Goal: Task Accomplishment & Management: Manage account settings

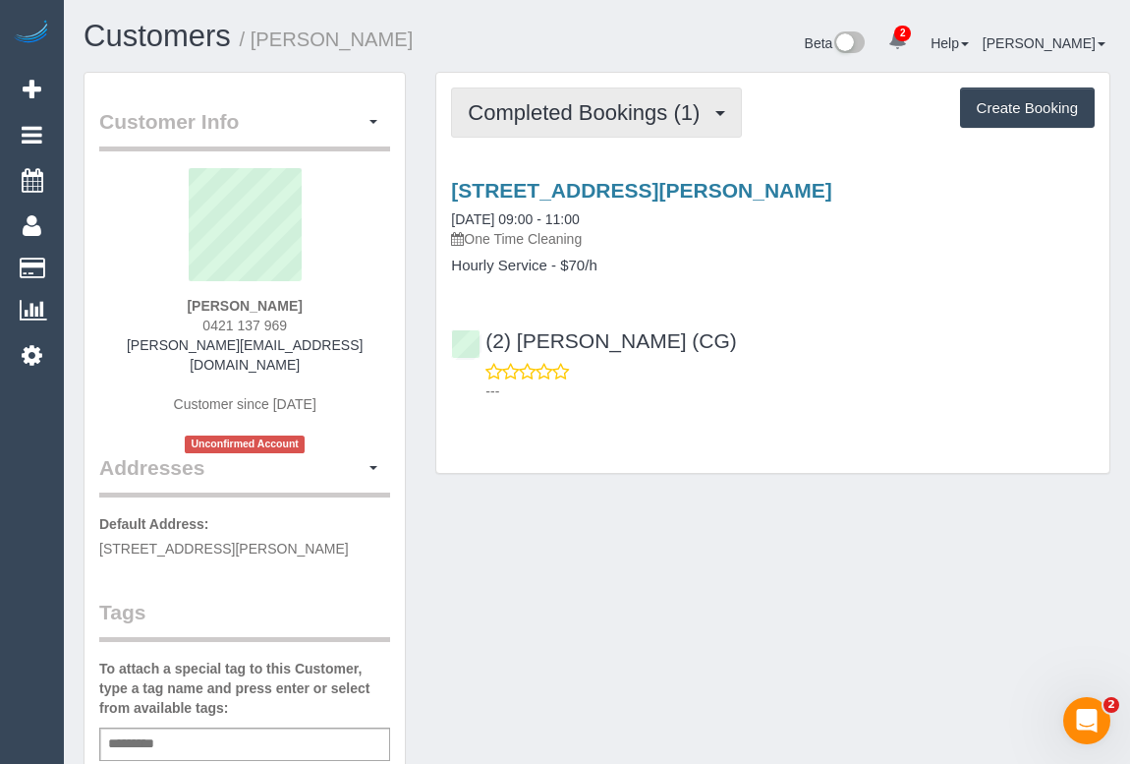
click at [584, 125] on button "Completed Bookings (1)" at bounding box center [596, 112] width 291 height 50
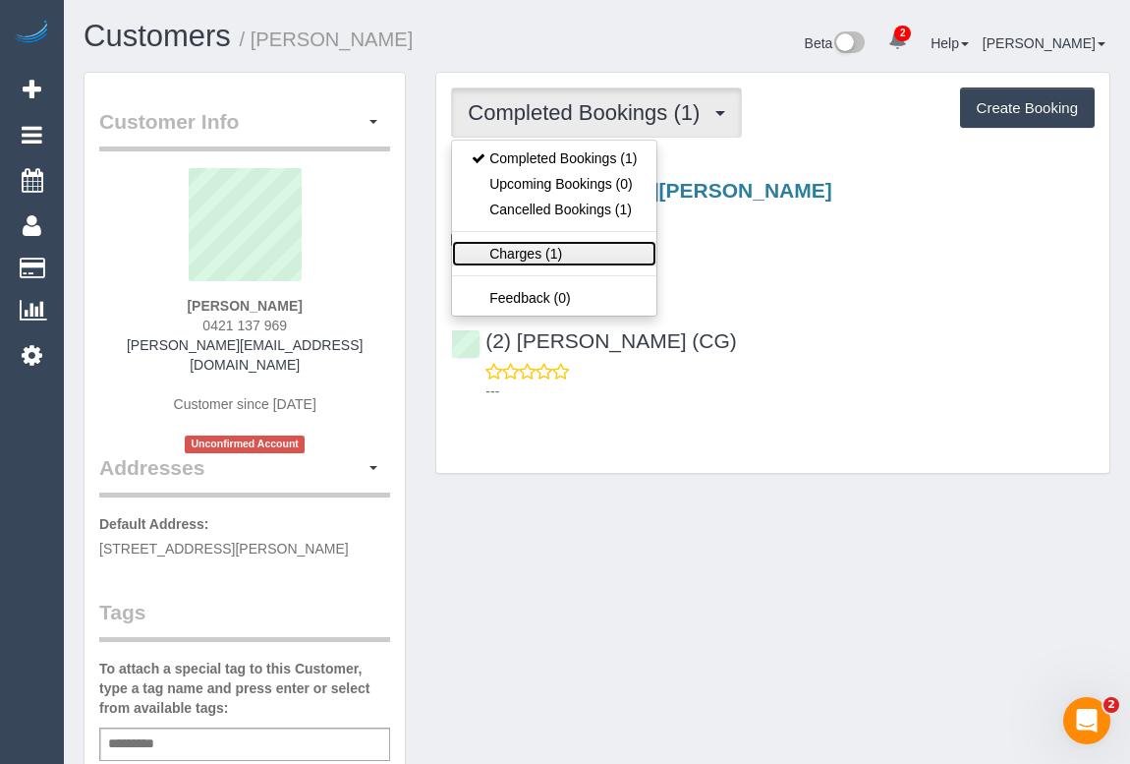
click at [517, 249] on link "Charges (1)" at bounding box center [554, 254] width 204 height 26
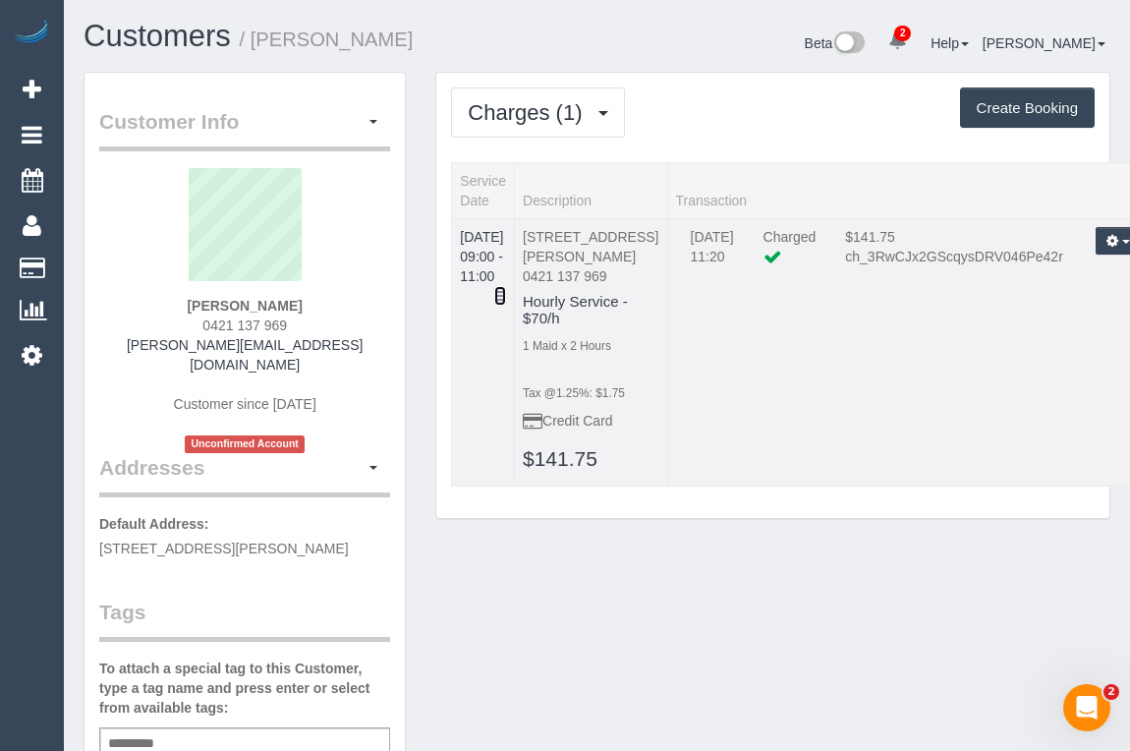
click at [506, 289] on icon at bounding box center [500, 296] width 12 height 14
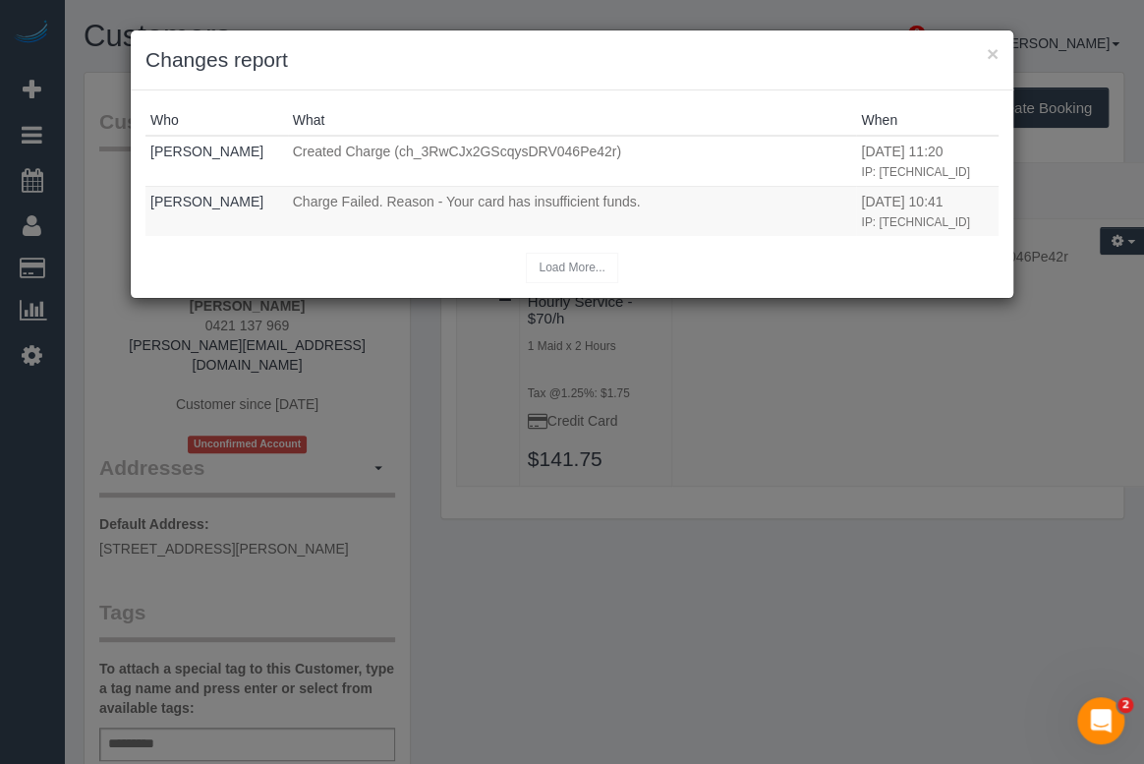
click at [735, 723] on div "× Changes report Who What When Eleni Diacos Created Charge (ch_3RwCJx2GScqysDRV…" at bounding box center [572, 382] width 1144 height 764
click at [993, 58] on button "×" at bounding box center [993, 53] width 12 height 21
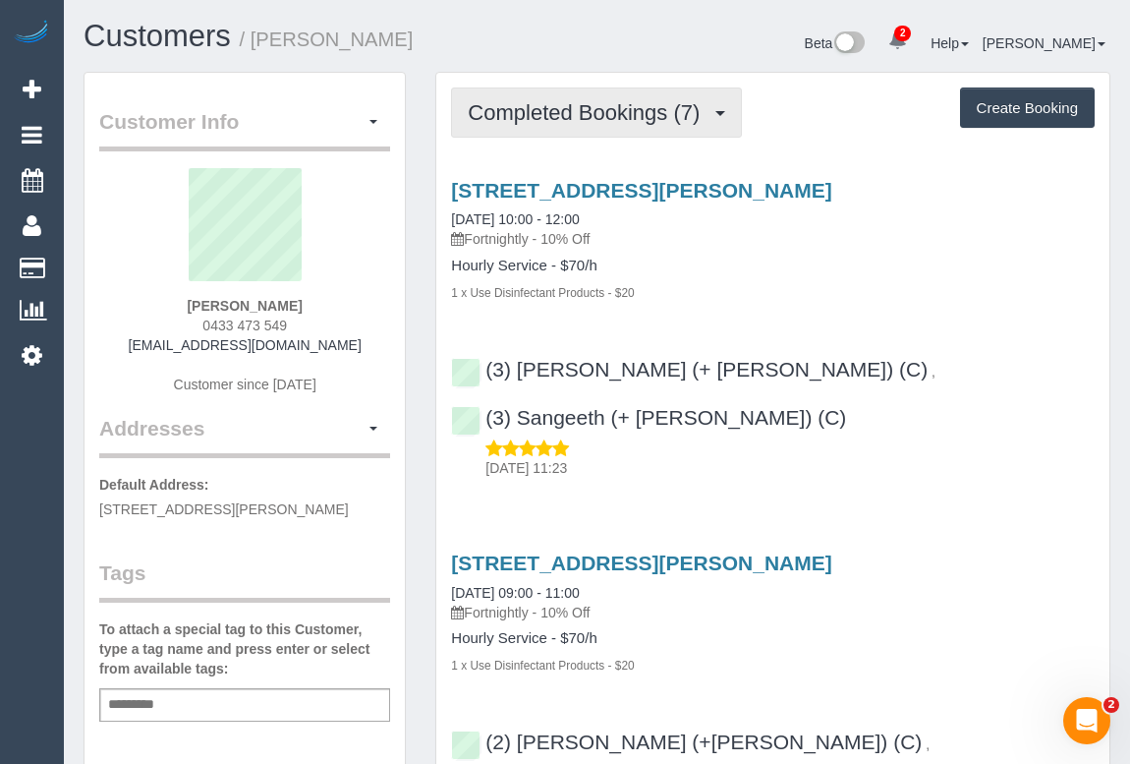
click at [607, 111] on span "Completed Bookings (7)" at bounding box center [589, 112] width 242 height 25
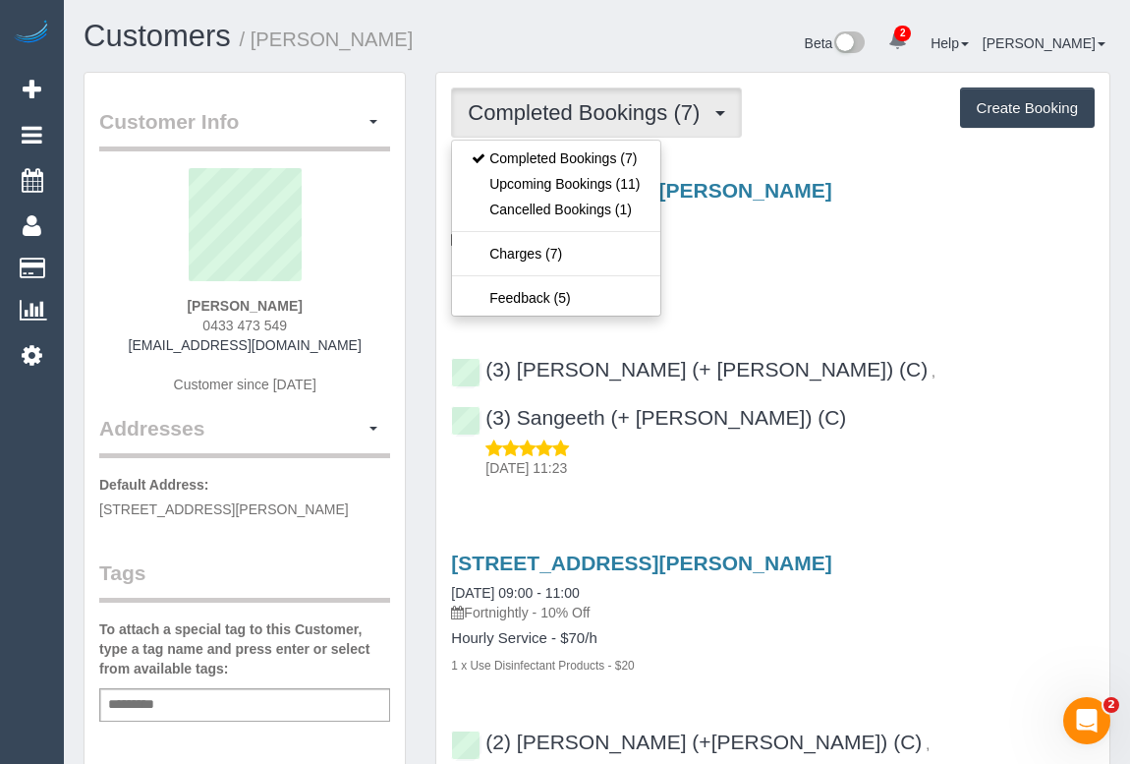
click at [856, 260] on h4 "Hourly Service - $70/h" at bounding box center [773, 266] width 644 height 17
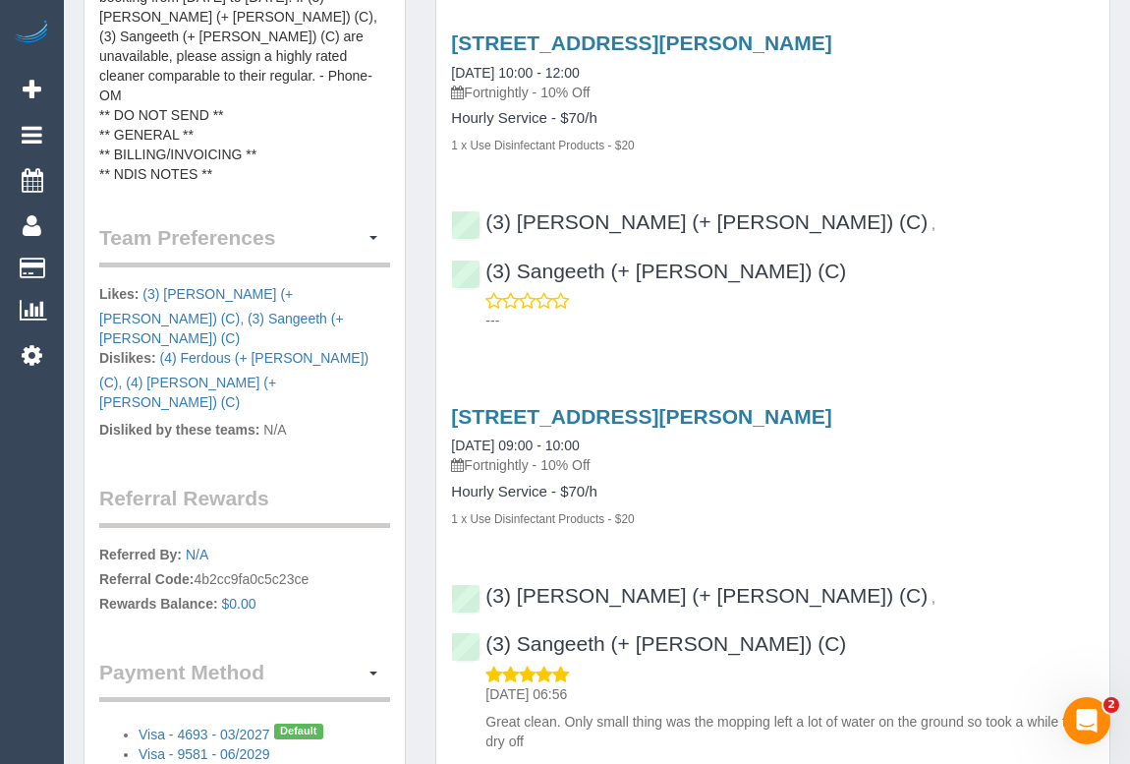
scroll to position [1250, 0]
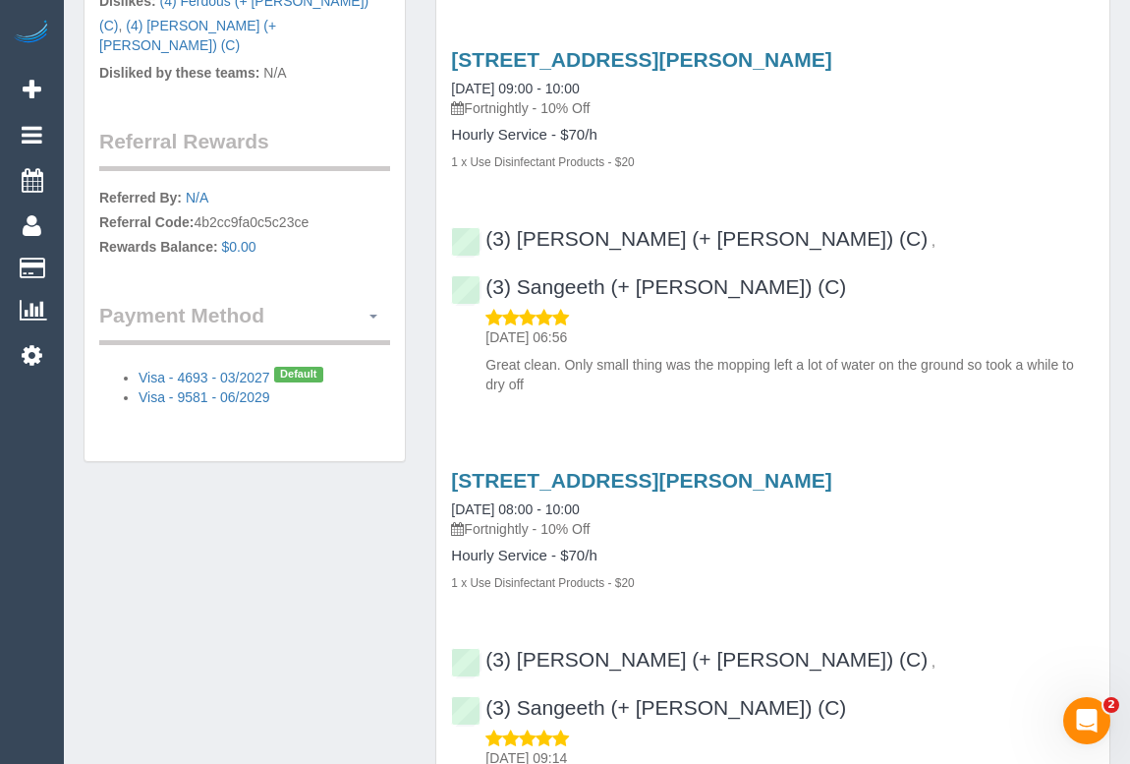
click at [374, 301] on button "button" at bounding box center [373, 316] width 33 height 30
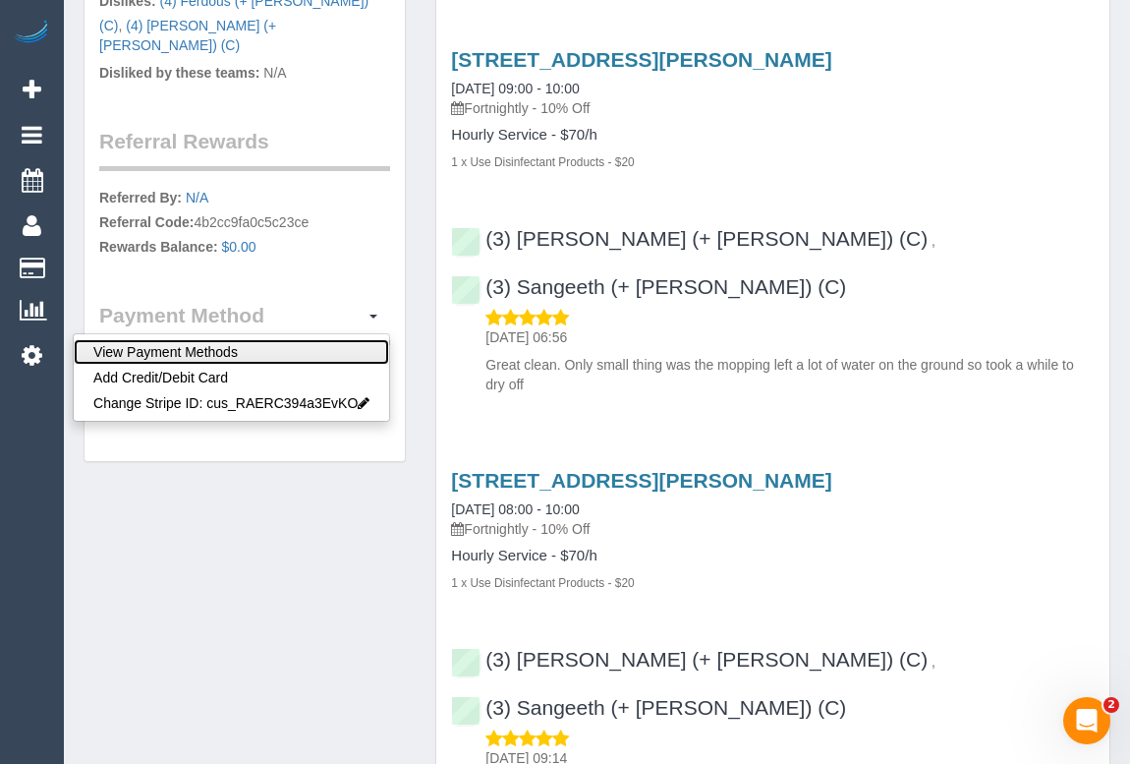
click at [215, 339] on link "View Payment Methods" at bounding box center [232, 352] width 316 height 26
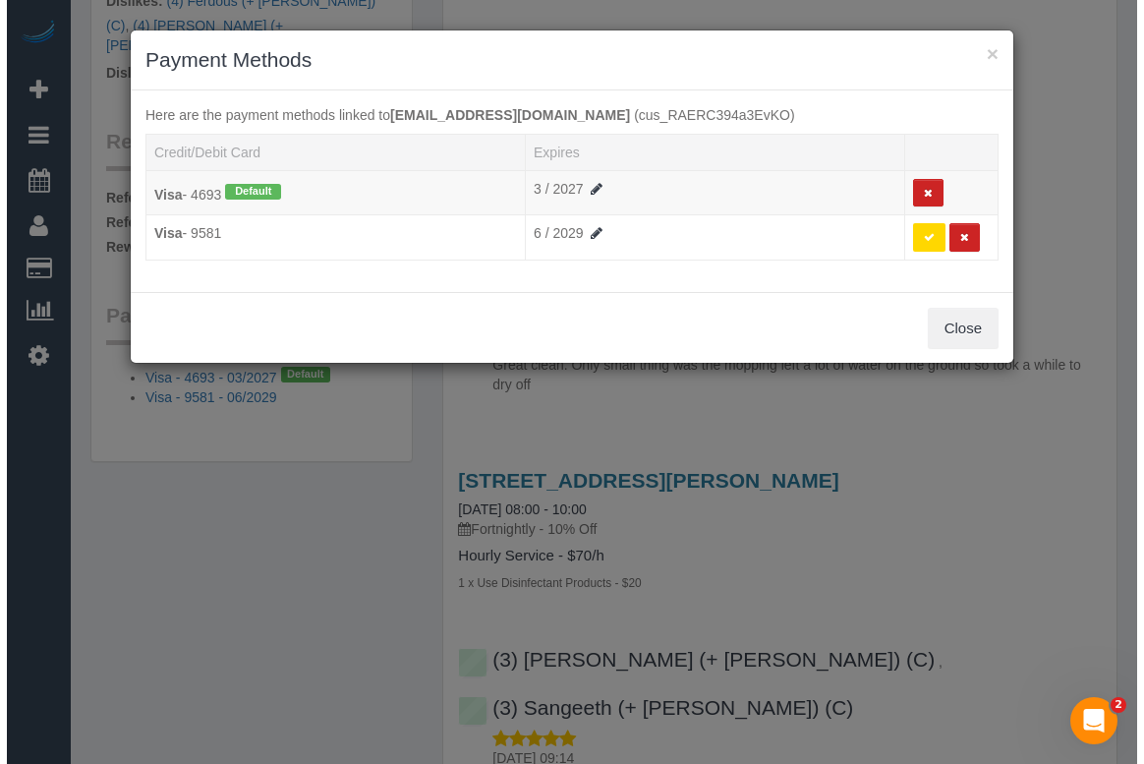
scroll to position [1231, 0]
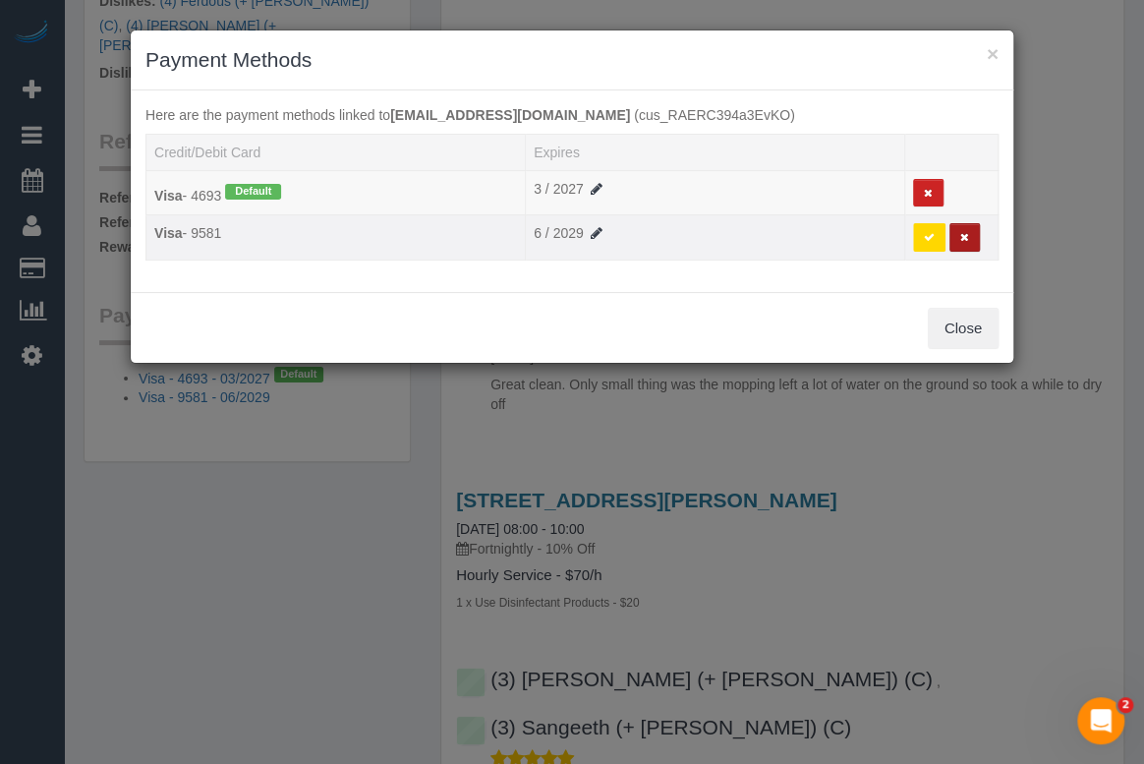
click at [968, 235] on button at bounding box center [965, 237] width 30 height 29
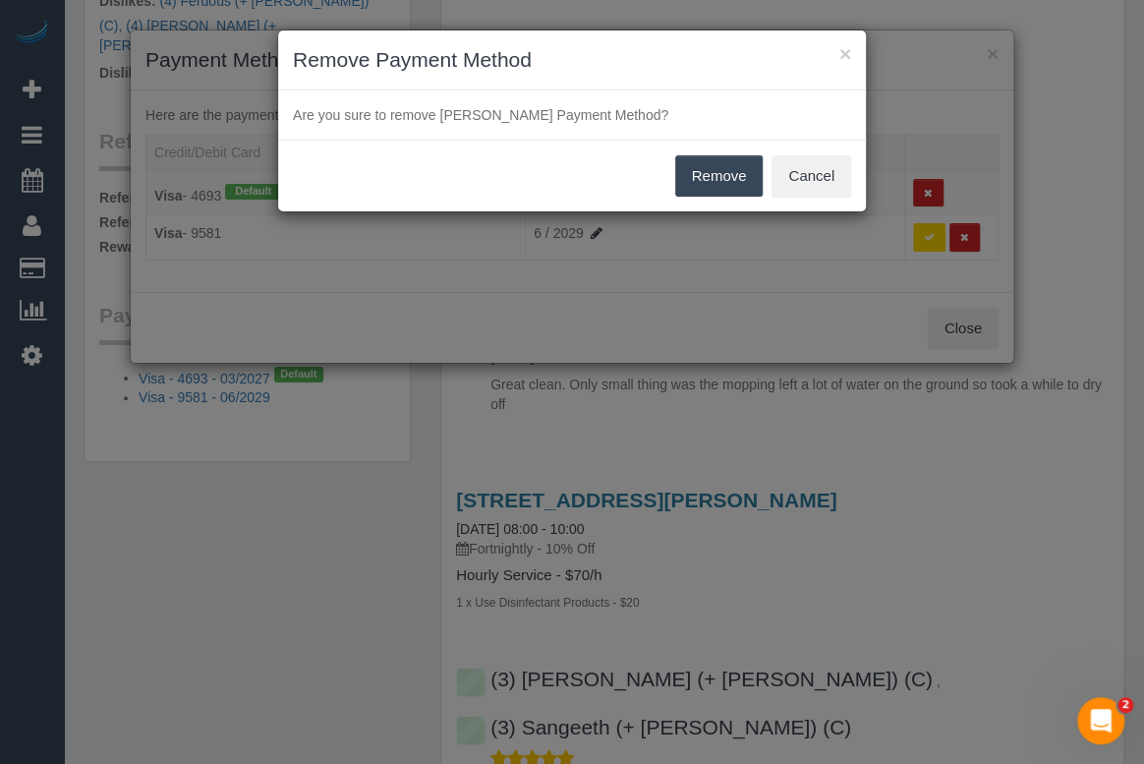
click at [727, 183] on button "Remove" at bounding box center [719, 175] width 88 height 41
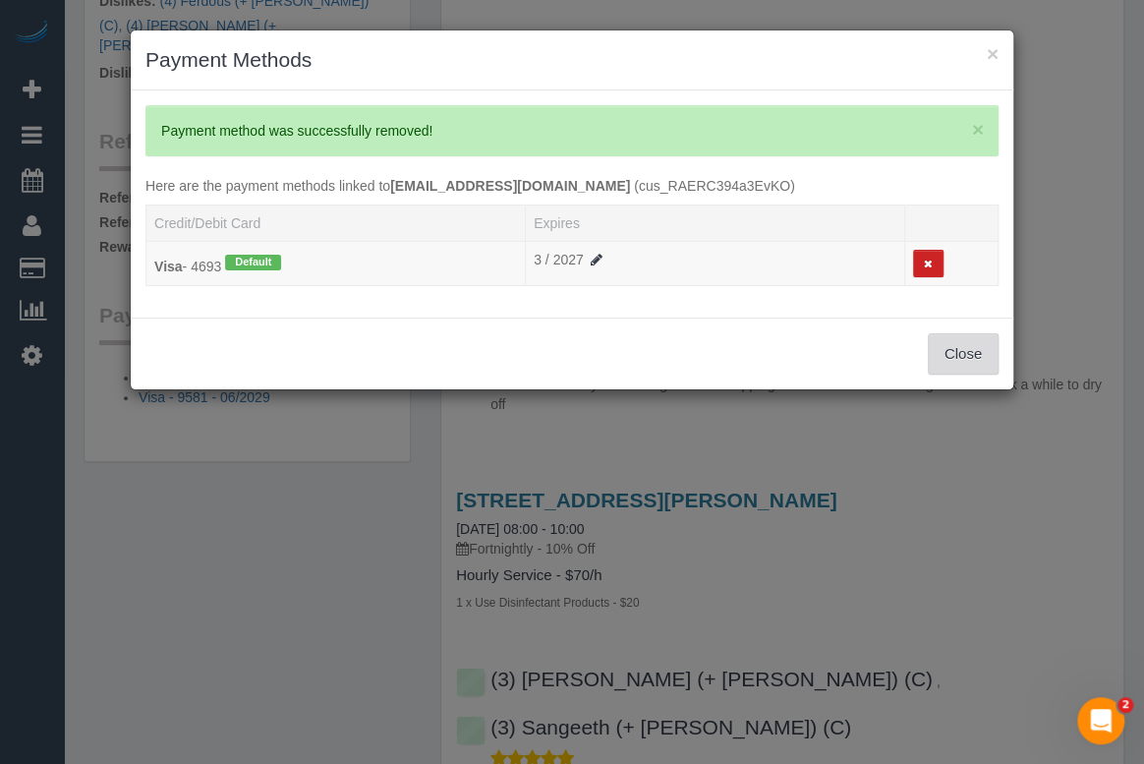
click at [955, 364] on button "Close" at bounding box center [963, 353] width 71 height 41
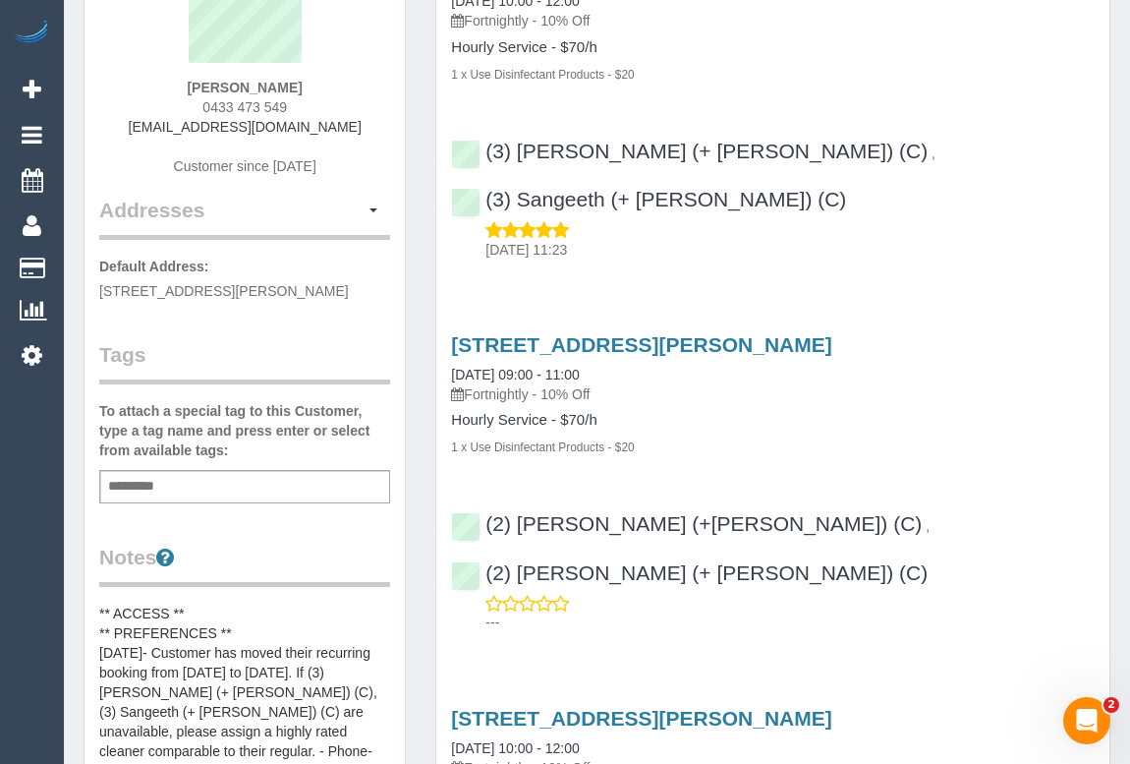
scroll to position [0, 0]
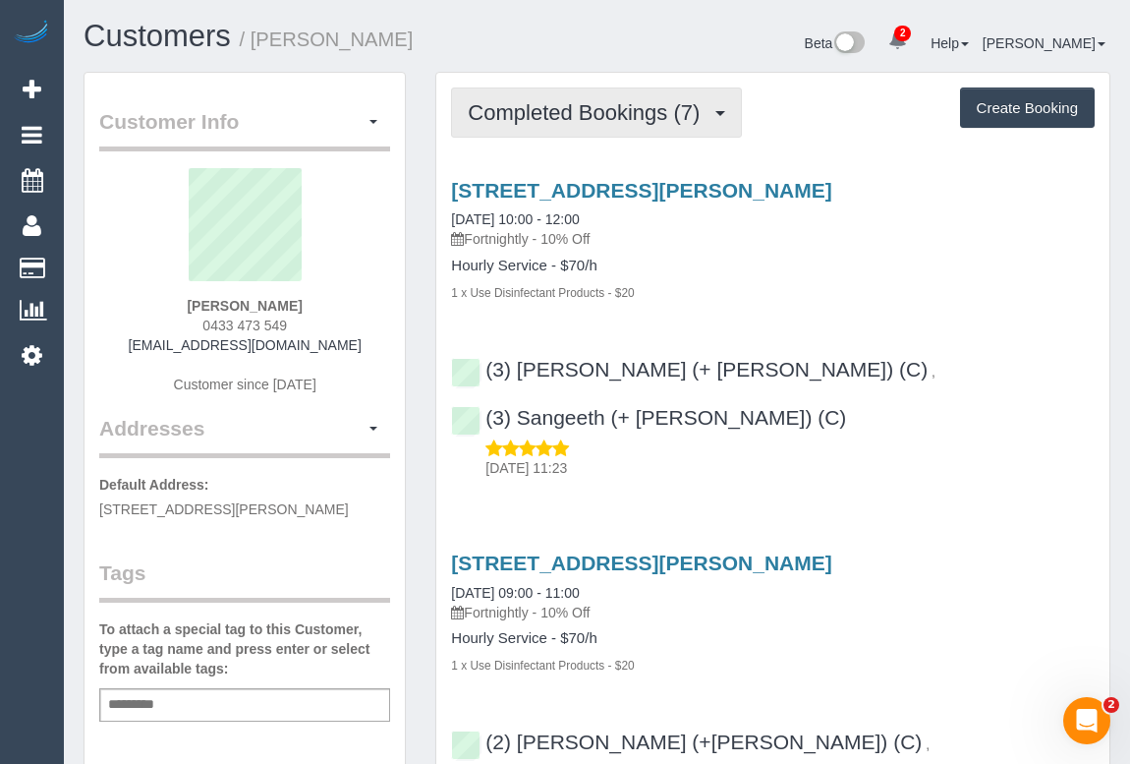
click at [541, 128] on button "Completed Bookings (7)" at bounding box center [596, 112] width 291 height 50
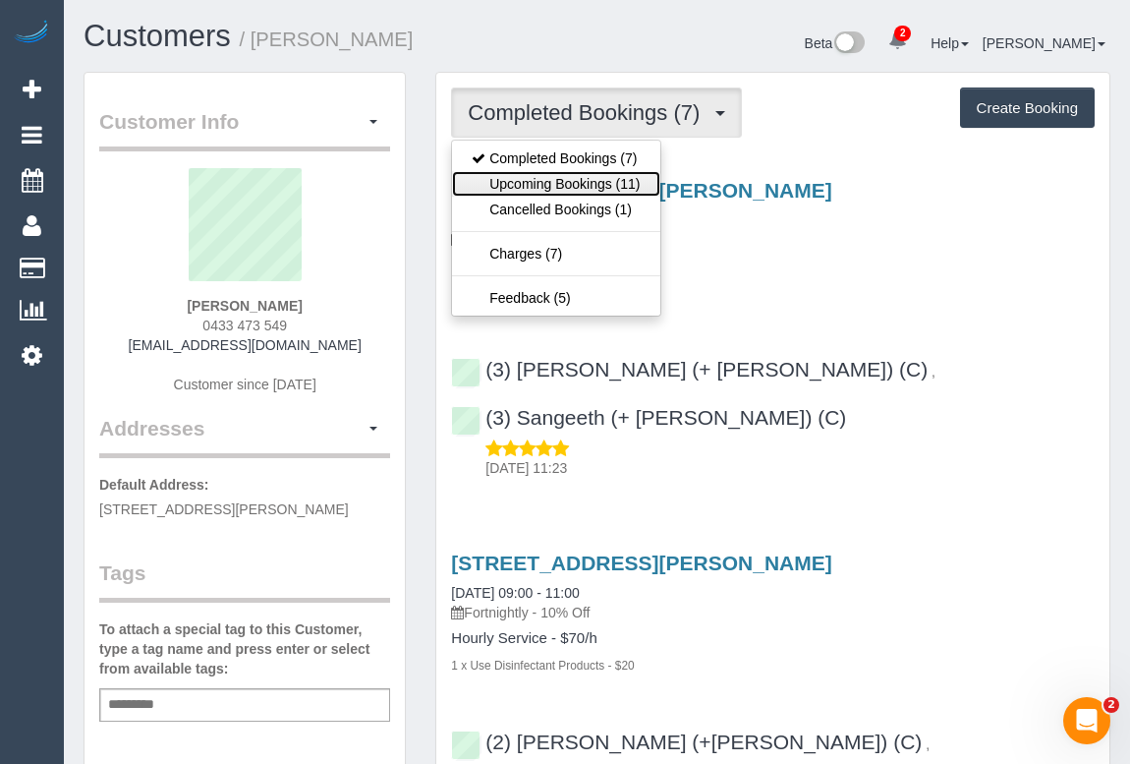
click at [519, 186] on link "Upcoming Bookings (11)" at bounding box center [555, 184] width 207 height 26
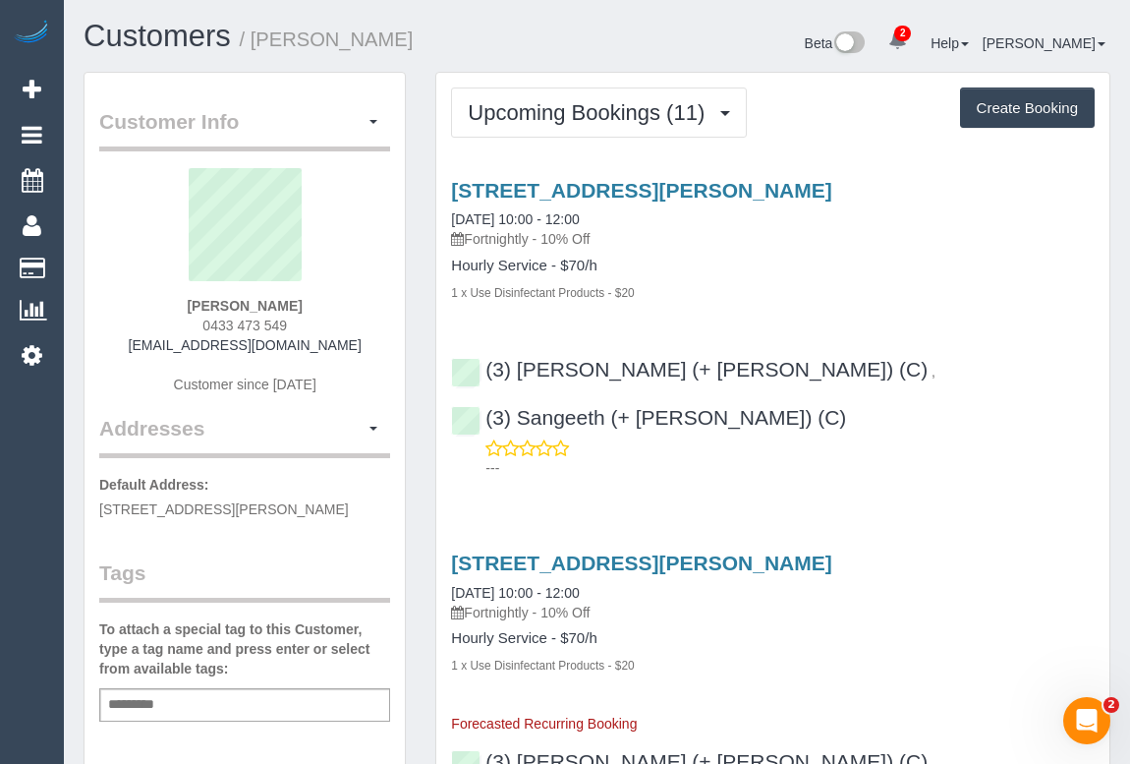
click at [866, 273] on div "Hourly Service - $70/h 1 x Use Disinfectant Products - $20" at bounding box center [773, 280] width 644 height 44
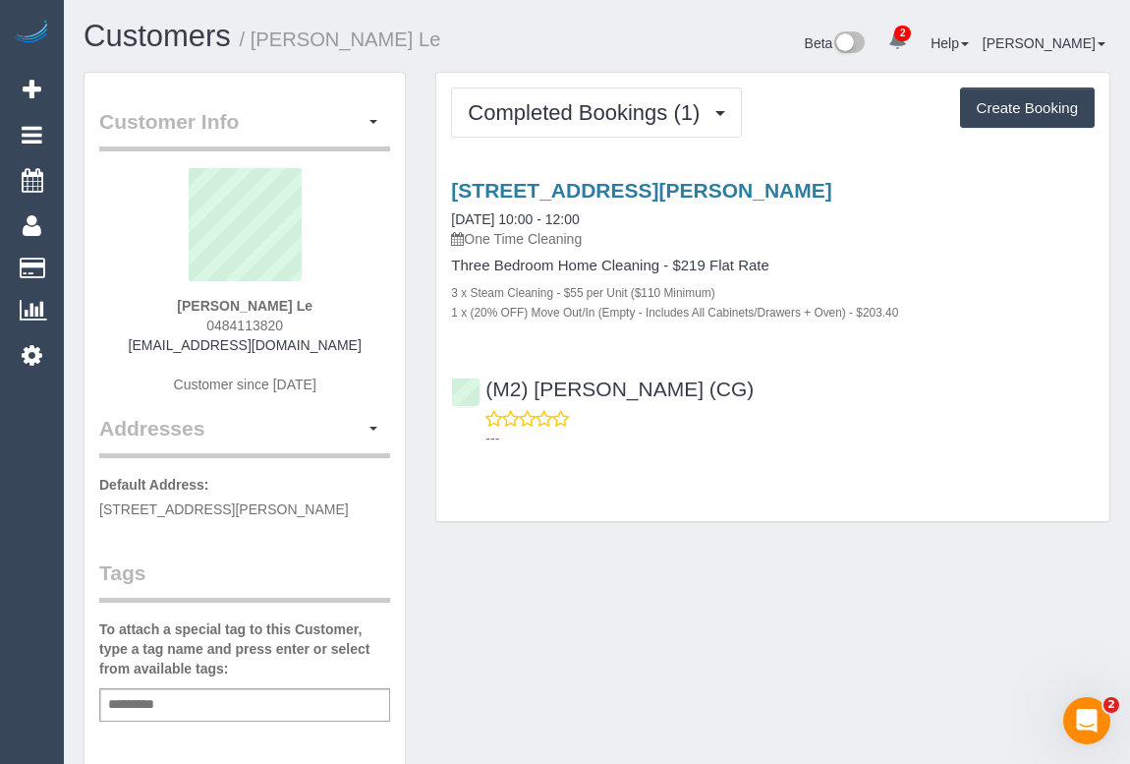
drag, startPoint x: 652, startPoint y: 560, endPoint x: 664, endPoint y: 553, distance: 13.7
click at [652, 560] on div "Customer Info Edit Contact Info Send Message Email Preferences Special Sales Ta…" at bounding box center [597, 730] width 1057 height 1317
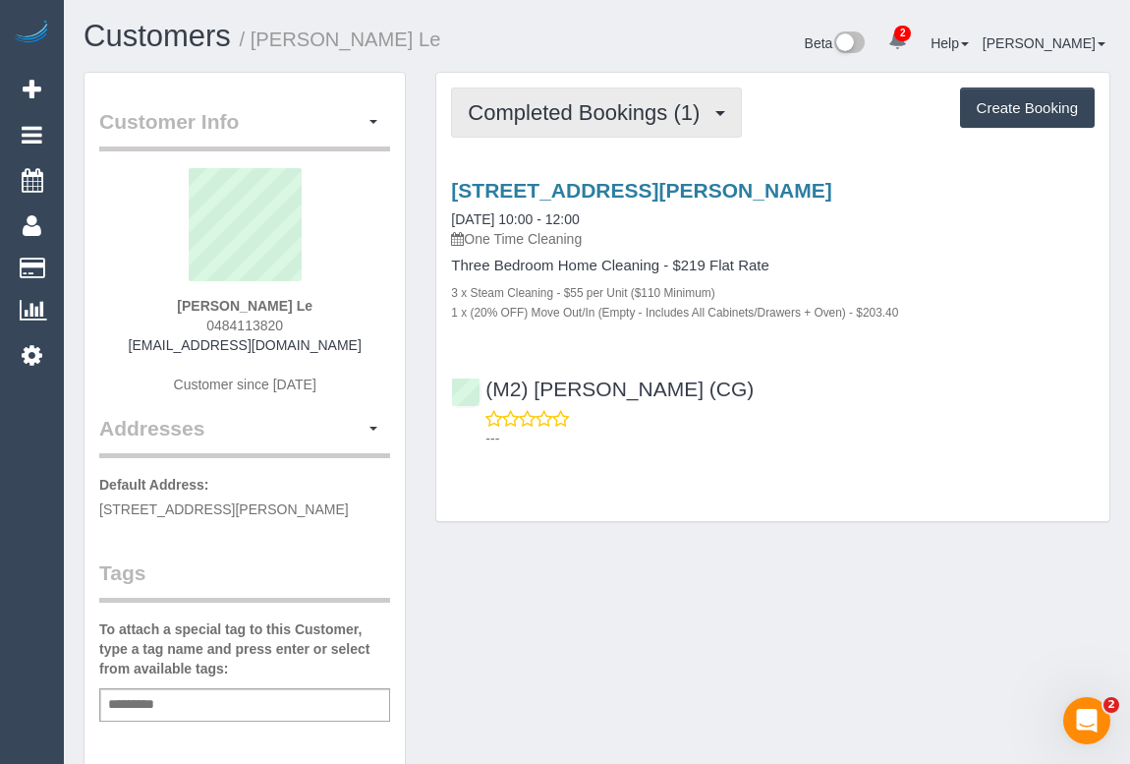
click at [558, 109] on span "Completed Bookings (1)" at bounding box center [589, 112] width 242 height 25
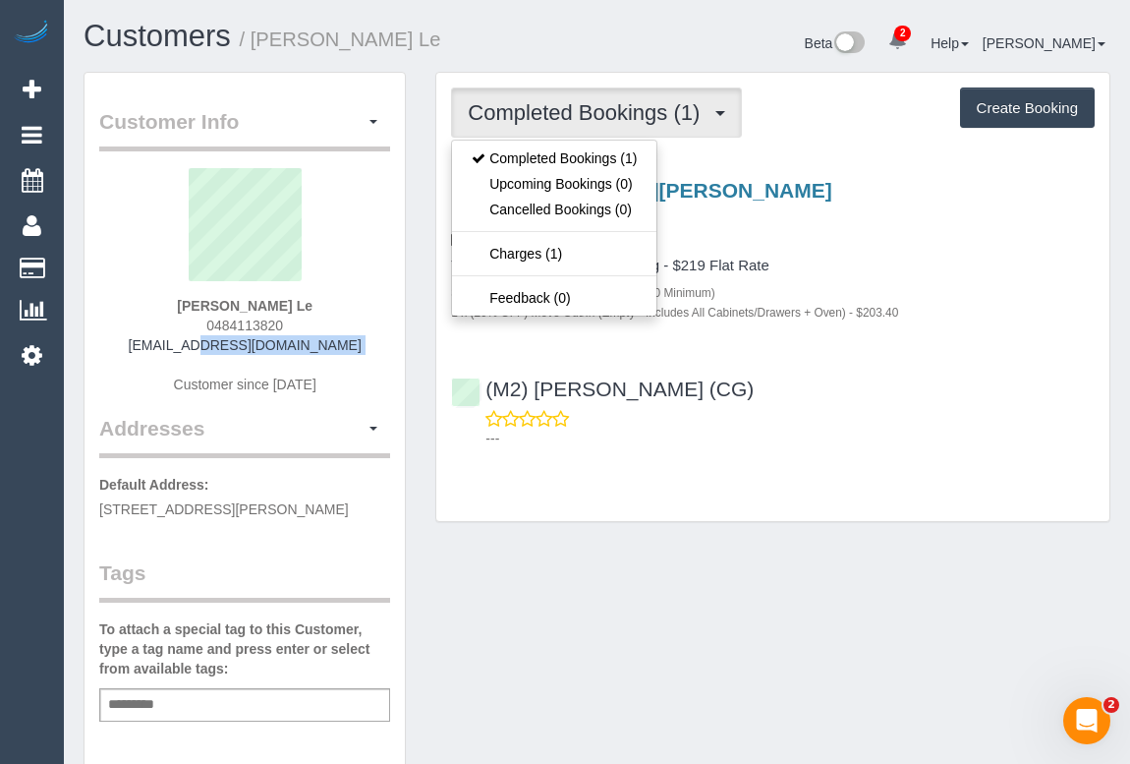
drag, startPoint x: 145, startPoint y: 351, endPoint x: 358, endPoint y: 355, distance: 212.4
click at [358, 355] on div "Ngoc Le 0484113820 ngoccieshop@gmail.com Customer since 2025" at bounding box center [244, 291] width 291 height 246
copy div "ngoccieshop@gmail.com"
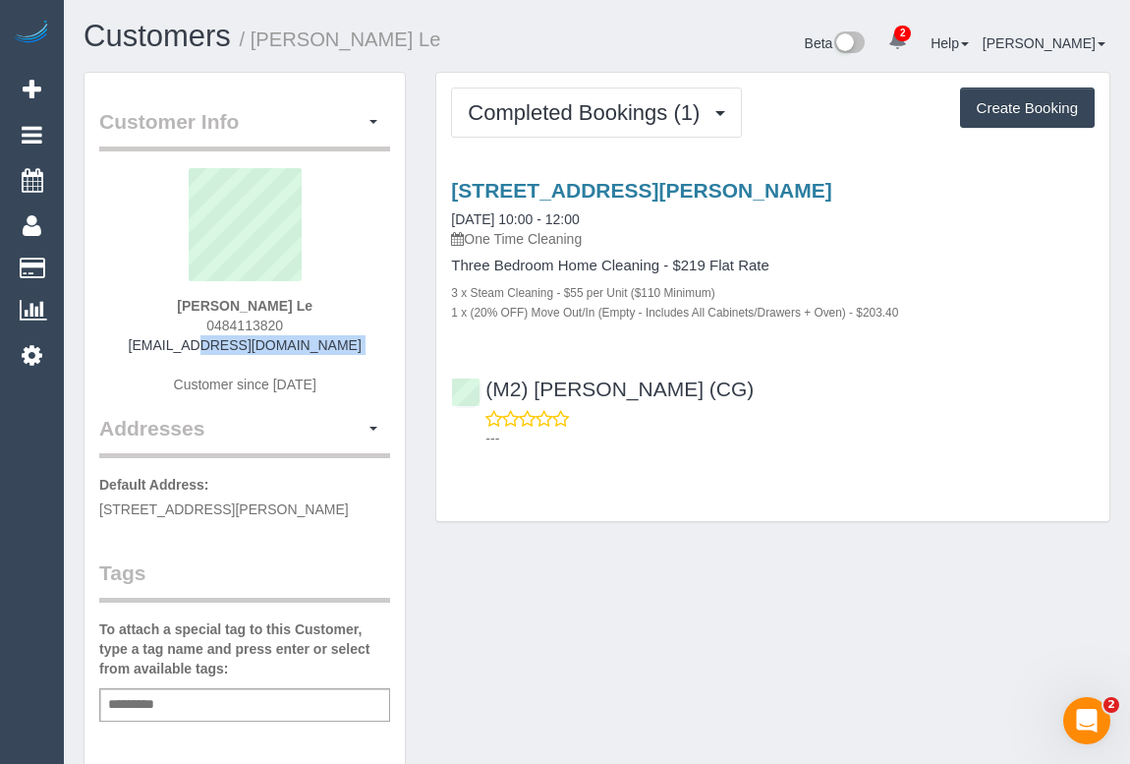
click at [794, 511] on div "Completed Bookings (1) Completed Bookings (1) Upcoming Bookings (0) Cancelled B…" at bounding box center [772, 297] width 673 height 448
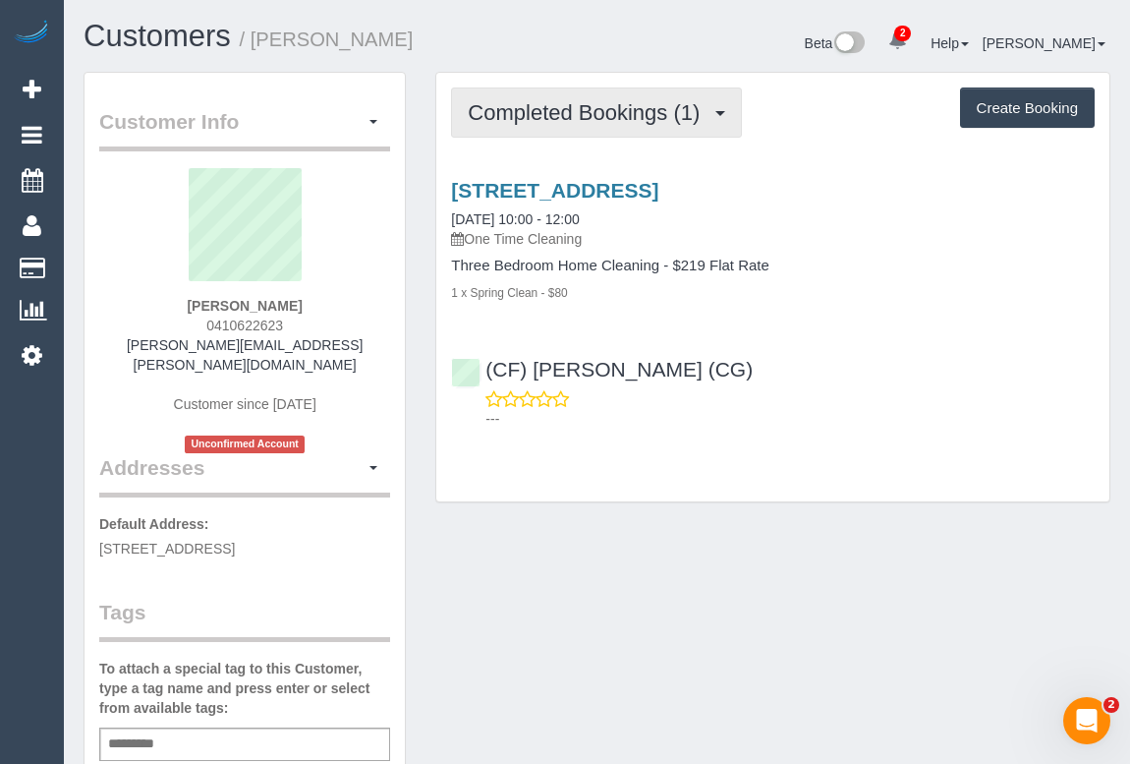
click at [560, 127] on button "Completed Bookings (1)" at bounding box center [596, 112] width 291 height 50
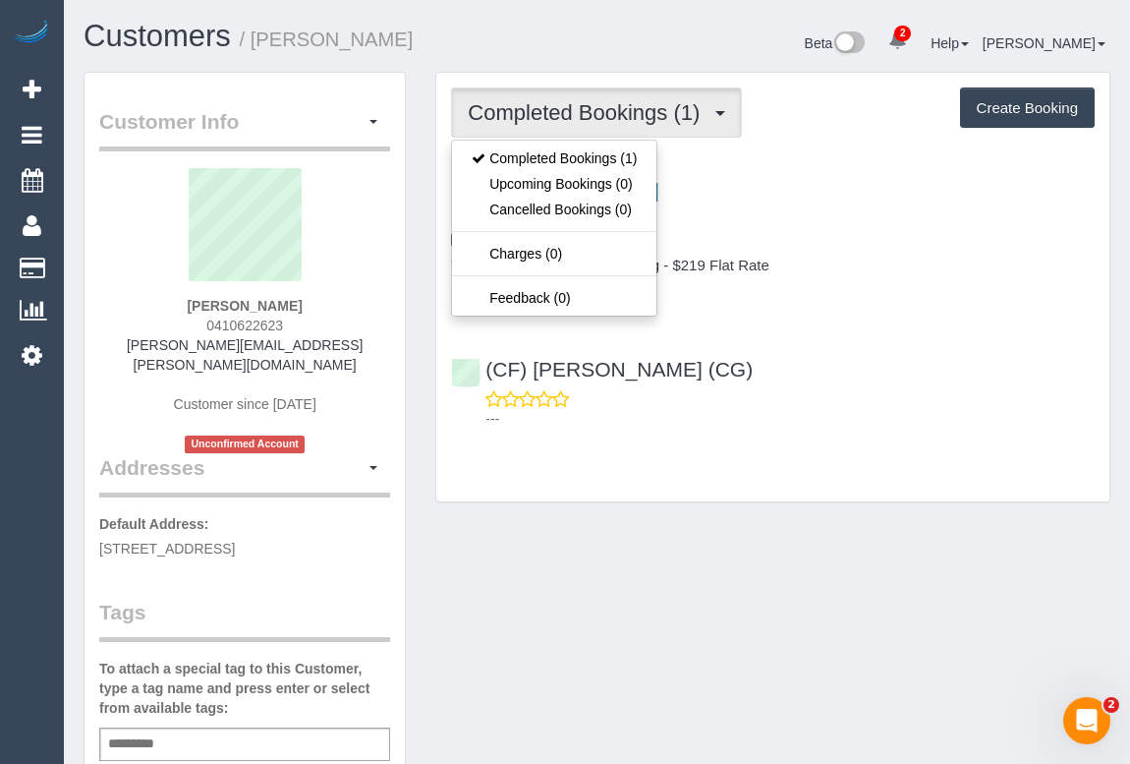
click at [925, 372] on div "(CF) Kasun De Silva (CG) ---" at bounding box center [772, 385] width 673 height 88
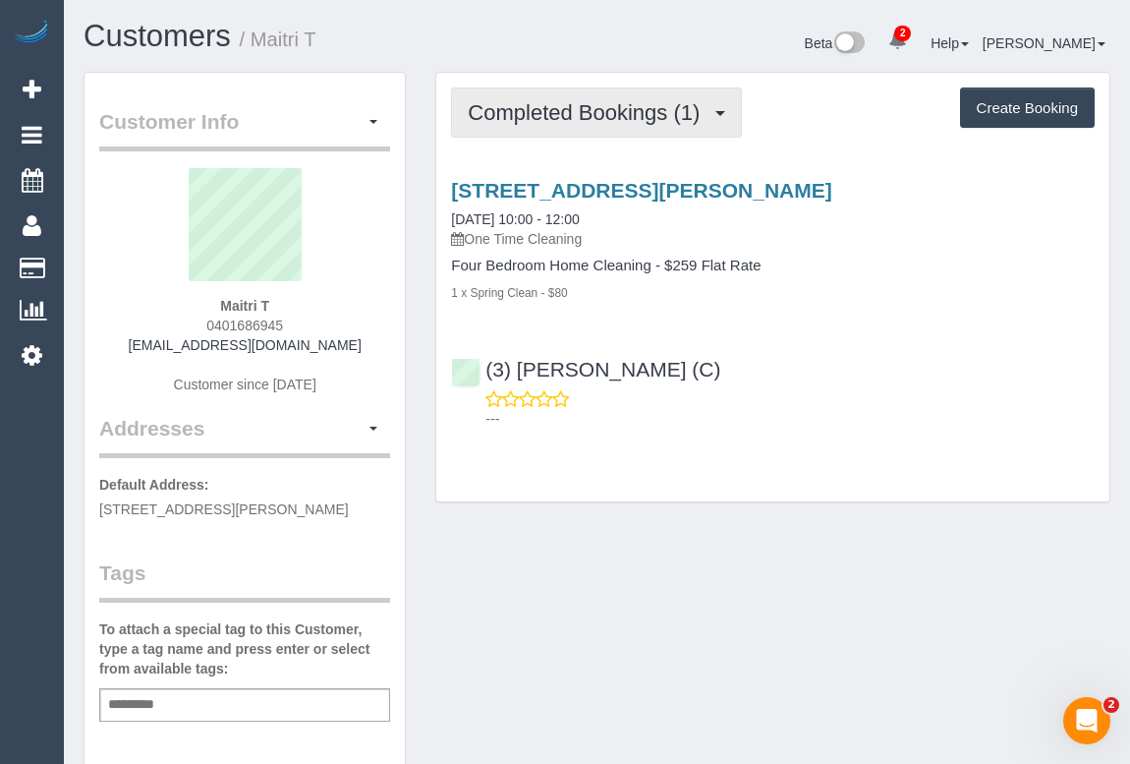
click at [629, 107] on span "Completed Bookings (1)" at bounding box center [589, 112] width 242 height 25
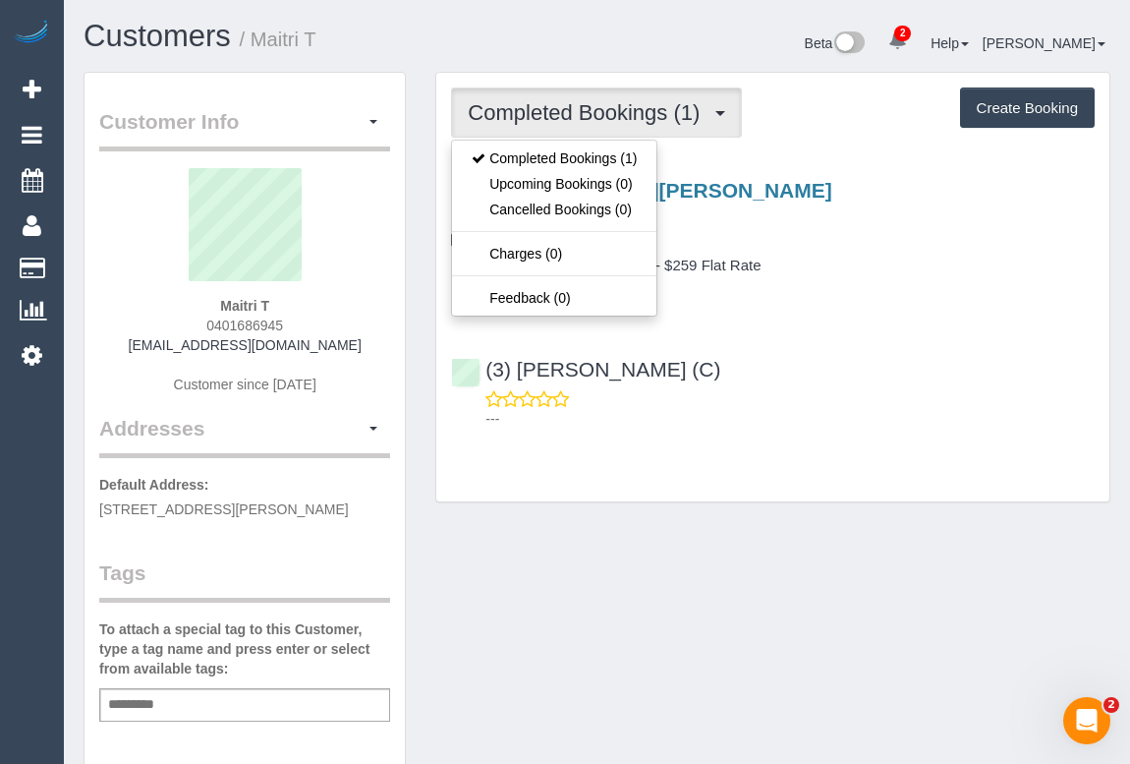
click at [837, 543] on div "Customer Info Edit Contact Info Send Message Email Preferences Special Sales Ta…" at bounding box center [597, 730] width 1057 height 1317
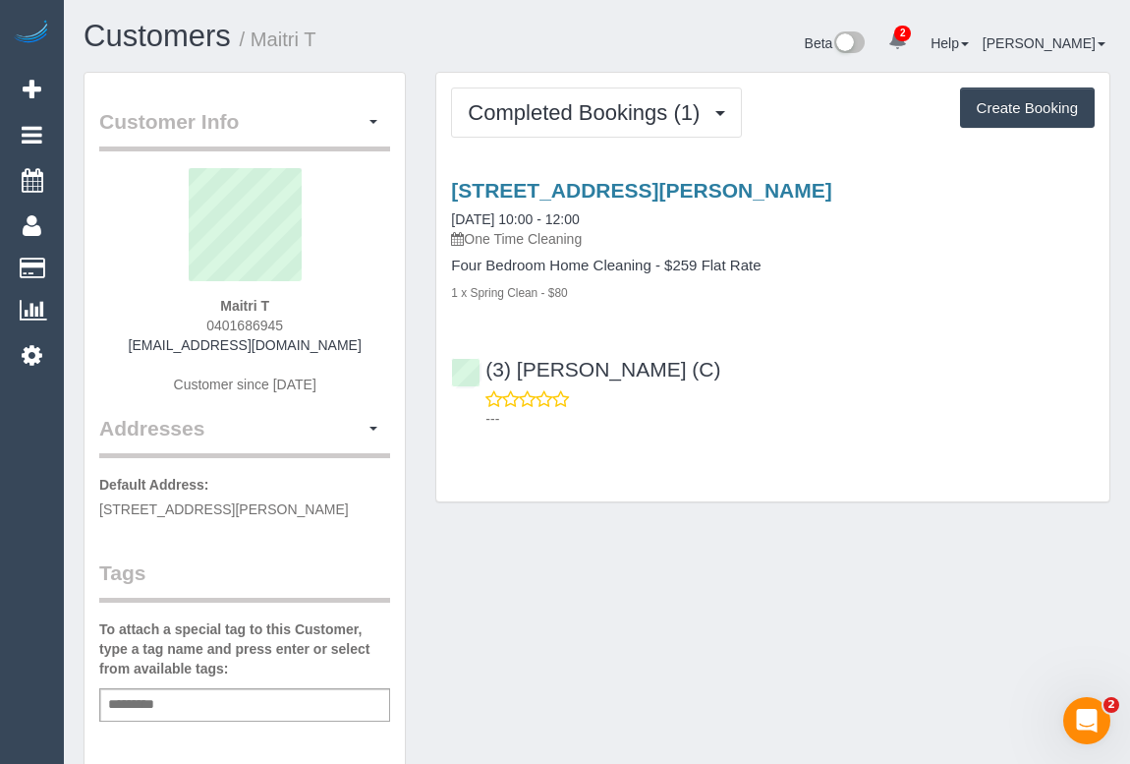
click at [614, 549] on div "Customer Info Edit Contact Info Send Message Email Preferences Special Sales Ta…" at bounding box center [597, 730] width 1057 height 1317
drag, startPoint x: 170, startPoint y: 340, endPoint x: 331, endPoint y: 350, distance: 161.5
click at [331, 350] on div "Maitri T 0401686945 [EMAIL_ADDRESS][DOMAIN_NAME] Customer since [DATE]" at bounding box center [244, 291] width 291 height 246
copy link "[EMAIL_ADDRESS][DOMAIN_NAME]"
drag, startPoint x: 212, startPoint y: 300, endPoint x: 293, endPoint y: 301, distance: 80.6
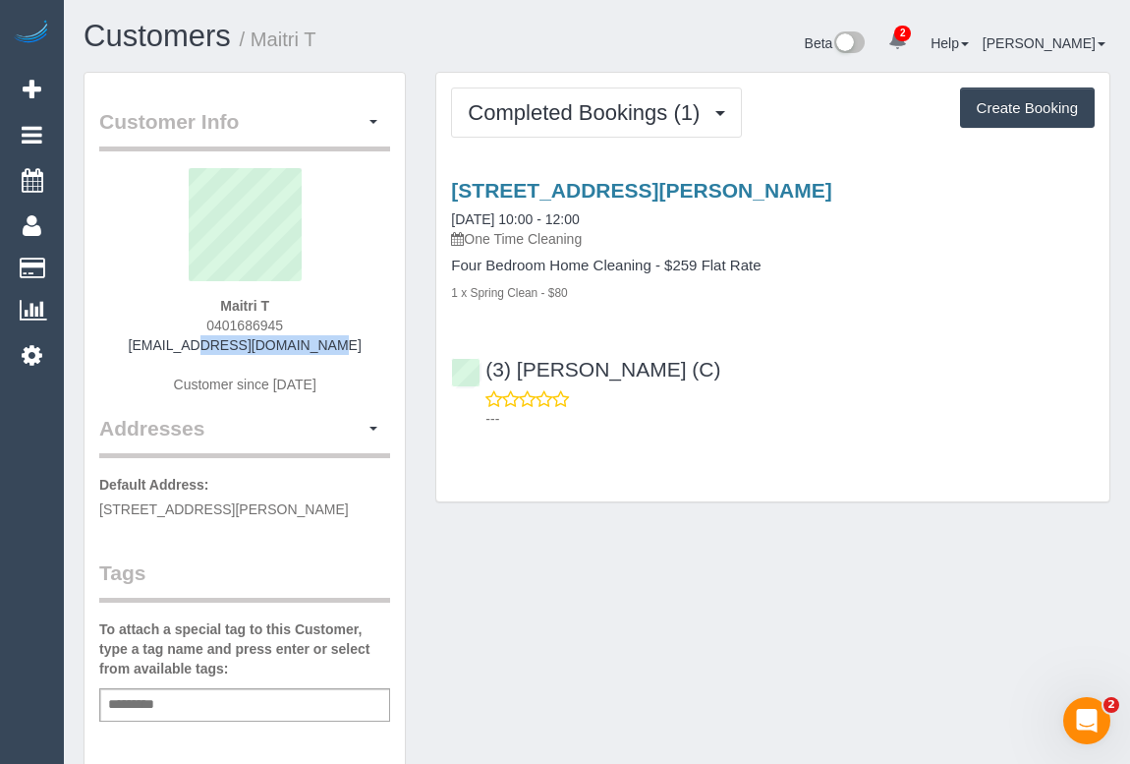
click at [293, 301] on div "Maitri T 0401686945 mht.hvt@gmail.com Customer since 2025" at bounding box center [244, 291] width 291 height 246
copy strong "Maitri T"
drag, startPoint x: 202, startPoint y: 326, endPoint x: 314, endPoint y: 321, distance: 112.2
click at [314, 321] on div "Maitri T 0401686945 mht.hvt@gmail.com Customer since 2025" at bounding box center [244, 291] width 291 height 246
copy span "0401686945"
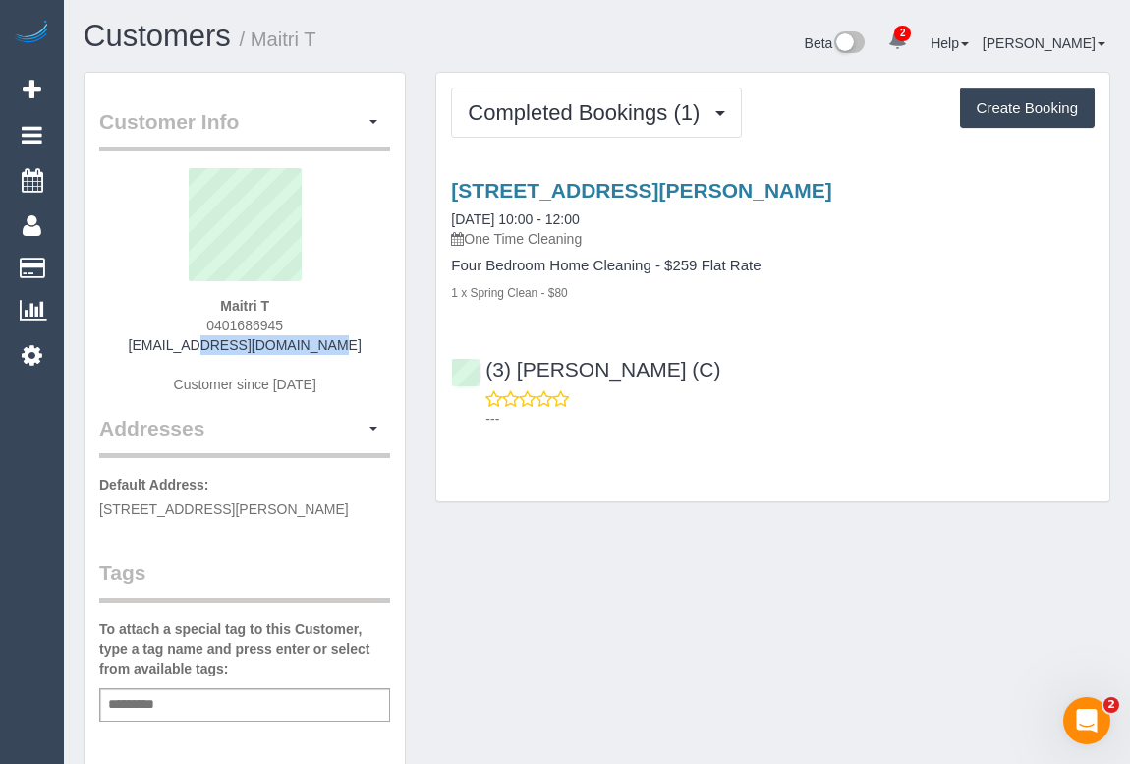
drag, startPoint x: 203, startPoint y: 301, endPoint x: 315, endPoint y: 298, distance: 111.1
click at [315, 298] on div "Maitri T 0401686945 mht.hvt@gmail.com Customer since 2025" at bounding box center [244, 291] width 291 height 246
copy strong "Maitri T"
click at [796, 642] on div "Customer Info Edit Contact Info Send Message Email Preferences Special Sales Ta…" at bounding box center [597, 730] width 1057 height 1317
click at [968, 596] on div "Customer Info Edit Contact Info Send Message Email Preferences Special Sales Ta…" at bounding box center [597, 730] width 1057 height 1317
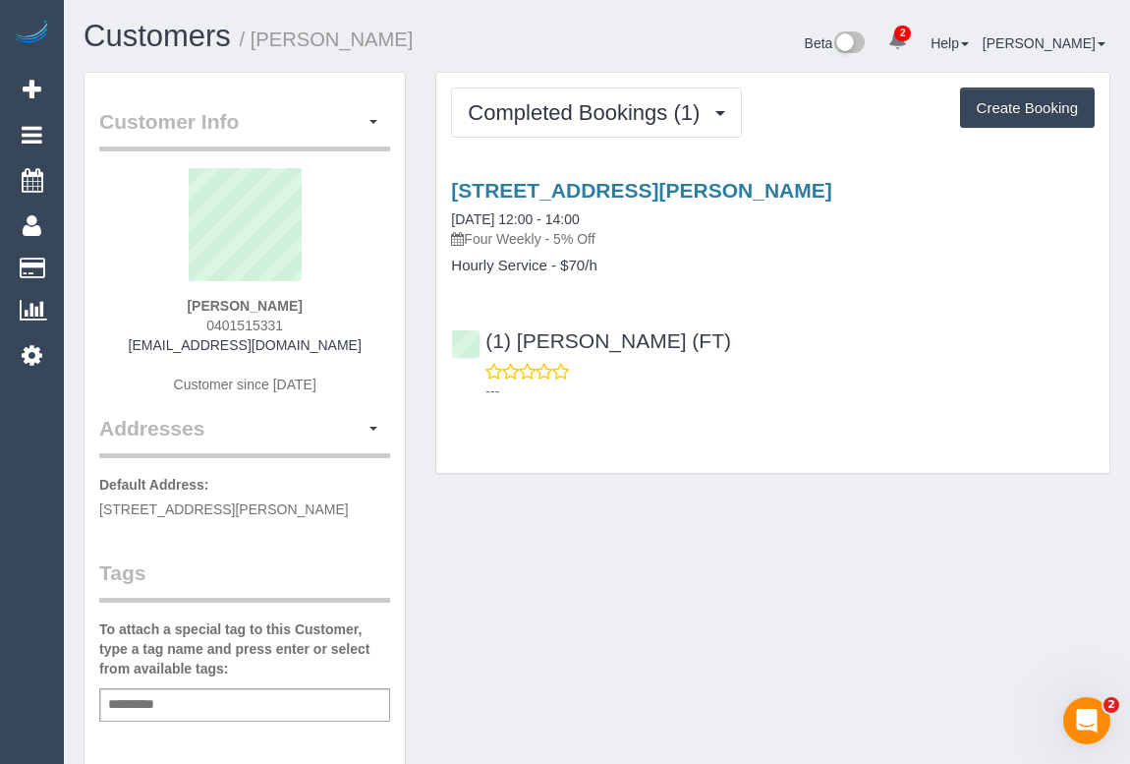
drag, startPoint x: 200, startPoint y: 322, endPoint x: 312, endPoint y: 319, distance: 112.1
click at [312, 319] on div "[PERSON_NAME] 0401515331 [EMAIL_ADDRESS][DOMAIN_NAME] Customer since [DATE]" at bounding box center [244, 291] width 291 height 246
copy span "0401515331"
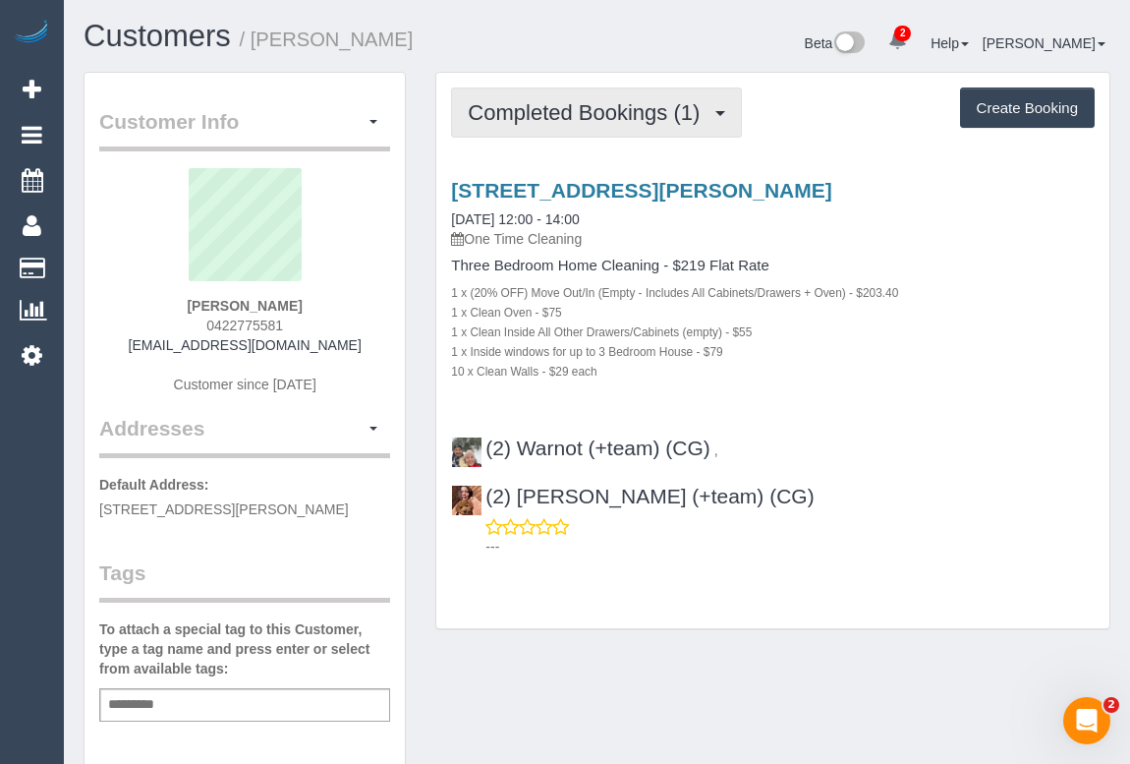
click at [588, 111] on span "Completed Bookings (1)" at bounding box center [589, 112] width 242 height 25
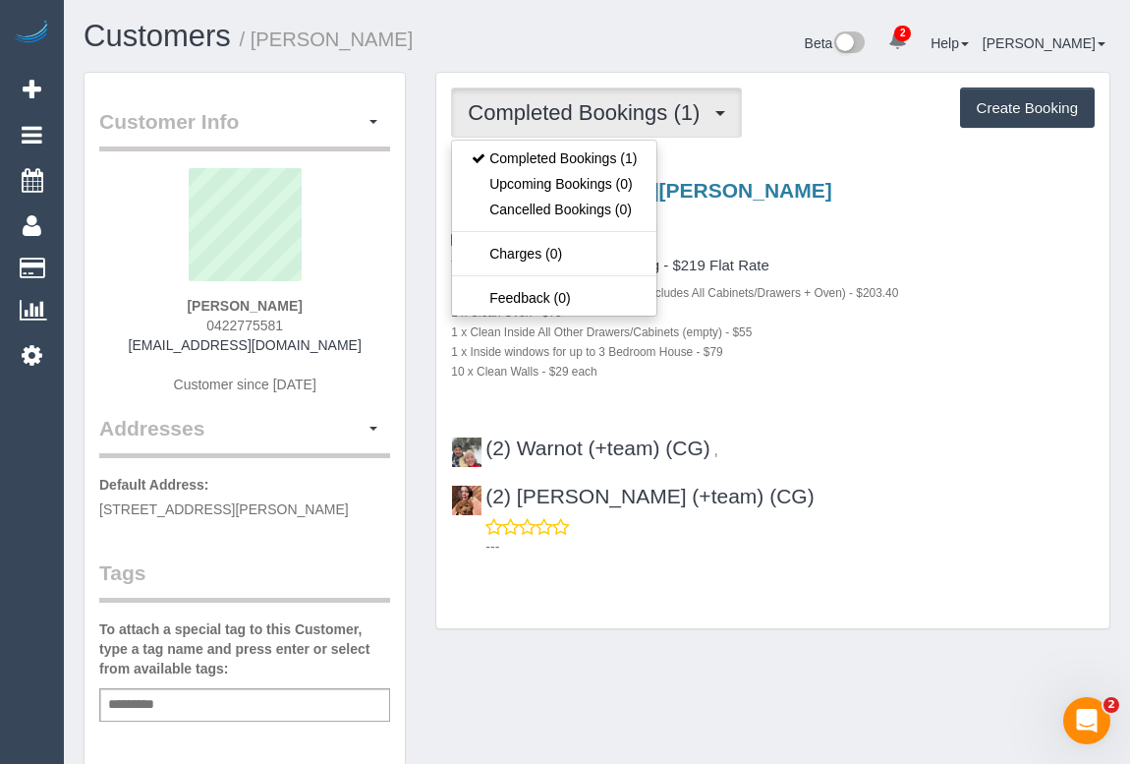
click at [981, 327] on div "1 x Clean Inside All Other Drawers/Cabinets (empty) - $55" at bounding box center [773, 331] width 644 height 20
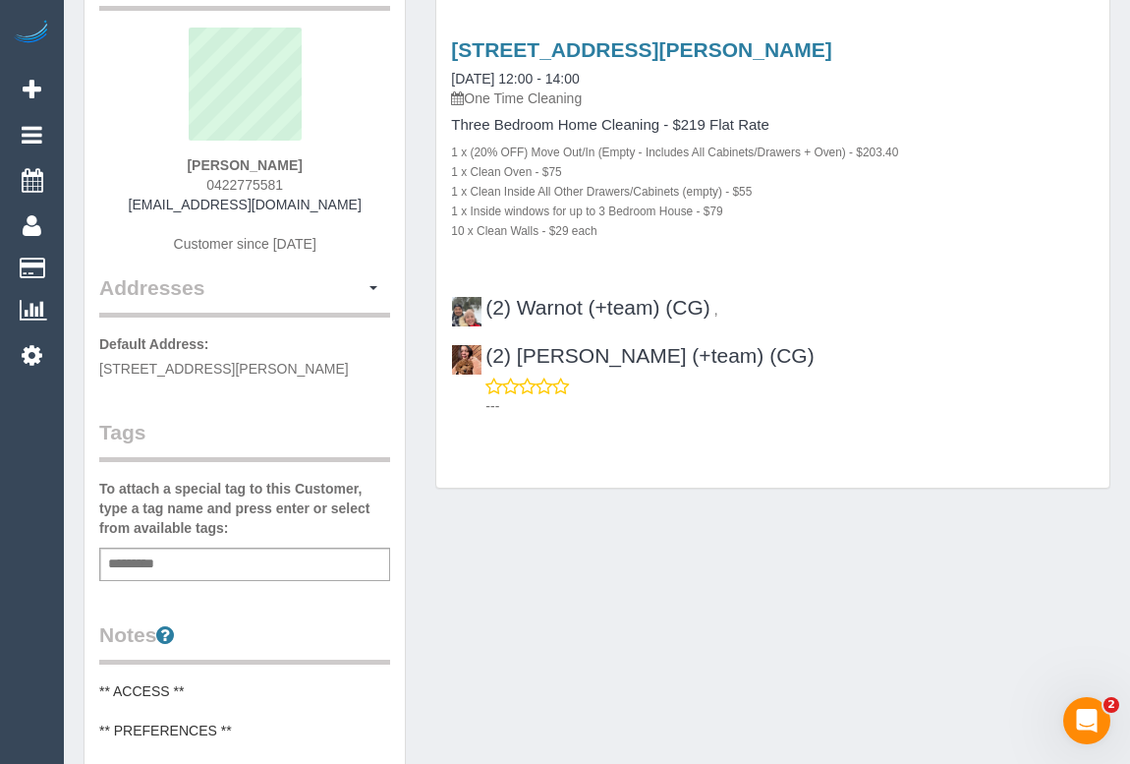
scroll to position [267, 0]
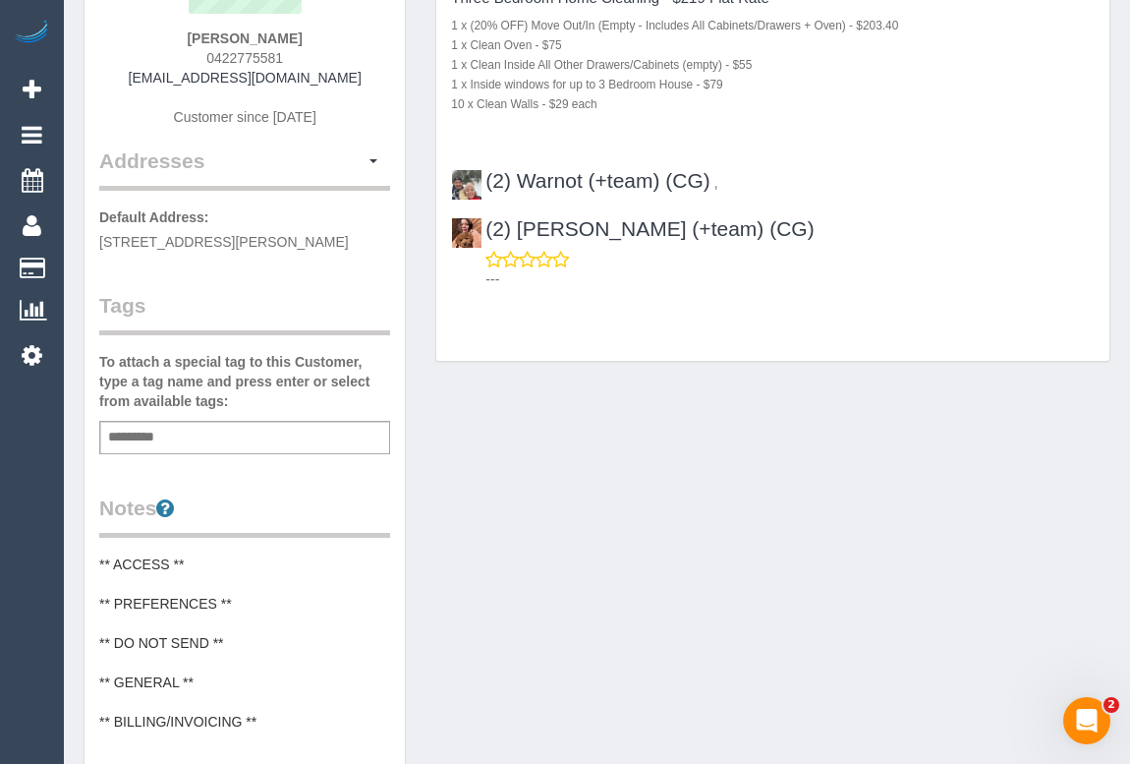
drag, startPoint x: 558, startPoint y: 503, endPoint x: 590, endPoint y: 561, distance: 66.0
click at [558, 503] on div "Customer Info Edit Contact Info Send Message Email Preferences Special Sales Ta…" at bounding box center [597, 541] width 1057 height 1474
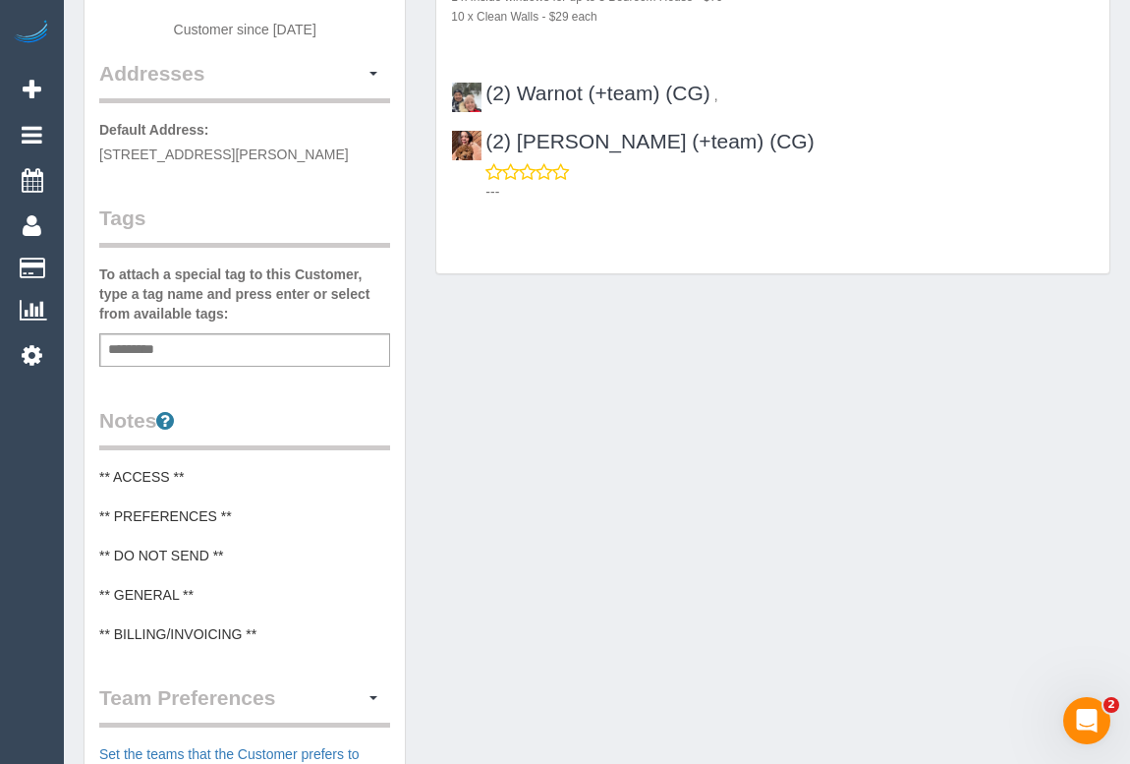
scroll to position [357, 0]
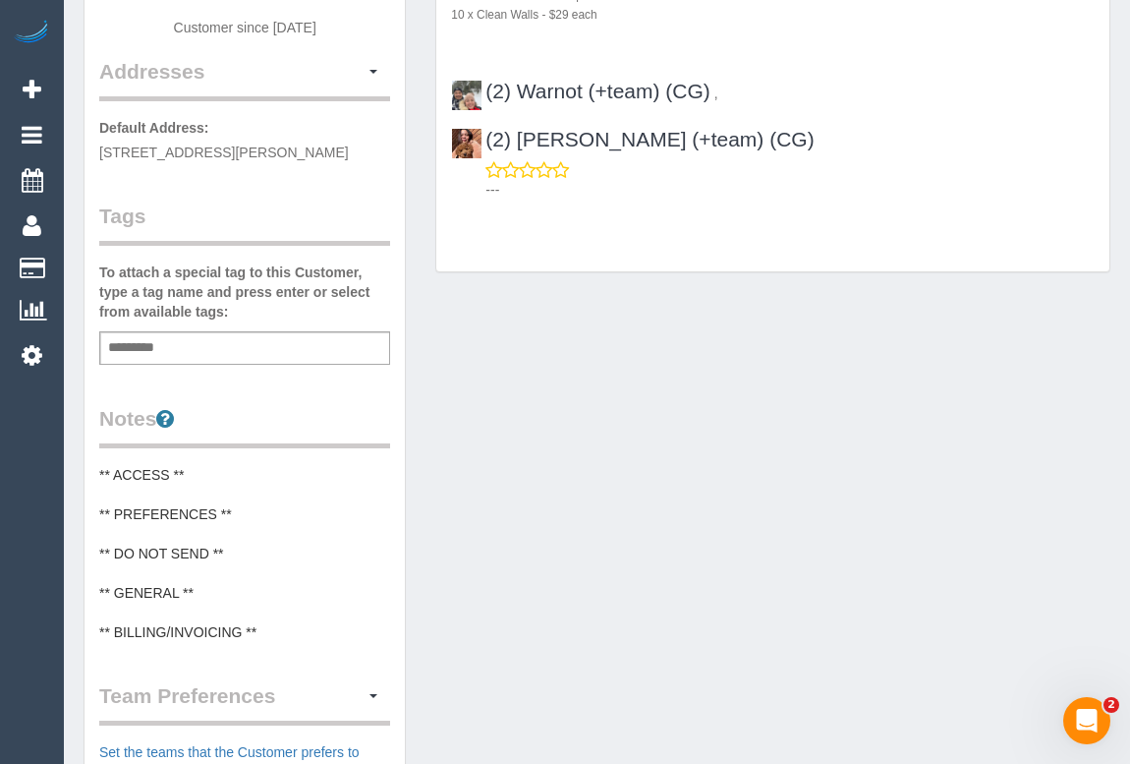
click at [177, 362] on div "Add a tag" at bounding box center [244, 347] width 291 height 33
type input "*"
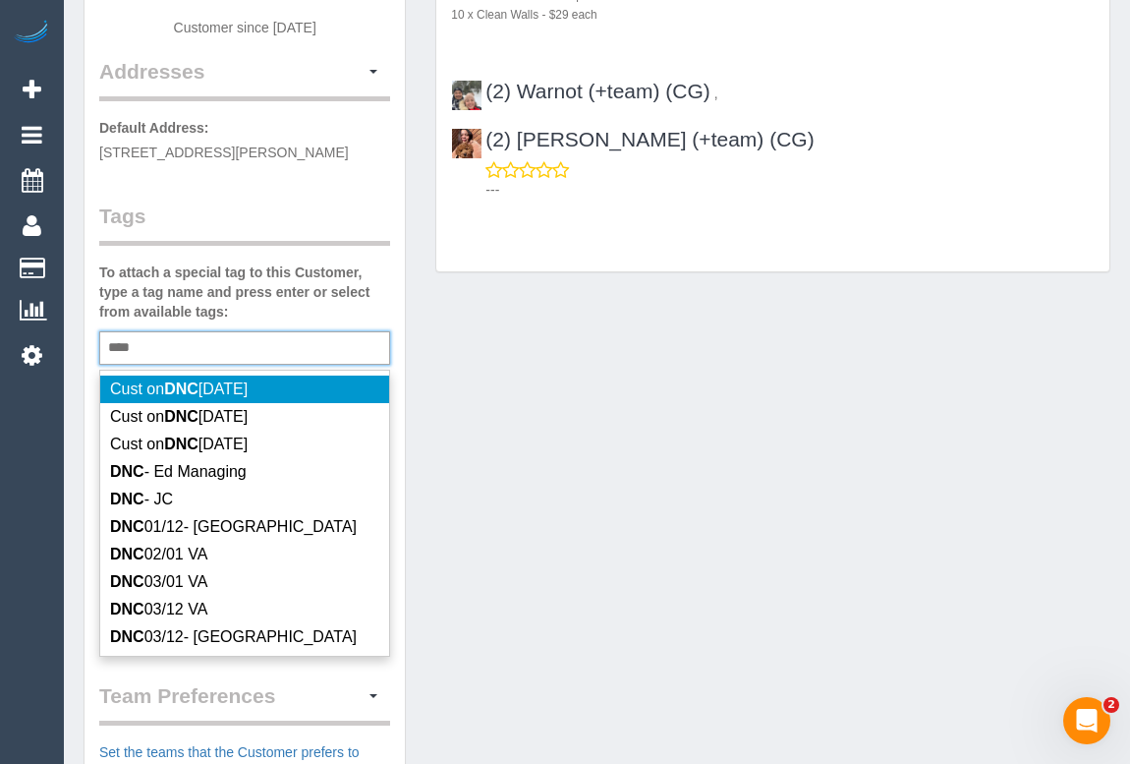
type input "***"
click at [516, 393] on div "Customer Info Edit Contact Info Send Message Email Preferences Special Sales Ta…" at bounding box center [597, 452] width 1057 height 1474
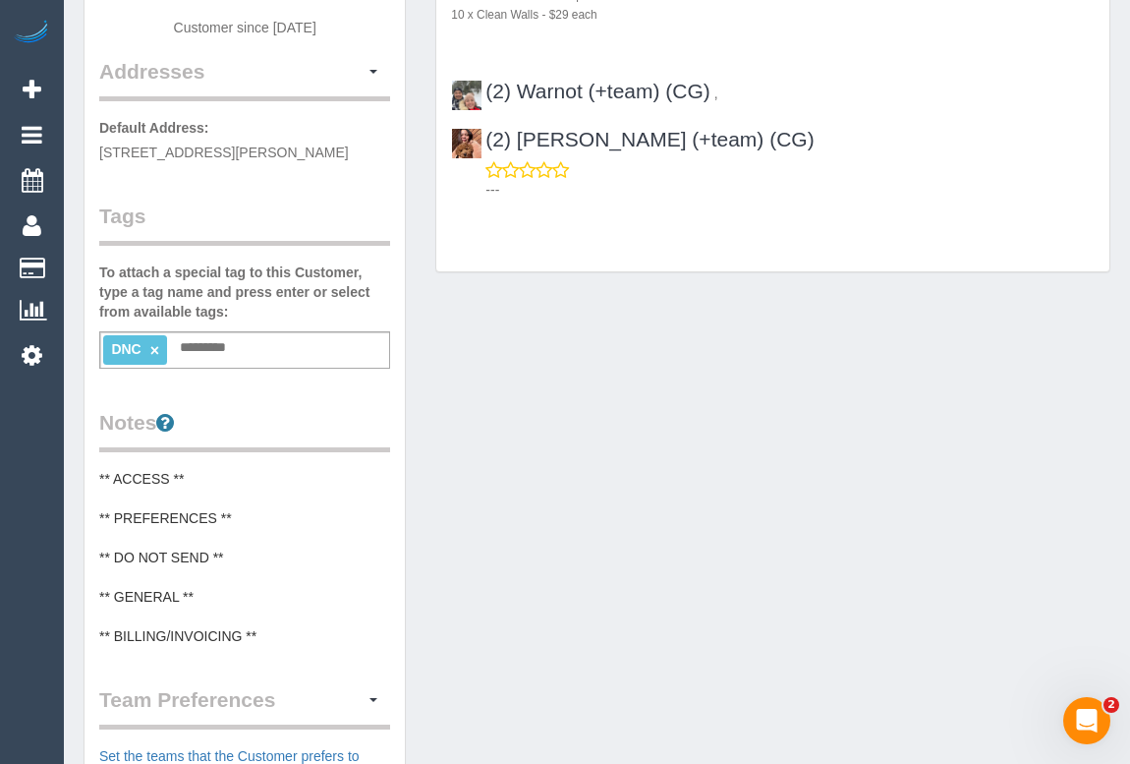
scroll to position [0, 0]
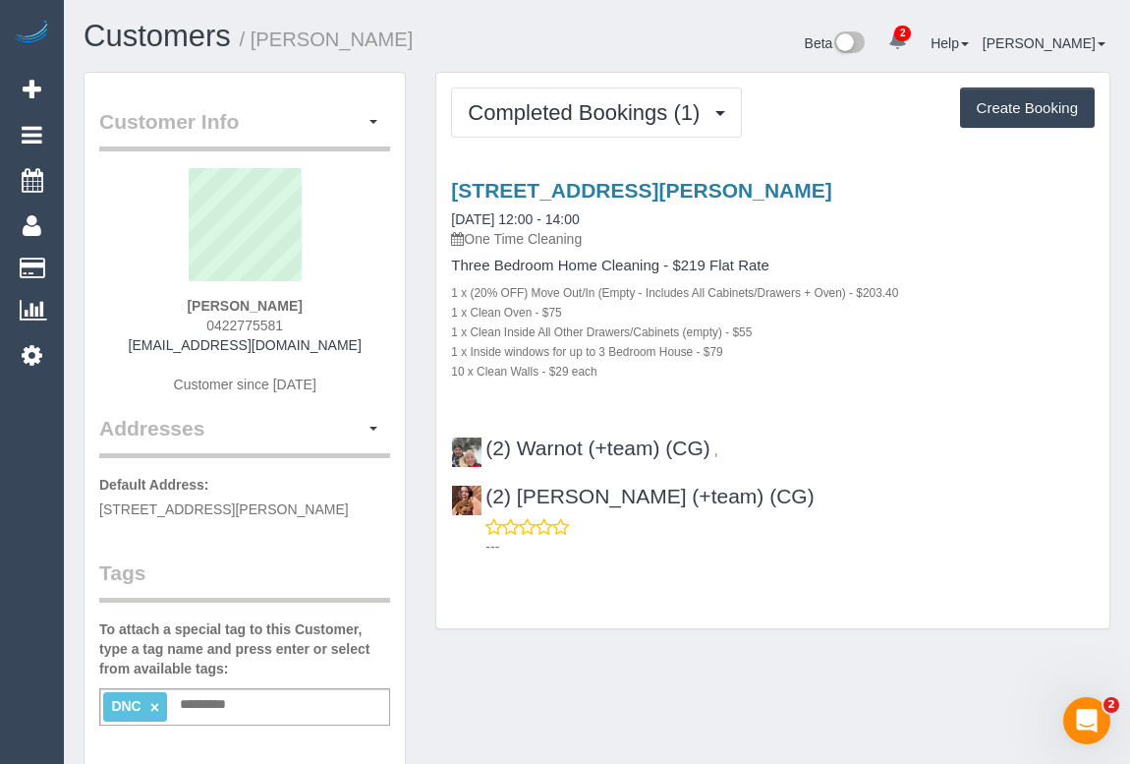
click at [150, 716] on link "×" at bounding box center [154, 707] width 9 height 17
click at [157, 718] on input "text" at bounding box center [136, 705] width 67 height 26
type input "**********"
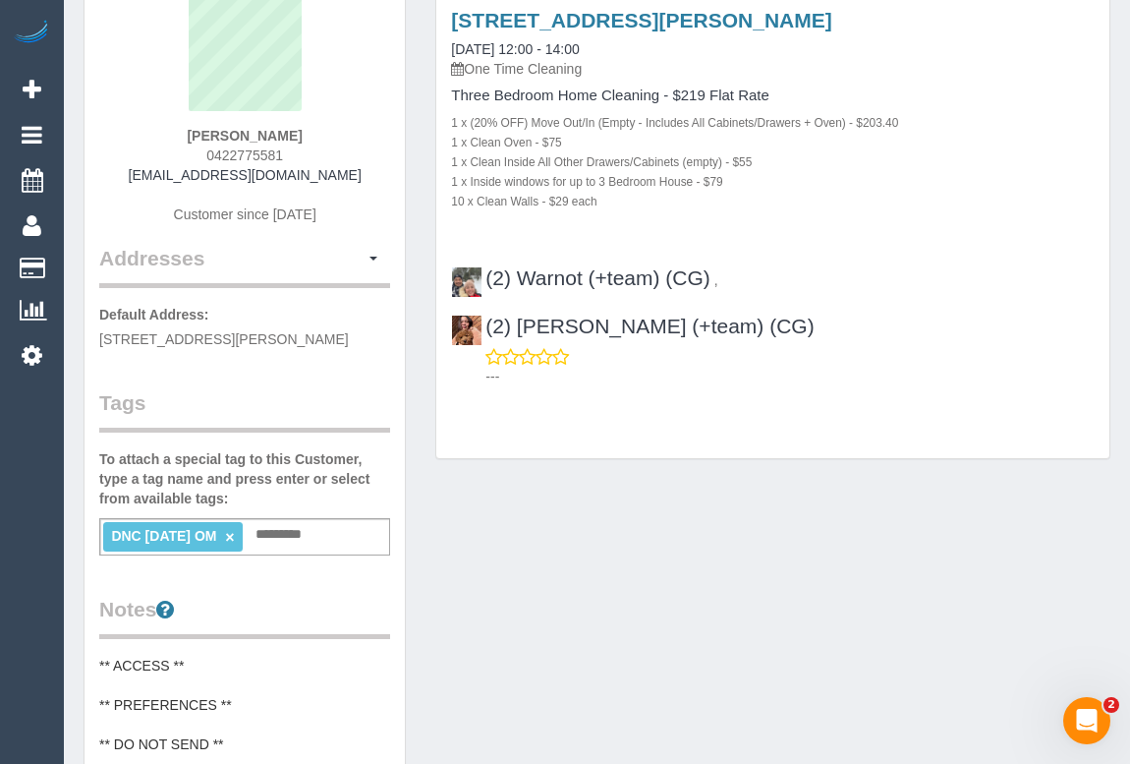
scroll to position [178, 0]
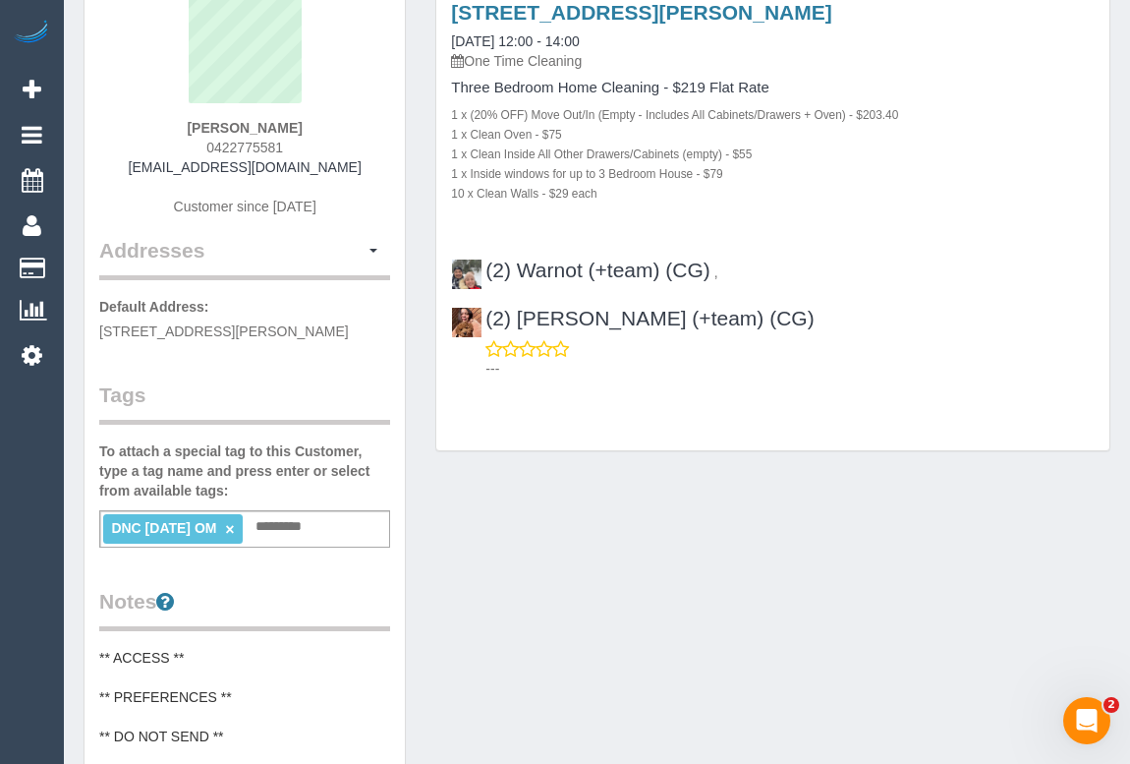
drag, startPoint x: 140, startPoint y: 163, endPoint x: 353, endPoint y: 163, distance: 213.3
click at [353, 163] on div "Tim Stephen 0422775581 t_g_stephen@yahoo.com.au Customer since 2025" at bounding box center [244, 113] width 291 height 246
copy link "t_g_stephen@yahoo.com.au"
drag, startPoint x: 196, startPoint y: 124, endPoint x: 291, endPoint y: 124, distance: 95.3
click at [291, 124] on div "Tim Stephen 0422775581 t_g_stephen@yahoo.com.au Customer since 2025" at bounding box center [244, 113] width 291 height 246
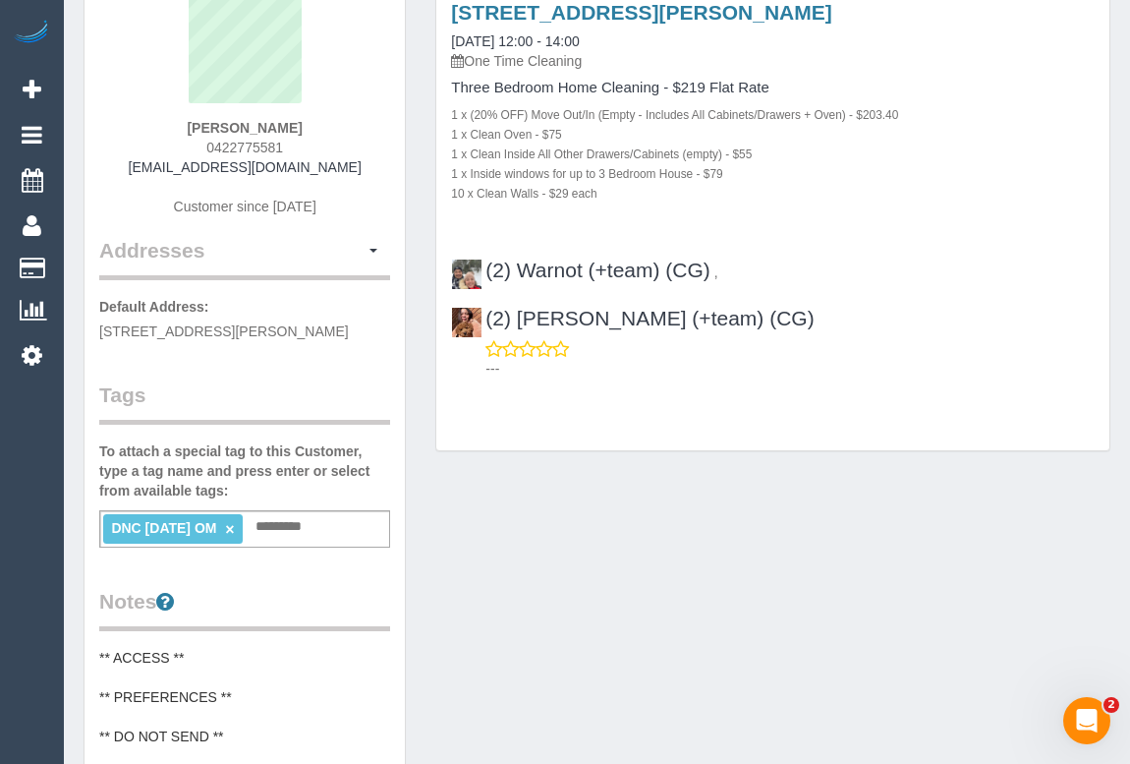
copy strong "Tim Stephen"
click at [198, 121] on div "Tim Stephen 0422775581 t_g_stephen@yahoo.com.au Customer since 2025" at bounding box center [244, 113] width 291 height 246
drag, startPoint x: 198, startPoint y: 121, endPoint x: 310, endPoint y: 123, distance: 112.1
click at [310, 123] on div "Tim Stephen 0422775581 t_g_stephen@yahoo.com.au Customer since 2025" at bounding box center [244, 113] width 291 height 246
drag, startPoint x: 1011, startPoint y: 266, endPoint x: 486, endPoint y: 266, distance: 525.9
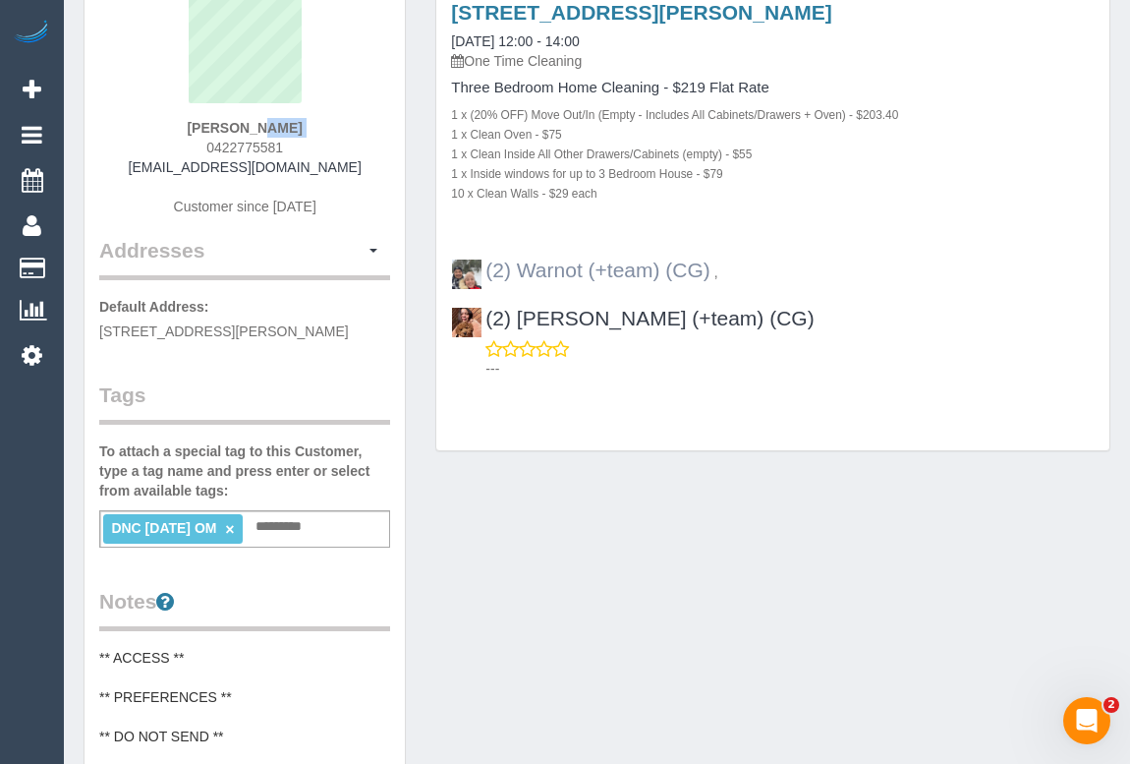
click at [486, 266] on div "(2) Warnot (+team) (CG) , (2) Maria (+team) (CG) ---" at bounding box center [772, 310] width 673 height 137
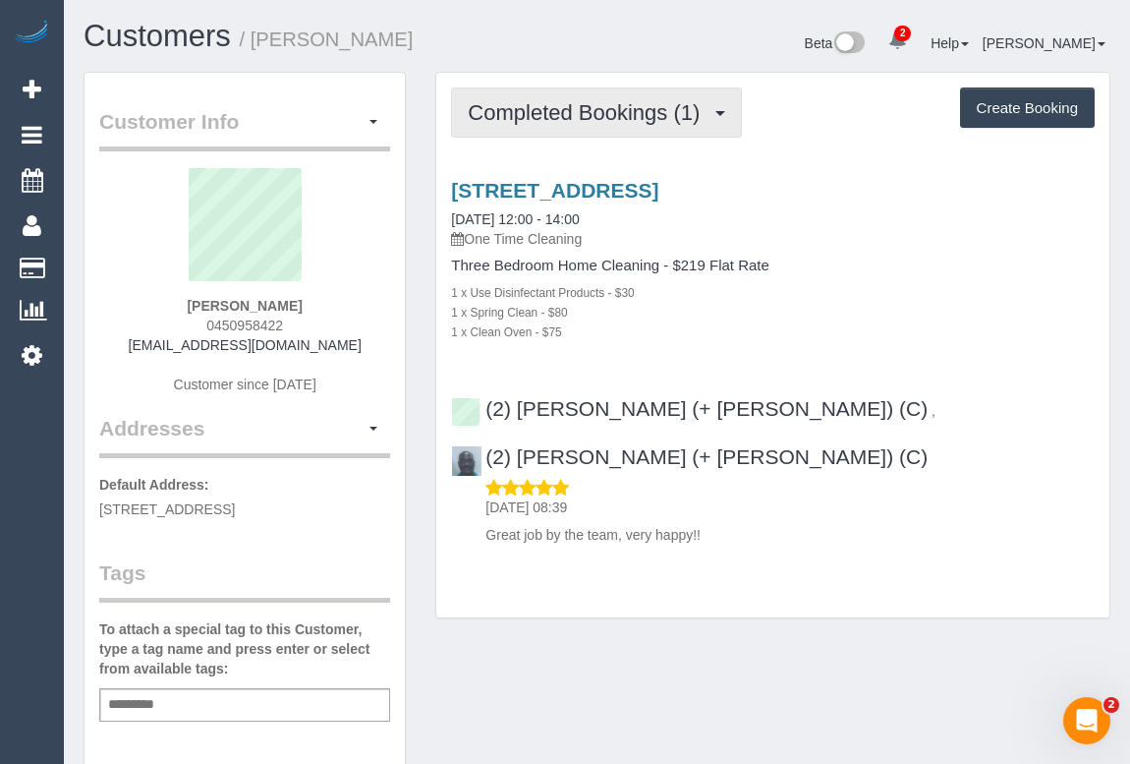
click at [542, 96] on button "Completed Bookings (1)" at bounding box center [596, 112] width 291 height 50
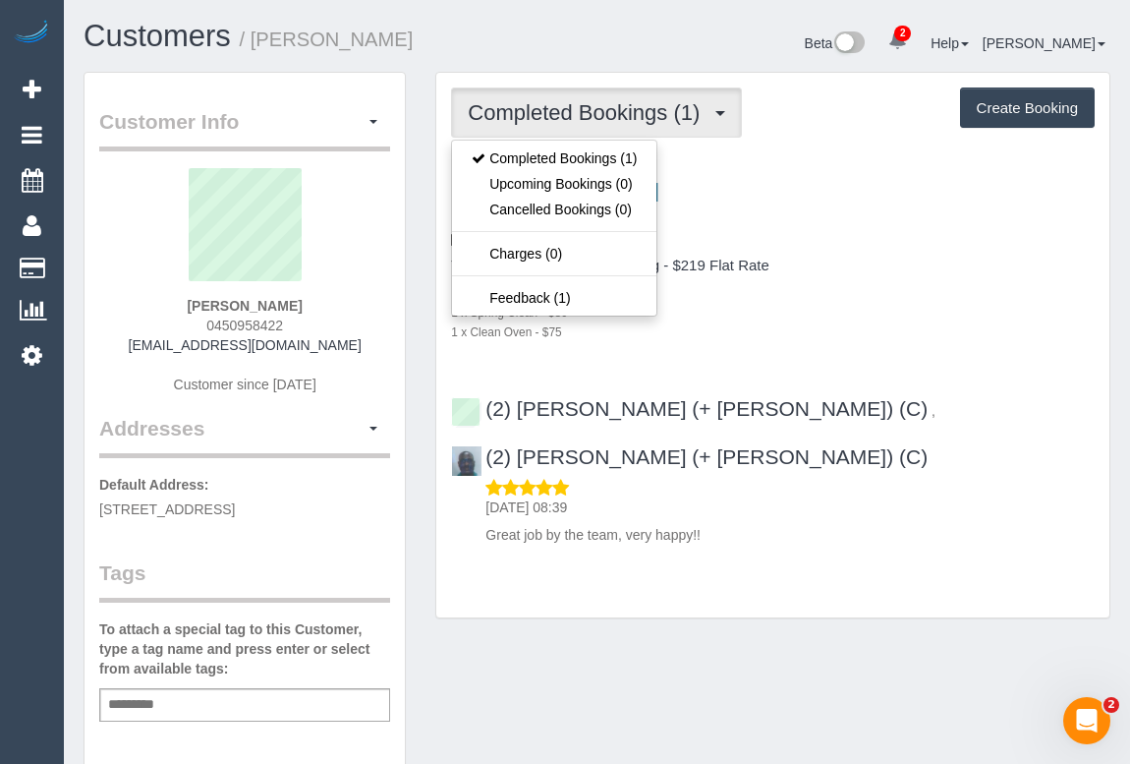
click at [925, 242] on p "One Time Cleaning" at bounding box center [773, 239] width 644 height 20
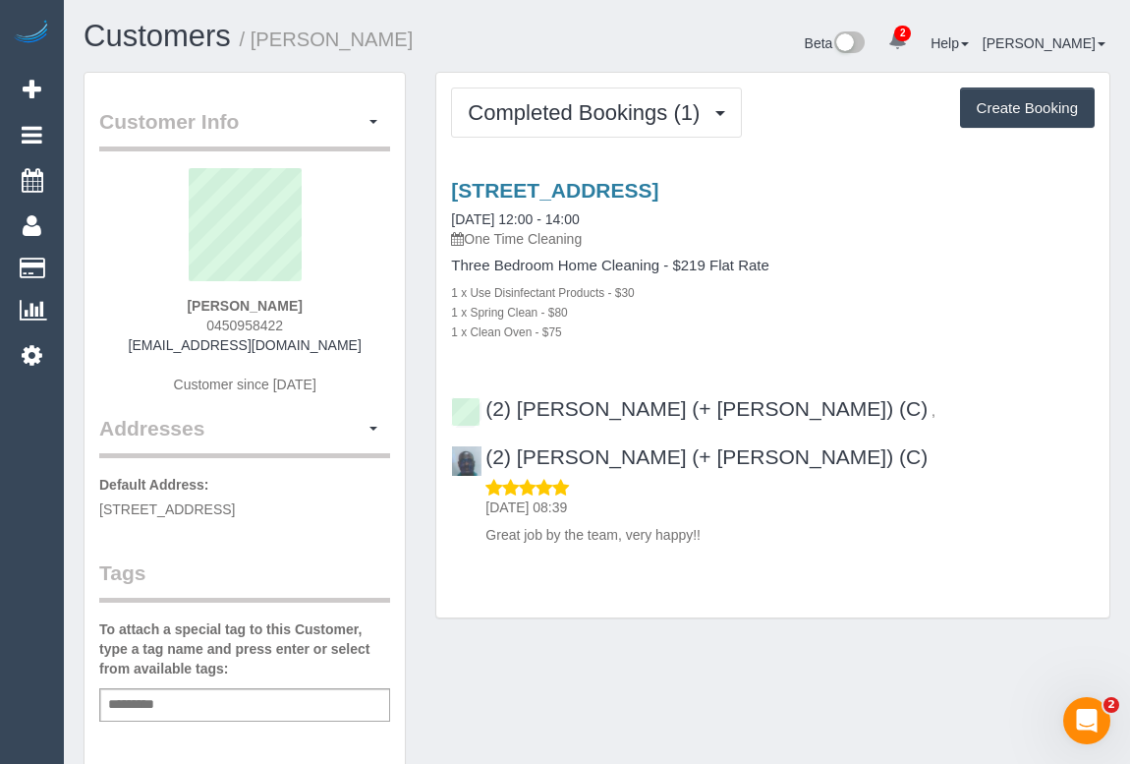
click at [682, 678] on div "Customer Info Edit Contact Info Send Message Email Preferences Special Sales Ta…" at bounding box center [597, 730] width 1057 height 1317
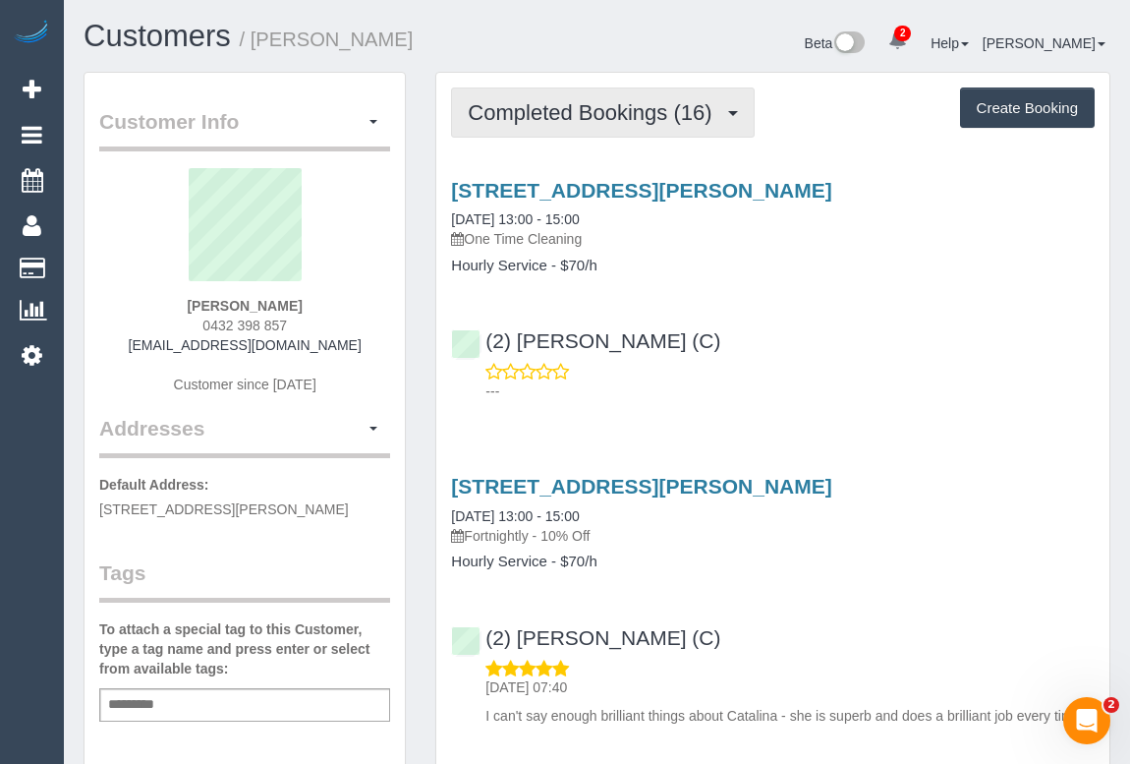
click at [596, 110] on span "Completed Bookings (16)" at bounding box center [595, 112] width 254 height 25
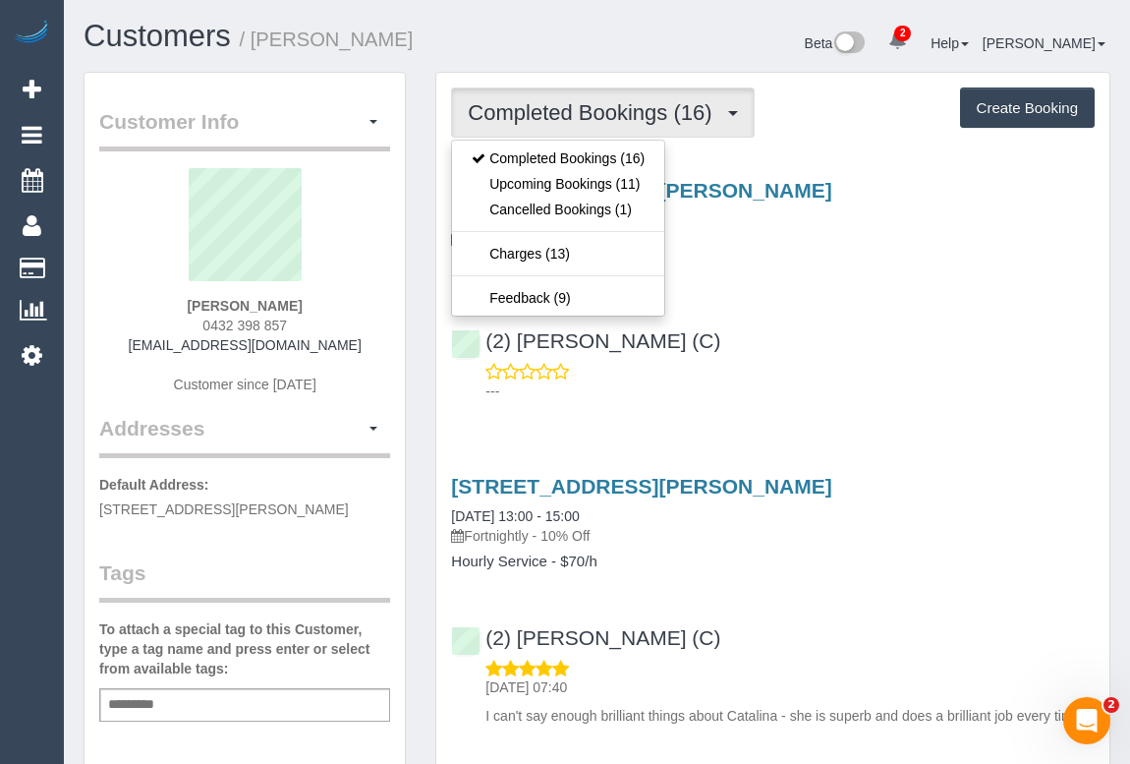
click at [922, 381] on p "---" at bounding box center [790, 391] width 609 height 20
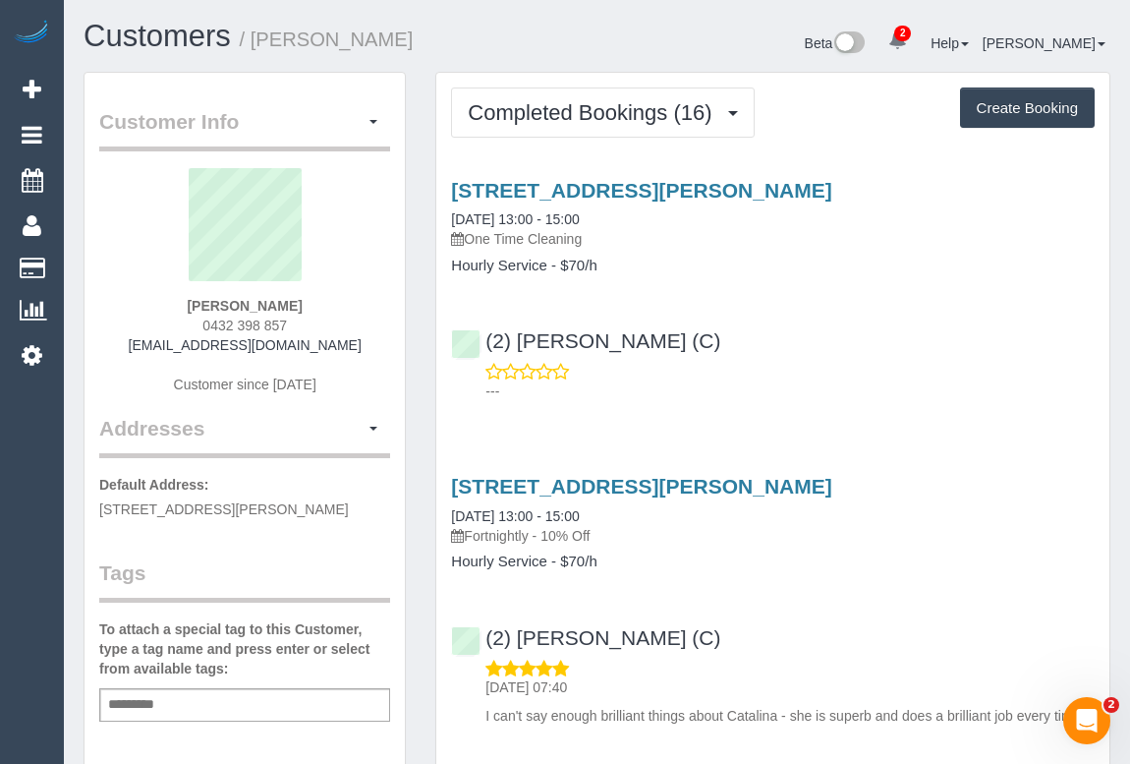
click at [898, 398] on p "---" at bounding box center [790, 391] width 609 height 20
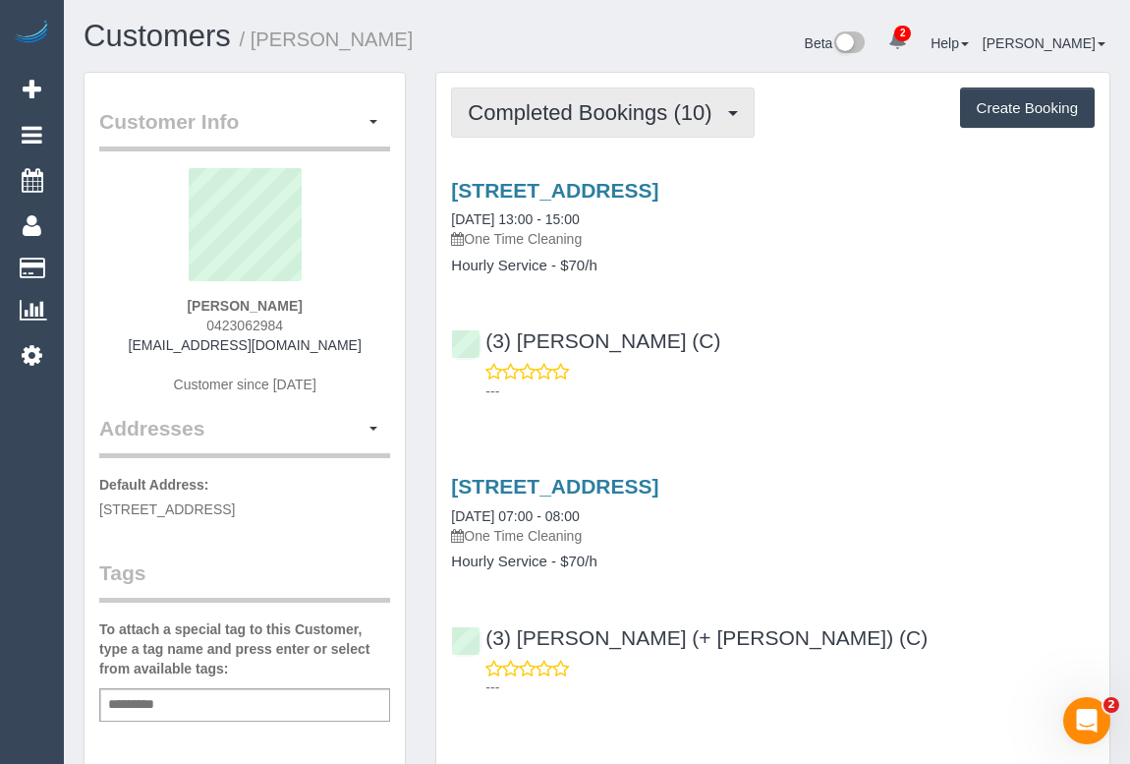
click at [580, 117] on span "Completed Bookings (10)" at bounding box center [595, 112] width 254 height 25
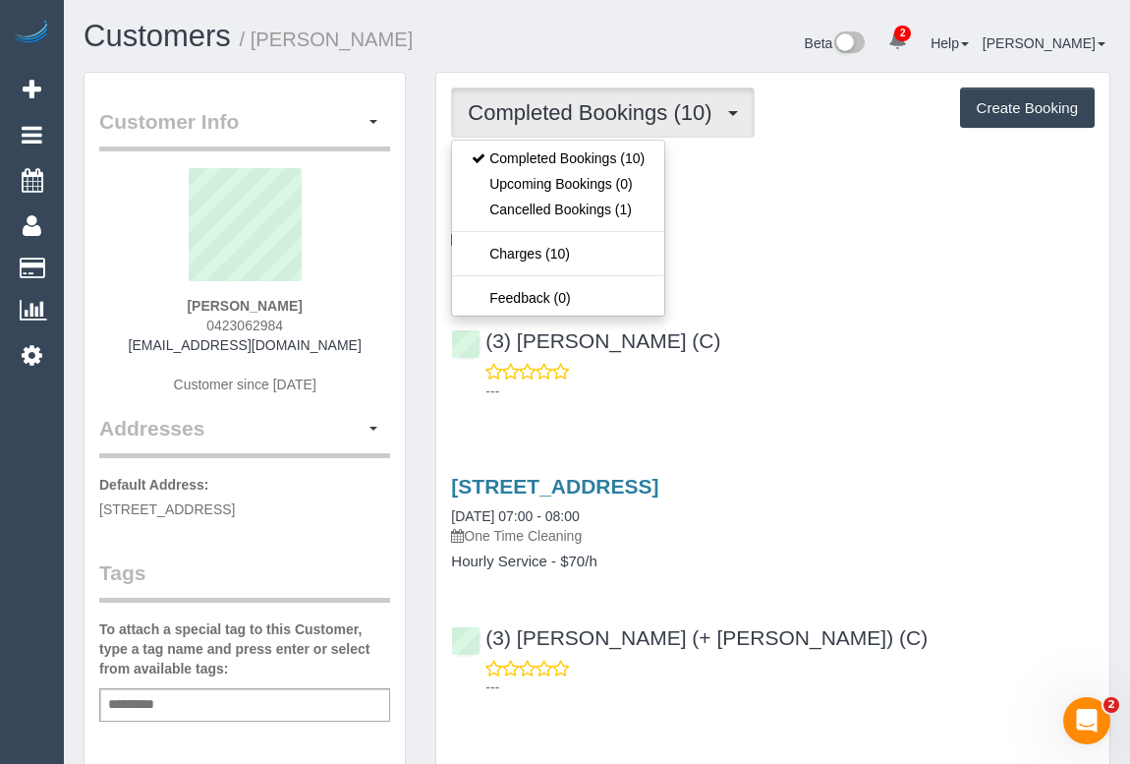
click at [776, 343] on div "(3) Danyal Ali (C) ---" at bounding box center [772, 357] width 673 height 88
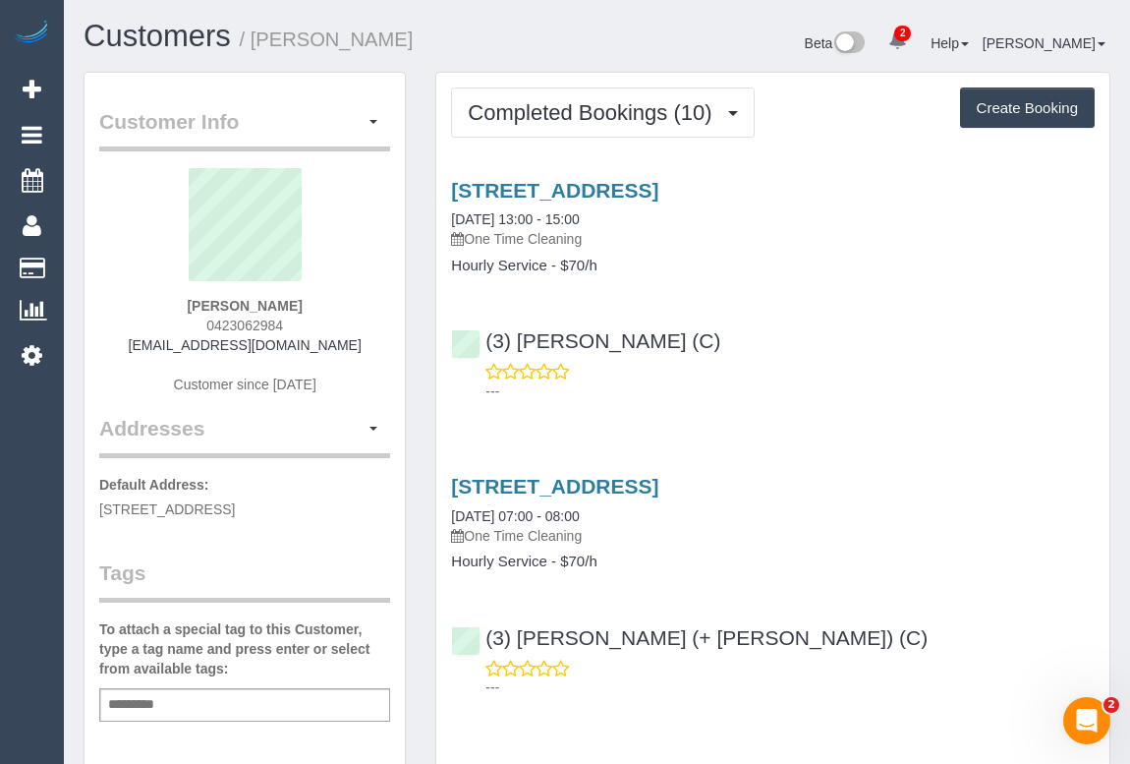
click at [847, 401] on p "---" at bounding box center [790, 391] width 609 height 20
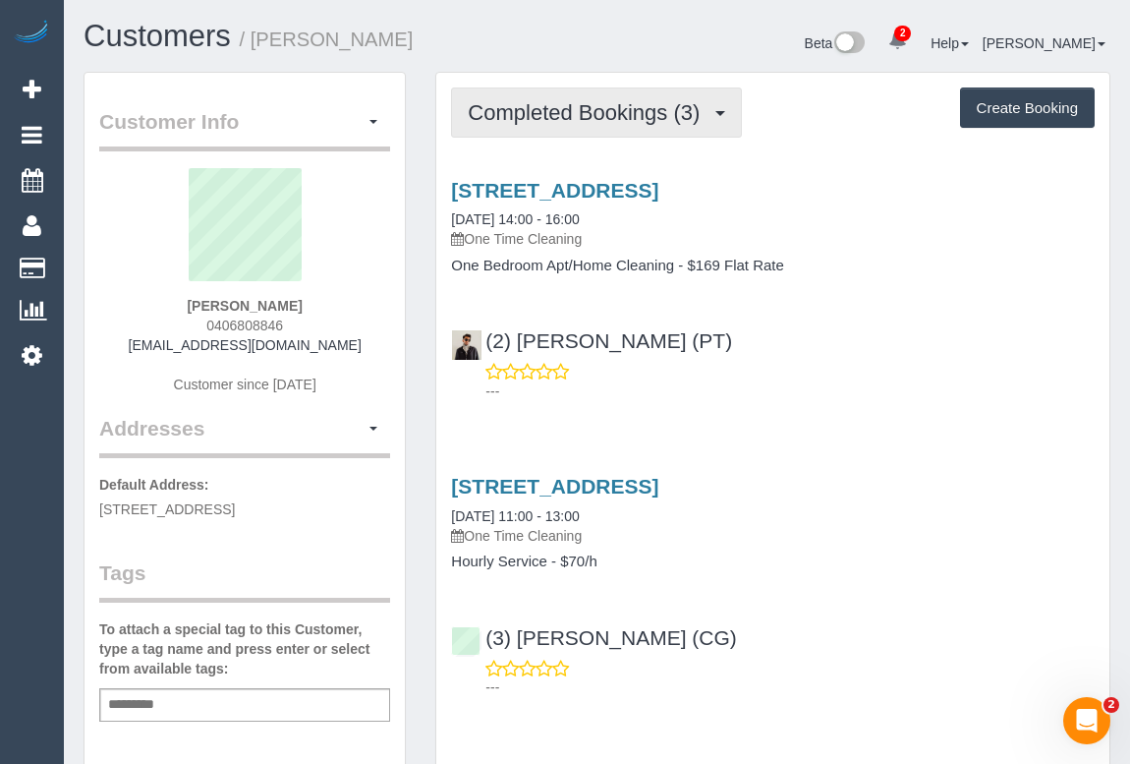
click at [531, 102] on span "Completed Bookings (3)" at bounding box center [589, 112] width 242 height 25
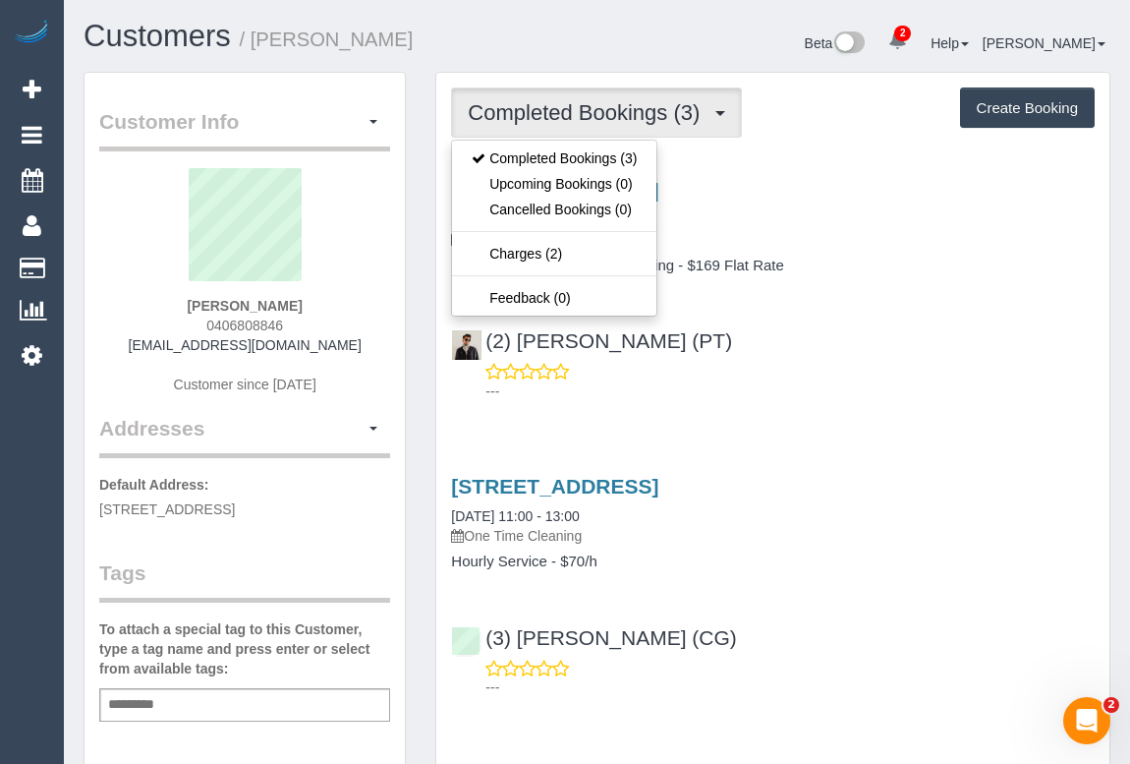
click at [881, 318] on div "(2) Azwad Raza (PT) ---" at bounding box center [772, 357] width 673 height 88
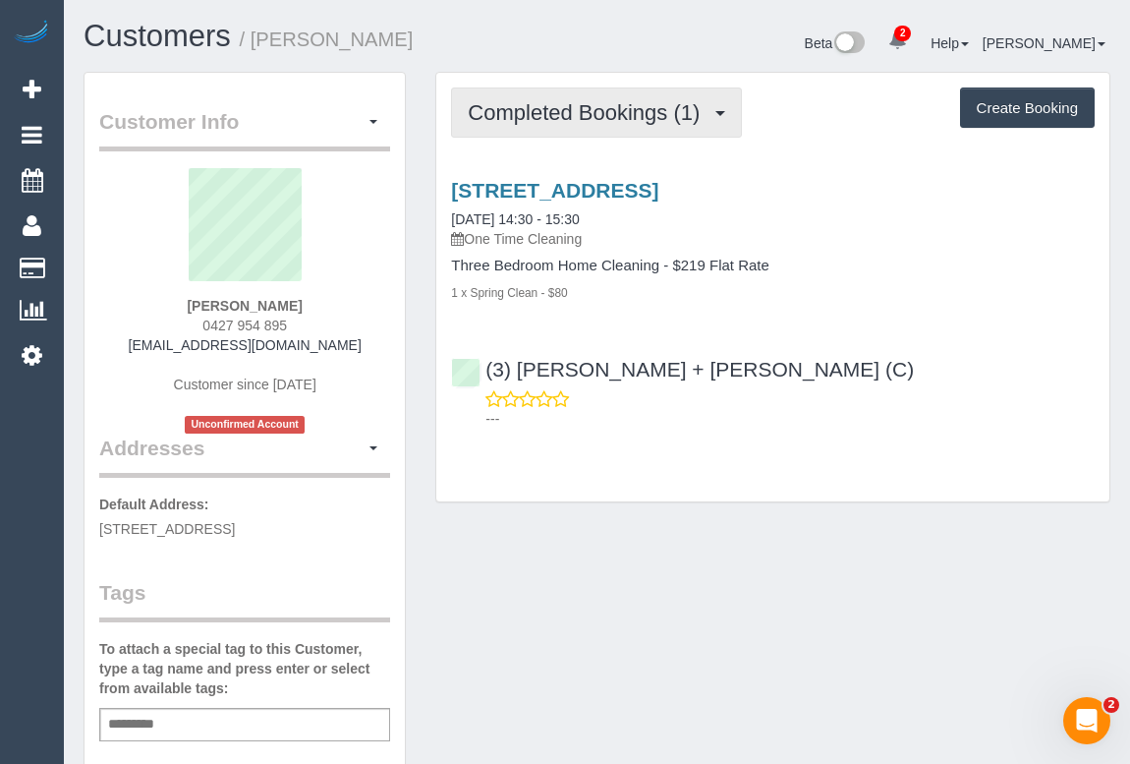
click at [607, 101] on span "Completed Bookings (1)" at bounding box center [589, 112] width 242 height 25
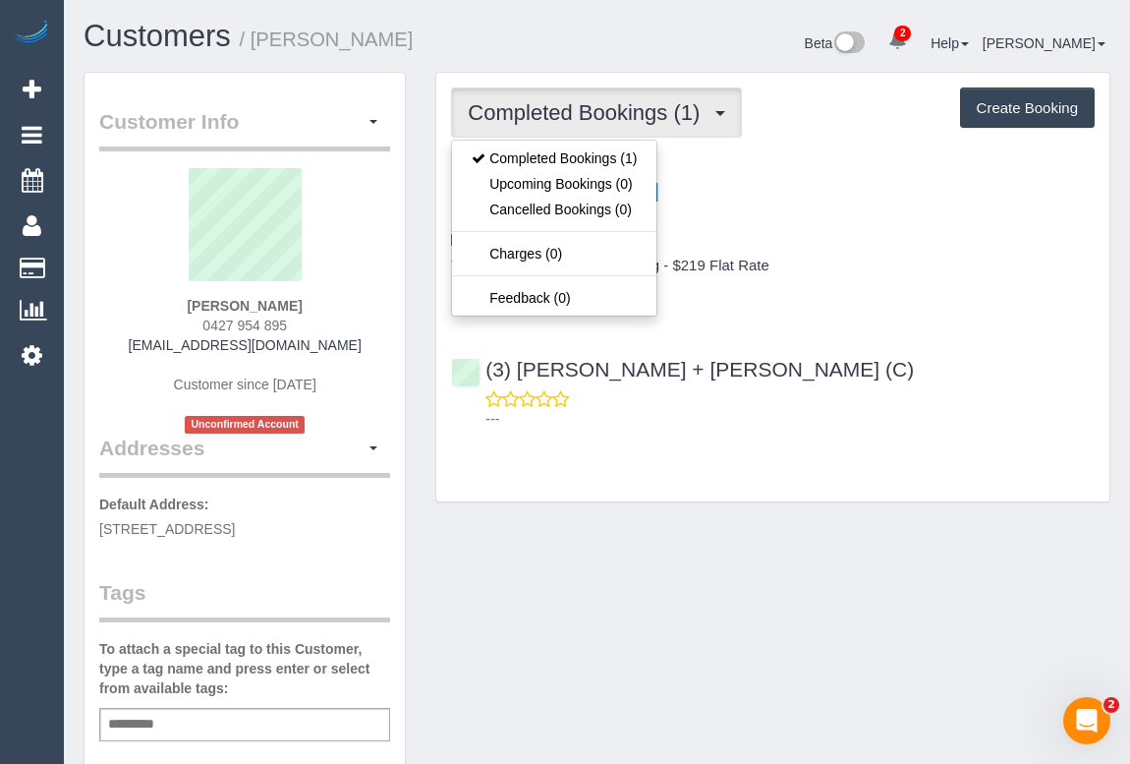
drag, startPoint x: 152, startPoint y: 341, endPoint x: 359, endPoint y: 346, distance: 206.5
click at [359, 346] on div "Nik Dunn 0427 954 895 nik@innerwestjoinery.com Customer since 2025 Unconfirmed …" at bounding box center [244, 300] width 291 height 265
copy link "nik@innerwestjoinery.com"
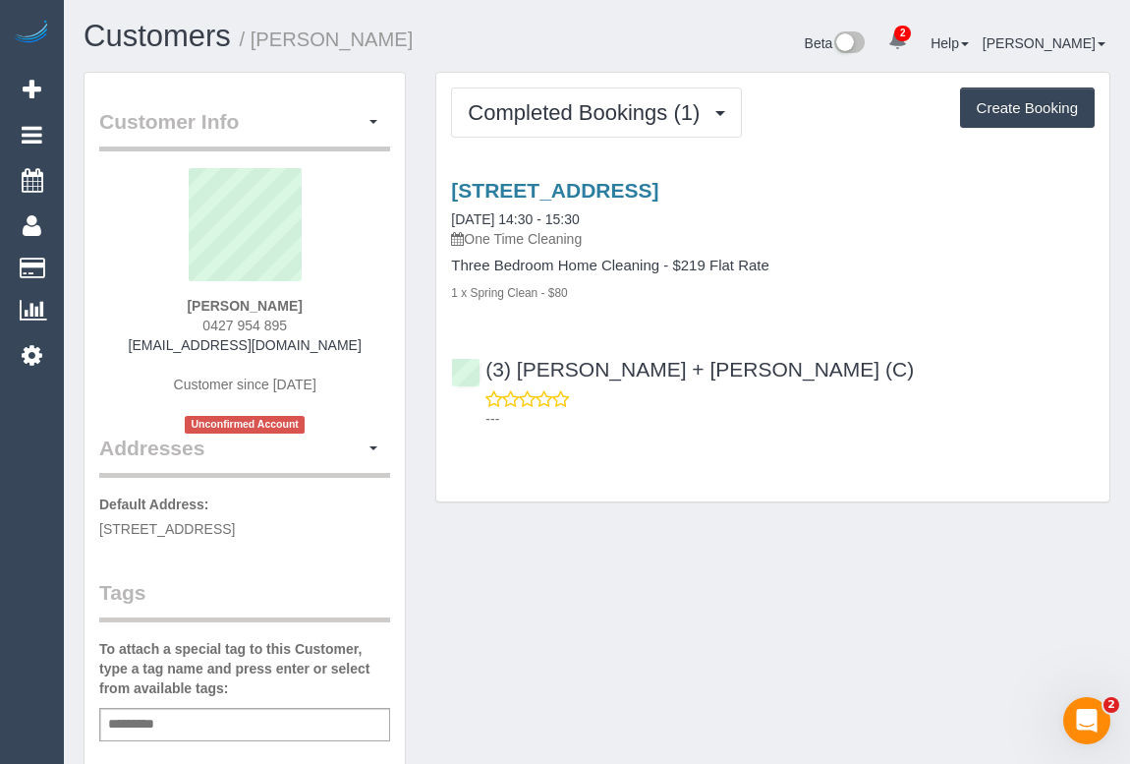
drag, startPoint x: 137, startPoint y: 339, endPoint x: 145, endPoint y: 348, distance: 12.5
click at [137, 339] on div "Nik Dunn 0427 954 895 nik@innerwestjoinery.com Customer since 2025 Unconfirmed …" at bounding box center [244, 300] width 291 height 265
drag, startPoint x: 147, startPoint y: 348, endPoint x: 367, endPoint y: 353, distance: 219.3
click at [367, 353] on div "Nik Dunn 0427 954 895 nik@innerwestjoinery.com Customer since 2025 Unconfirmed …" at bounding box center [244, 300] width 291 height 265
copy link "nik@innerwestjoinery.com"
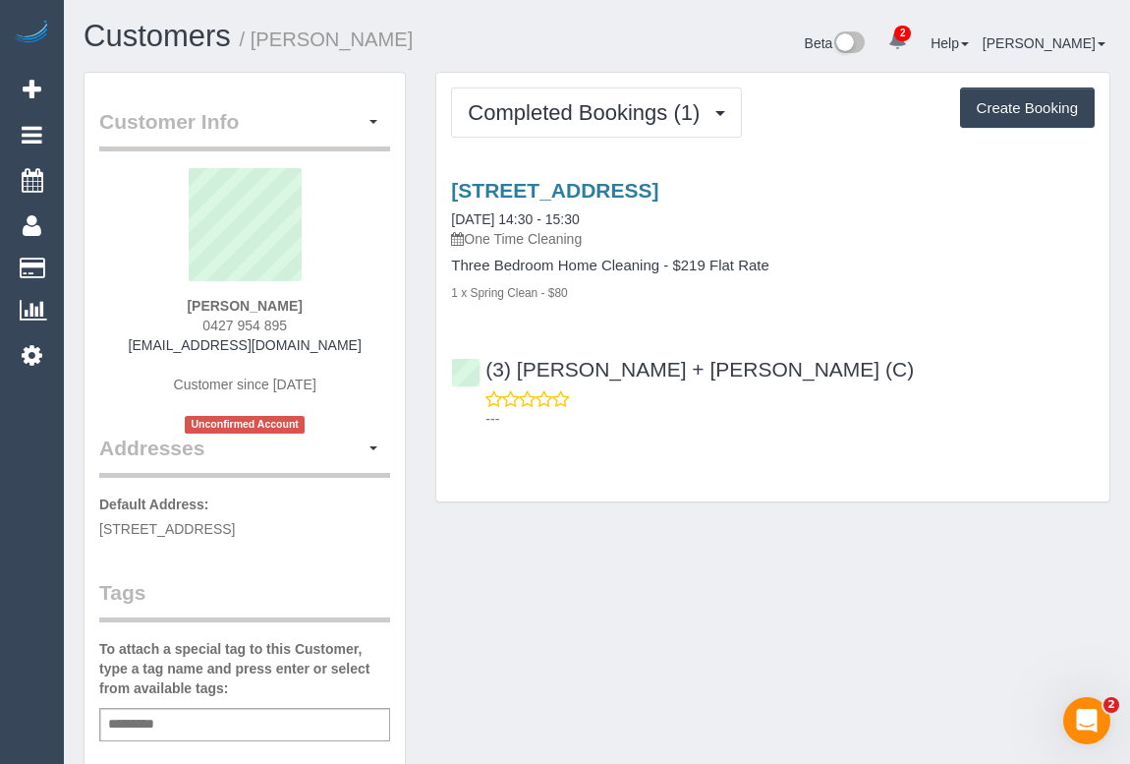
drag, startPoint x: 199, startPoint y: 301, endPoint x: 334, endPoint y: 308, distance: 135.8
click at [334, 308] on div "Nik Dunn 0427 954 895 nik@innerwestjoinery.com Customer since 2025 Unconfirmed …" at bounding box center [244, 300] width 291 height 265
copy strong "Nik Dunn"
drag, startPoint x: 193, startPoint y: 324, endPoint x: 333, endPoint y: 330, distance: 140.7
click at [333, 330] on div "Nik Dunn 0427 954 895 nik@innerwestjoinery.com Customer since 2025 Unconfirmed …" at bounding box center [244, 300] width 291 height 265
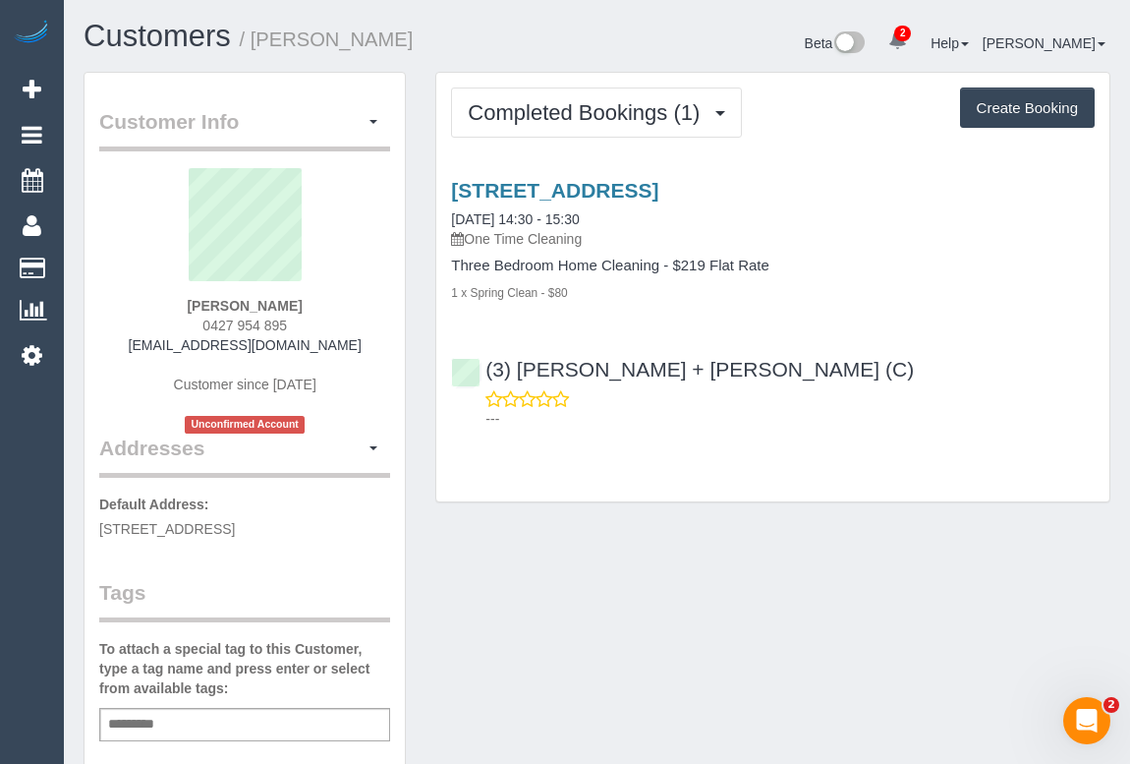
copy span "0427 954 895"
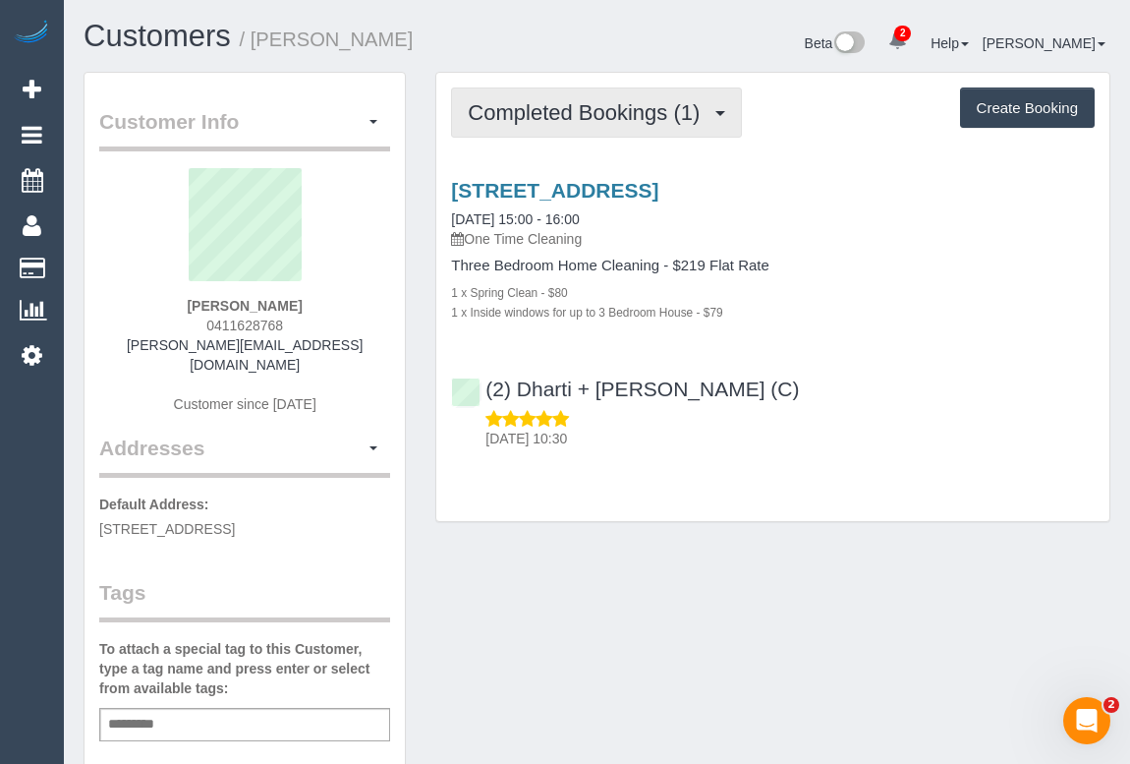
click at [613, 118] on span "Completed Bookings (1)" at bounding box center [589, 112] width 242 height 25
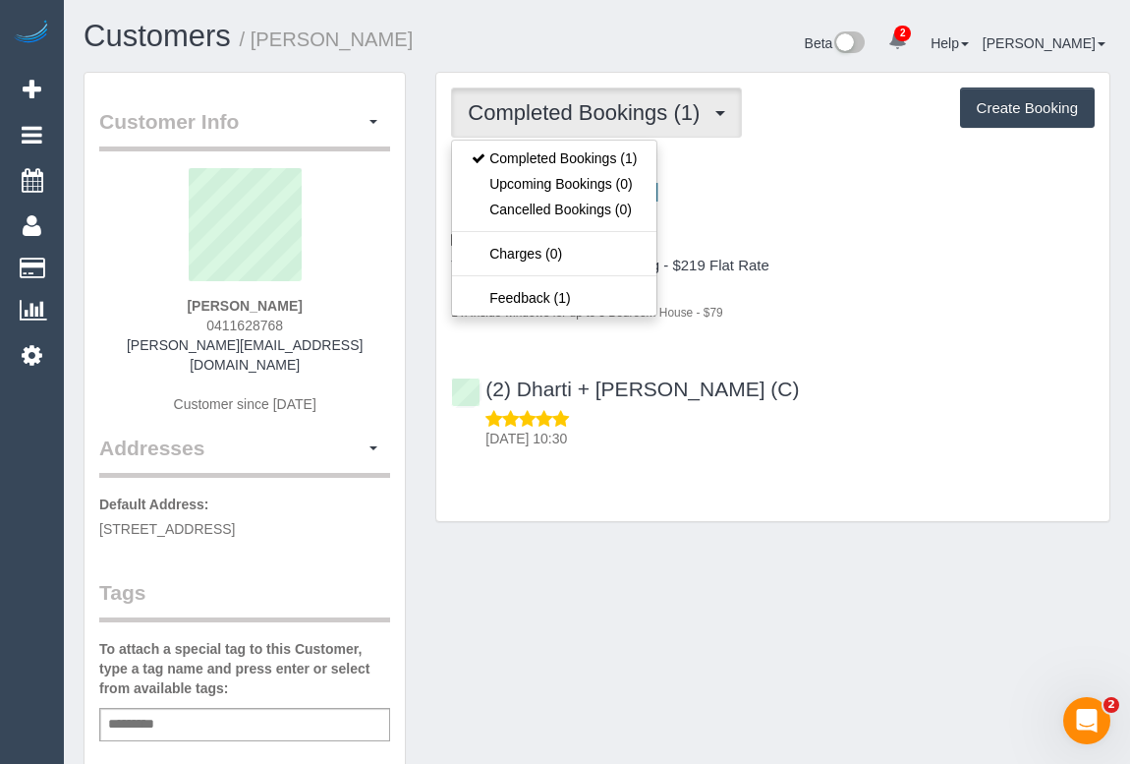
click at [844, 538] on div "Completed Bookings (1) Completed Bookings (1) Upcoming Bookings (0) Cancelled B…" at bounding box center [773, 307] width 705 height 470
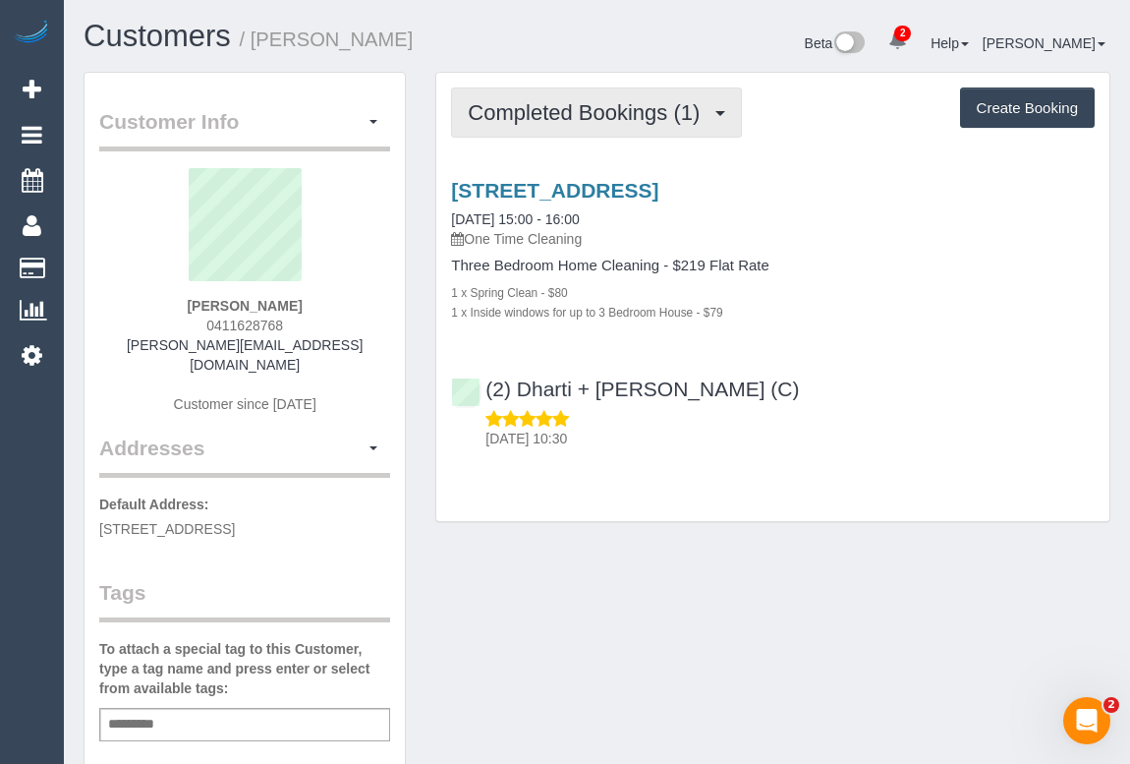
click at [552, 105] on span "Completed Bookings (1)" at bounding box center [589, 112] width 242 height 25
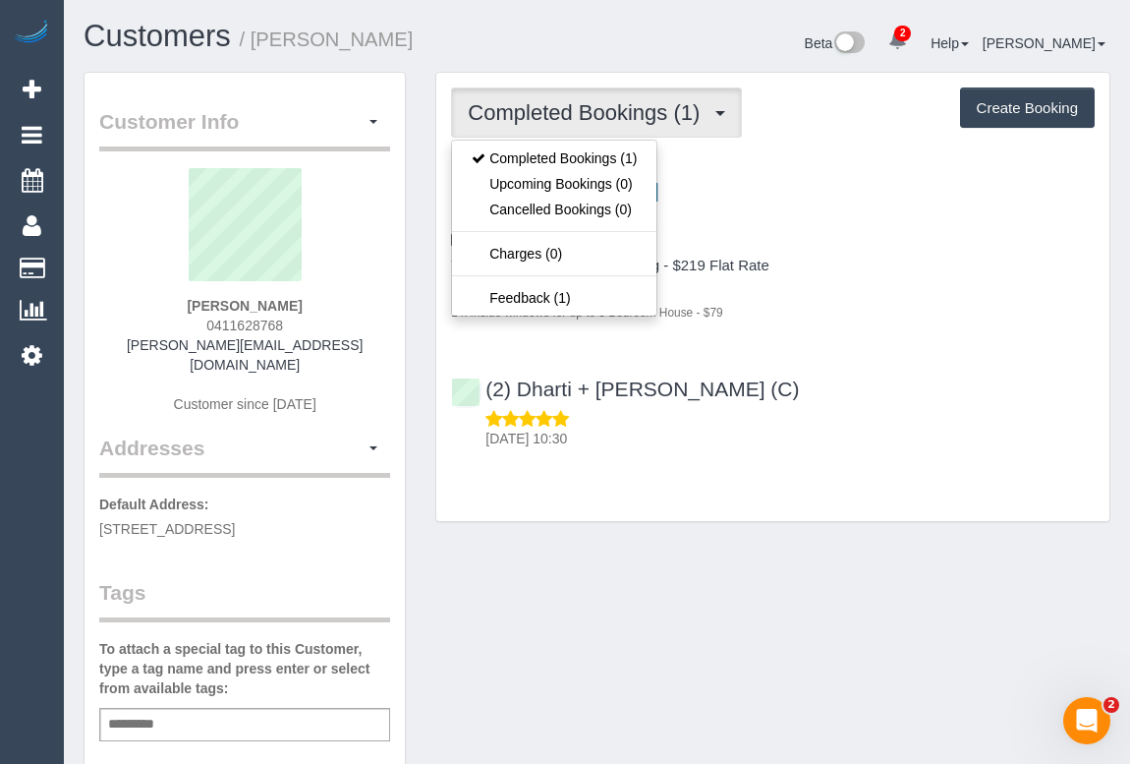
drag, startPoint x: 953, startPoint y: 387, endPoint x: 900, endPoint y: 330, distance: 77.2
click at [953, 387] on div "(2) Dharti + Kishan (C) 15/08/2025 10:30" at bounding box center [772, 405] width 673 height 88
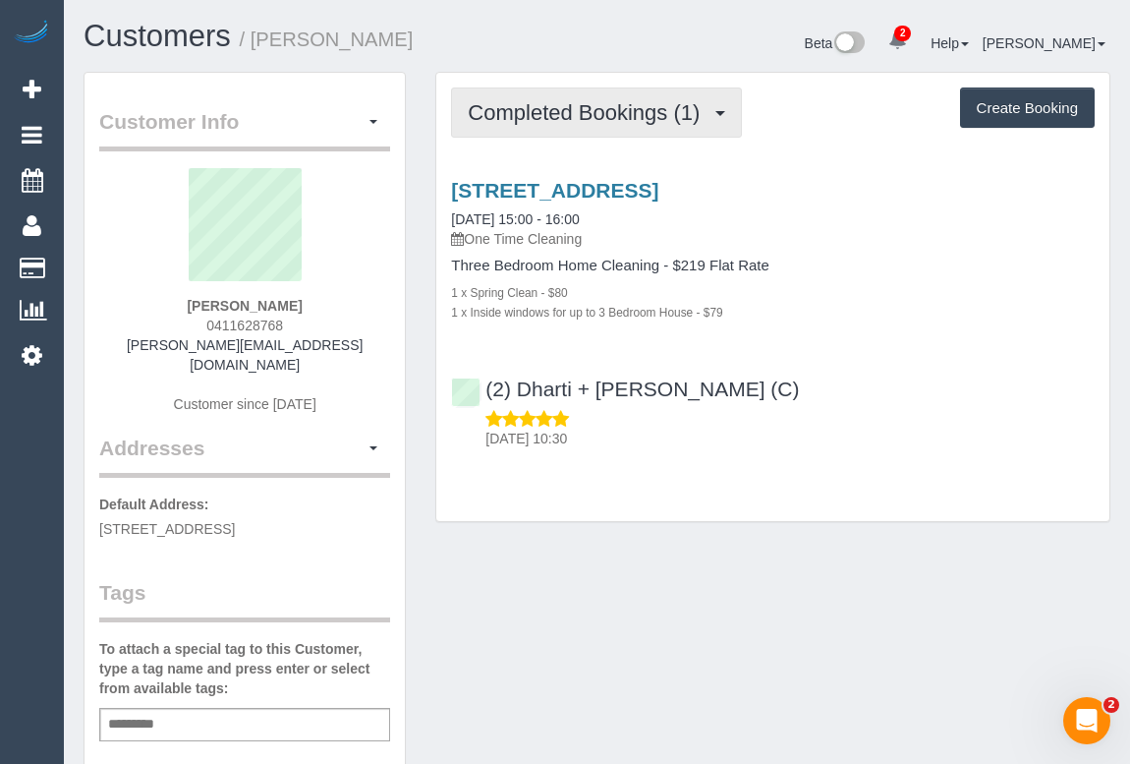
click at [572, 127] on button "Completed Bookings (1)" at bounding box center [596, 112] width 291 height 50
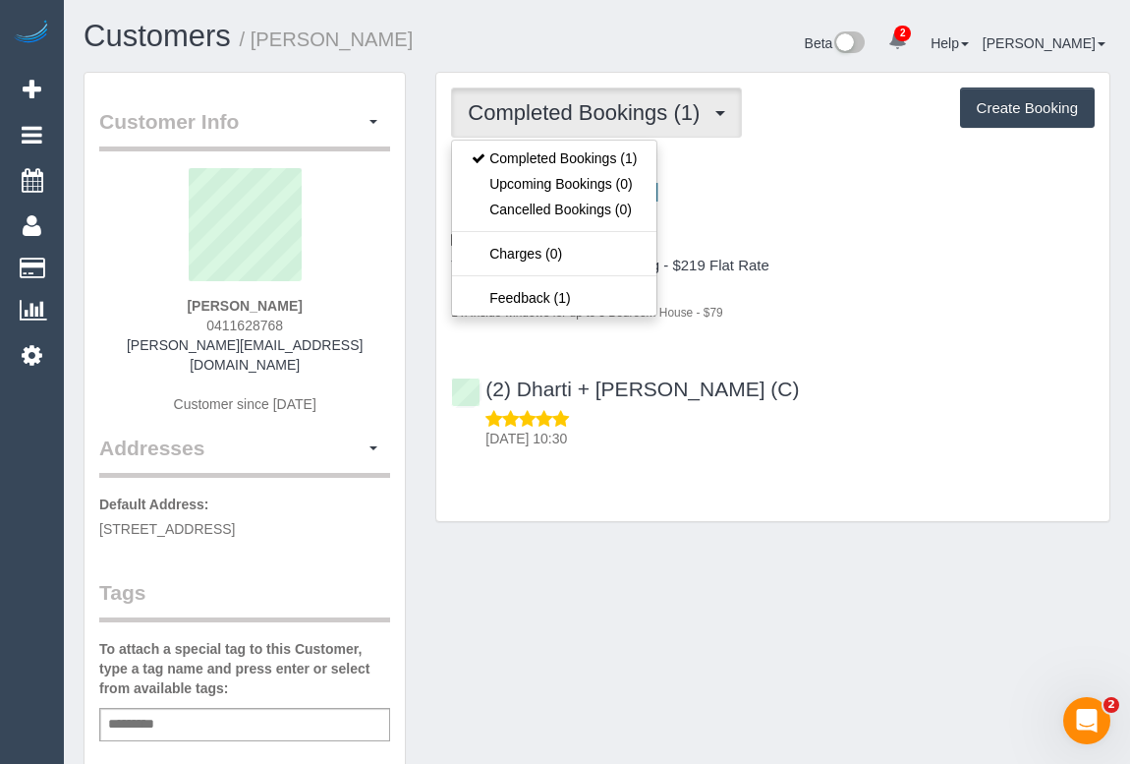
click at [668, 624] on div "Customer Info Edit Contact Info Send Message Email Preferences Special Sales Ta…" at bounding box center [597, 740] width 1057 height 1337
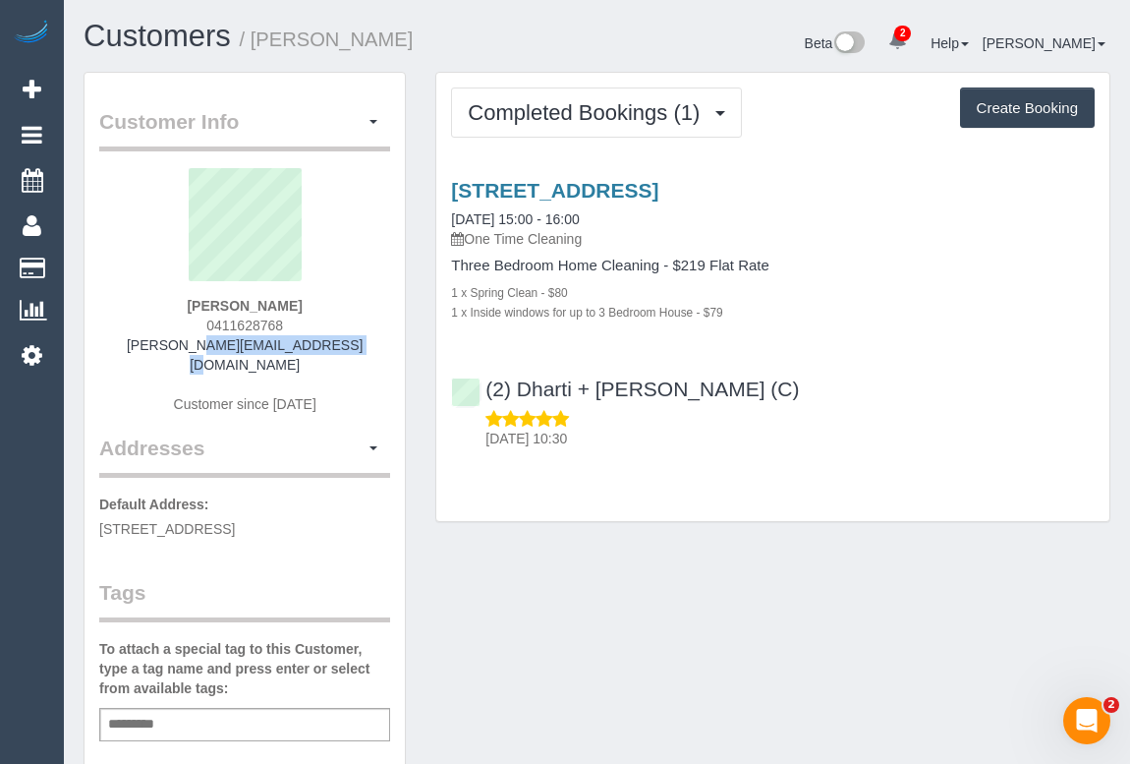
drag, startPoint x: 163, startPoint y: 348, endPoint x: 334, endPoint y: 353, distance: 171.1
click at [334, 353] on div "Allan Tran 0411628768 allan.tran1@gmail.com Customer since 2025" at bounding box center [244, 300] width 291 height 265
copy link "allan.tran1@gmail.com"
drag, startPoint x: 199, startPoint y: 302, endPoint x: 295, endPoint y: 305, distance: 96.4
click at [295, 305] on div "Allan Tran 0411628768 allan.tran1@gmail.com Customer since 2025" at bounding box center [244, 300] width 291 height 265
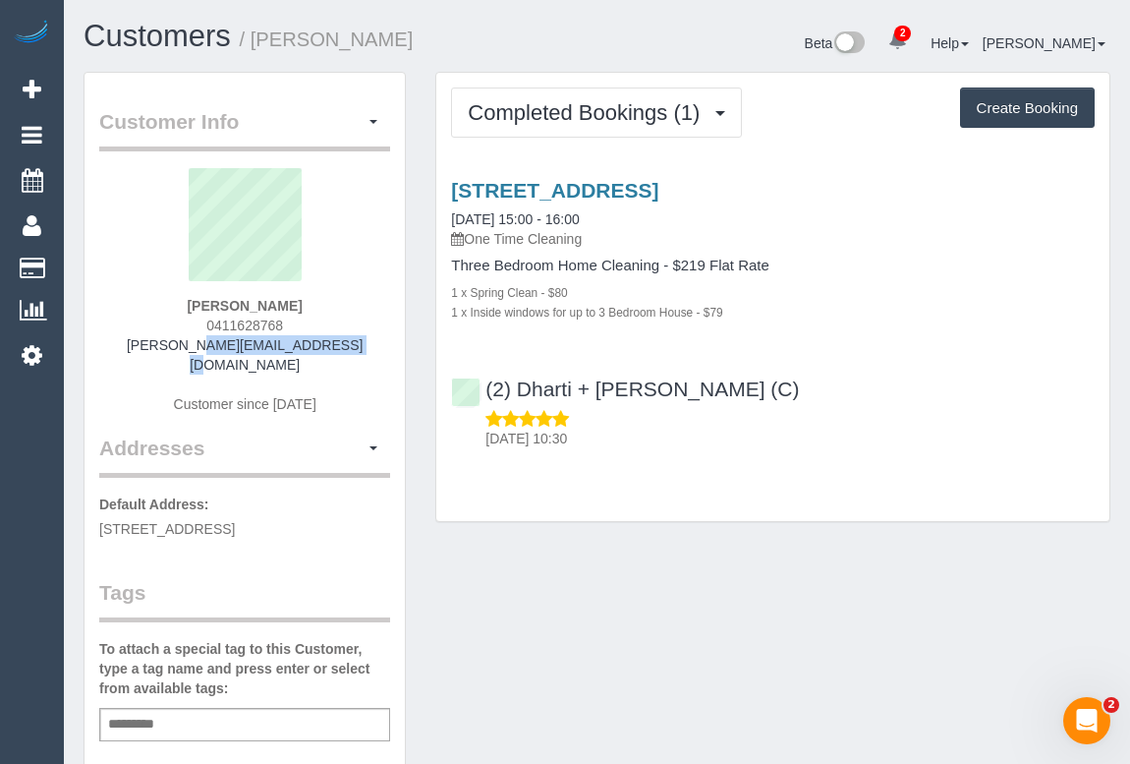
copy strong "Allan Tran"
drag, startPoint x: 189, startPoint y: 319, endPoint x: 317, endPoint y: 317, distance: 127.8
click at [317, 317] on div "Allan Tran 0411628768 allan.tran1@gmail.com Customer since 2025" at bounding box center [244, 300] width 291 height 265
copy span "0411628768"
drag, startPoint x: 206, startPoint y: 303, endPoint x: 330, endPoint y: 302, distance: 123.9
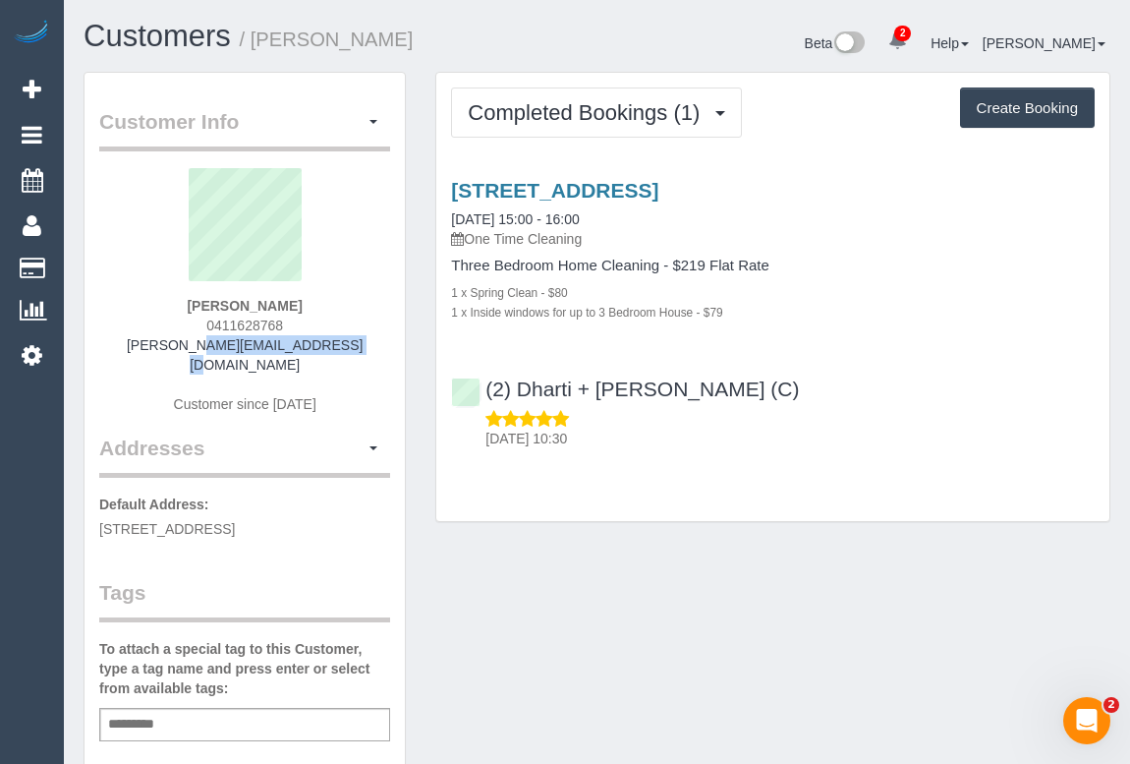
click at [330, 302] on div "Allan Tran 0411628768 allan.tran1@gmail.com Customer since 2025" at bounding box center [244, 300] width 291 height 265
copy strong "Allan Tran"
click at [610, 587] on div "Customer Info Edit Contact Info Send Message Email Preferences Special Sales Ta…" at bounding box center [597, 740] width 1057 height 1337
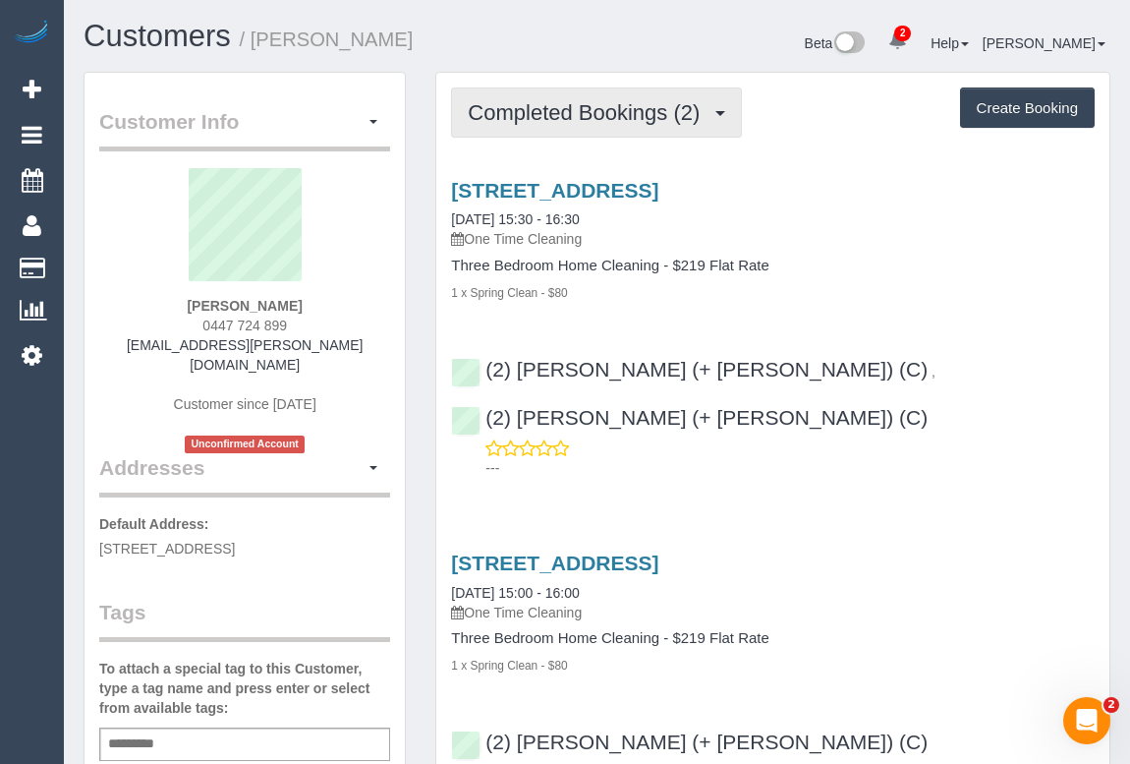
click at [595, 113] on span "Completed Bookings (2)" at bounding box center [589, 112] width 242 height 25
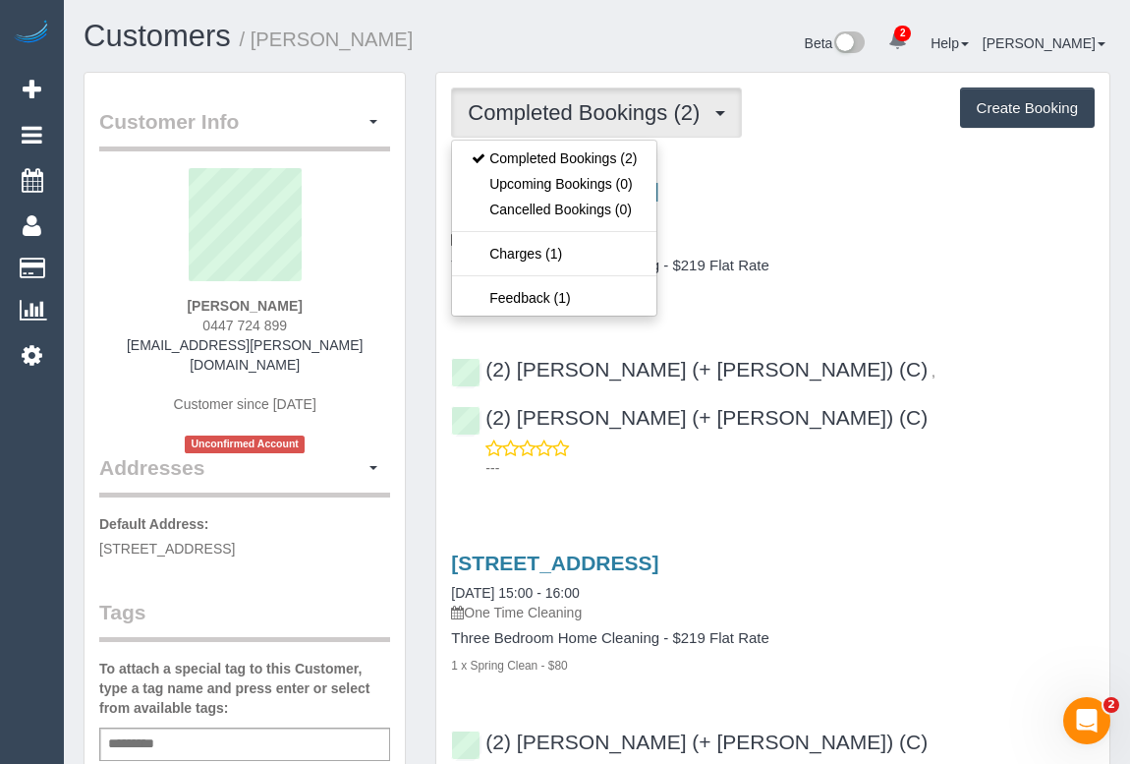
click at [956, 243] on p "One Time Cleaning" at bounding box center [773, 239] width 644 height 20
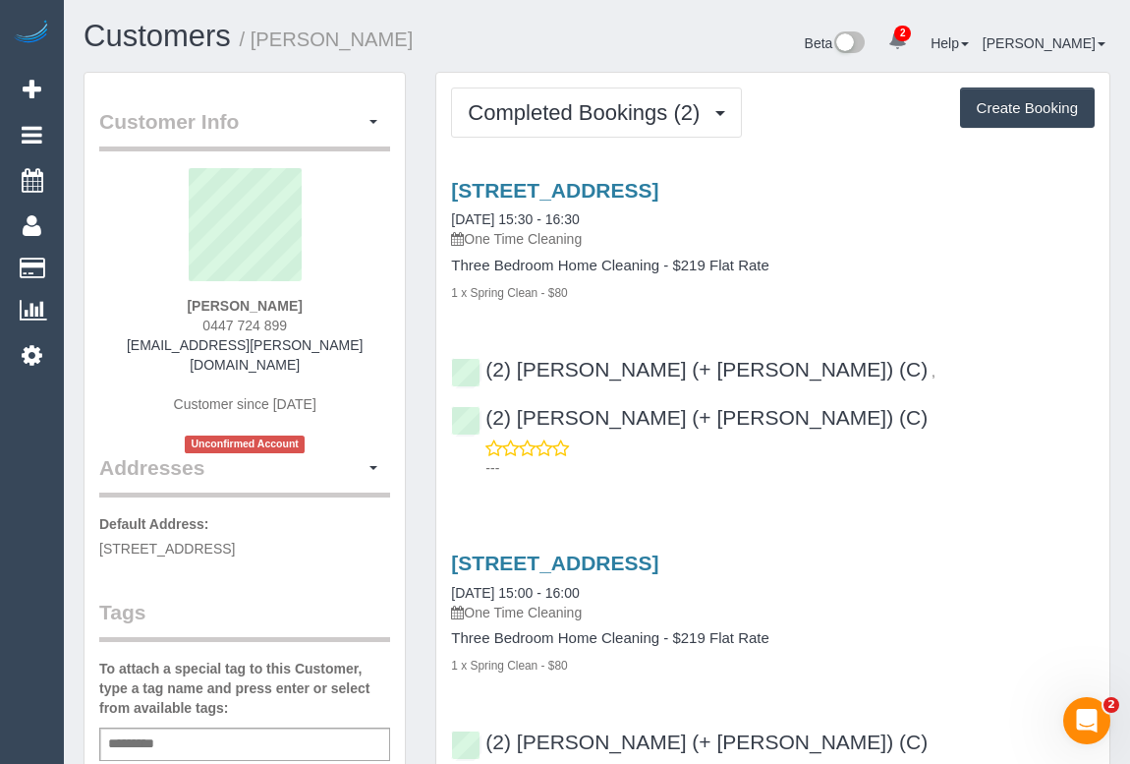
drag, startPoint x: 152, startPoint y: 344, endPoint x: 399, endPoint y: 362, distance: 247.4
click at [353, 361] on div "Hugo Katsma 0447 724 899 hugo.katsma@gmail.com Customer since 2025 Unconfirmed …" at bounding box center [244, 310] width 291 height 285
drag, startPoint x: 344, startPoint y: 350, endPoint x: 131, endPoint y: 344, distance: 213.4
click at [131, 344] on div "Hugo Katsma 0447 724 899 hugo.katsma@gmail.com Customer since 2025 Unconfirmed …" at bounding box center [244, 310] width 291 height 285
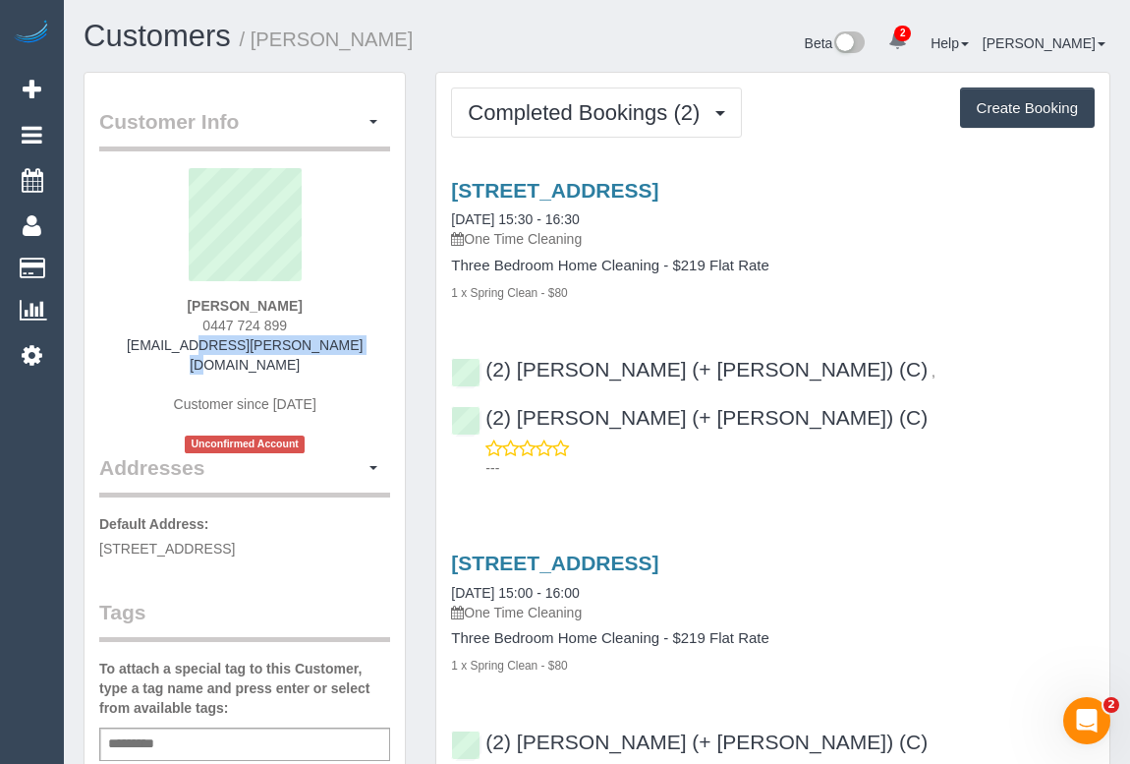
copy link "hugo.katsma@gmail.com"
drag, startPoint x: 188, startPoint y: 301, endPoint x: 305, endPoint y: 309, distance: 117.2
click at [305, 309] on div "Hugo Katsma 0447 724 899 hugo.katsma@gmail.com Customer since 2025 Unconfirmed …" at bounding box center [244, 310] width 291 height 285
copy strong "Hugo Katsma"
drag, startPoint x: 194, startPoint y: 322, endPoint x: 295, endPoint y: 324, distance: 101.3
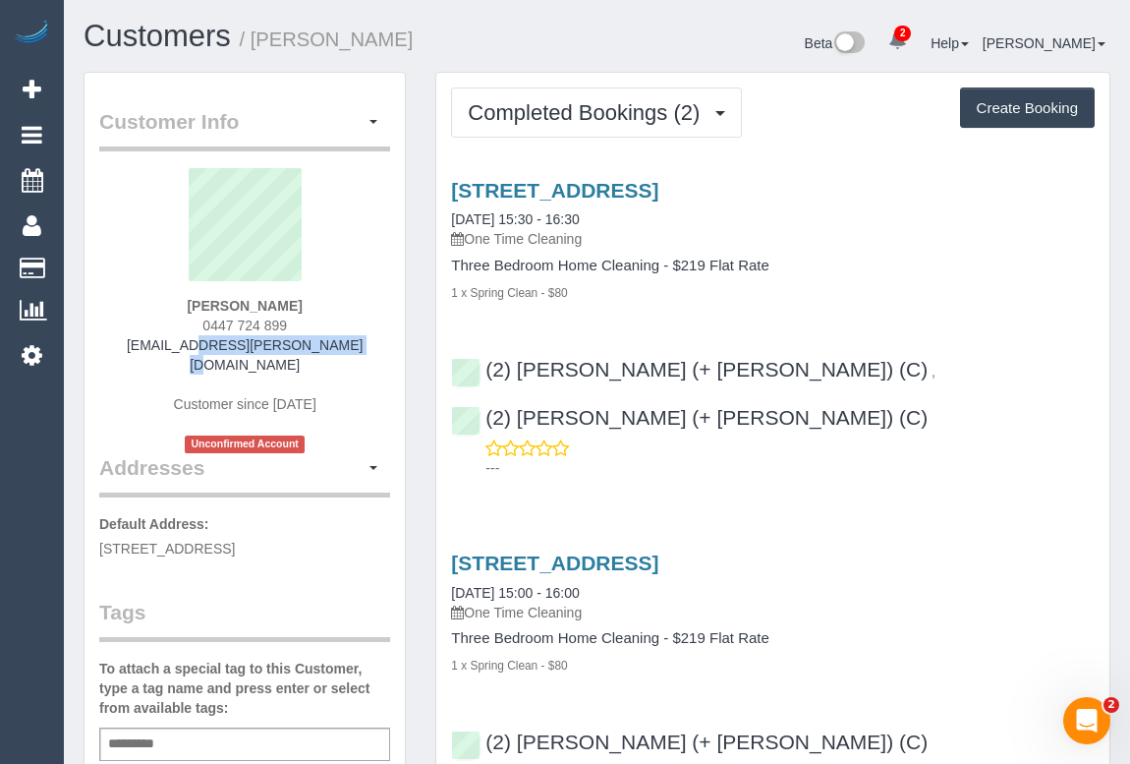
click at [295, 324] on div "Hugo Katsma 0447 724 899 hugo.katsma@gmail.com Customer since 2025 Unconfirmed …" at bounding box center [244, 310] width 291 height 285
copy span "0447 724 899"
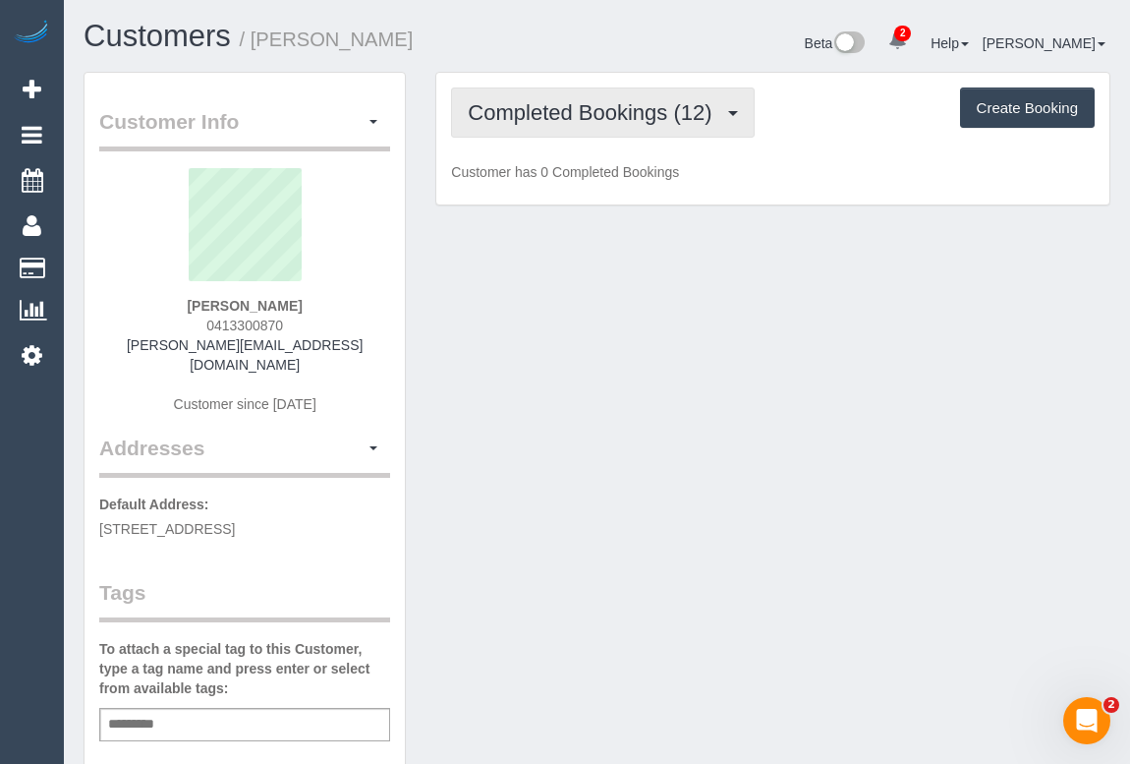
click at [593, 117] on span "Completed Bookings (12)" at bounding box center [595, 112] width 254 height 25
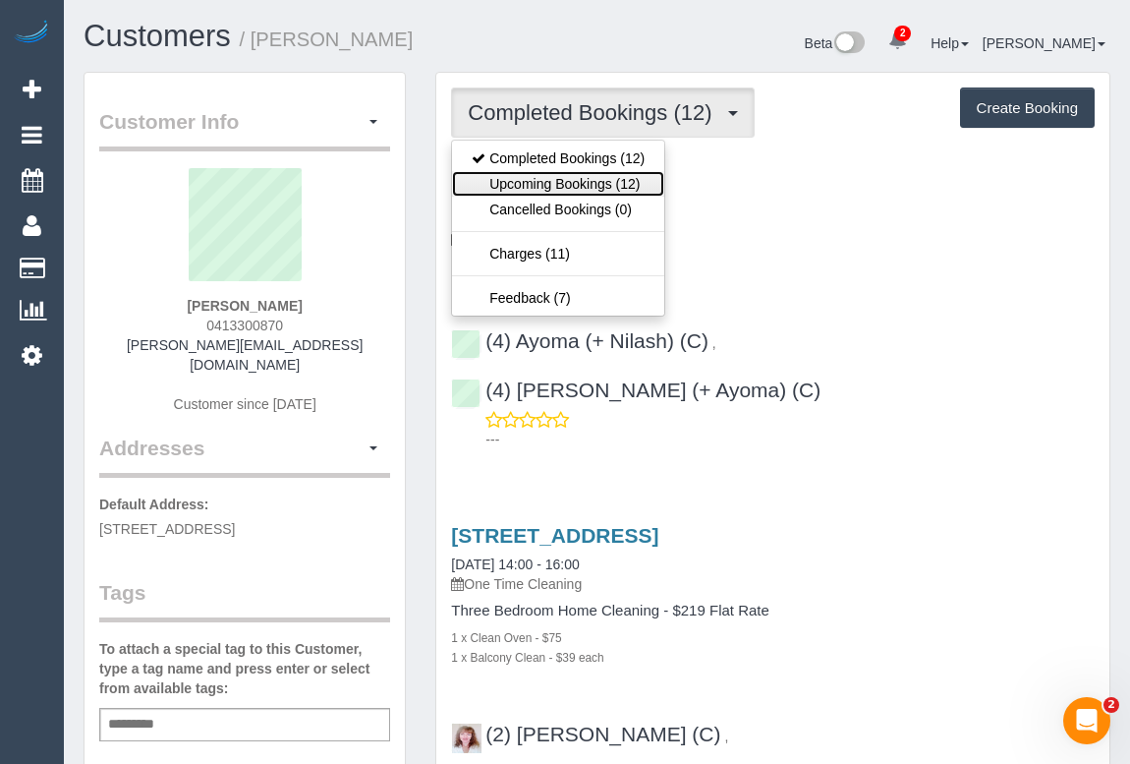
click at [568, 176] on link "Upcoming Bookings (12)" at bounding box center [558, 184] width 212 height 26
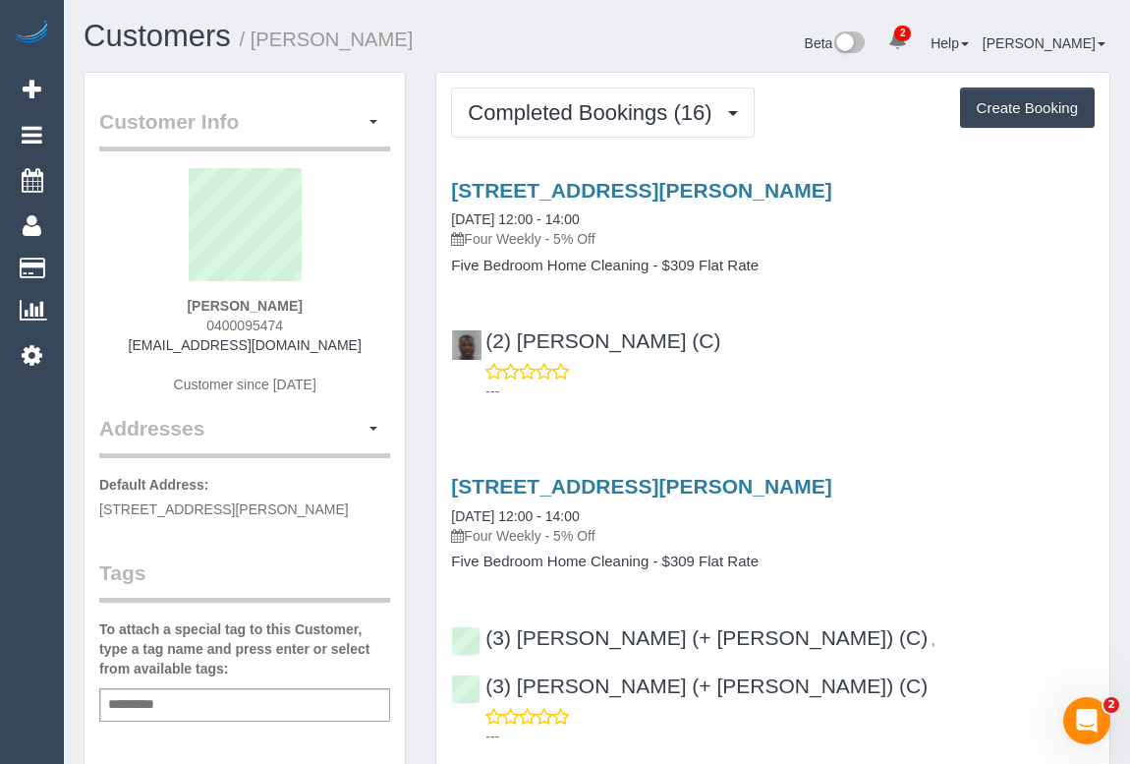
drag, startPoint x: 205, startPoint y: 325, endPoint x: 323, endPoint y: 330, distance: 118.1
click at [323, 330] on div "[PERSON_NAME] 0400095474 [EMAIL_ADDRESS][DOMAIN_NAME] Customer since [DATE]" at bounding box center [244, 291] width 291 height 246
copy span "0400095474"
drag, startPoint x: 139, startPoint y: 365, endPoint x: 164, endPoint y: 374, distance: 27.0
click at [139, 364] on div "jelina taylor 0400095474 jelina.will@gmail.com Customer since 2024" at bounding box center [244, 291] width 291 height 246
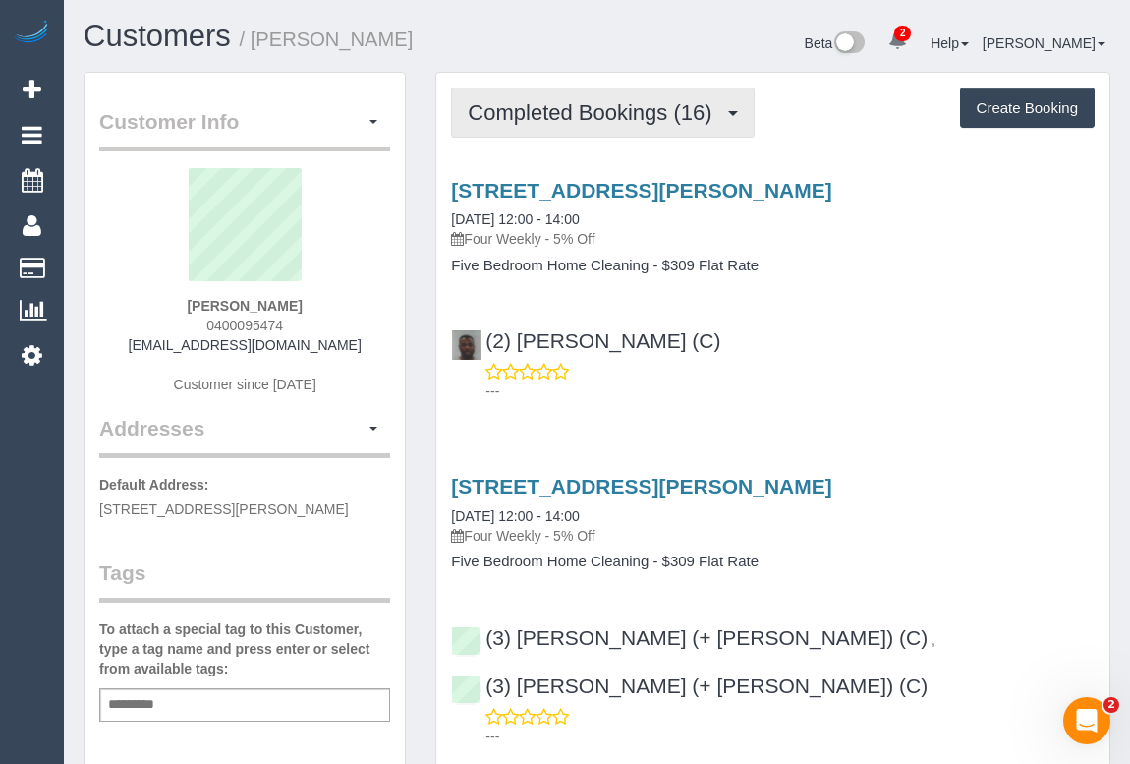
click at [590, 112] on span "Completed Bookings (16)" at bounding box center [595, 112] width 254 height 25
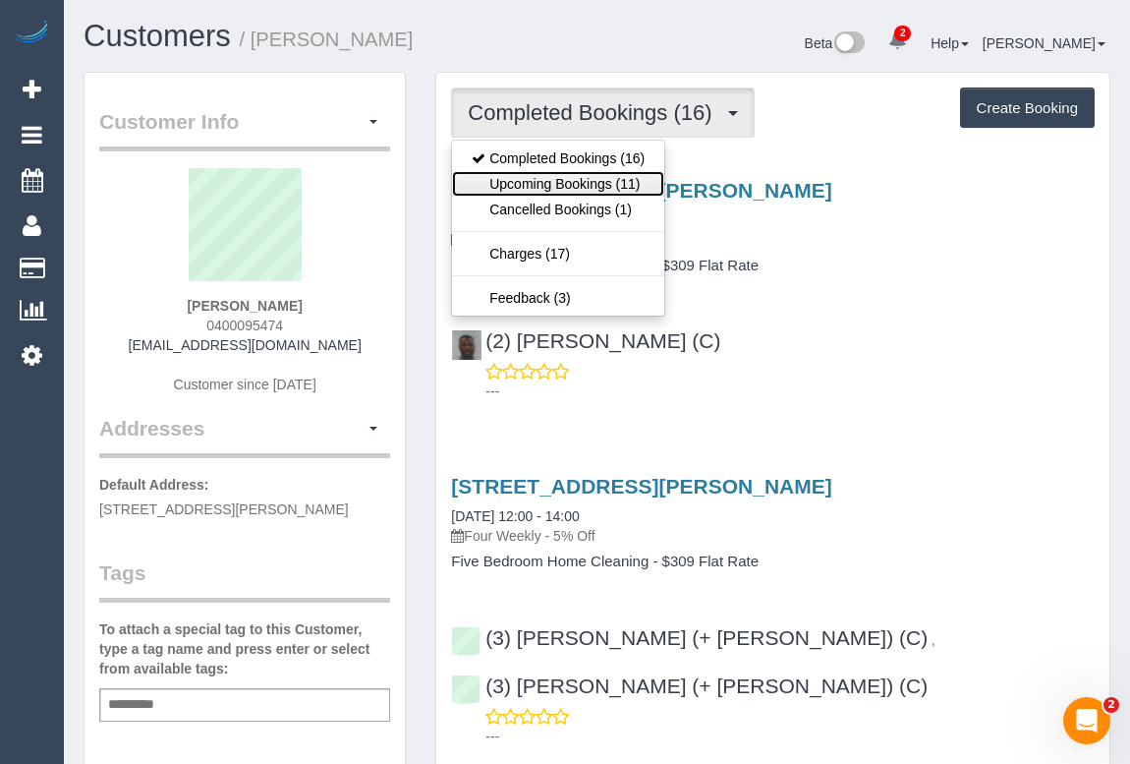
click at [550, 191] on link "Upcoming Bookings (11)" at bounding box center [558, 184] width 212 height 26
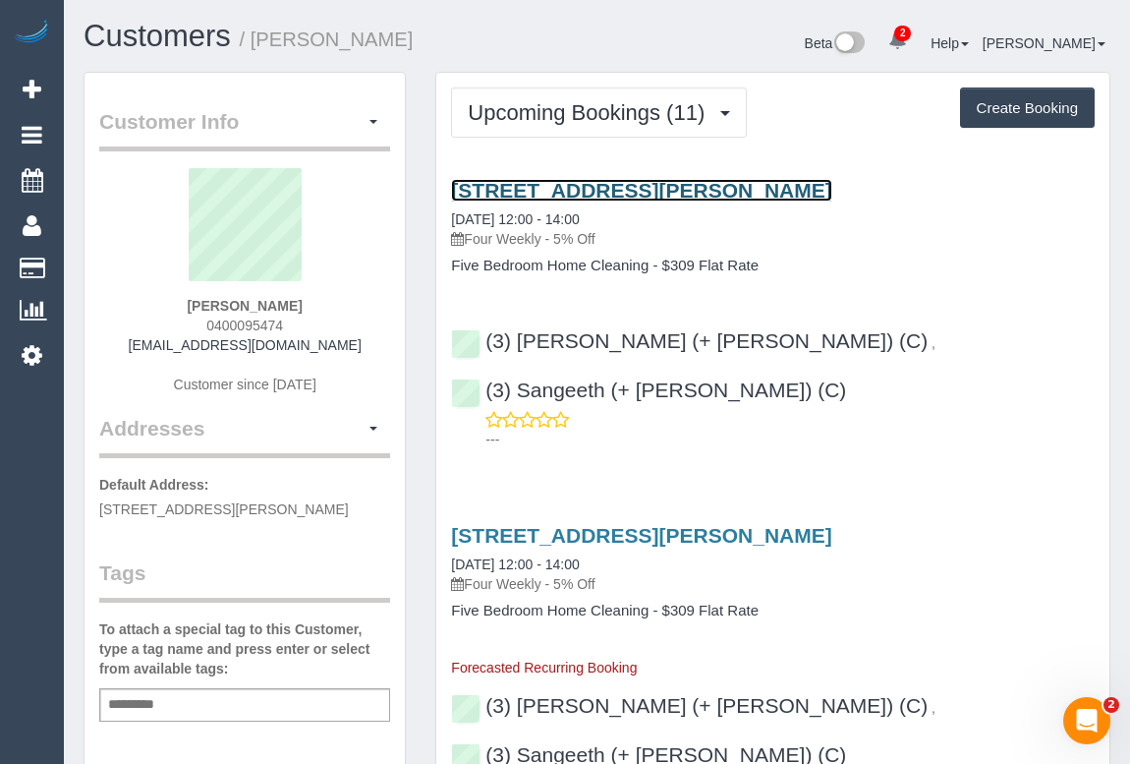
click at [616, 186] on link "52 Clarence St, Brunswick East, VIC 3057" at bounding box center [641, 190] width 380 height 23
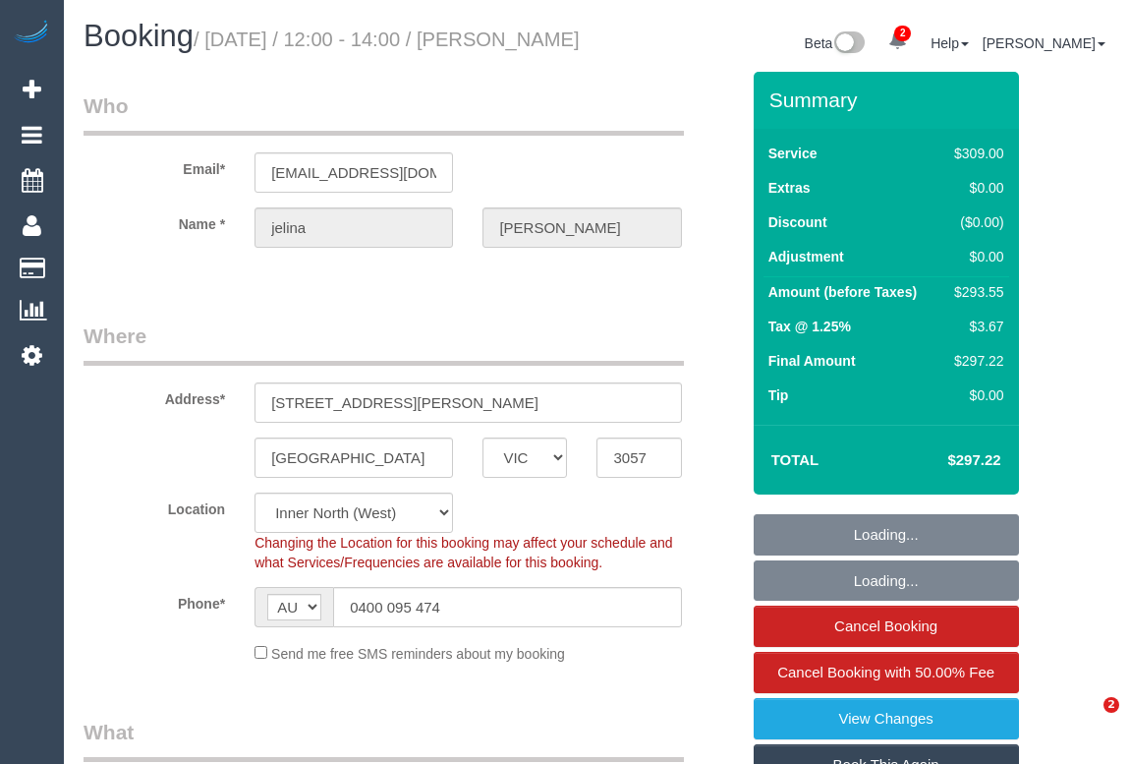
select select "VIC"
select select "string:stripe-pm_1PI6xJ2GScqysDRVOr1W6bxl"
select select "number:29"
select select "number:14"
select select "number:19"
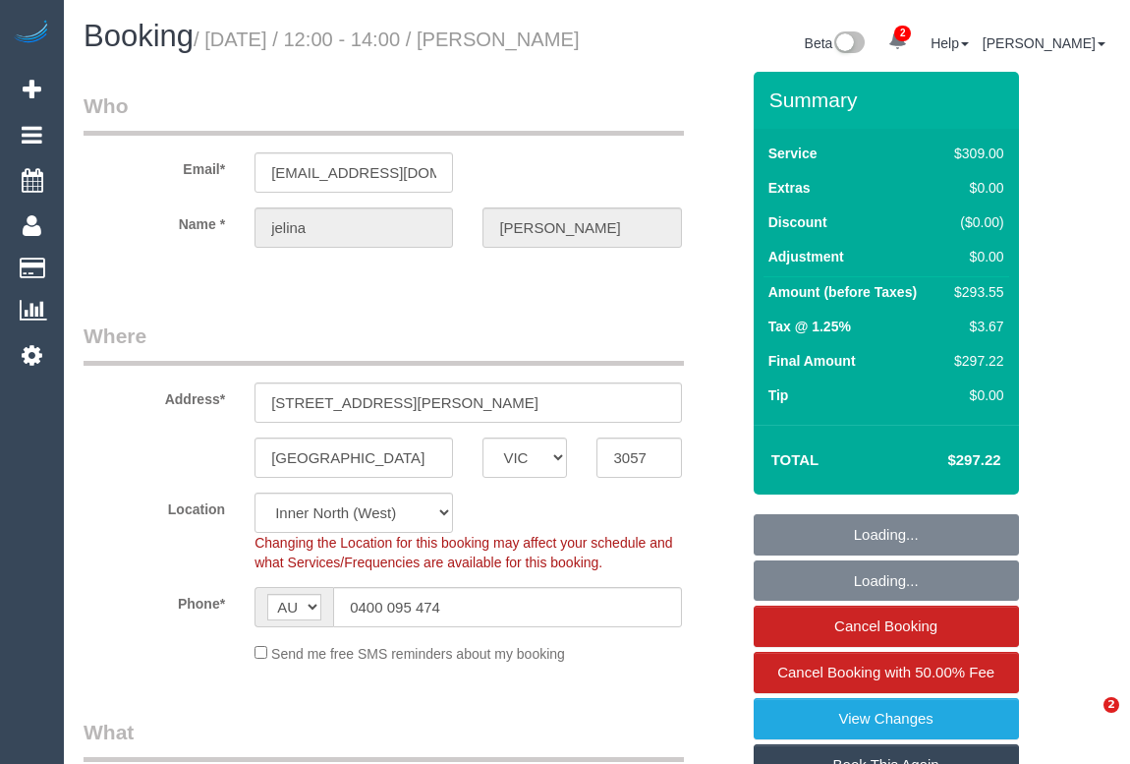
select select "number:24"
select select "number:34"
select select "number:13"
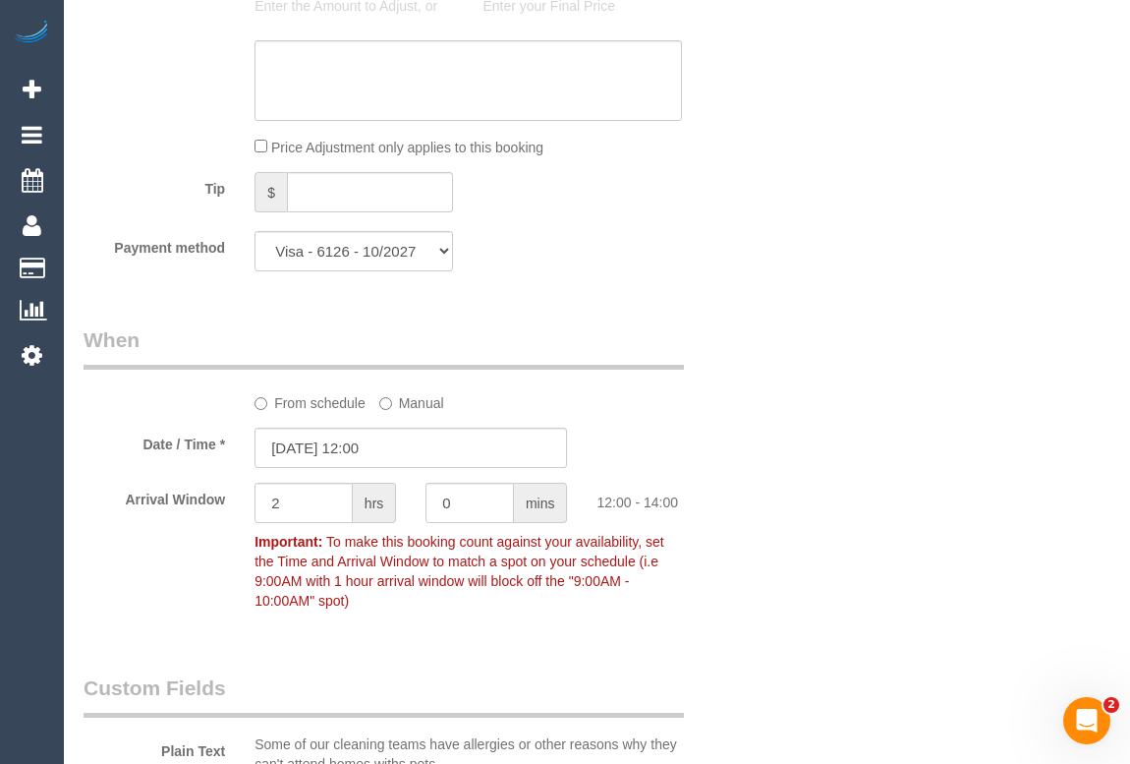
scroll to position [1876, 0]
click at [365, 469] on input "[DATE] 12:00" at bounding box center [411, 449] width 313 height 40
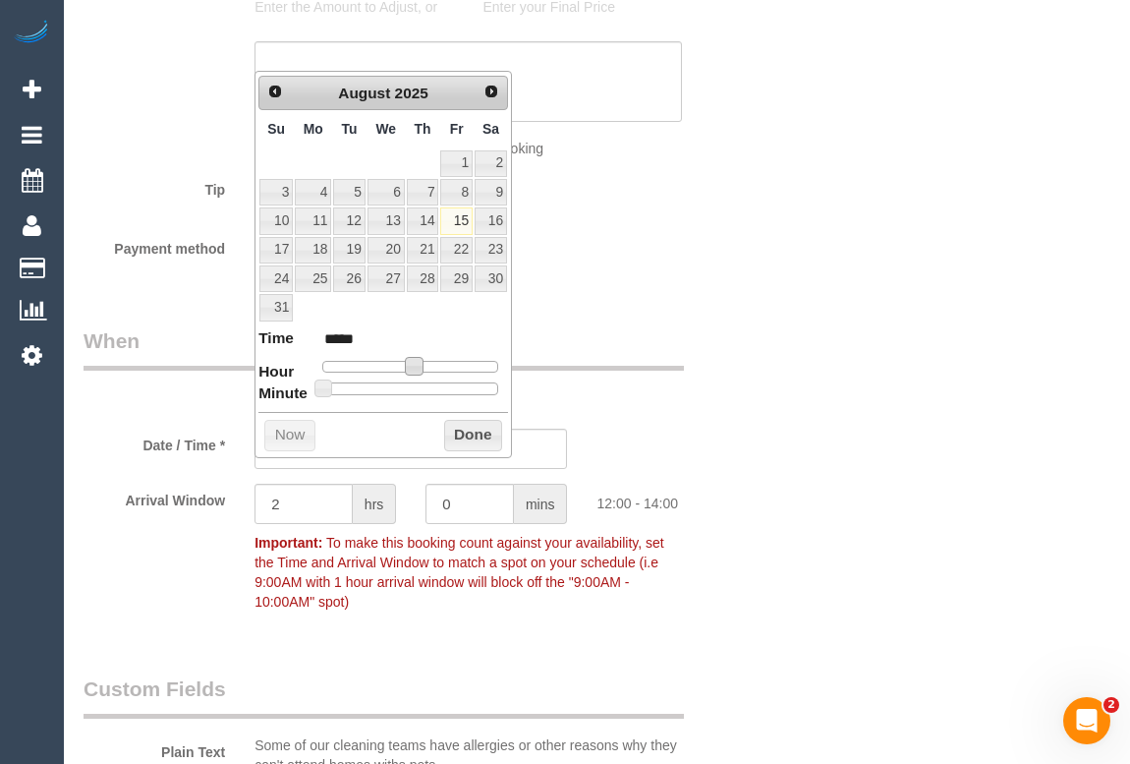
type input "[DATE] 13:00"
type input "*****"
type input "[DATE] 14:00"
type input "*****"
type input "[DATE] 15:00"
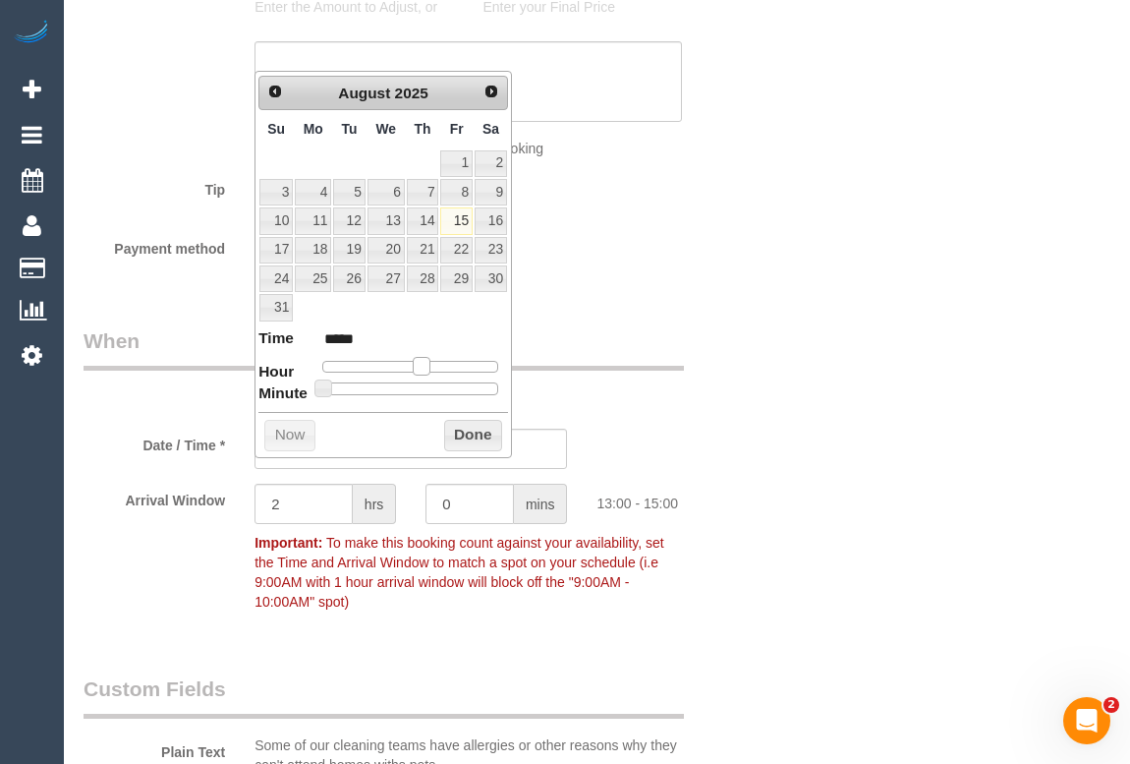
type input "*****"
type input "[DATE] 14:00"
type input "*****"
drag, startPoint x: 417, startPoint y: 368, endPoint x: 434, endPoint y: 368, distance: 17.7
click at [434, 368] on span at bounding box center [430, 366] width 18 height 18
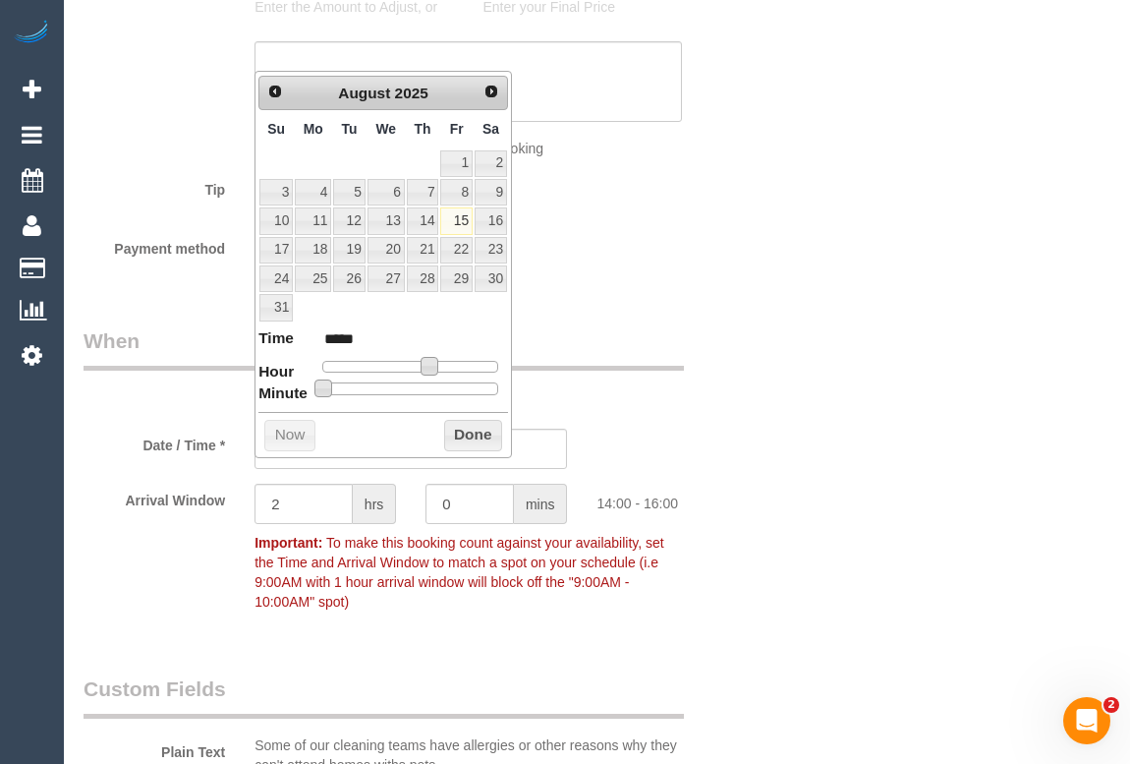
type input "[DATE] 14:05"
type input "*****"
type input "[DATE] 14:10"
type input "*****"
type input "[DATE] 14:15"
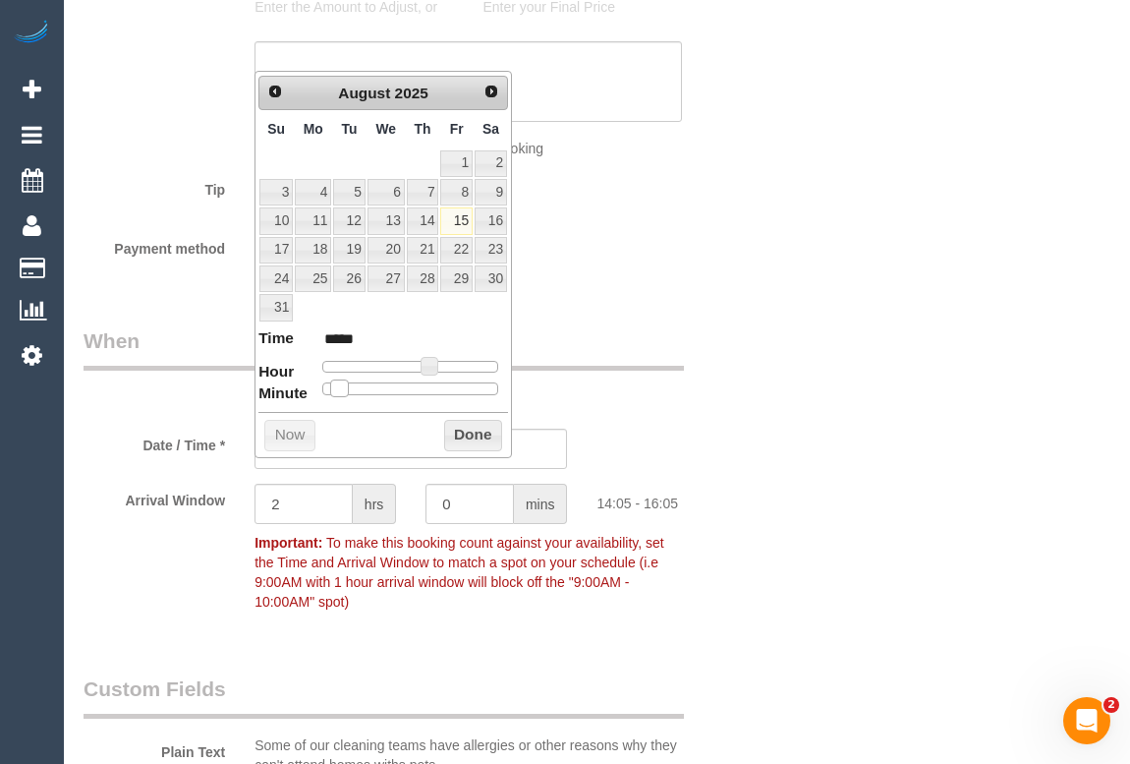
type input "*****"
type input "[DATE] 14:20"
type input "*****"
type input "[DATE] 14:25"
type input "*****"
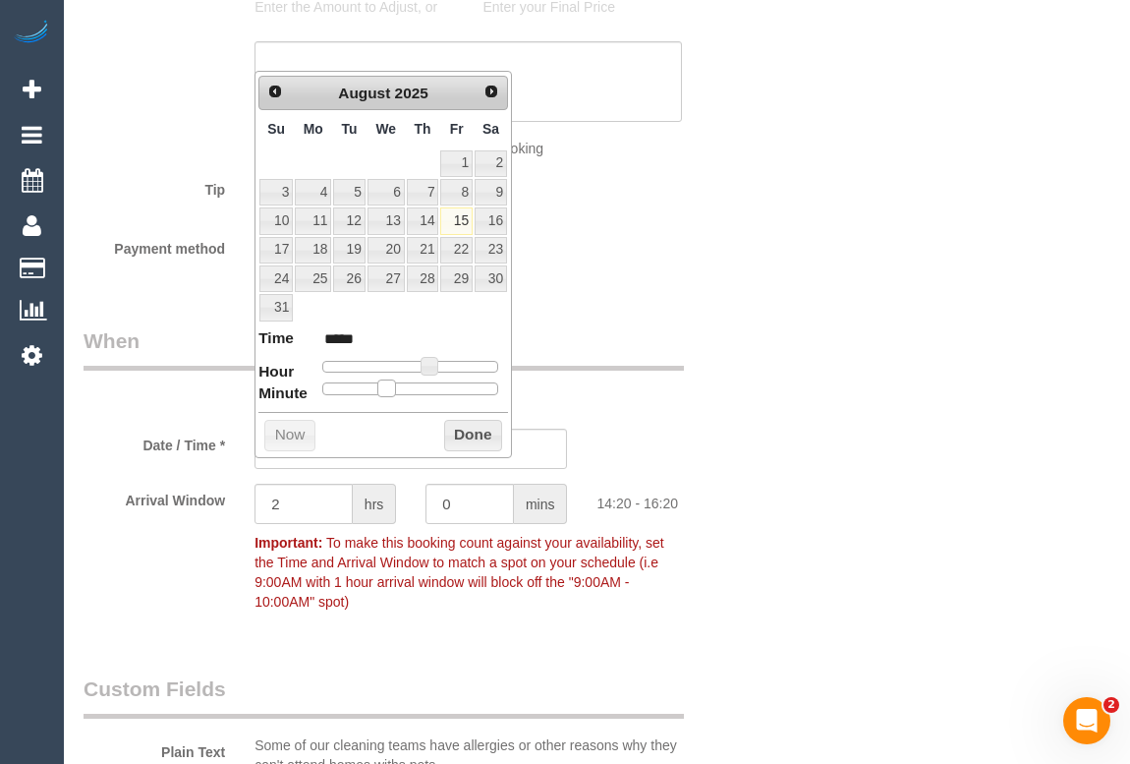
type input "[DATE] 14:20"
type input "*****"
drag, startPoint x: 319, startPoint y: 388, endPoint x: 379, endPoint y: 388, distance: 60.0
click at [379, 388] on span at bounding box center [386, 388] width 18 height 18
click at [486, 431] on button "Done" at bounding box center [473, 435] width 58 height 31
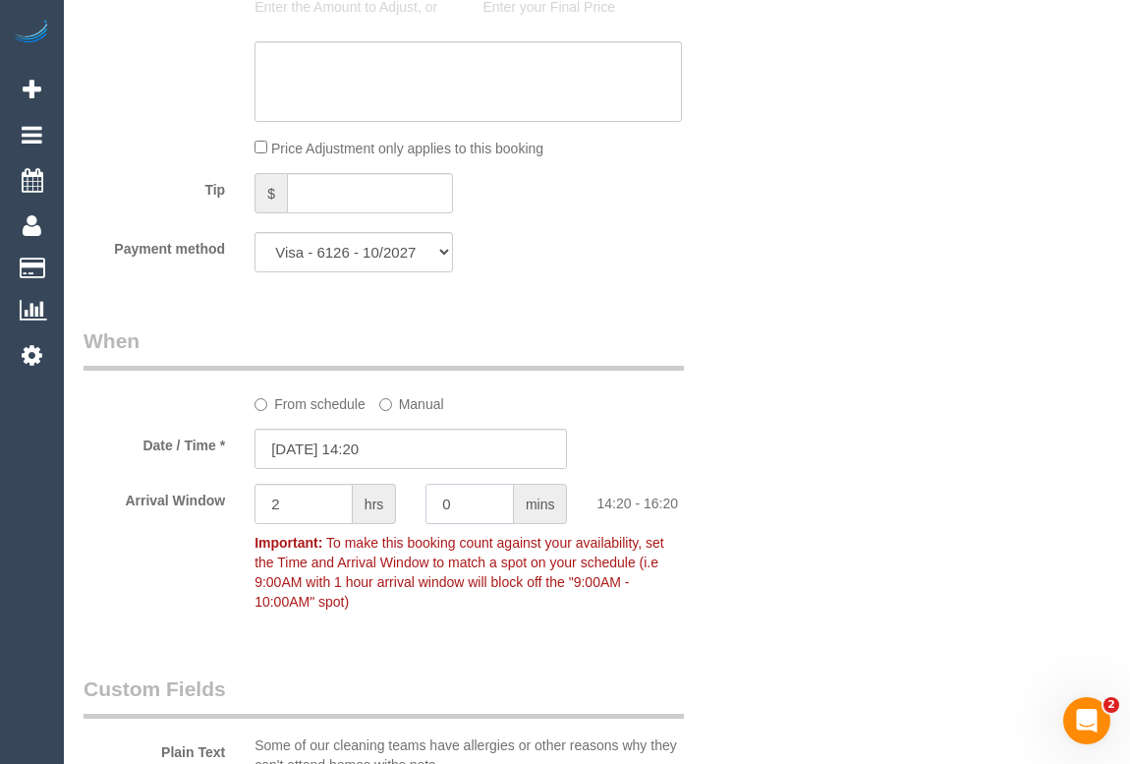
click at [422, 528] on div "0 mins" at bounding box center [496, 506] width 171 height 44
type input "15"
drag, startPoint x: 305, startPoint y: 529, endPoint x: 91, endPoint y: 526, distance: 213.3
click at [91, 526] on div "Arrival Window 2 hrs 15 mins 14:20 - 16:35 Important: To make this booking coun…" at bounding box center [411, 552] width 685 height 137
type input "0"
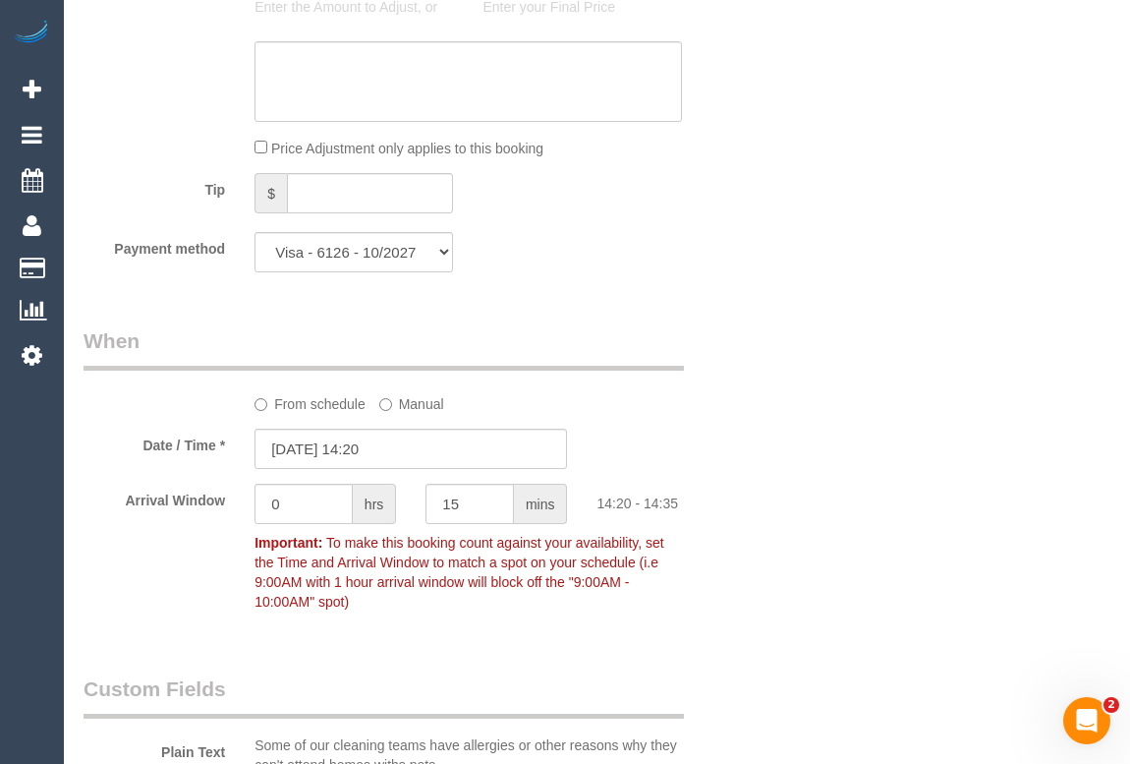
click at [807, 484] on div "Who Email* jelina.will@gmail.com Name * jelina taylor Where Address* 52 Clarenc…" at bounding box center [597, 207] width 1027 height 4025
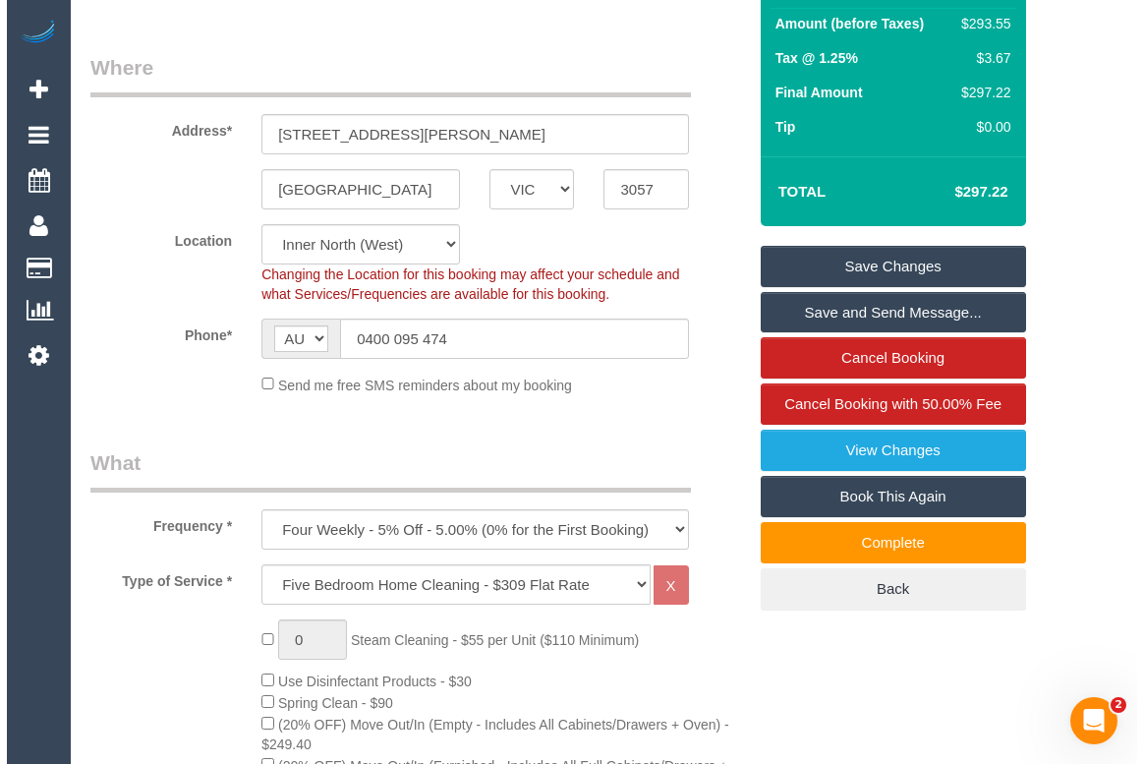
scroll to position [88, 0]
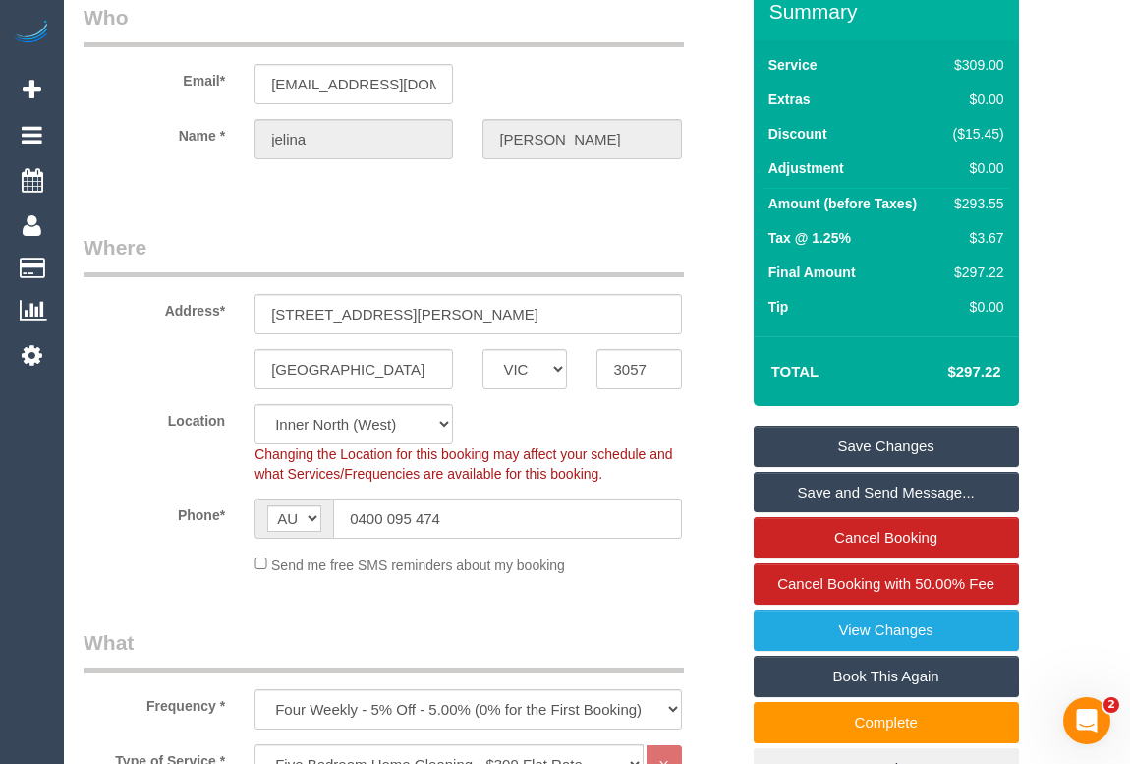
click at [874, 467] on link "Save Changes" at bounding box center [886, 446] width 265 height 41
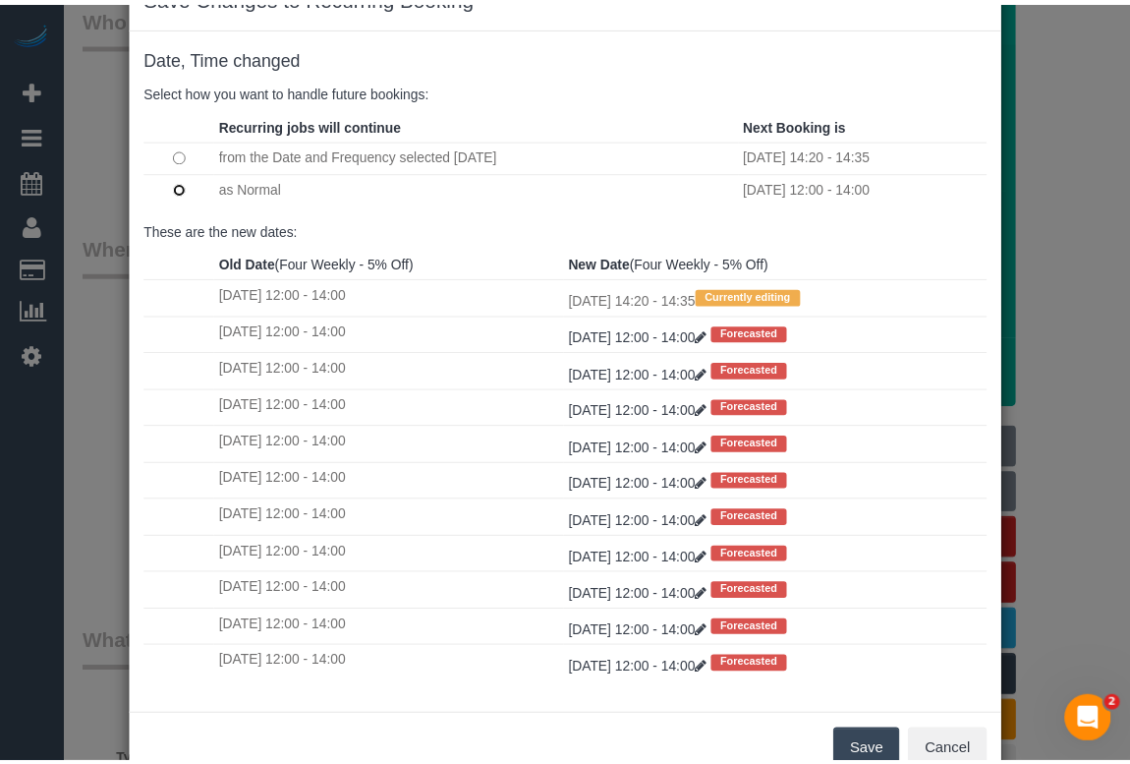
scroll to position [116, 0]
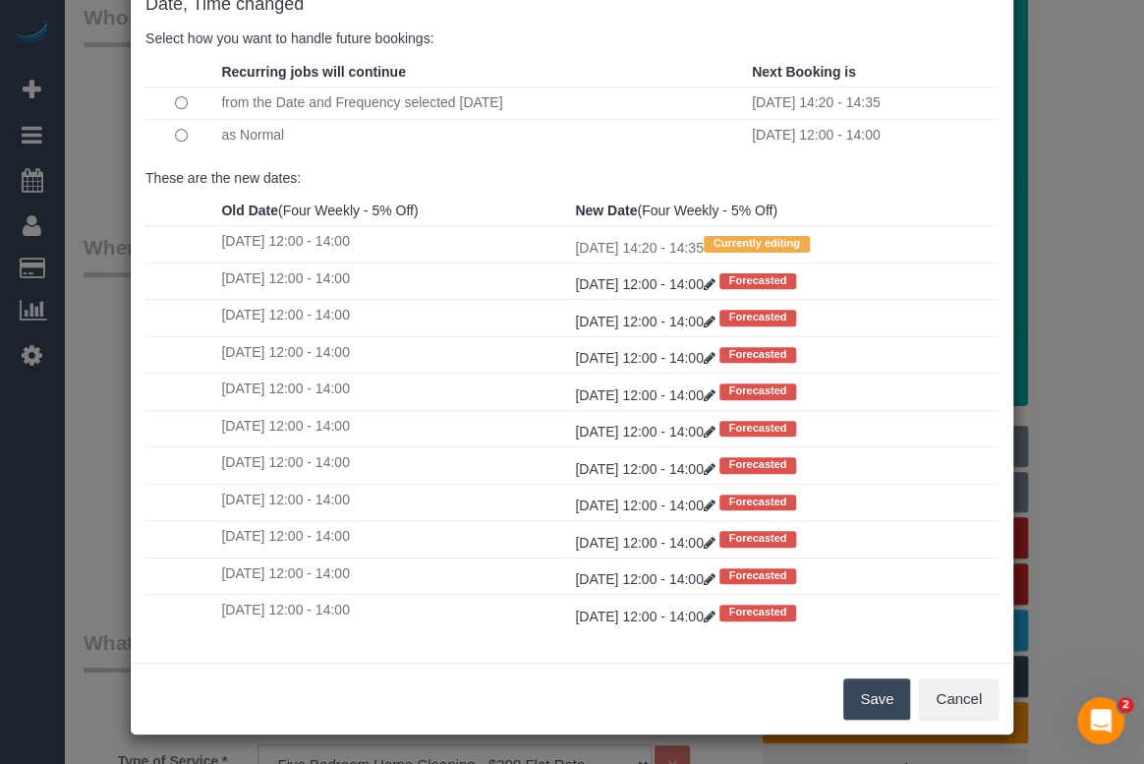
click at [874, 688] on button "Save" at bounding box center [876, 698] width 67 height 41
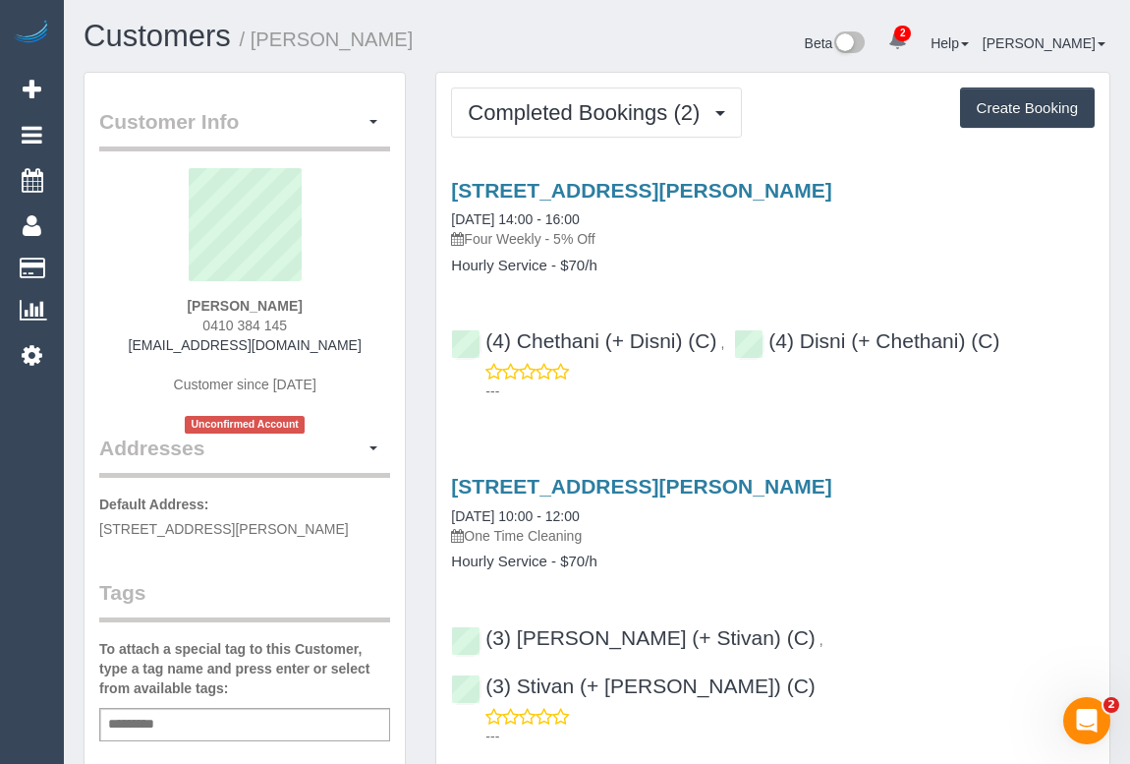
drag, startPoint x: 194, startPoint y: 326, endPoint x: 321, endPoint y: 325, distance: 127.8
click at [321, 325] on div "Leanne Ensor 0410 384 145 leanneensor@hotmail.com Customer since 2025 Unconfirm…" at bounding box center [244, 300] width 291 height 265
copy span "0410 384 145"
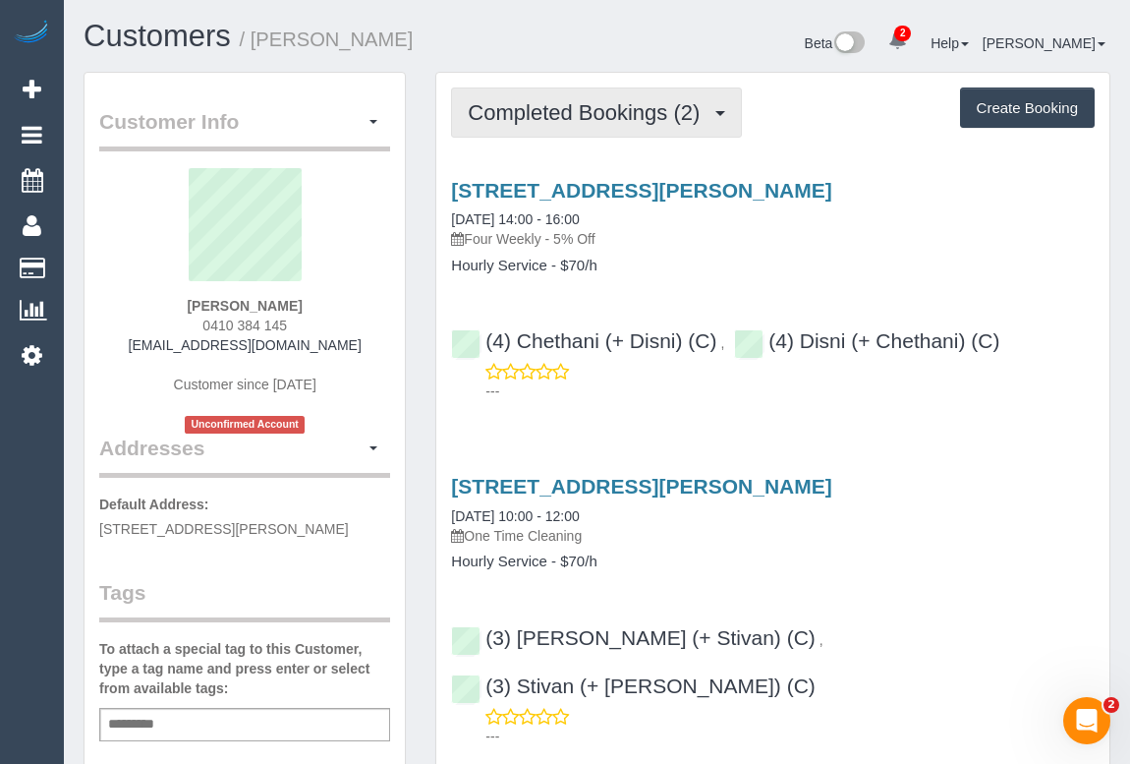
click at [569, 113] on span "Completed Bookings (2)" at bounding box center [589, 112] width 242 height 25
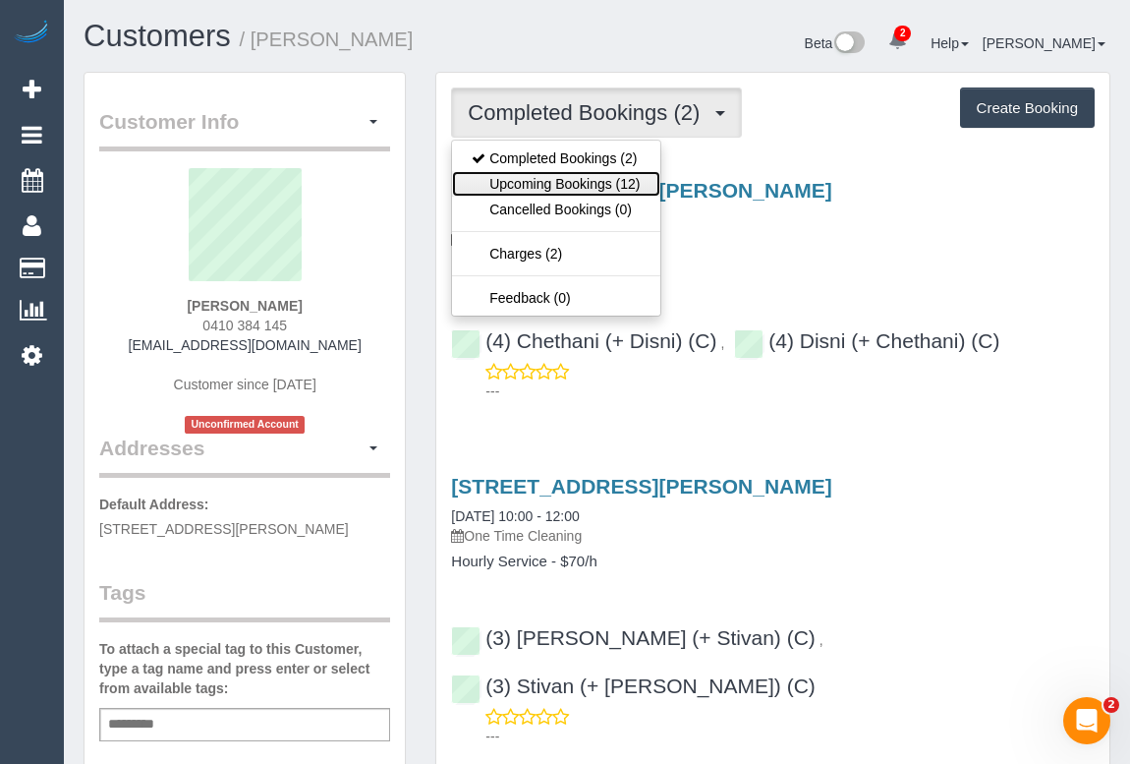
click at [541, 185] on link "Upcoming Bookings (12)" at bounding box center [555, 184] width 207 height 26
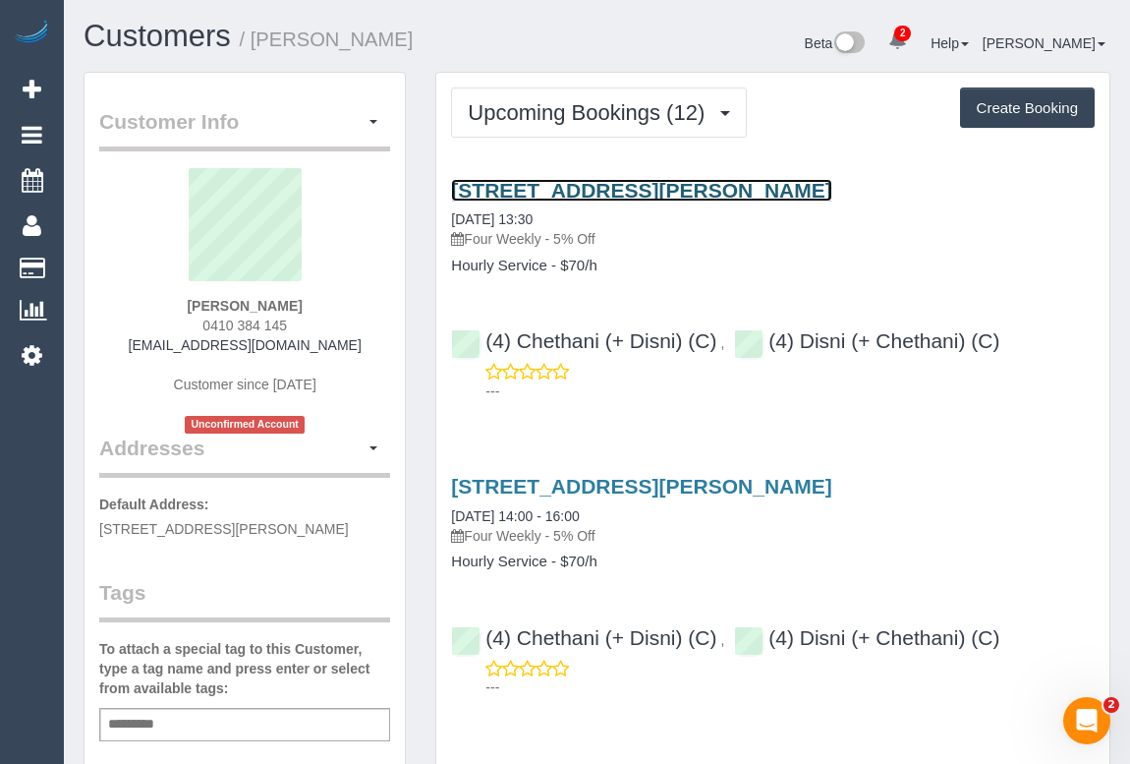
click at [618, 197] on link "[STREET_ADDRESS][PERSON_NAME]" at bounding box center [641, 190] width 380 height 23
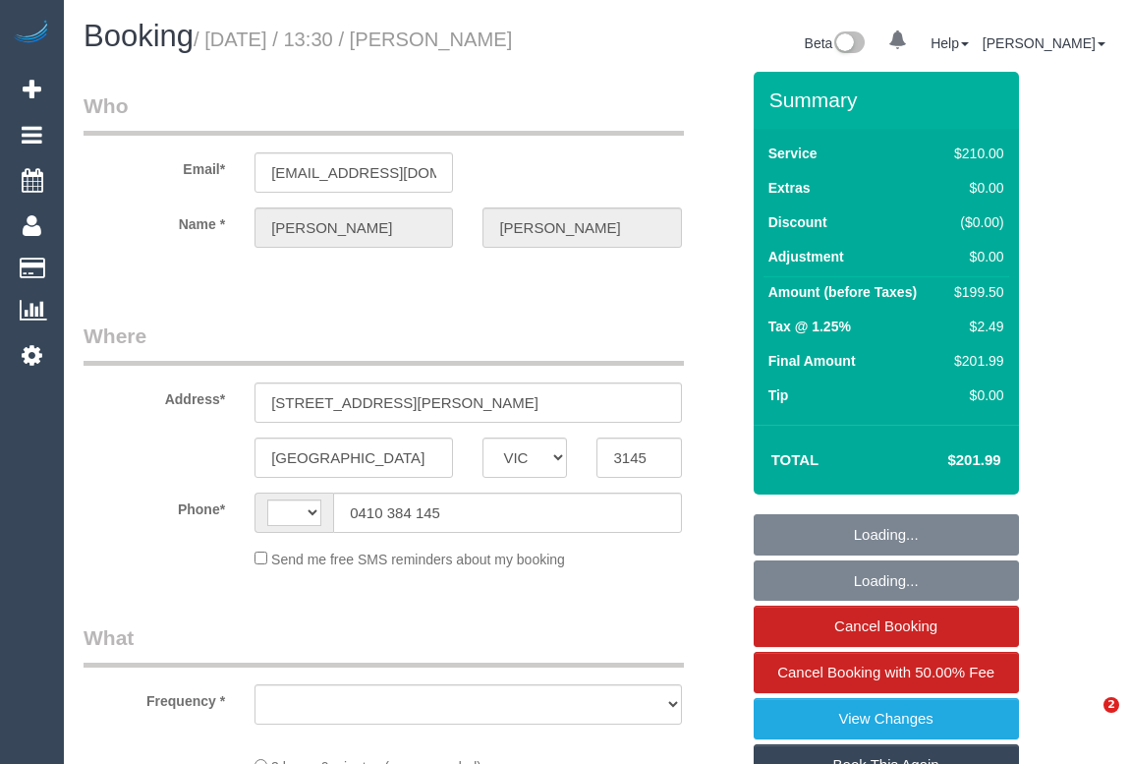
select select "VIC"
select select "object:328"
select select "string:stripe-pm_1RZ0tP2GScqysDRVoAd5FvYH"
select select "number:27"
select select "number:14"
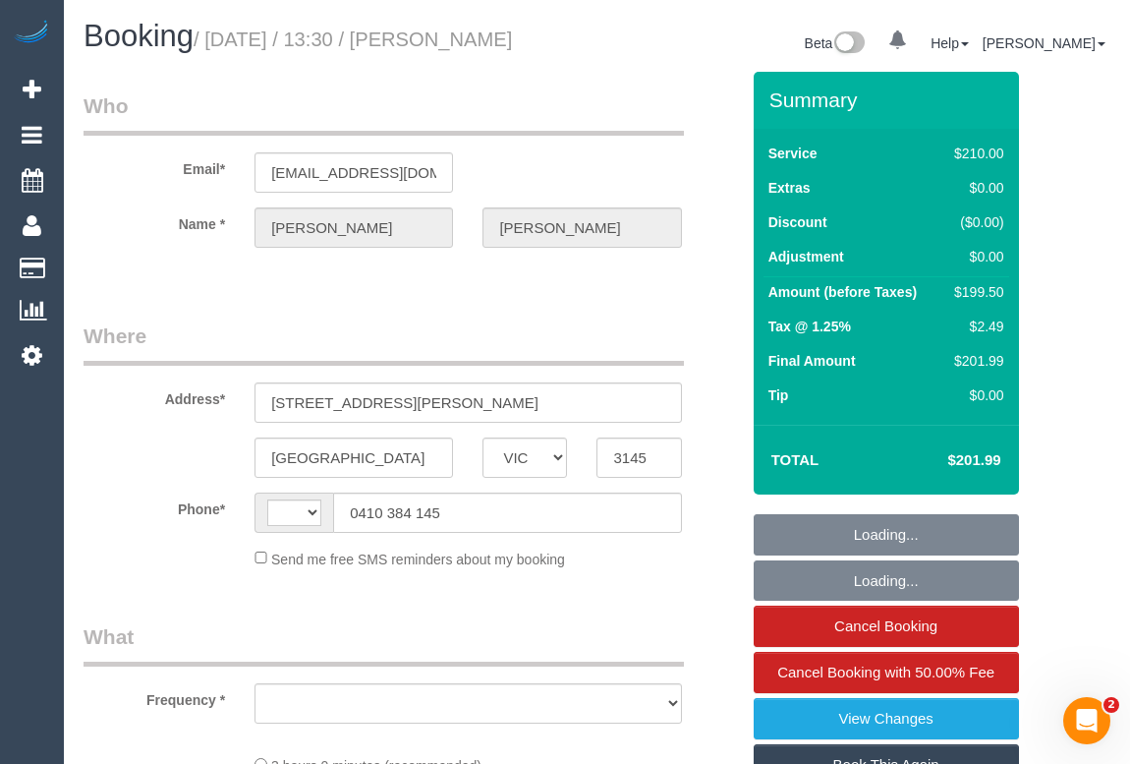
select select "number:19"
select select "number:25"
select select "number:12"
select select "string:AU"
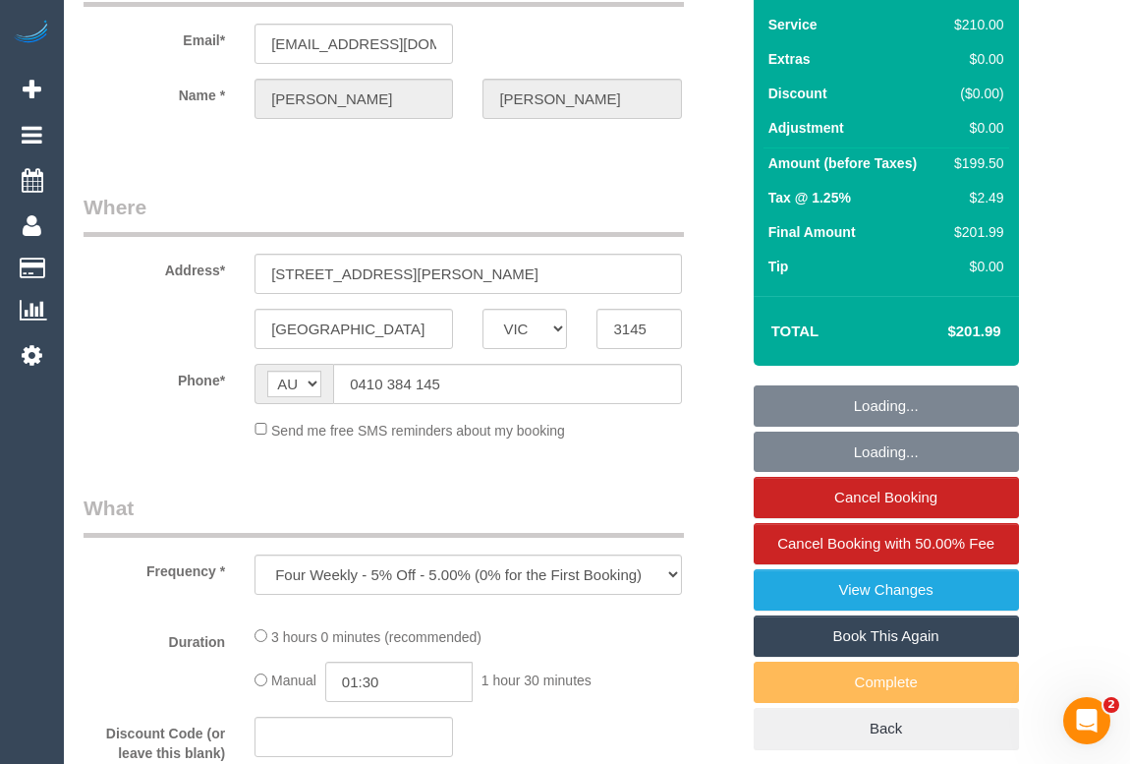
select select "180"
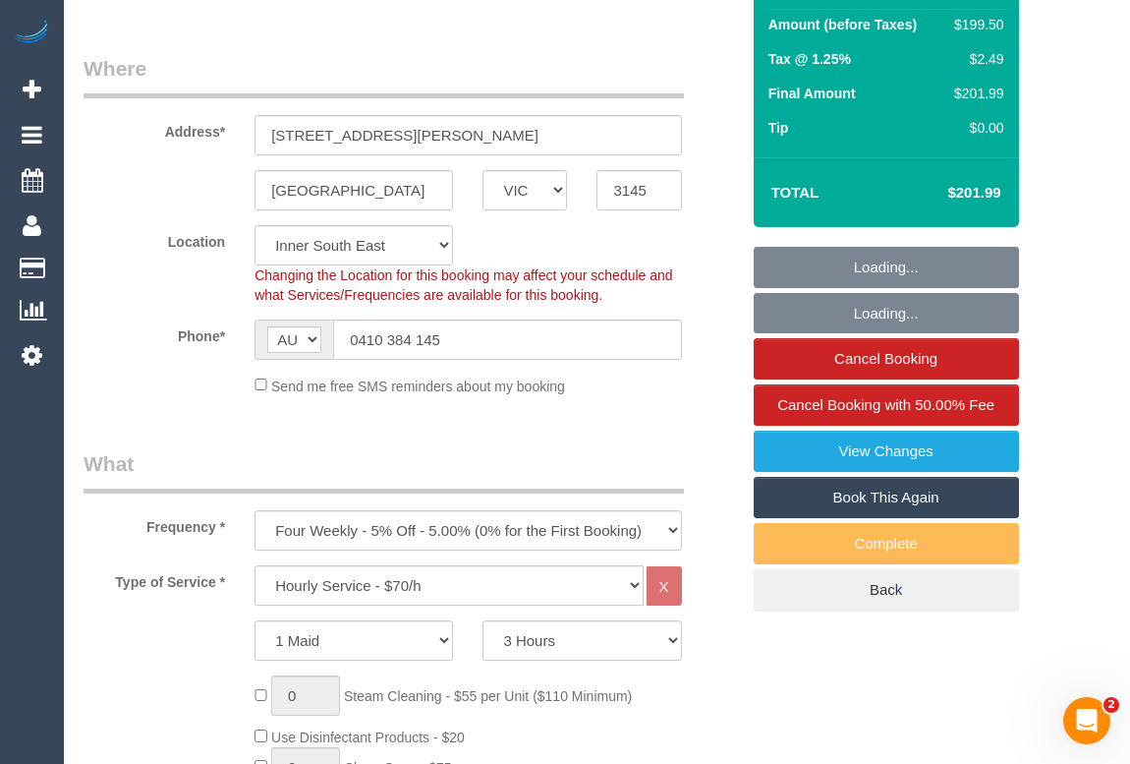
select select "object:1474"
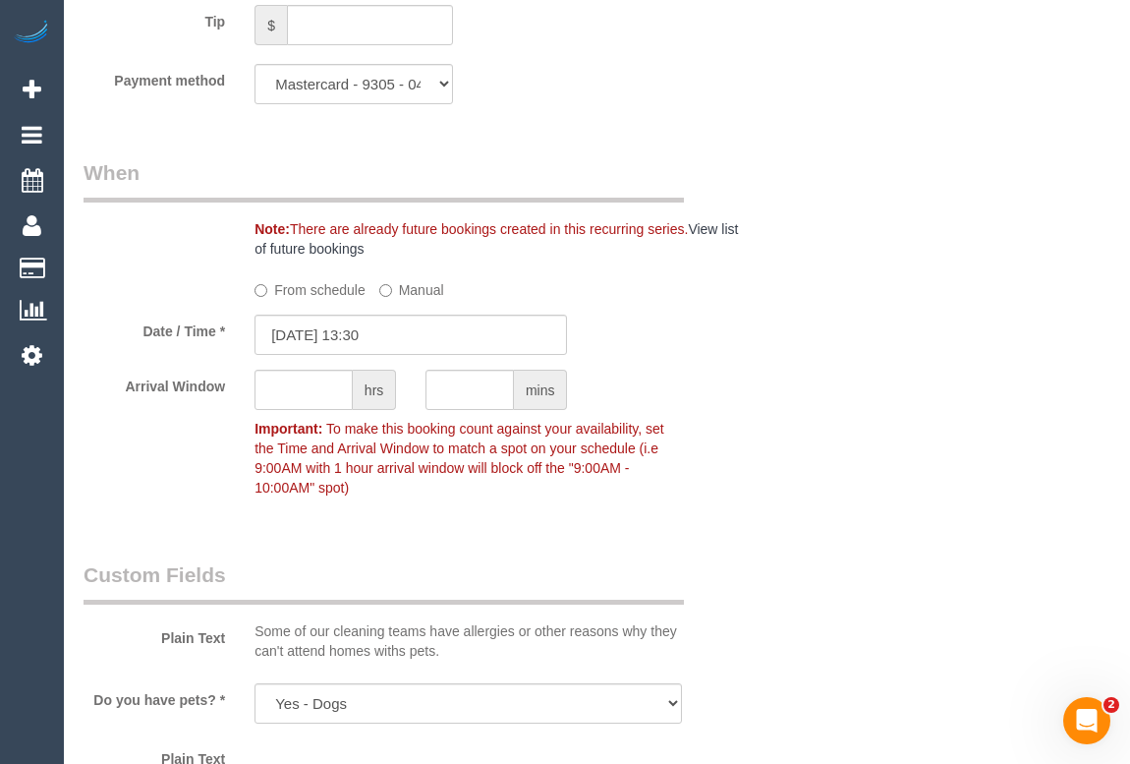
scroll to position [1966, 0]
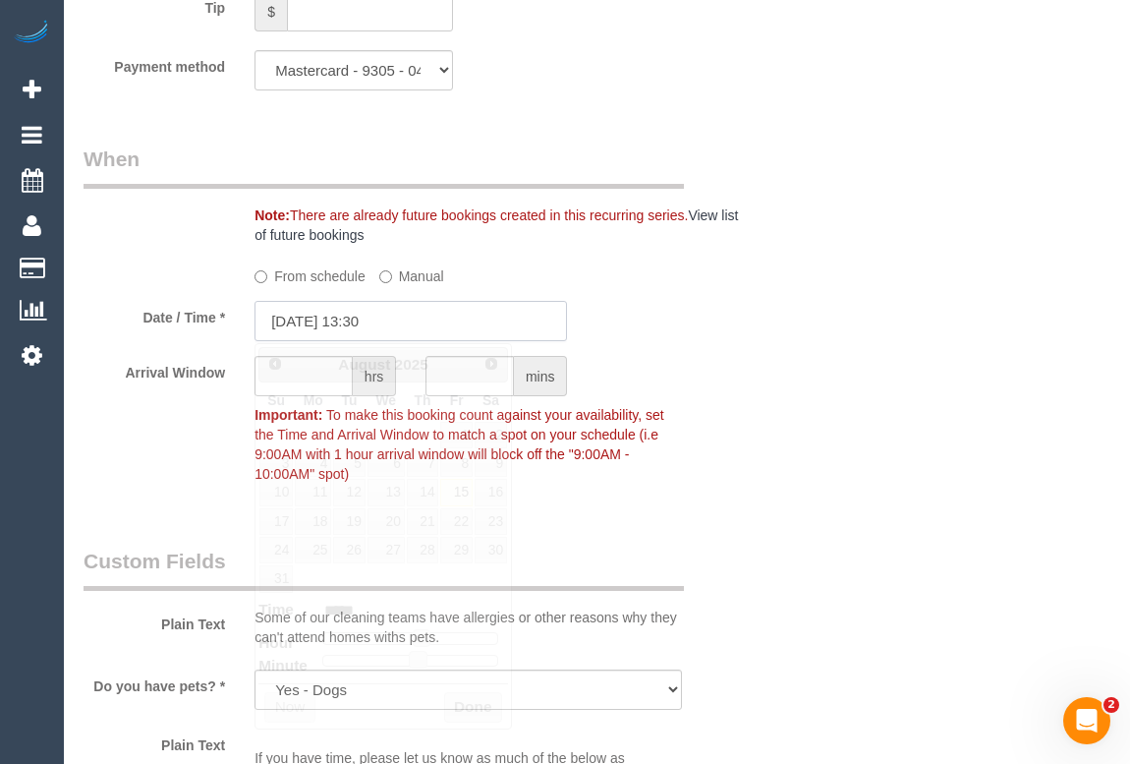
click at [352, 317] on input "[DATE] 13:30" at bounding box center [411, 321] width 313 height 40
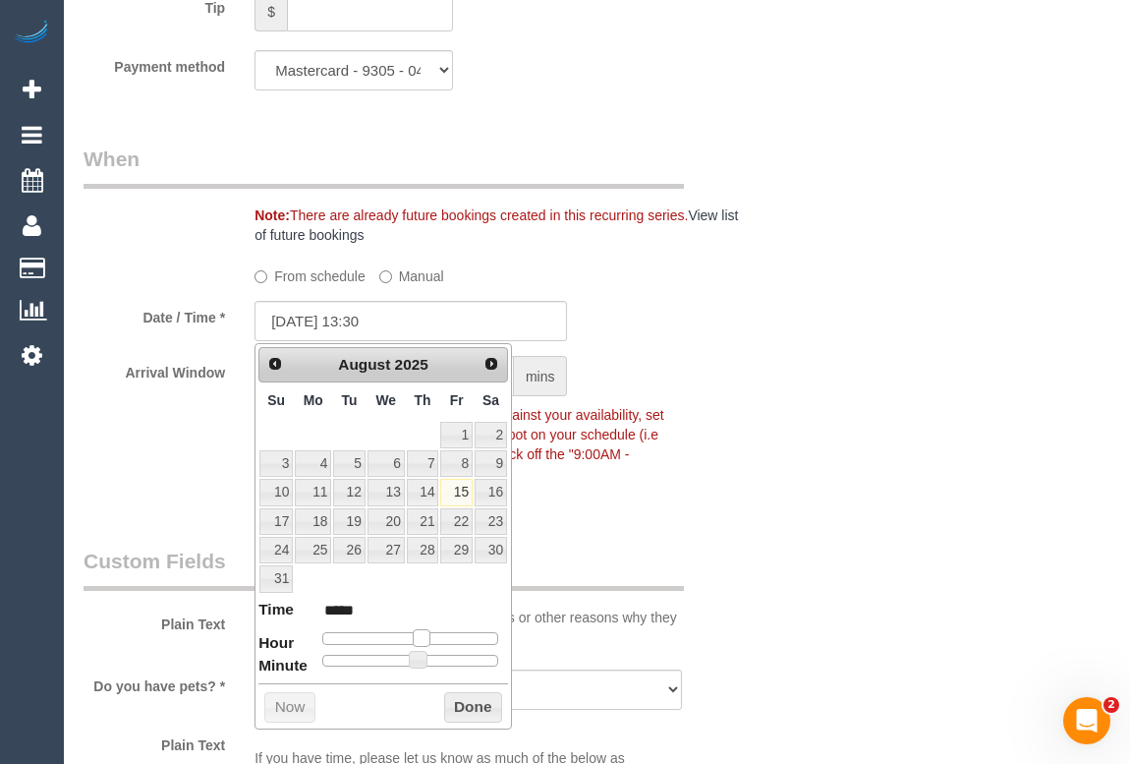
type input "[DATE] 14:30"
type input "*****"
click at [430, 636] on span at bounding box center [430, 638] width 18 height 18
type input "[DATE] 14:25"
type input "*****"
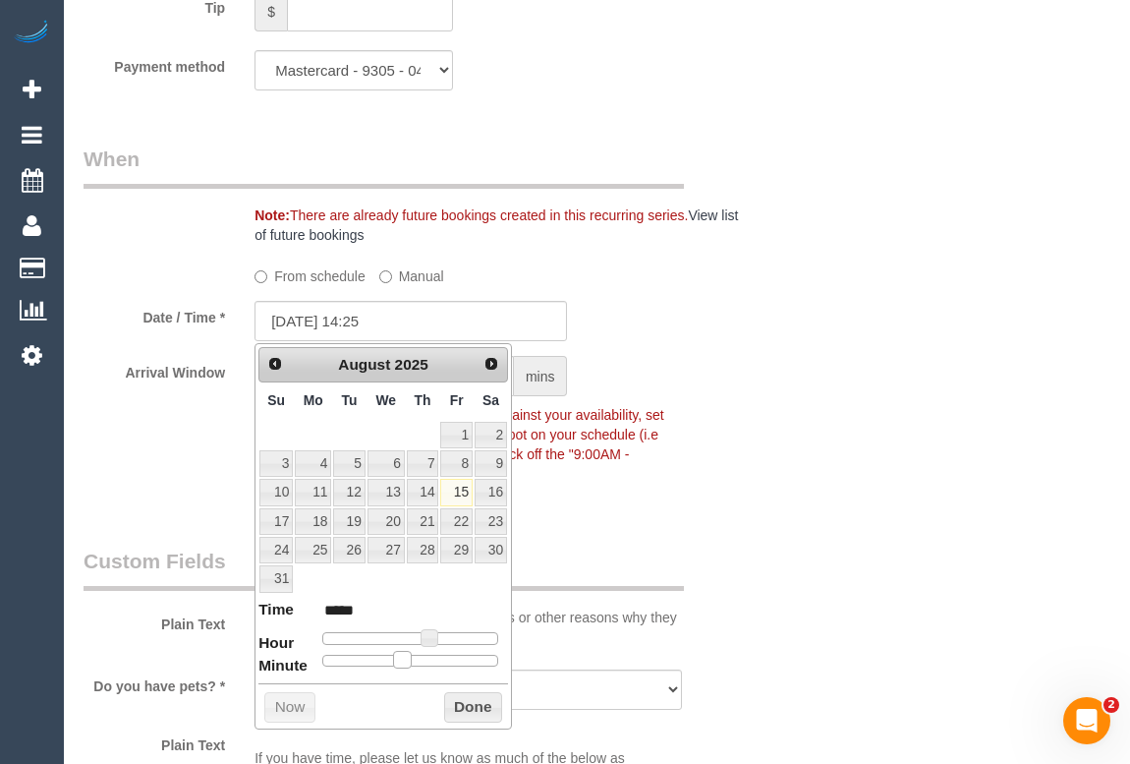
type input "15/08/2025 14:20"
type input "*****"
drag, startPoint x: 418, startPoint y: 658, endPoint x: 391, endPoint y: 658, distance: 26.5
click at [391, 658] on span at bounding box center [386, 660] width 18 height 18
click at [458, 701] on button "Done" at bounding box center [473, 707] width 58 height 31
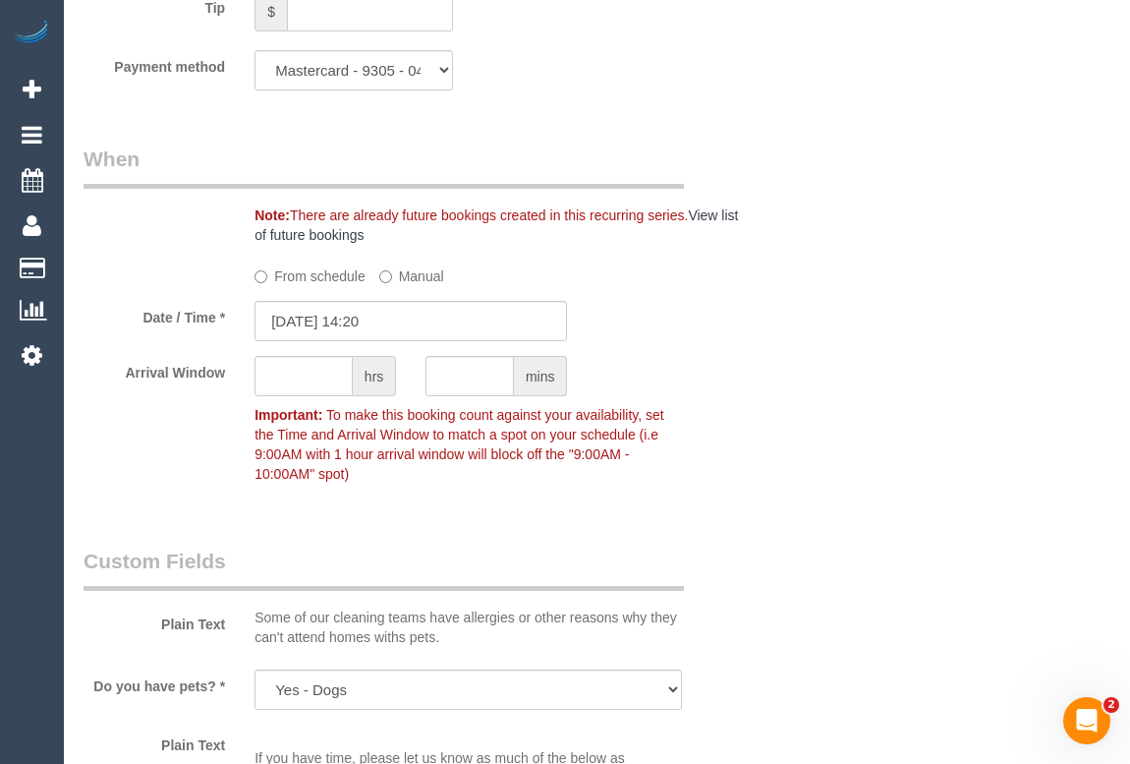
click at [874, 547] on div "Who Email* leanneensor@hotmail.com Name * Leanne Ensor Where Address* 40 Finch …" at bounding box center [597, 178] width 1027 height 4145
click at [306, 379] on input "text" at bounding box center [304, 376] width 98 height 40
click at [731, 410] on div "Arrival Window hrs mins Important: To make this booking count against your avai…" at bounding box center [411, 424] width 685 height 137
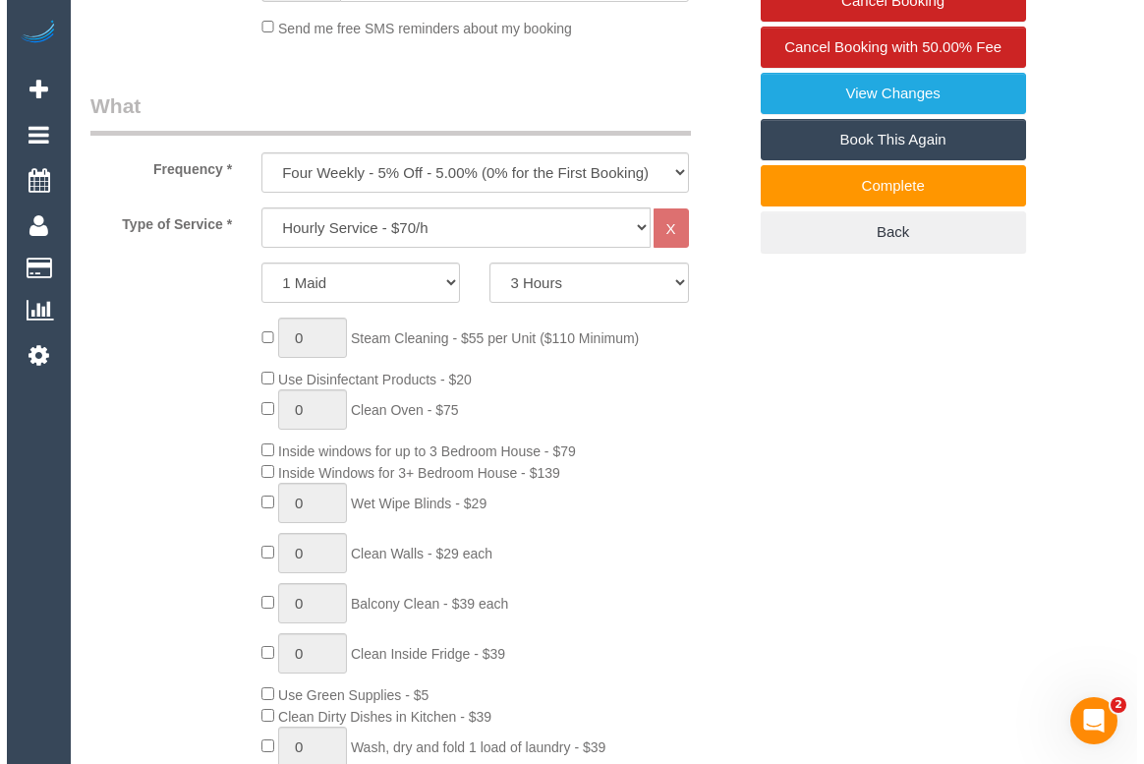
scroll to position [357, 0]
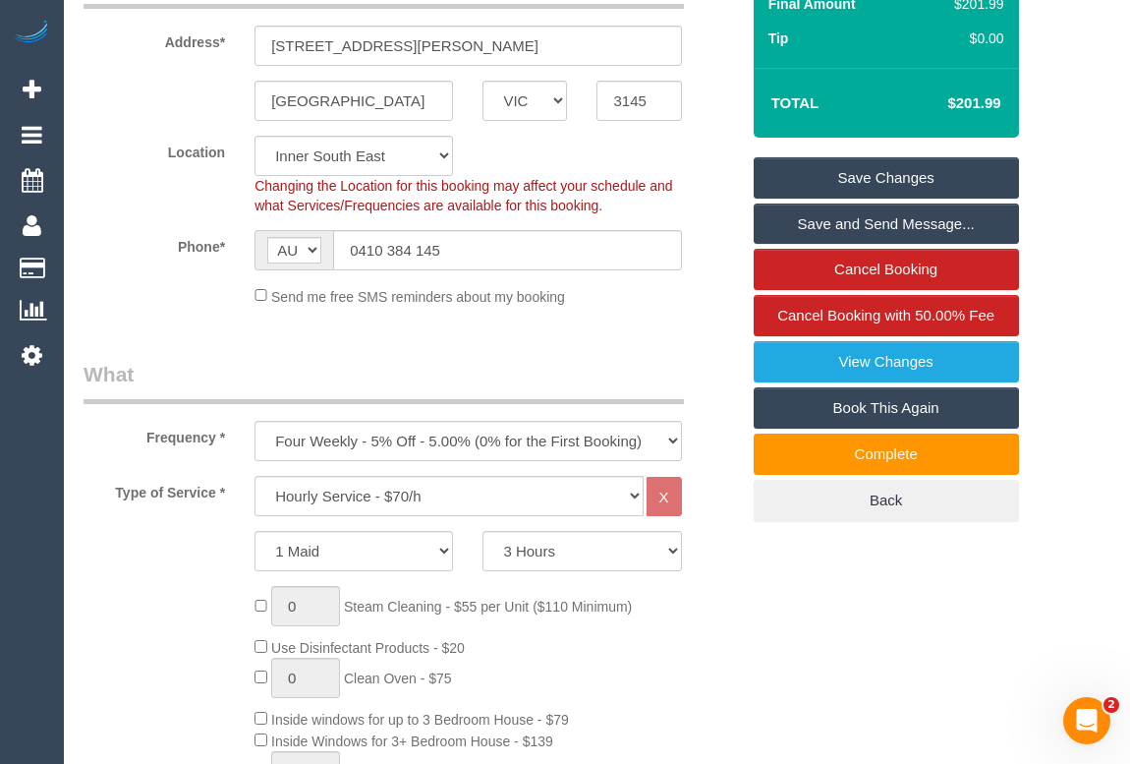
click at [858, 175] on link "Save Changes" at bounding box center [886, 177] width 265 height 41
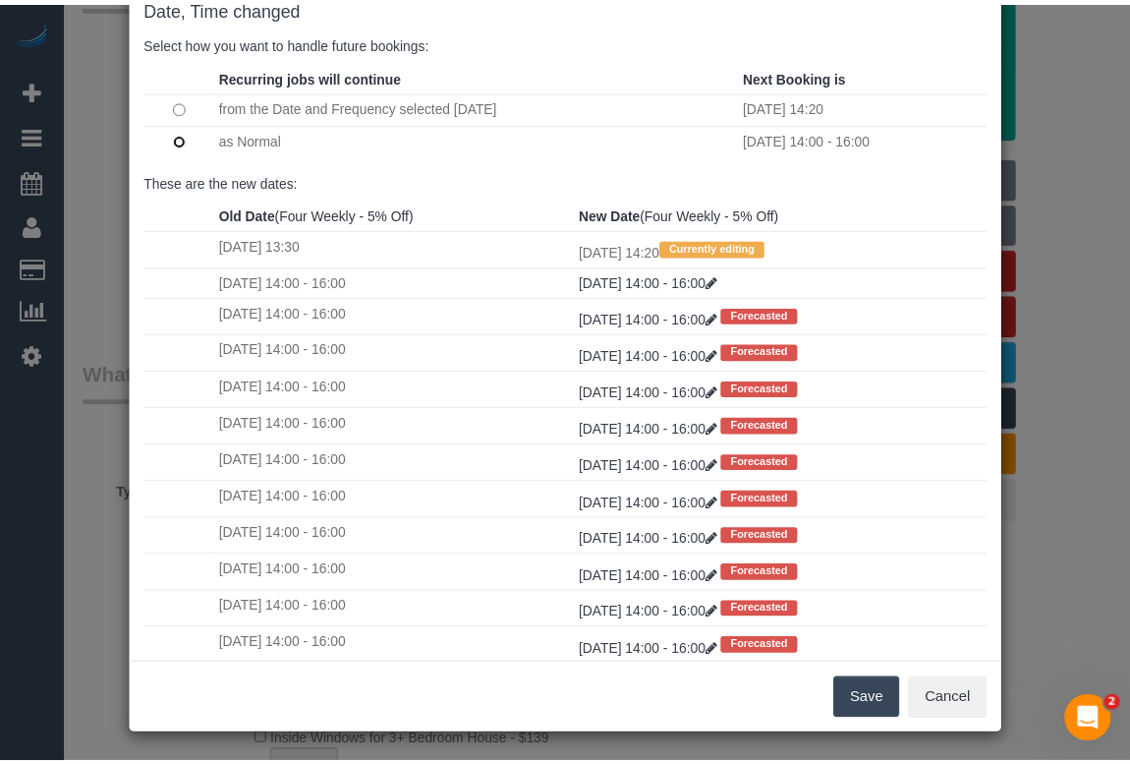
scroll to position [116, 0]
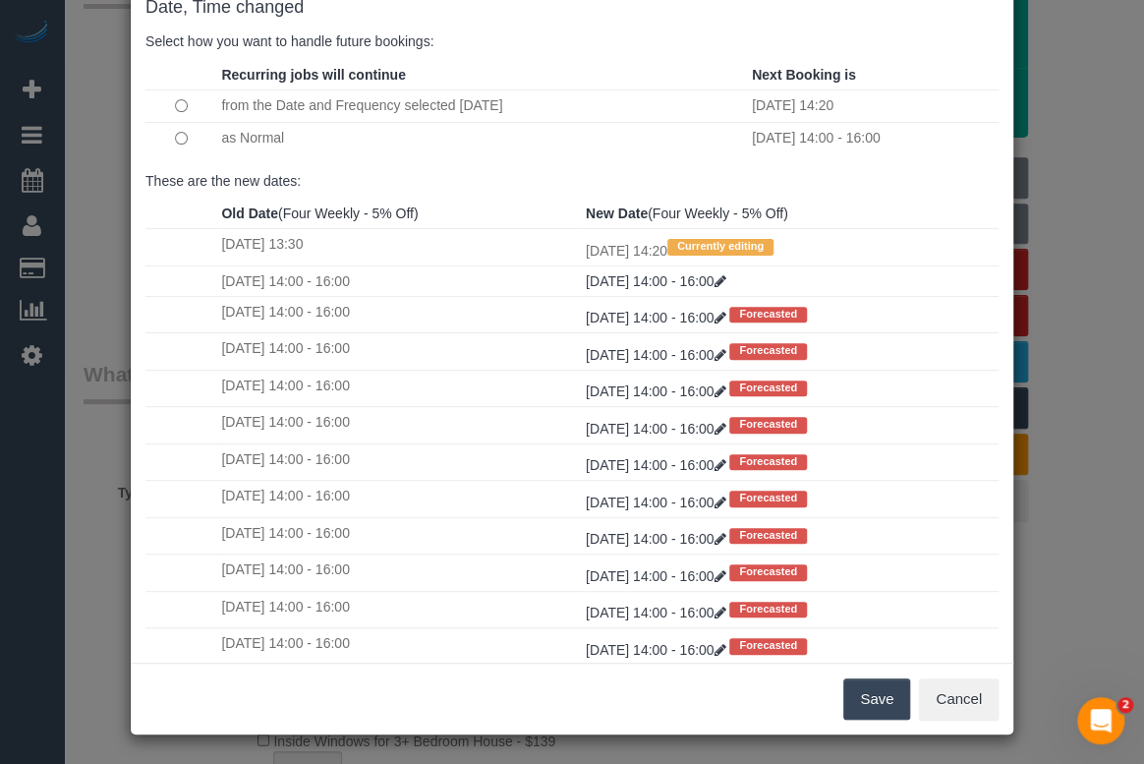
click at [878, 694] on button "Save" at bounding box center [876, 698] width 67 height 41
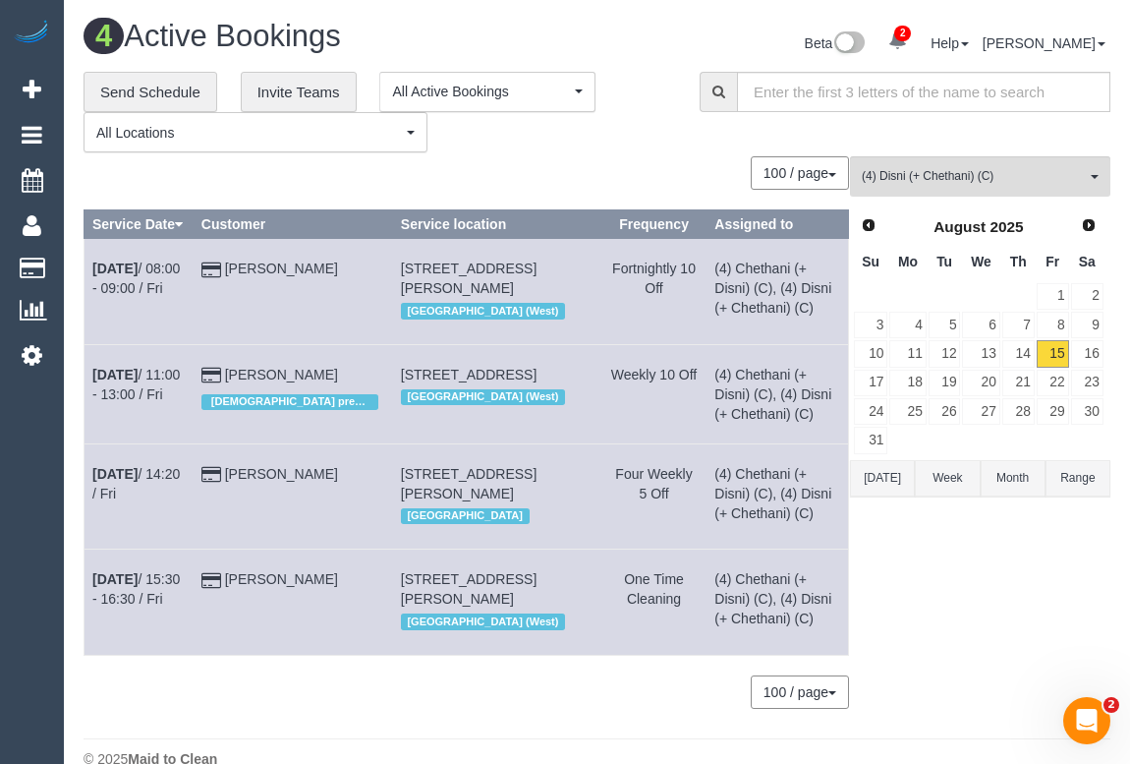
click at [606, 119] on div "**********" at bounding box center [377, 113] width 587 height 82
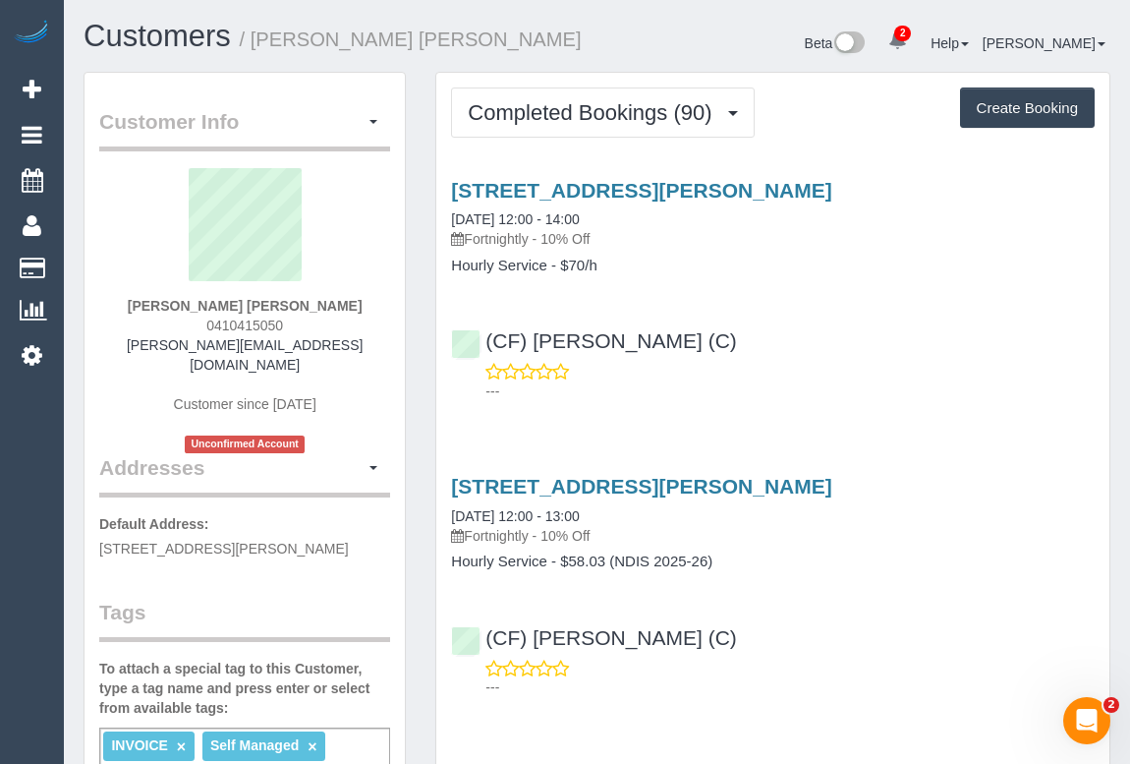
drag, startPoint x: 199, startPoint y: 324, endPoint x: 338, endPoint y: 322, distance: 139.6
click at [338, 322] on div "Deborah Jan Harrison 0410415050 dorrah@bigpond.com Customer since 2023 Unconfir…" at bounding box center [244, 310] width 291 height 285
copy span "0410415050"
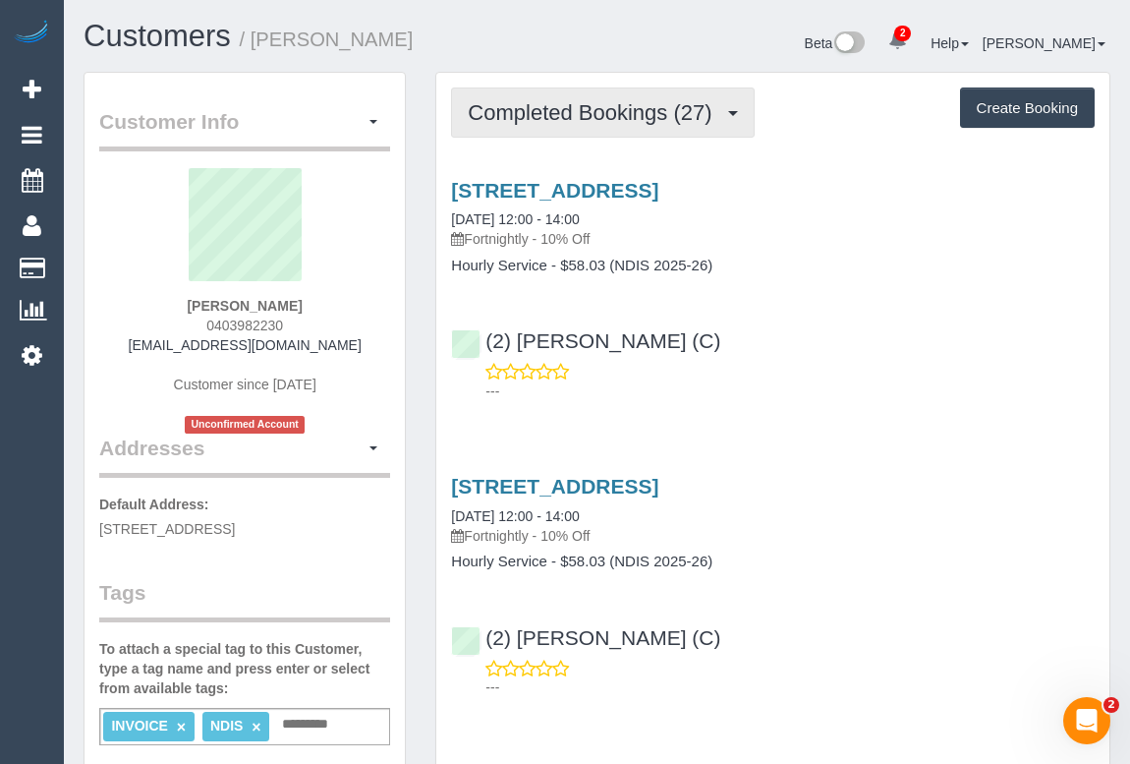
click at [598, 107] on span "Completed Bookings (27)" at bounding box center [595, 112] width 254 height 25
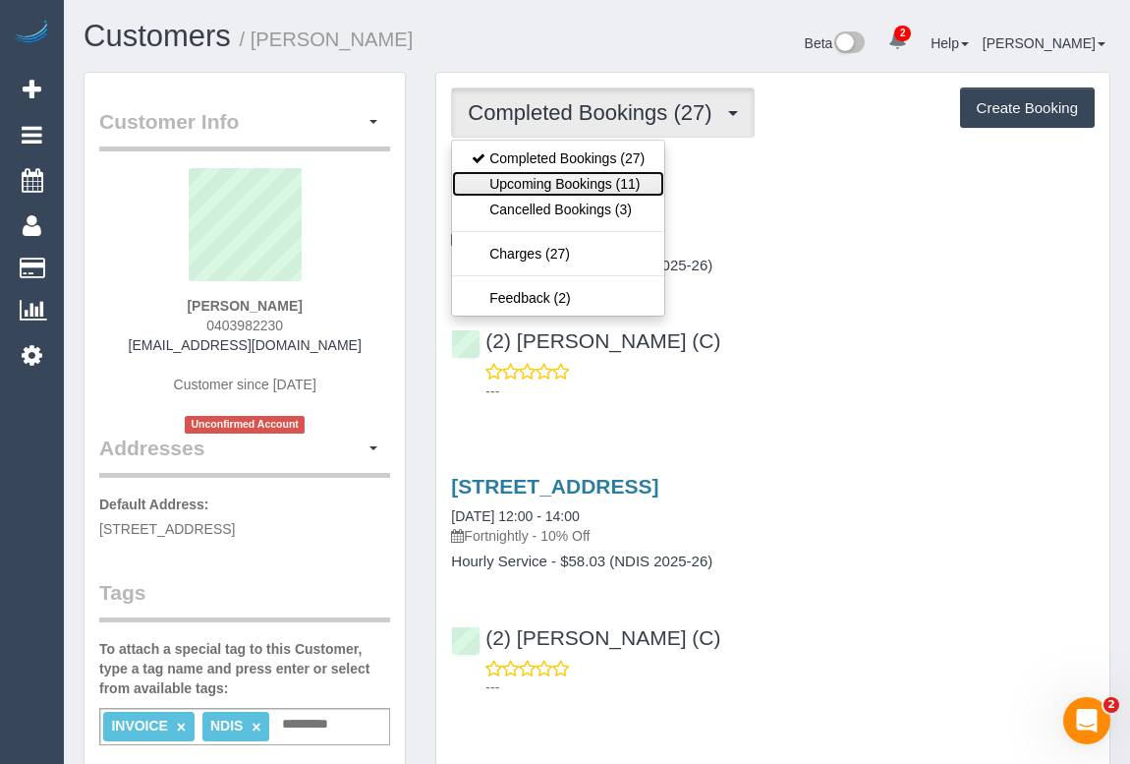
click at [598, 184] on link "Upcoming Bookings (11)" at bounding box center [558, 184] width 212 height 26
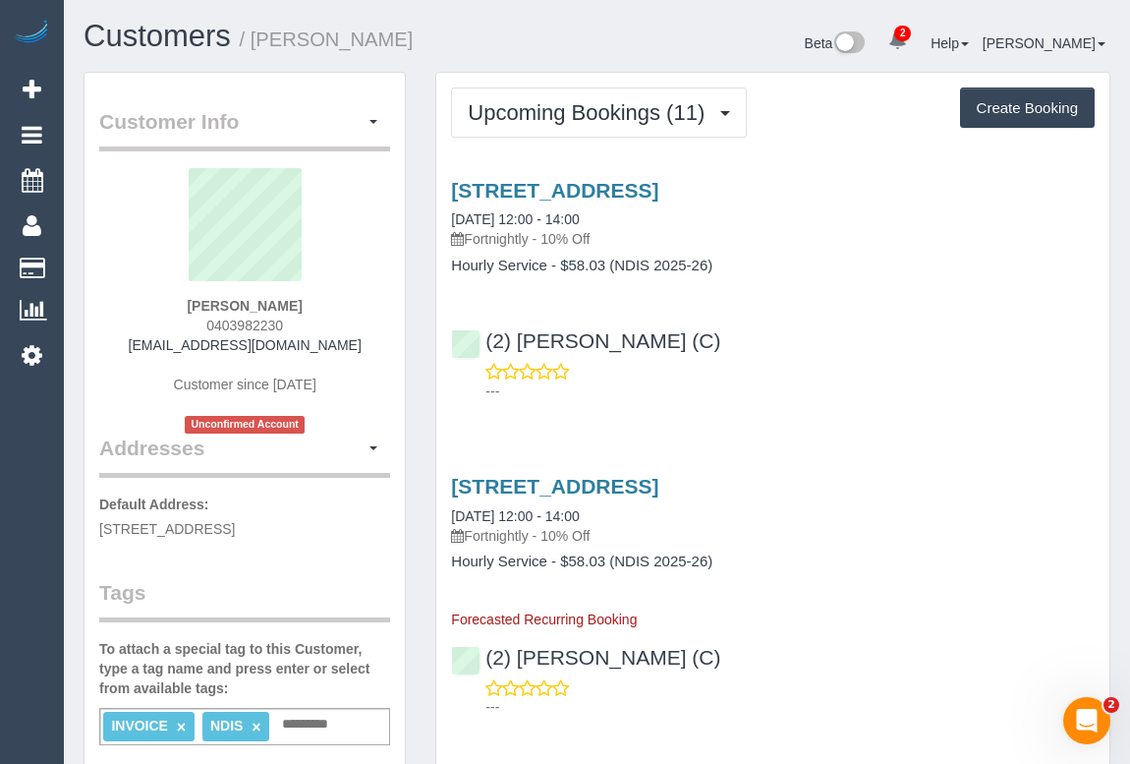
click at [897, 348] on div "(2) Priyanshi Patel (C) ---" at bounding box center [772, 357] width 673 height 88
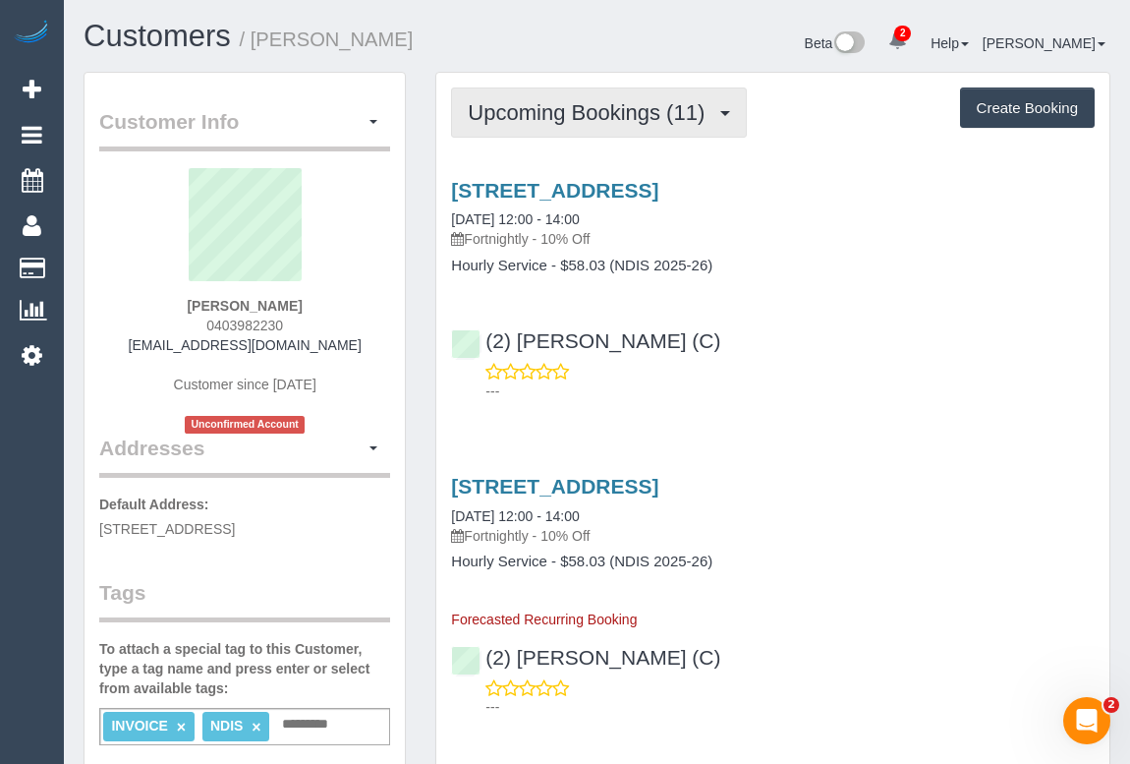
click at [610, 125] on button "Upcoming Bookings (11)" at bounding box center [599, 112] width 296 height 50
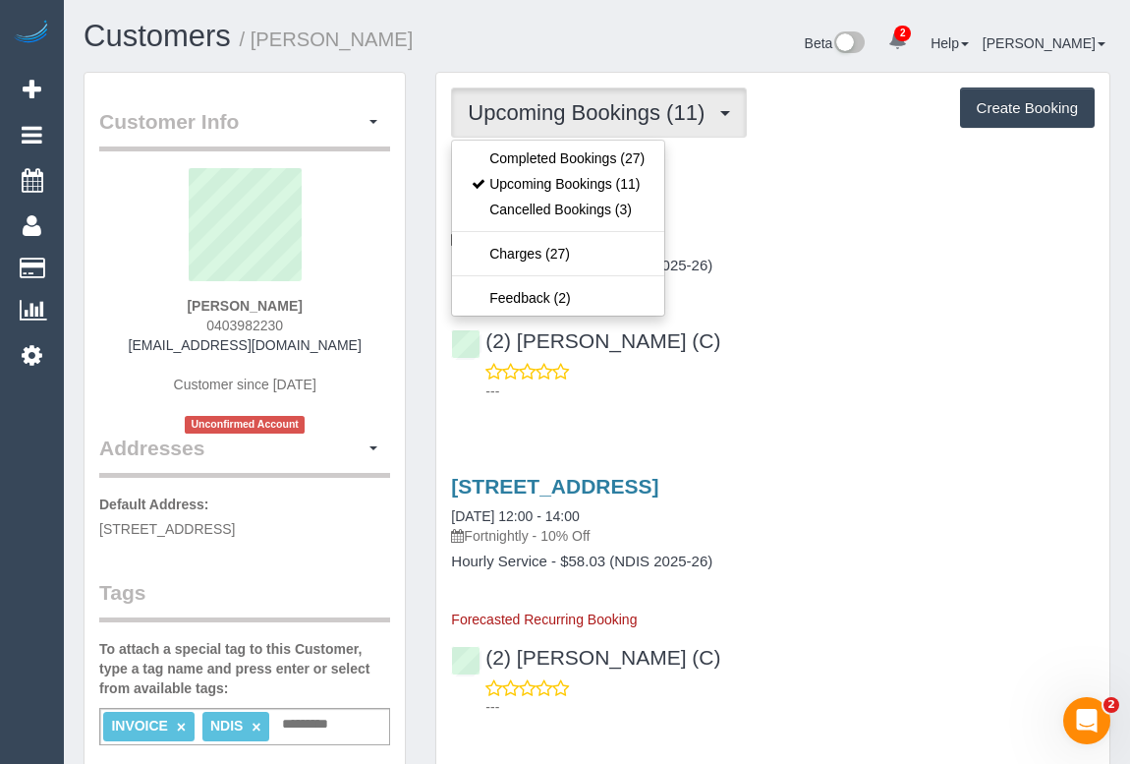
click at [894, 321] on div "(2) Priyanshi Patel (C) ---" at bounding box center [772, 357] width 673 height 88
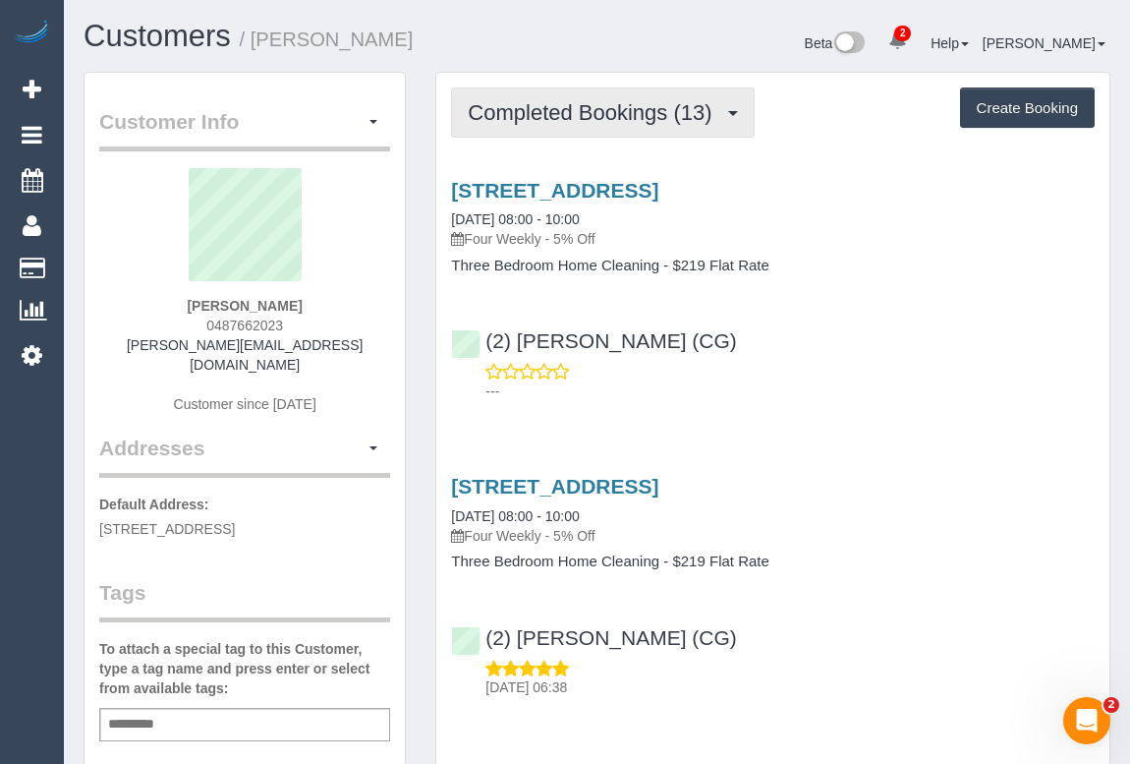
click at [590, 111] on span "Completed Bookings (13)" at bounding box center [595, 112] width 254 height 25
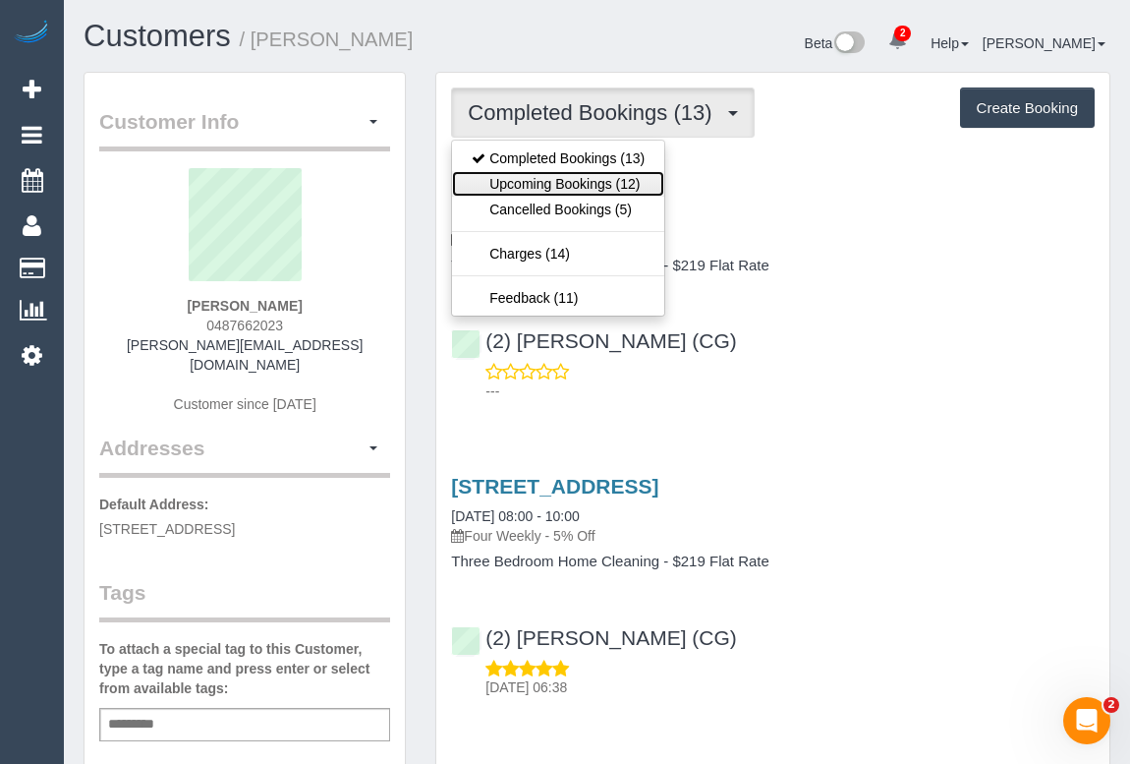
click at [572, 177] on link "Upcoming Bookings (12)" at bounding box center [558, 184] width 212 height 26
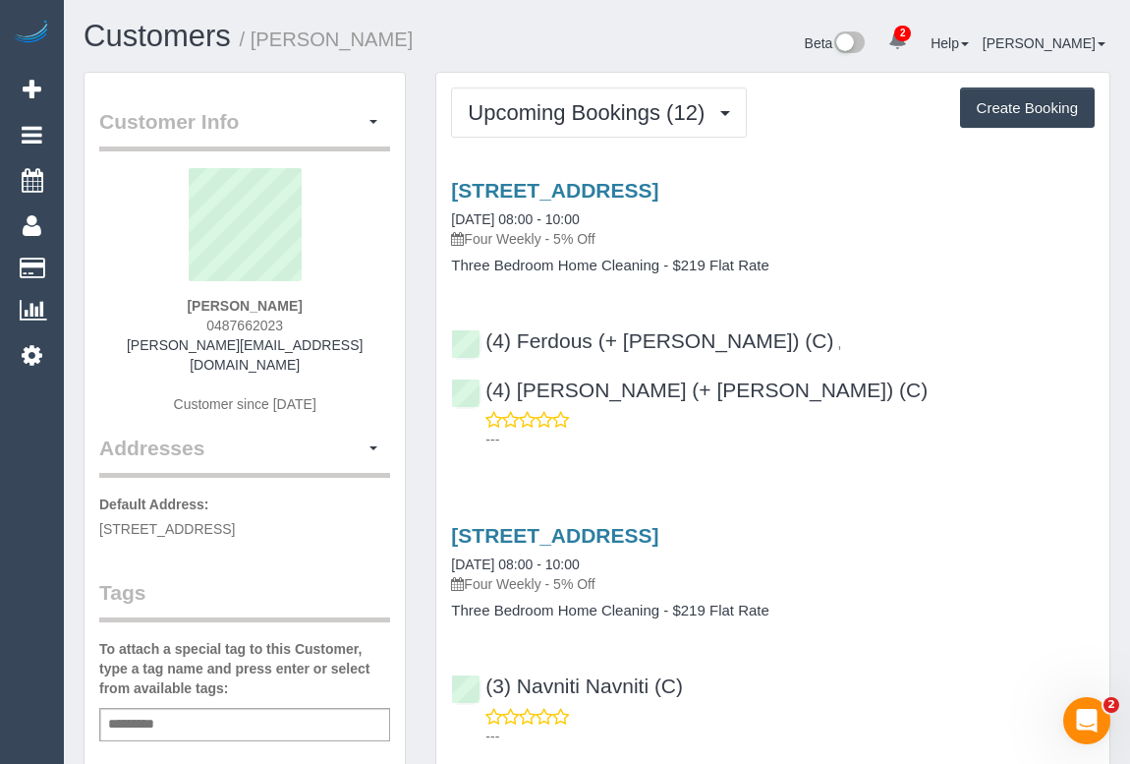
click at [906, 235] on p "Four Weekly - 5% Off" at bounding box center [773, 239] width 644 height 20
click at [874, 212] on div "2 Lambeth Court, Epping, VIC 3076 15/08/2025 08:00 - 10:00 Four Weekly - 5% Off" at bounding box center [773, 214] width 644 height 71
click at [678, 36] on div "Beta 2 Your Notifications You have 0 alerts × You have 2 to charge for 15/08/20…" at bounding box center [862, 46] width 529 height 52
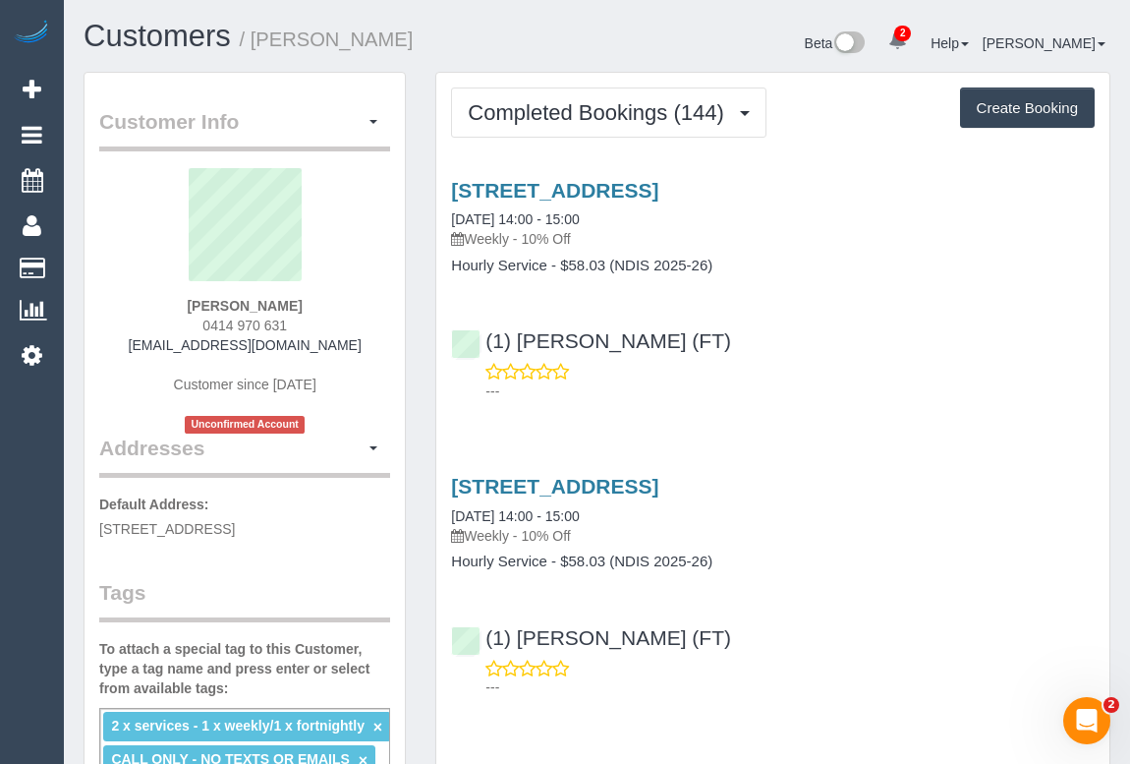
drag, startPoint x: 204, startPoint y: 319, endPoint x: 382, endPoint y: 317, distance: 177.9
click at [382, 317] on div "Samira Rahme 0414 970 631 samira.onside@fake.com Customer since 2022 Unconfirme…" at bounding box center [244, 300] width 291 height 265
copy span "0414 970 631"
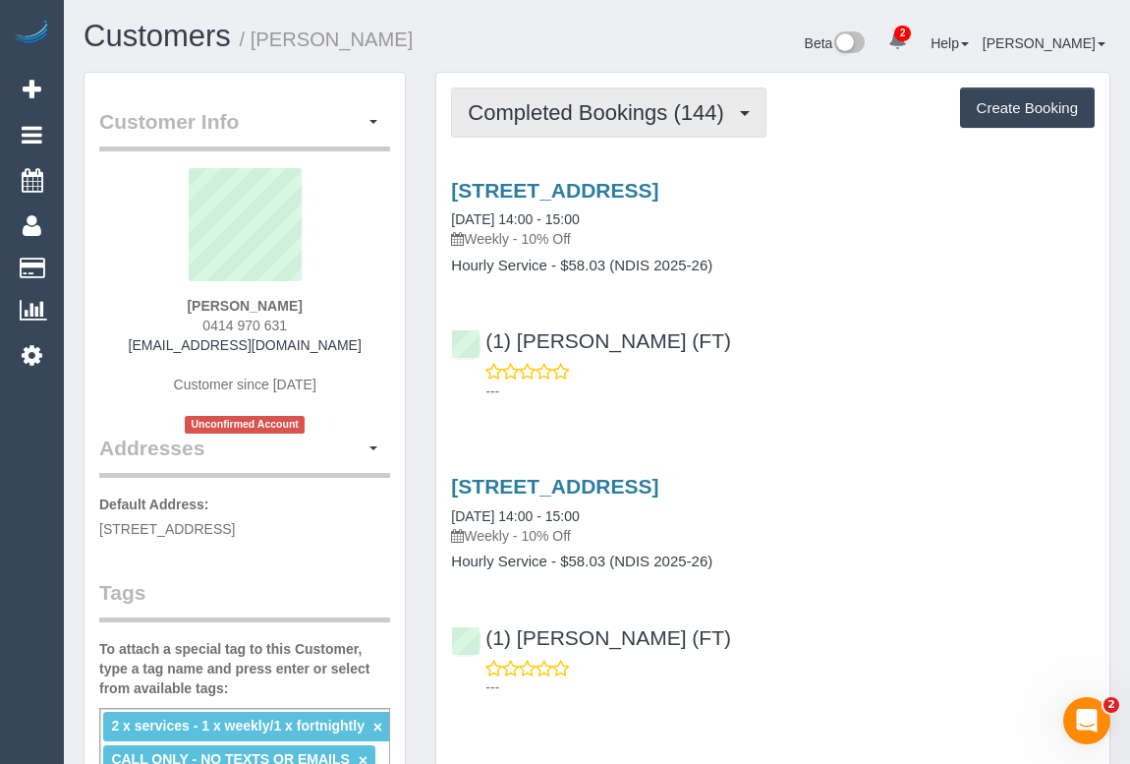
click at [638, 105] on span "Completed Bookings (144)" at bounding box center [600, 112] width 265 height 25
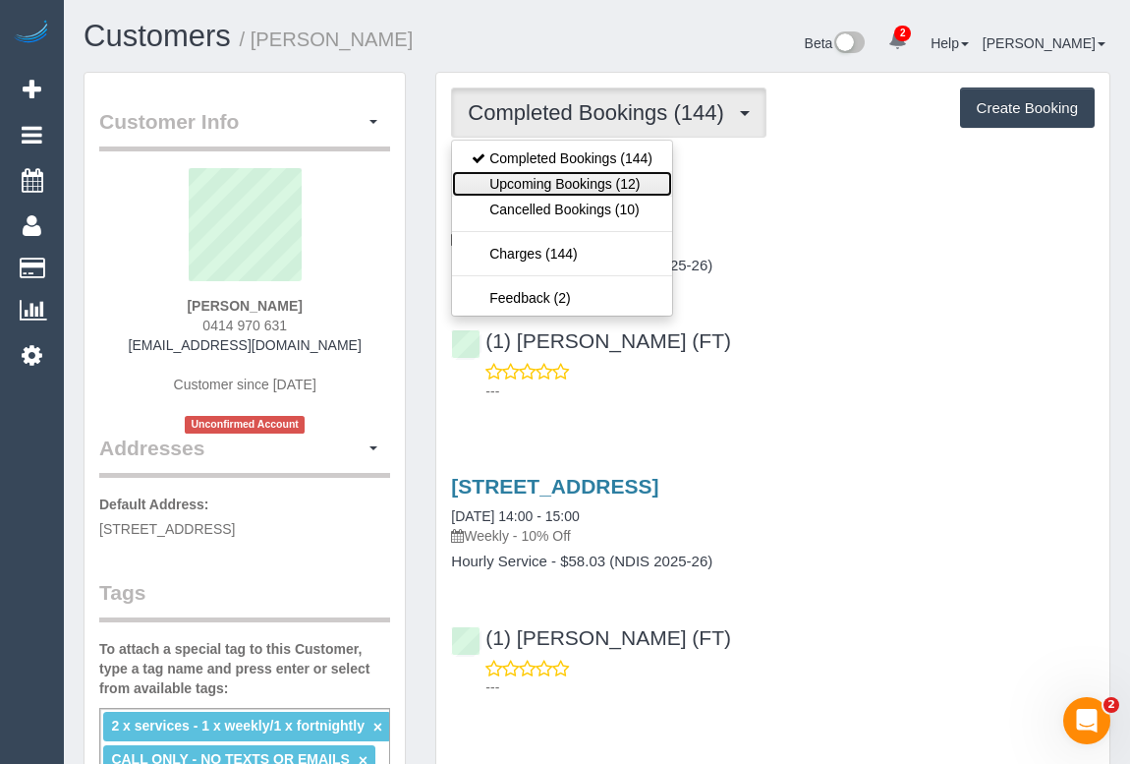
click at [611, 190] on link "Upcoming Bookings (12)" at bounding box center [562, 184] width 220 height 26
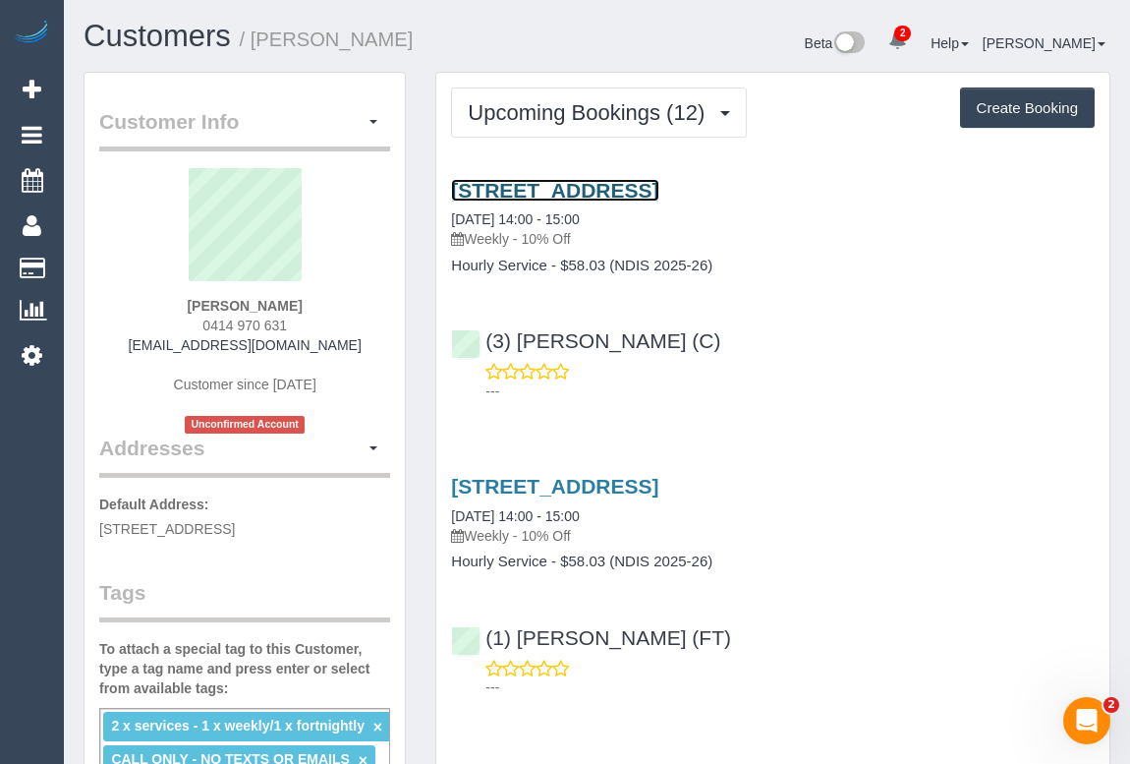
click at [610, 183] on link "30a Outer Crescent, Brighton, VIC 3186" at bounding box center [554, 190] width 207 height 23
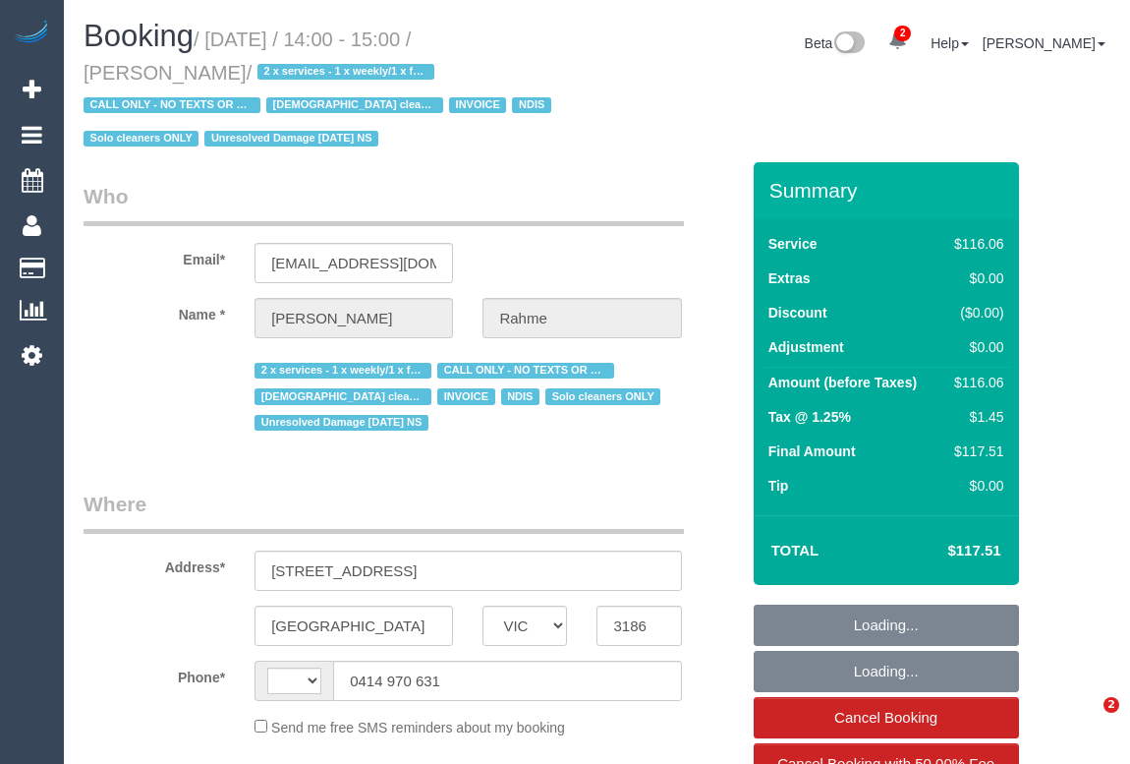
select select "VIC"
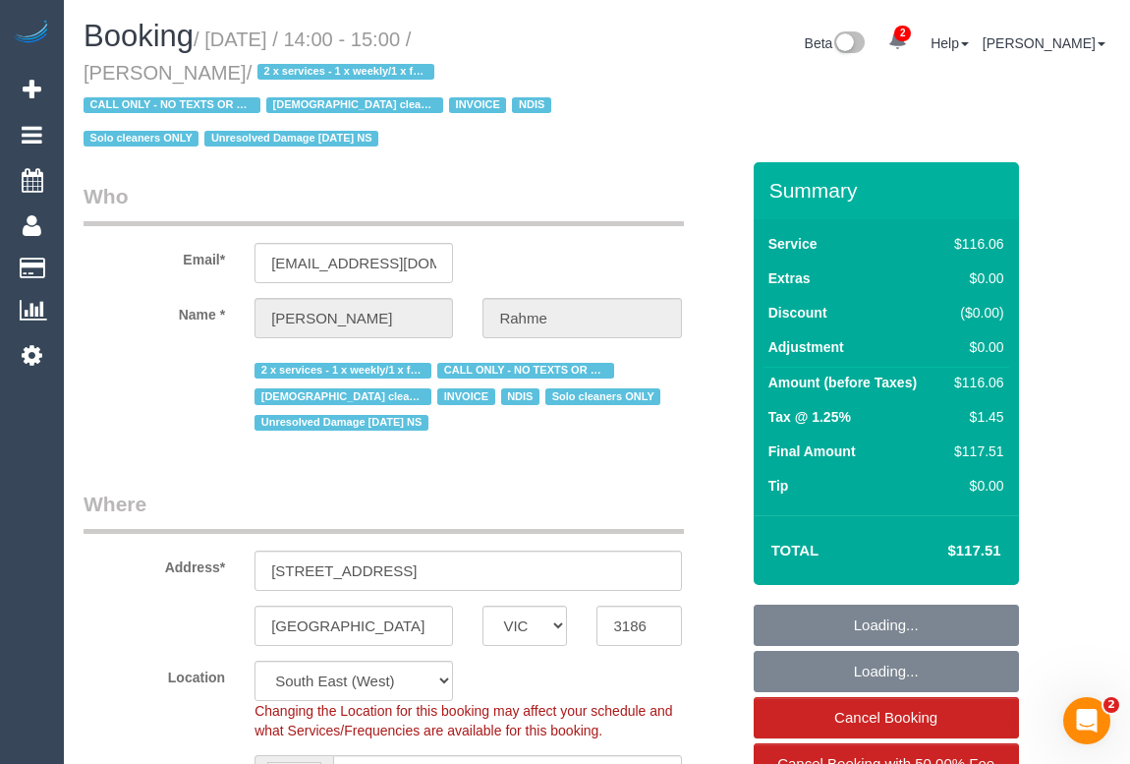
select select "object:762"
select select "string:AU"
select select "number:28"
select select "number:14"
select select "number:19"
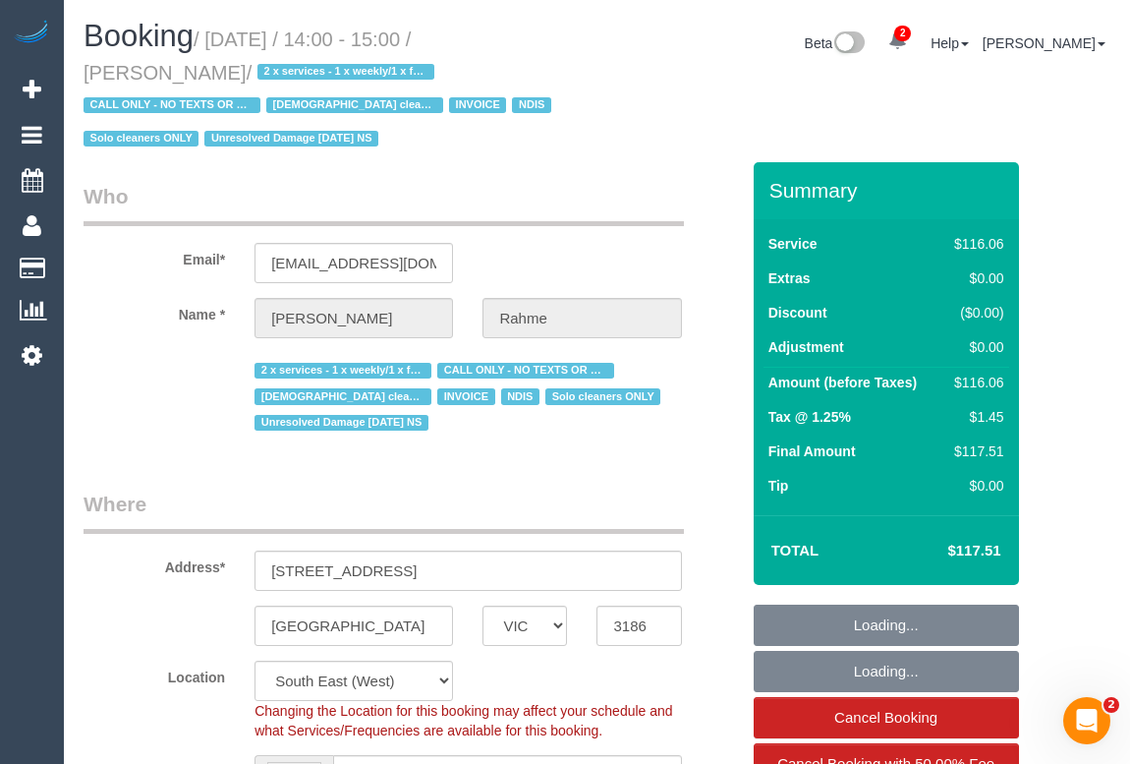
select select "number:23"
select select "number:35"
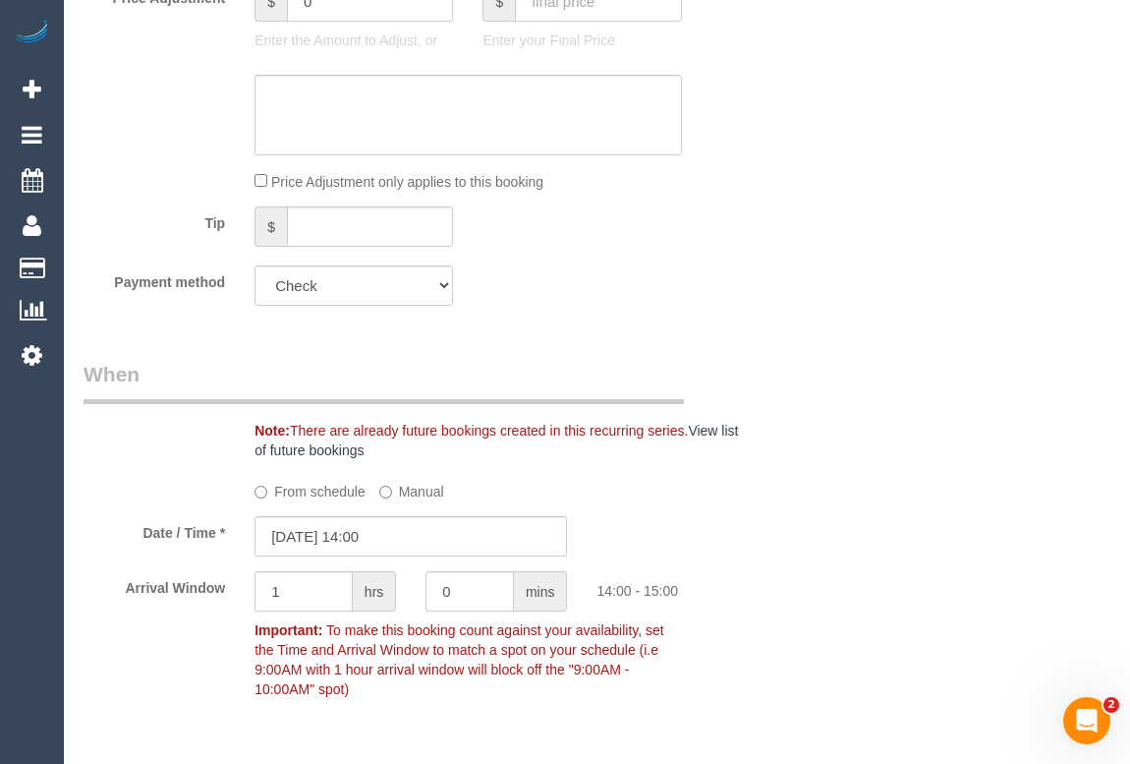
scroll to position [1519, 0]
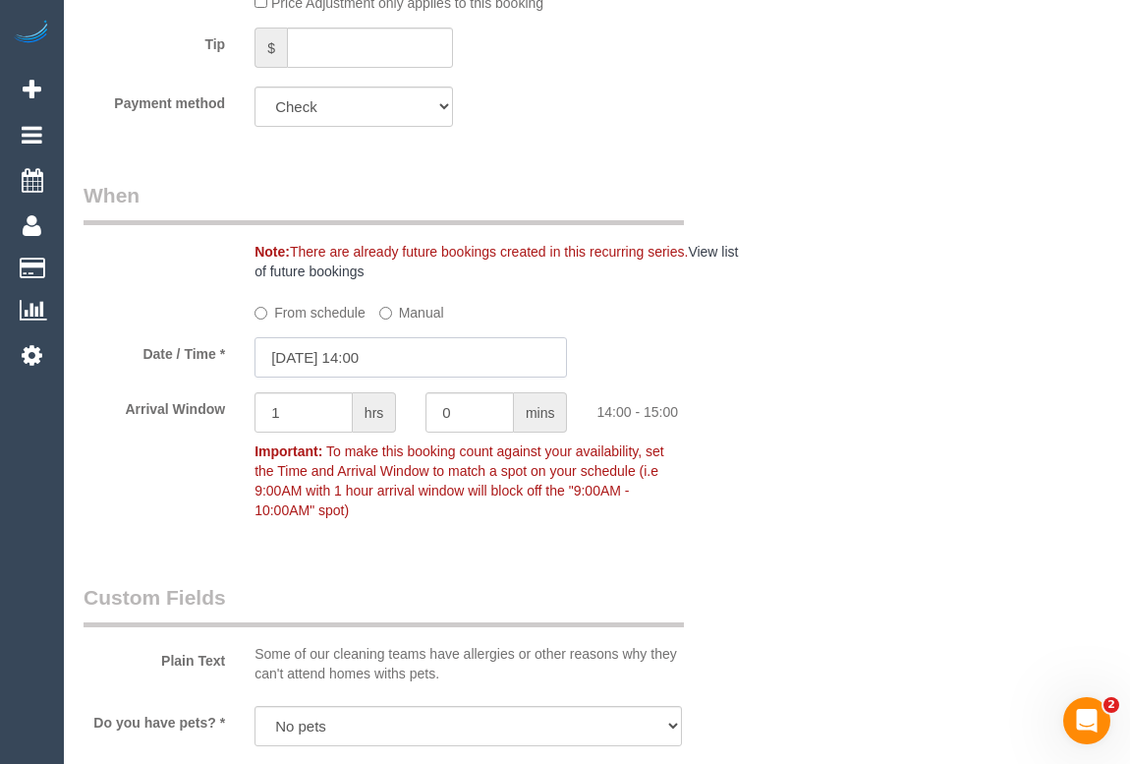
click at [379, 353] on input "[DATE] 14:00" at bounding box center [411, 357] width 313 height 40
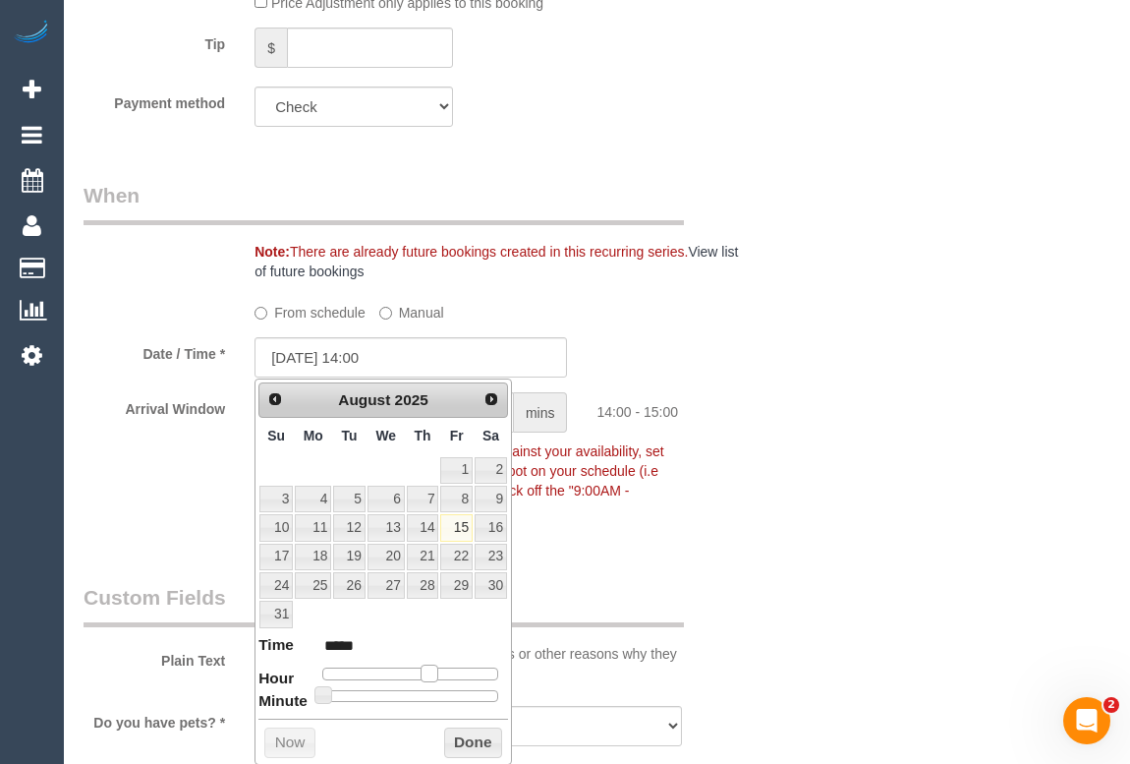
type input "[DATE] 15:00"
type input "*****"
click at [436, 674] on span at bounding box center [437, 673] width 18 height 18
type input "[DATE] 15:05"
type input "*****"
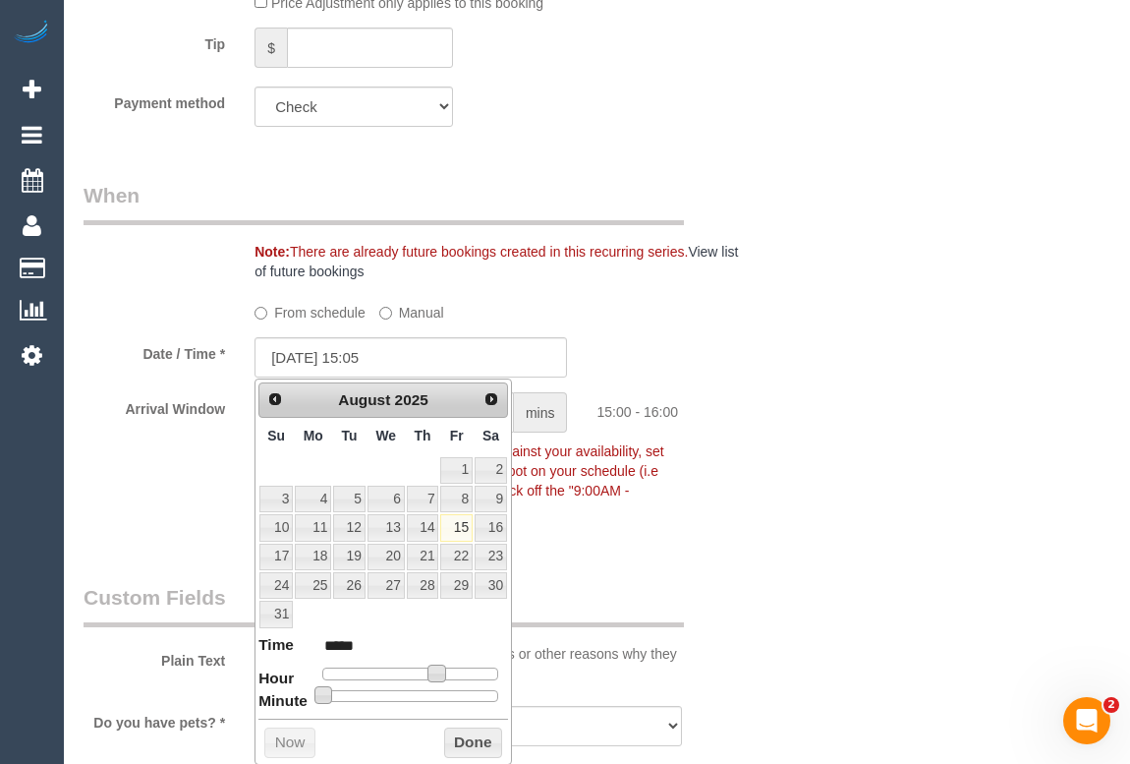
type input "[DATE] 15:10"
type input "*****"
type input "[DATE] 15:15"
type input "*****"
type input "[DATE] 15:20"
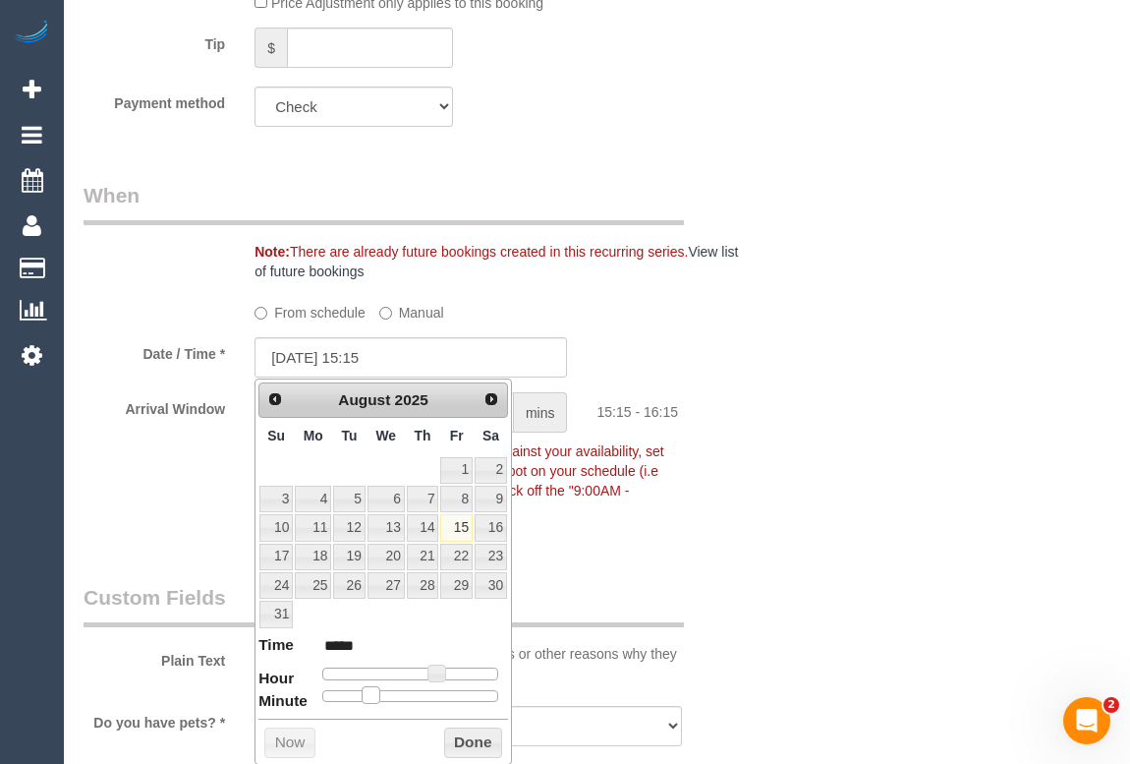
type input "*****"
type input "[DATE] 15:25"
type input "*****"
type input "[DATE] 15:30"
type input "*****"
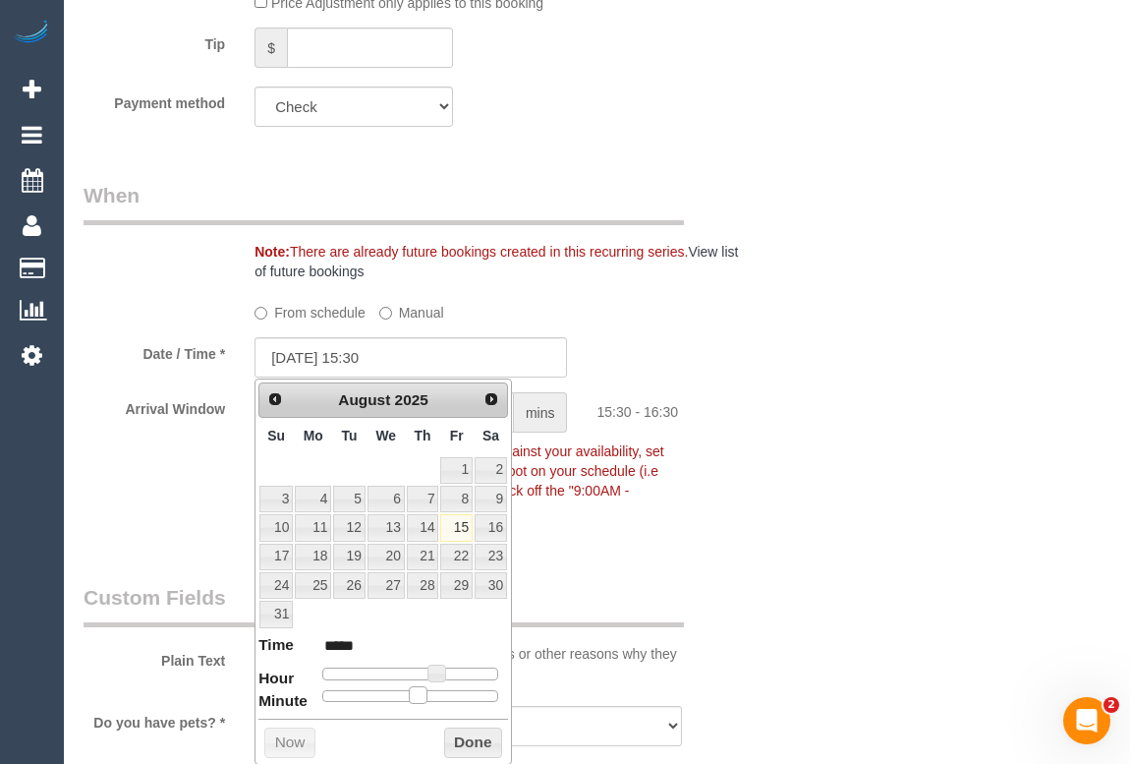
type input "[DATE] 15:35"
type input "*****"
type input "[DATE] 15:40"
type input "*****"
type input "[DATE] 15:45"
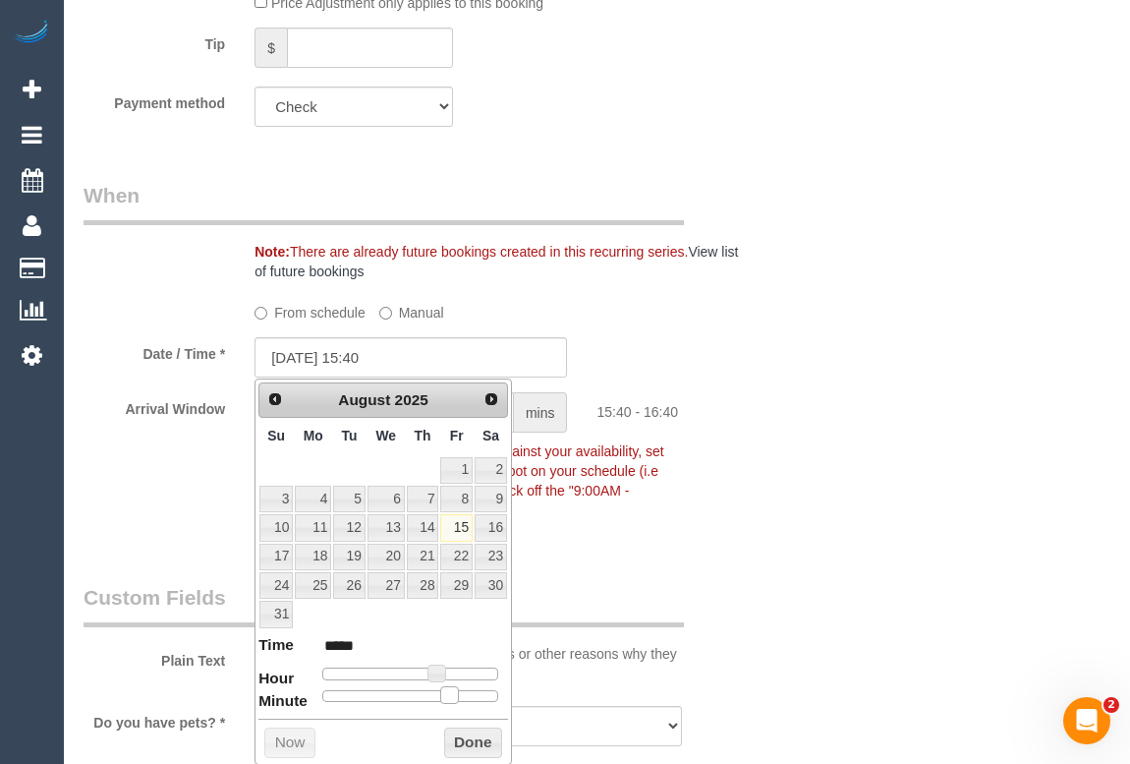
type input "*****"
drag, startPoint x: 323, startPoint y: 693, endPoint x: 471, endPoint y: 702, distance: 147.7
click at [471, 702] on div "Prev Next [DATE] Su Mo Tu We Th Fr Sa 1 2 3 4 5 6 7 8 9 10 11 12 13 14 15 16 17…" at bounding box center [384, 571] width 258 height 387
click at [463, 743] on button "Done" at bounding box center [473, 742] width 58 height 31
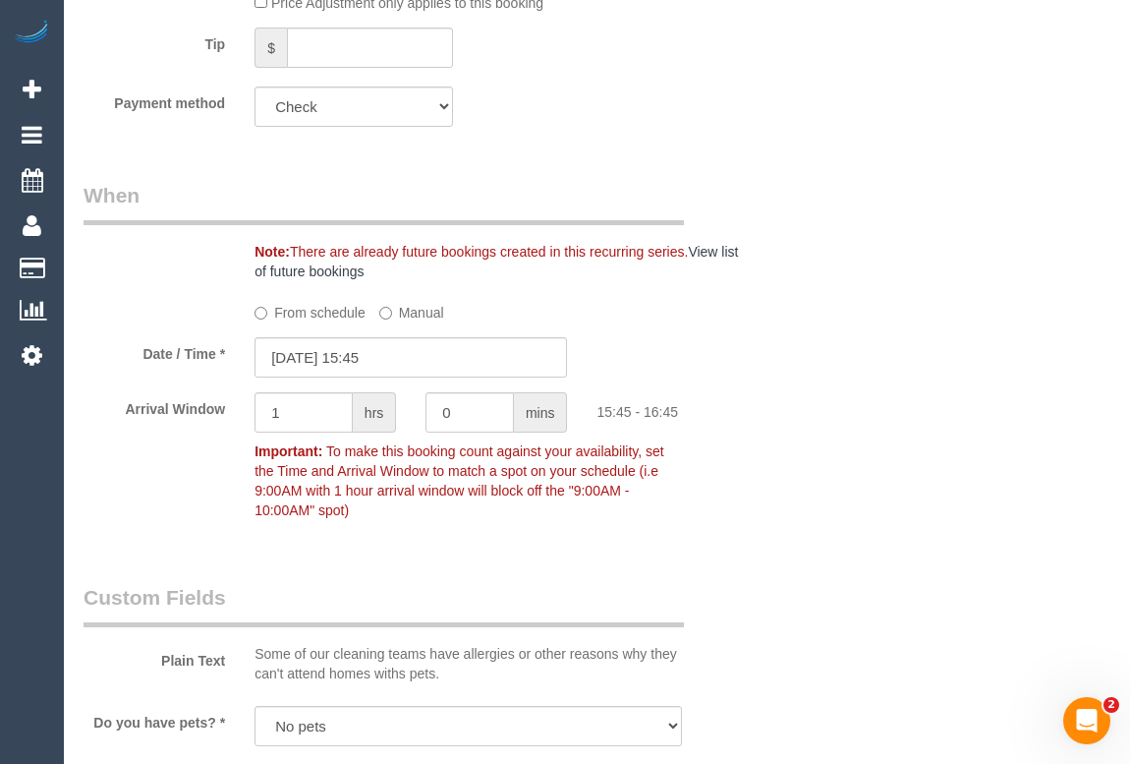
drag, startPoint x: 458, startPoint y: 412, endPoint x: 435, endPoint y: 412, distance: 22.6
click at [435, 412] on input "0" at bounding box center [470, 412] width 88 height 40
type input "15"
drag, startPoint x: 330, startPoint y: 411, endPoint x: 140, endPoint y: 393, distance: 191.5
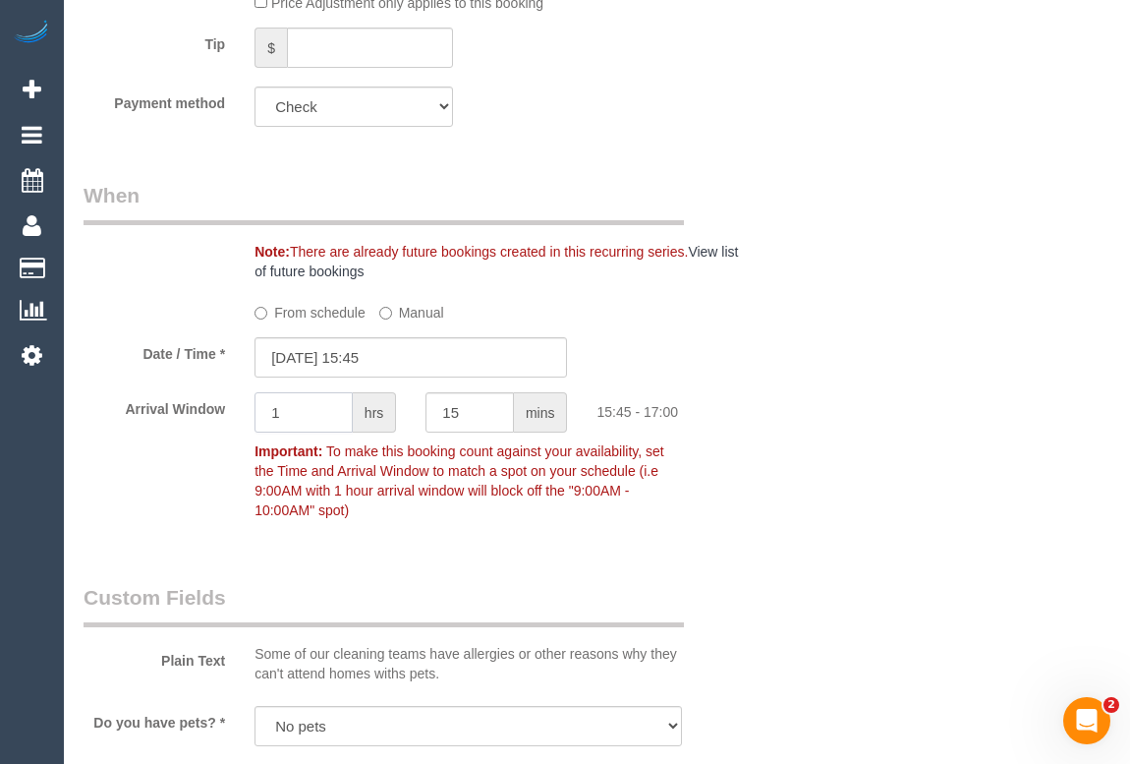
click at [140, 393] on div "Arrival Window 1 hrs 15 mins 15:45 - 17:00 Important: To make this booking coun…" at bounding box center [411, 460] width 685 height 137
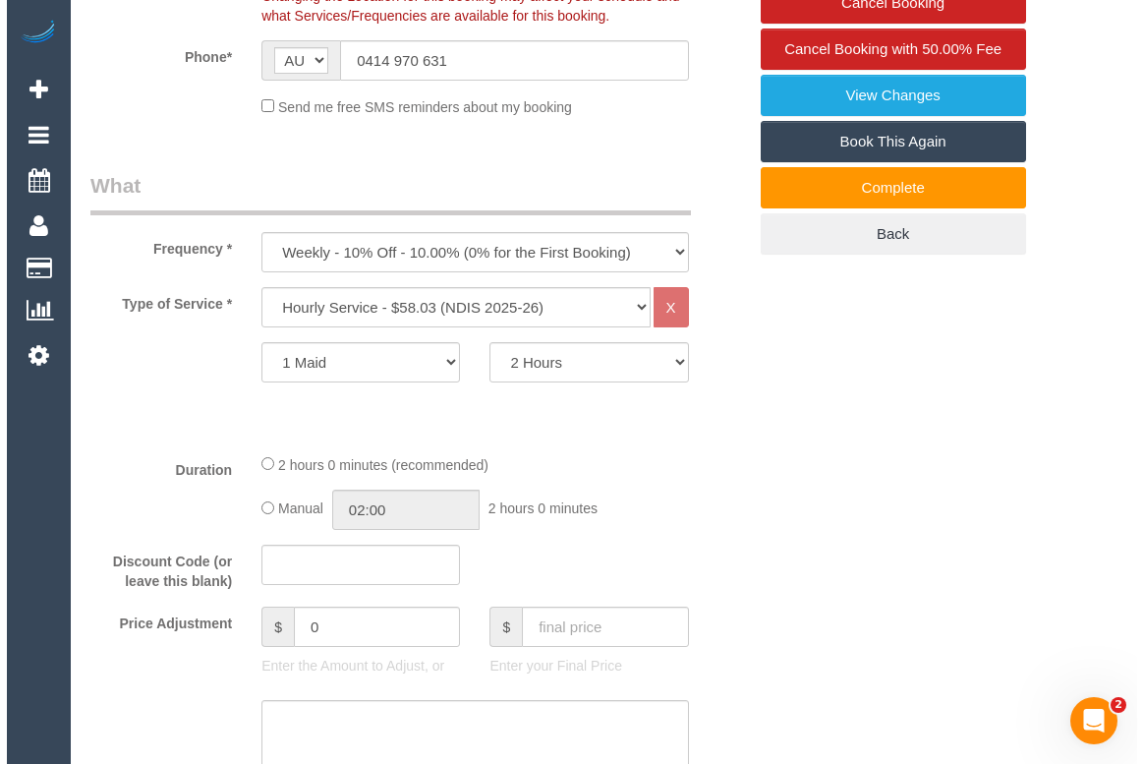
scroll to position [267, 0]
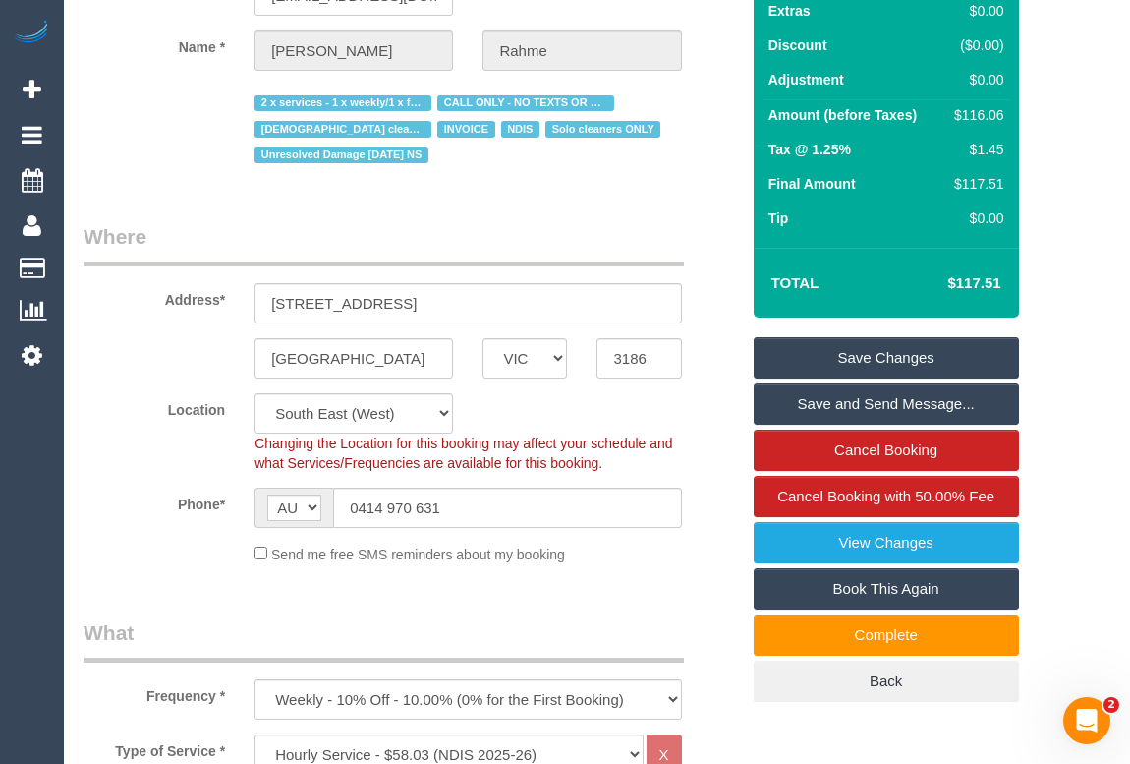
type input "0"
click at [906, 342] on link "Save Changes" at bounding box center [886, 357] width 265 height 41
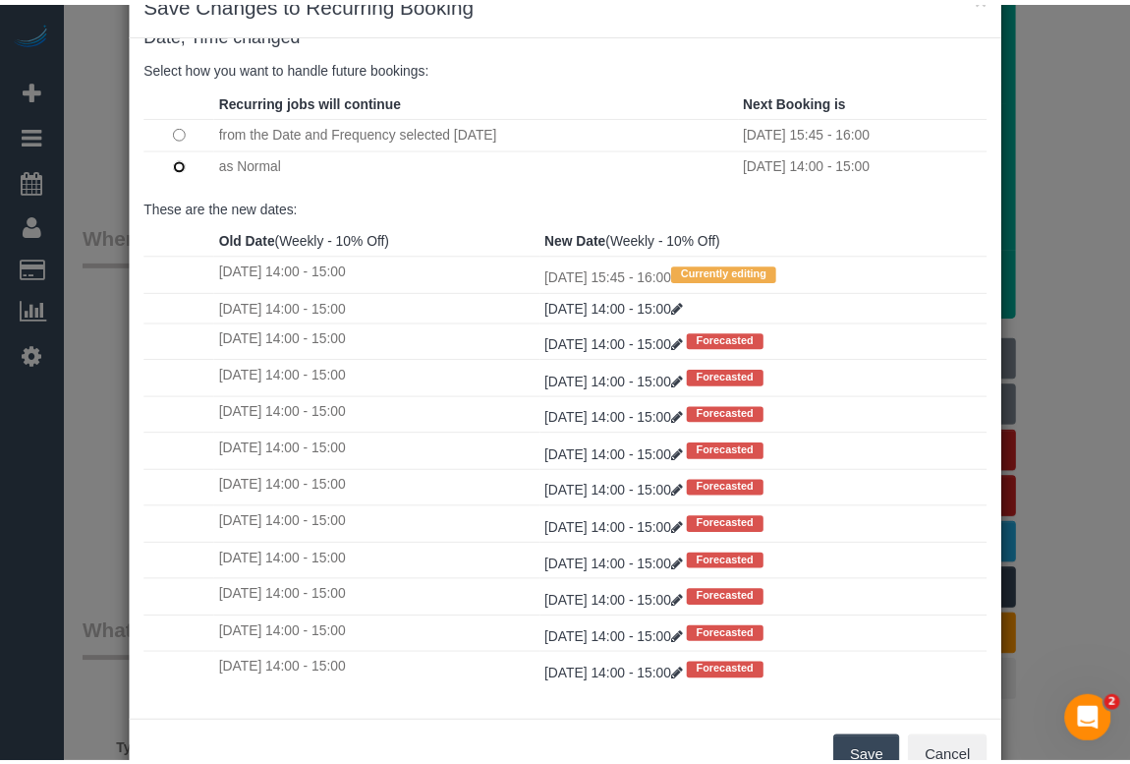
scroll to position [116, 0]
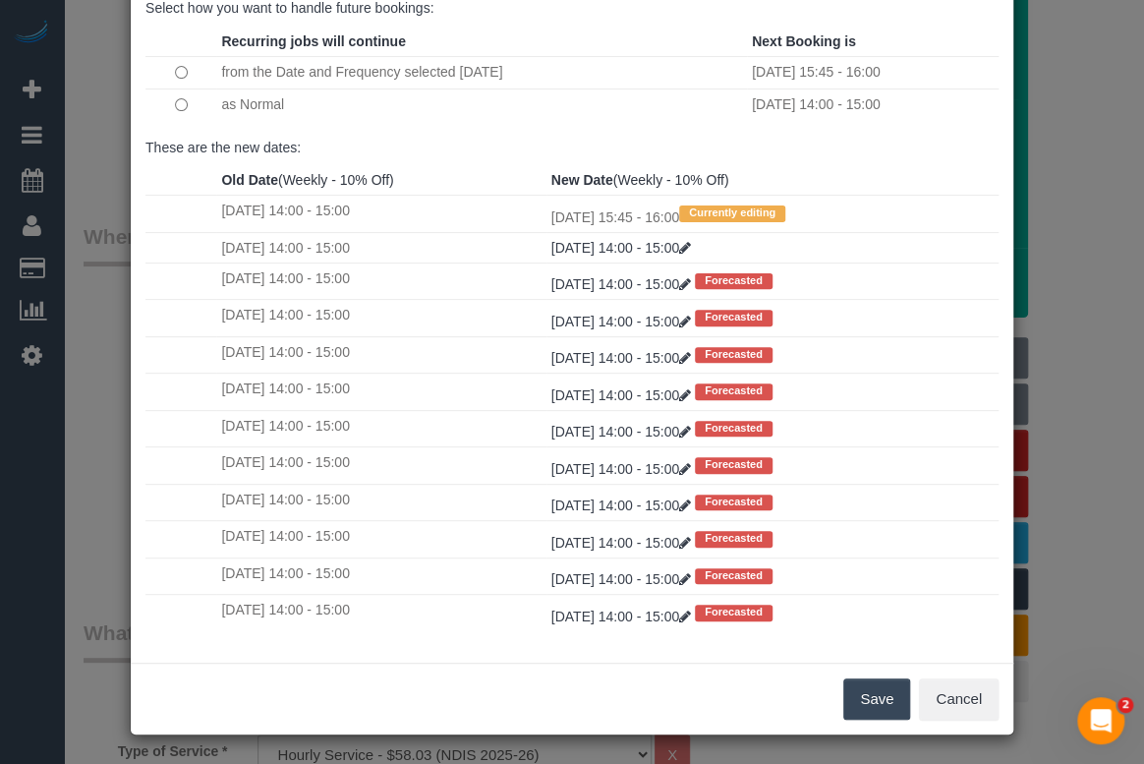
click at [865, 693] on button "Save" at bounding box center [876, 698] width 67 height 41
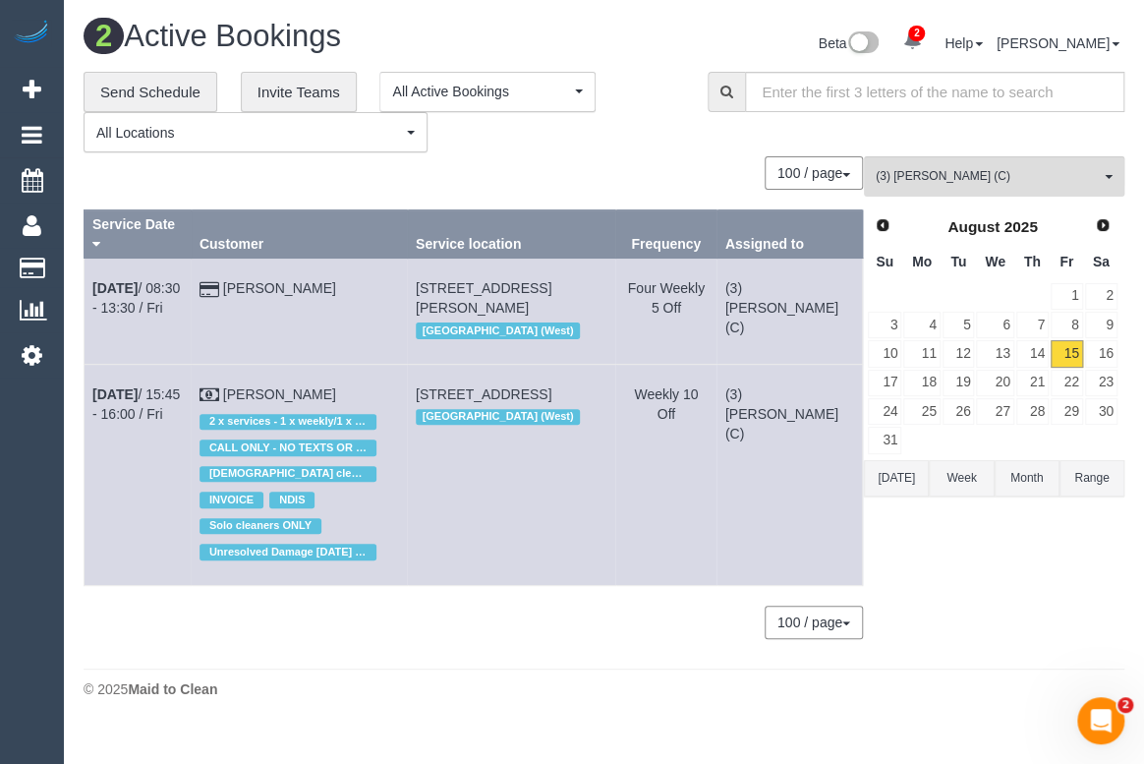
click at [632, 57] on div "Beta 2 Your Notifications You have 0 alerts × You have 2 to charge for 15/08/20…" at bounding box center [873, 46] width 536 height 52
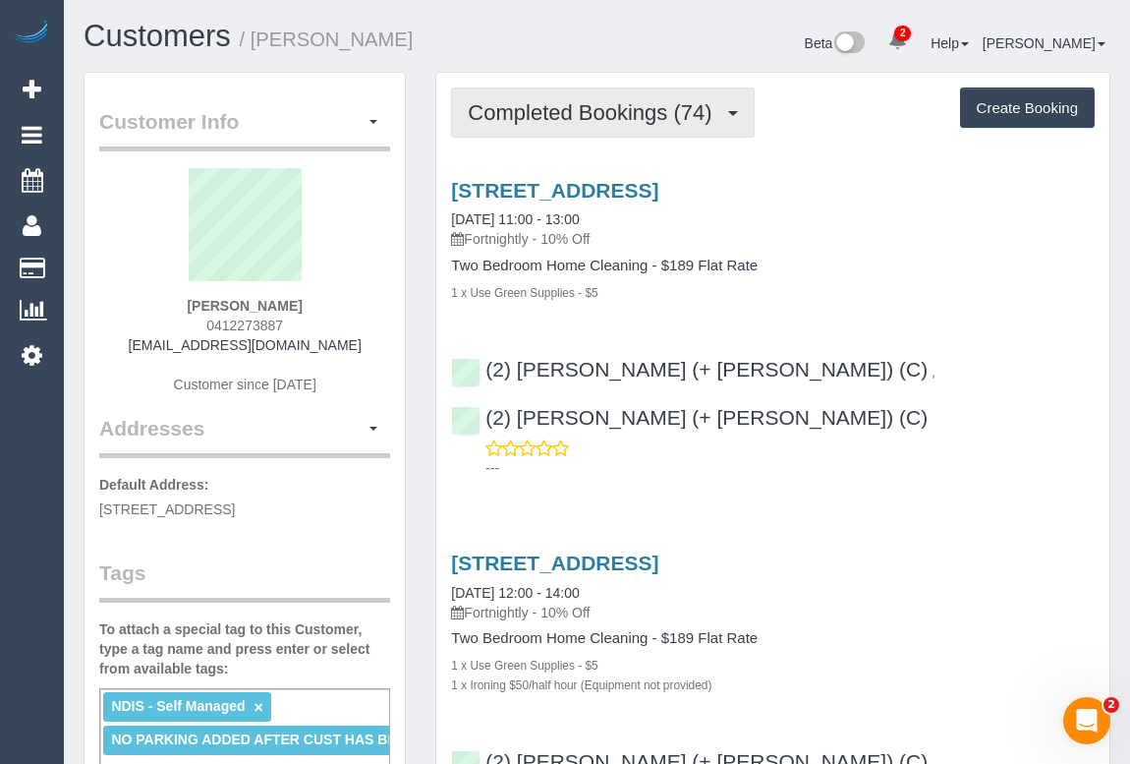
click at [614, 100] on span "Completed Bookings (74)" at bounding box center [595, 112] width 254 height 25
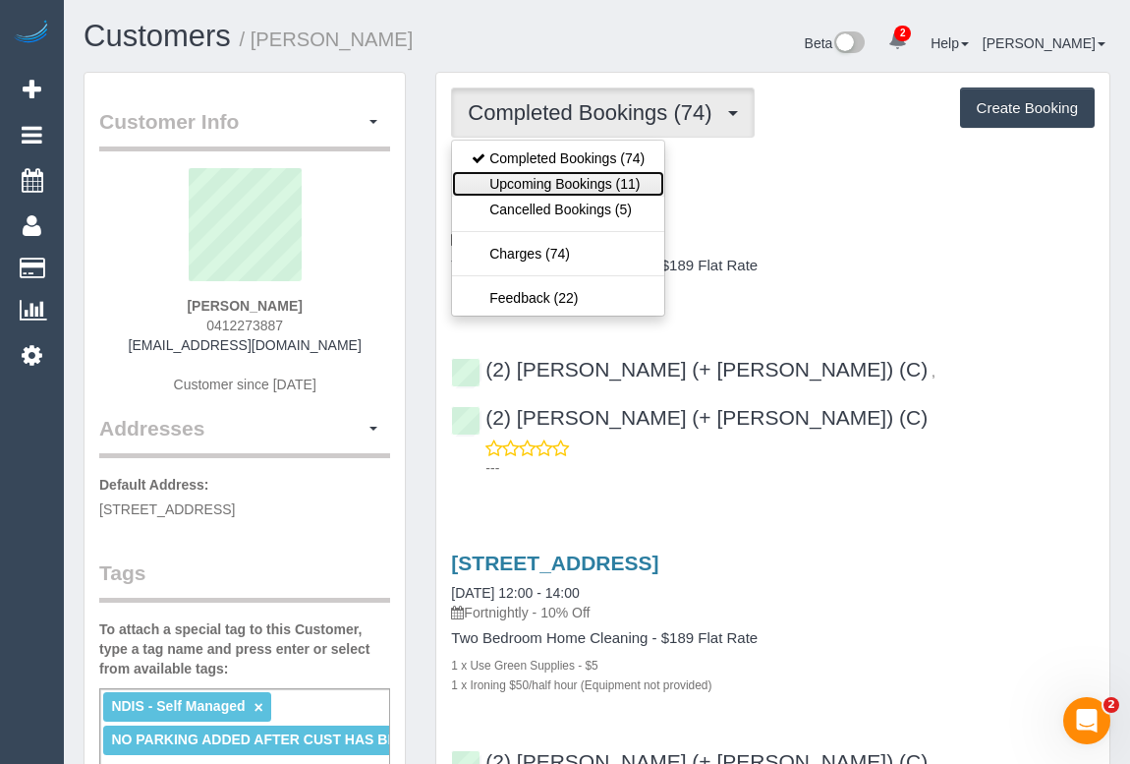
click at [587, 181] on link "Upcoming Bookings (11)" at bounding box center [558, 184] width 212 height 26
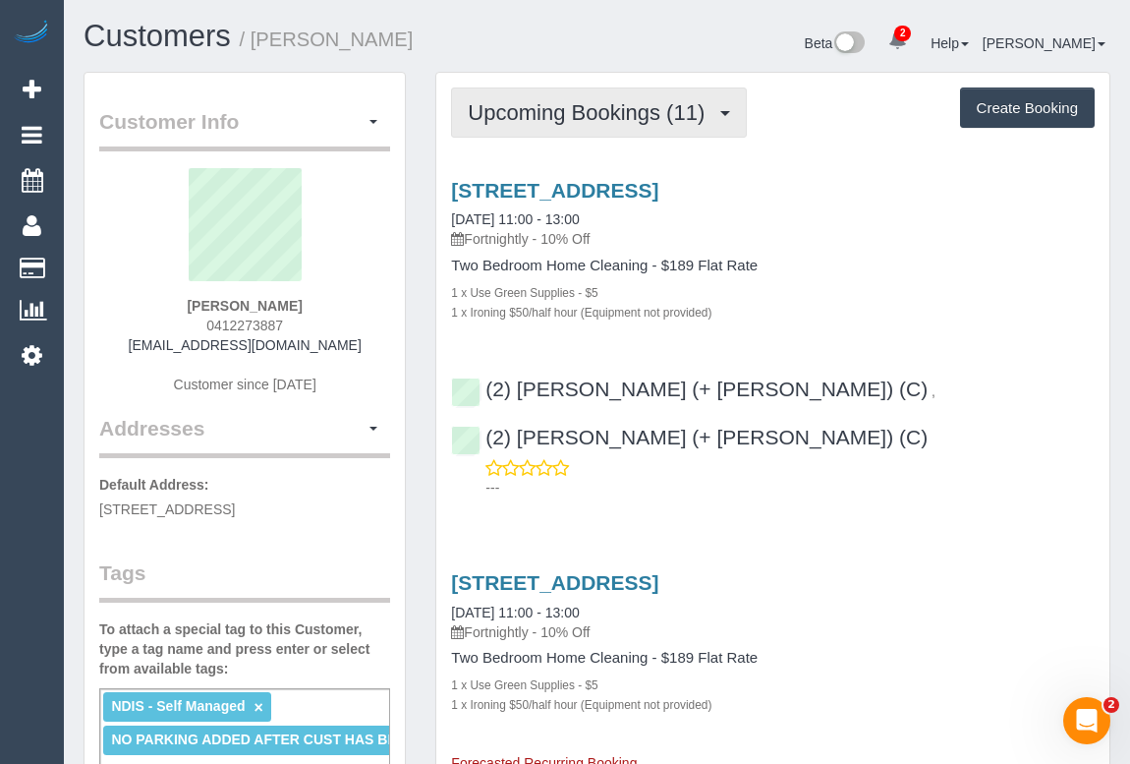
click at [502, 116] on span "Upcoming Bookings (11)" at bounding box center [591, 112] width 247 height 25
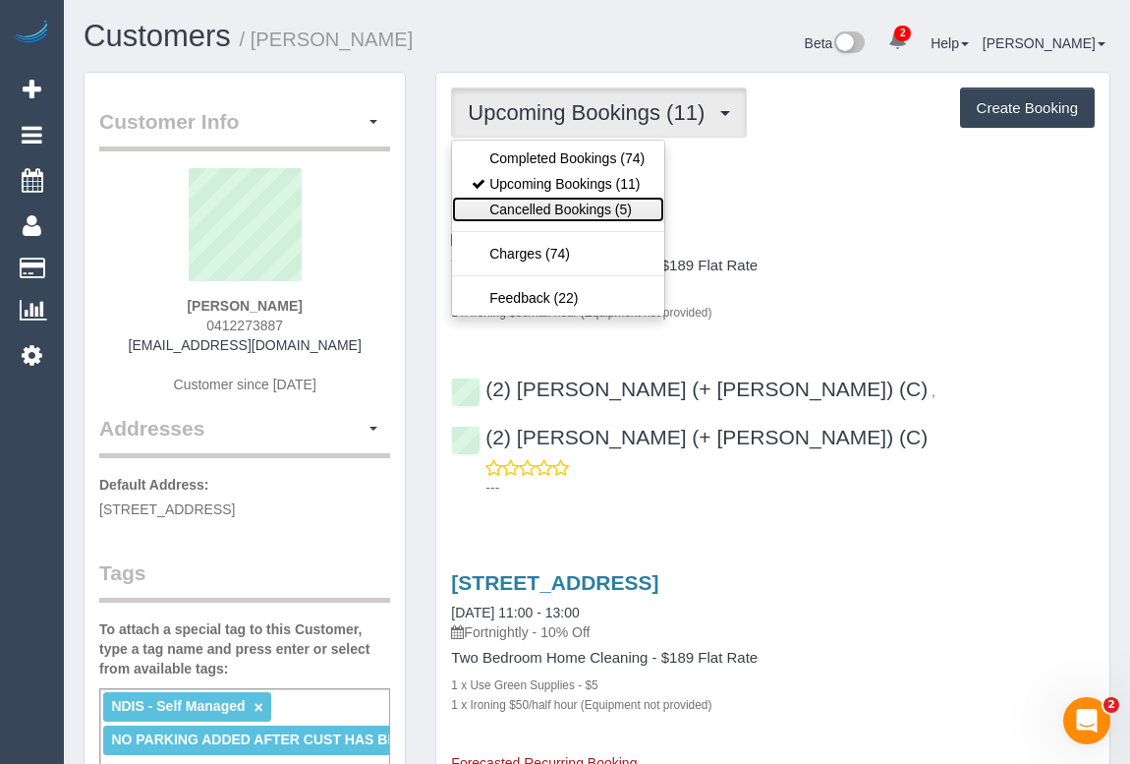
click at [581, 210] on link "Cancelled Bookings (5)" at bounding box center [558, 210] width 212 height 26
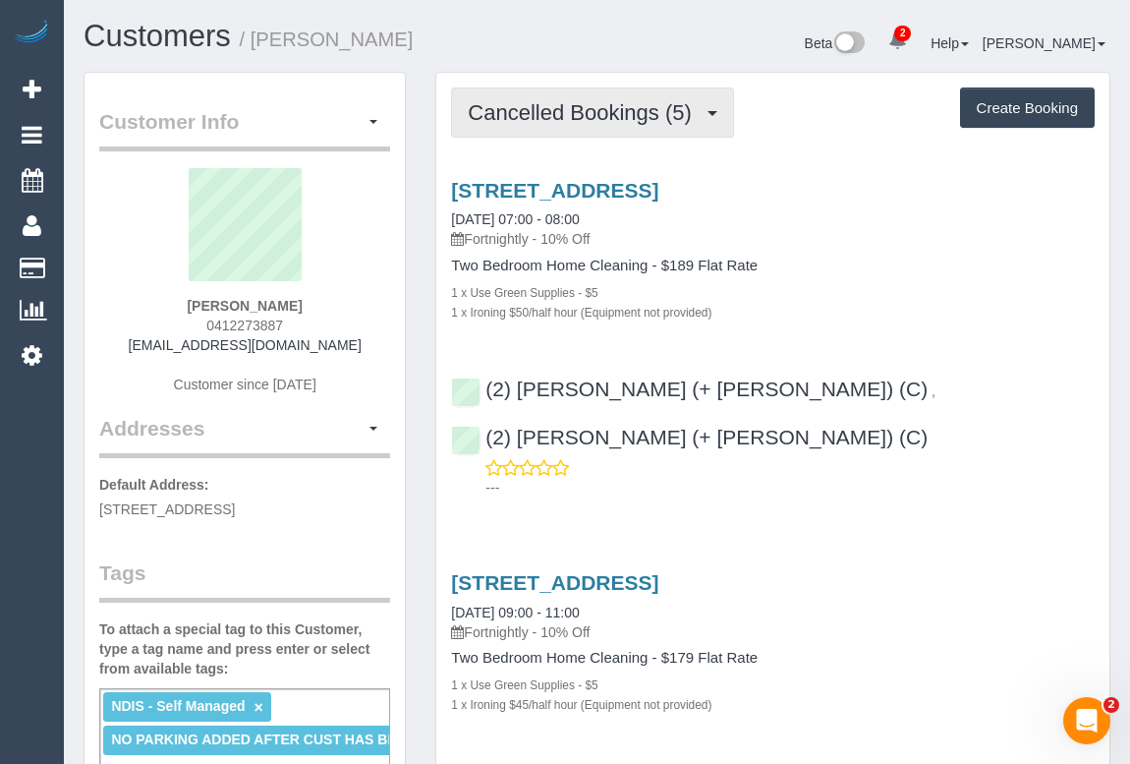
click at [622, 115] on span "Cancelled Bookings (5)" at bounding box center [584, 112] width 233 height 25
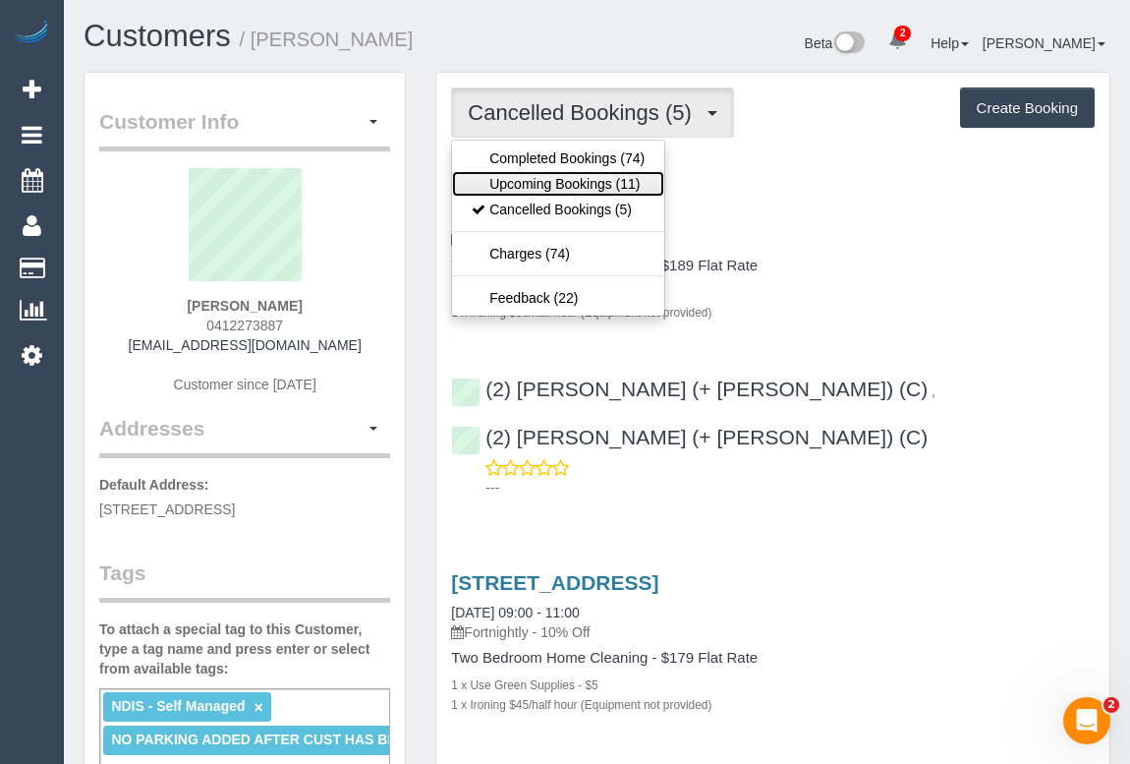
click at [580, 182] on link "Upcoming Bookings (11)" at bounding box center [558, 184] width 212 height 26
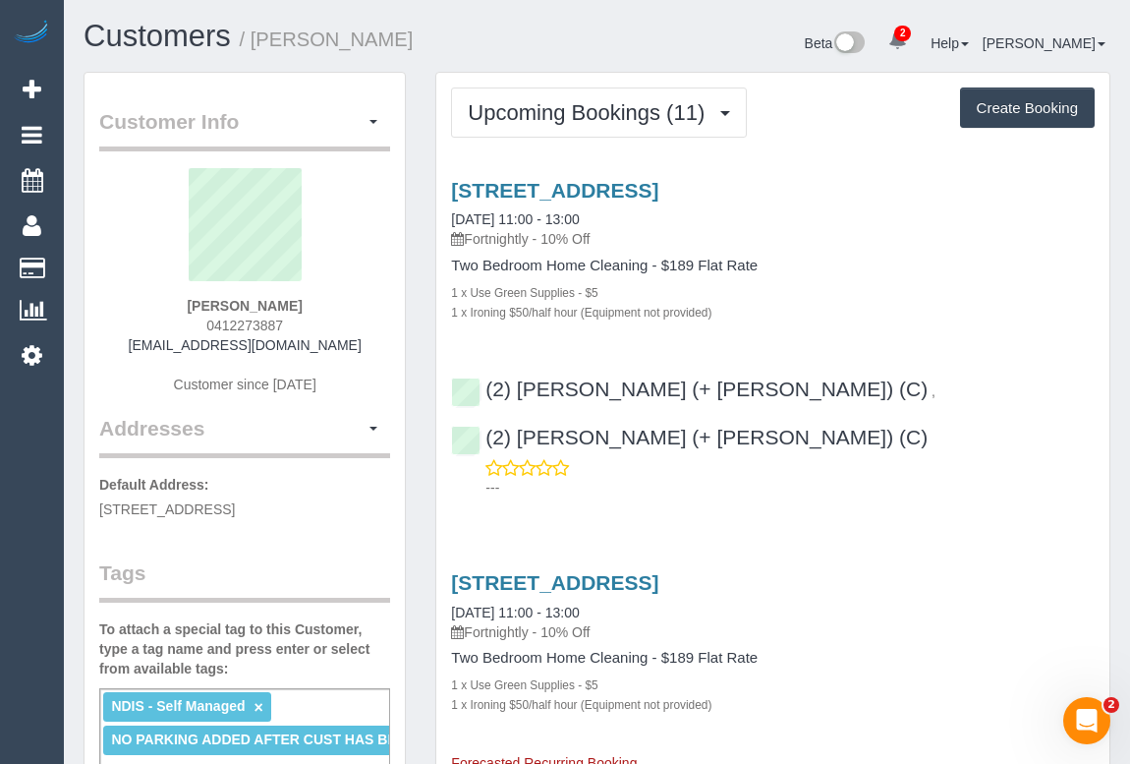
click at [793, 302] on div "1 x Ironing $50/half hour (Equipment not provided)" at bounding box center [773, 312] width 644 height 20
drag, startPoint x: 173, startPoint y: 297, endPoint x: 342, endPoint y: 305, distance: 169.3
click at [342, 305] on div "Shiralee Slattery 0412273887 shiralees33@gmail.com Customer since 2021" at bounding box center [244, 291] width 291 height 246
copy strong "Shiralee Slattery"
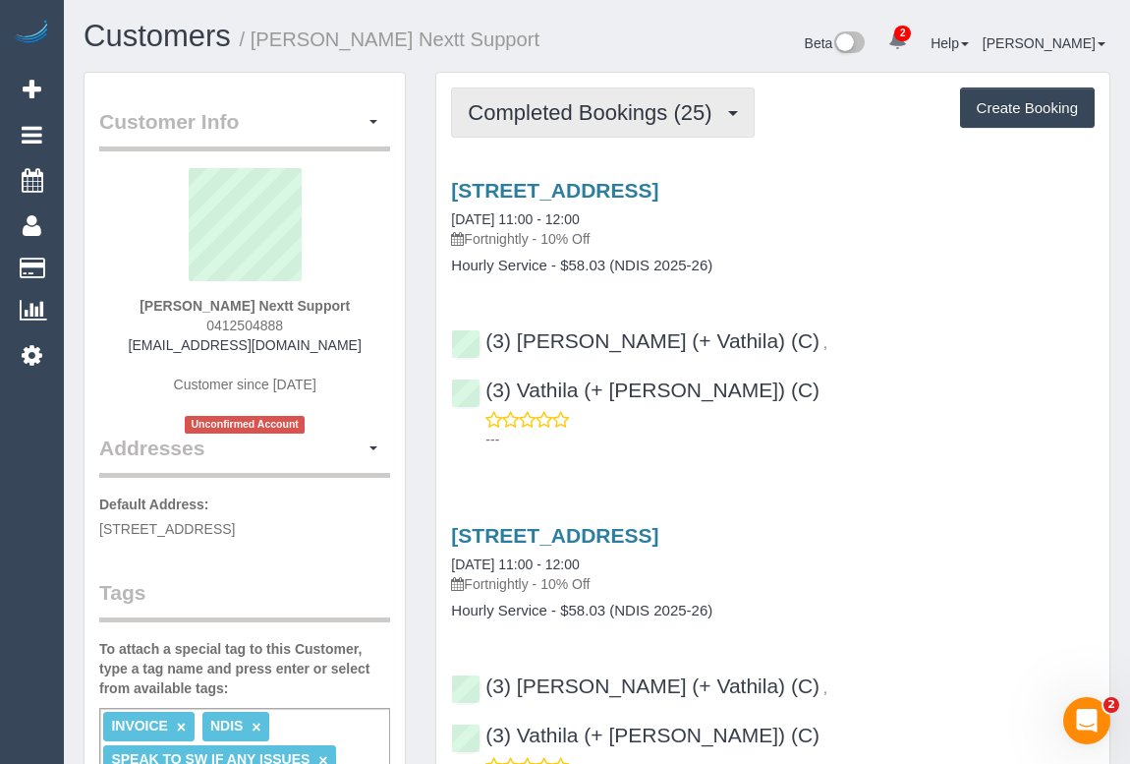
click at [541, 109] on span "Completed Bookings (25)" at bounding box center [595, 112] width 254 height 25
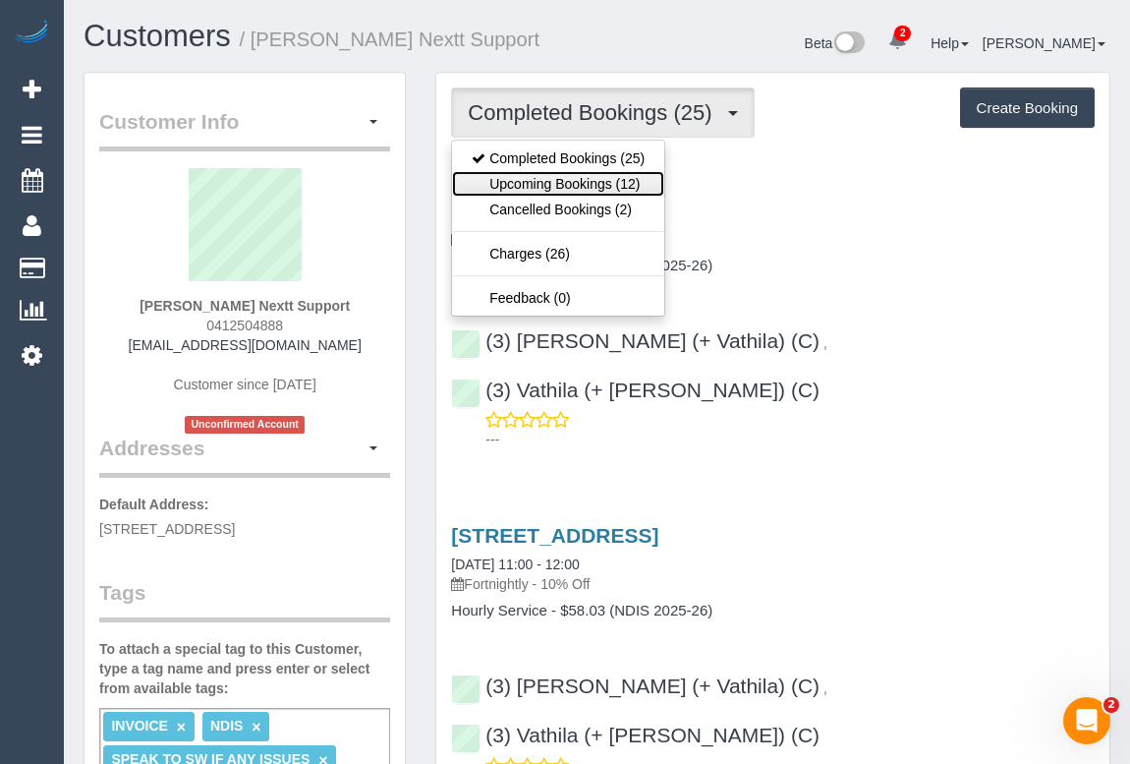
click at [588, 186] on link "Upcoming Bookings (12)" at bounding box center [558, 184] width 212 height 26
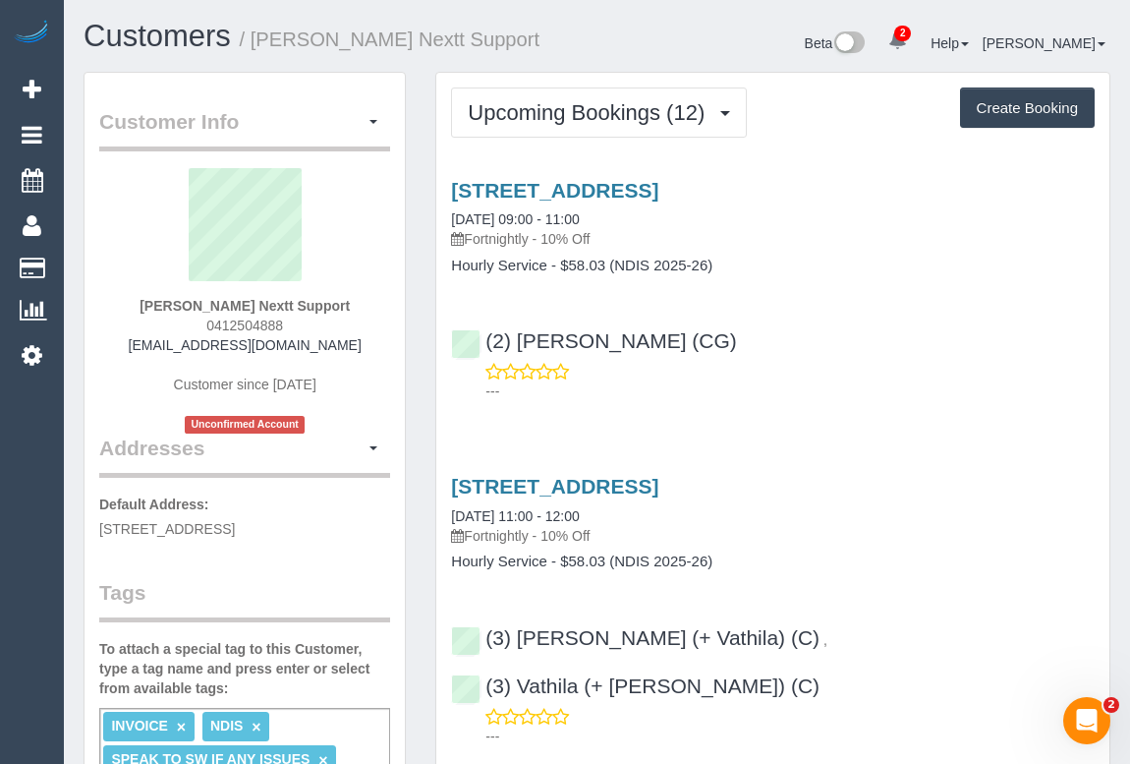
click at [868, 391] on p "---" at bounding box center [790, 391] width 609 height 20
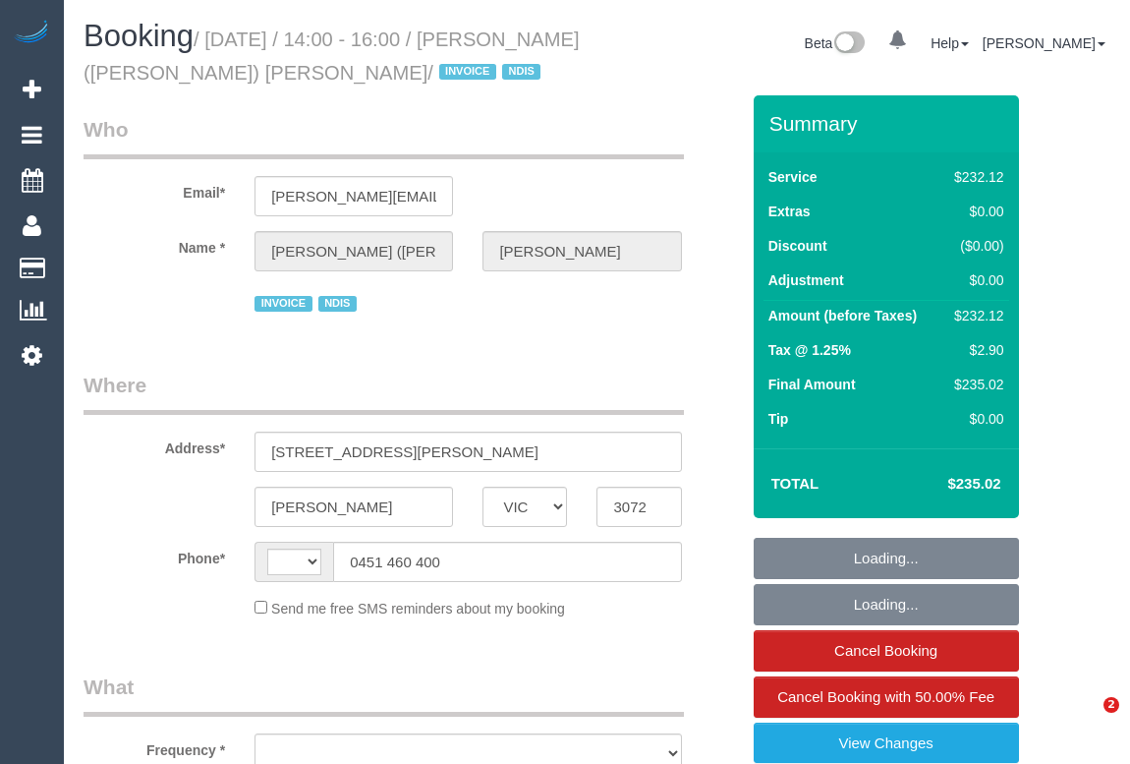
select select "VIC"
select select "string:AU"
select select "object:346"
select select "number:28"
select select "number:14"
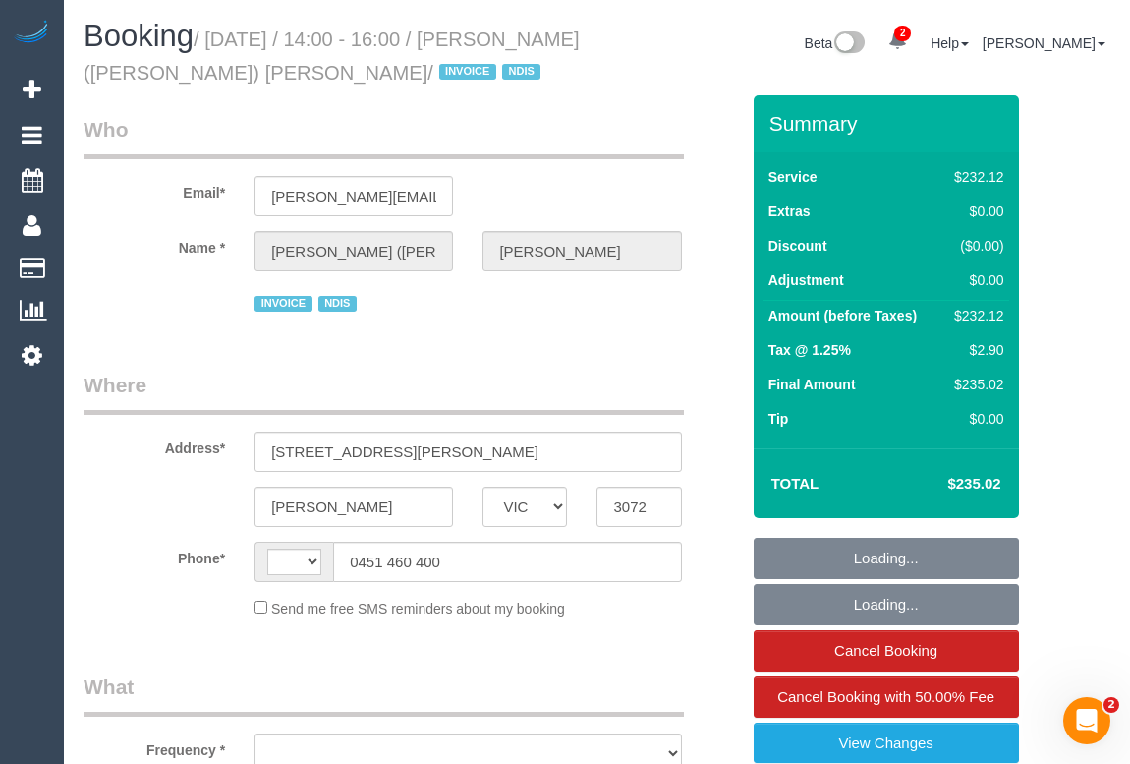
select select "number:18"
select select "number:36"
select select "number:33"
select select "number:26"
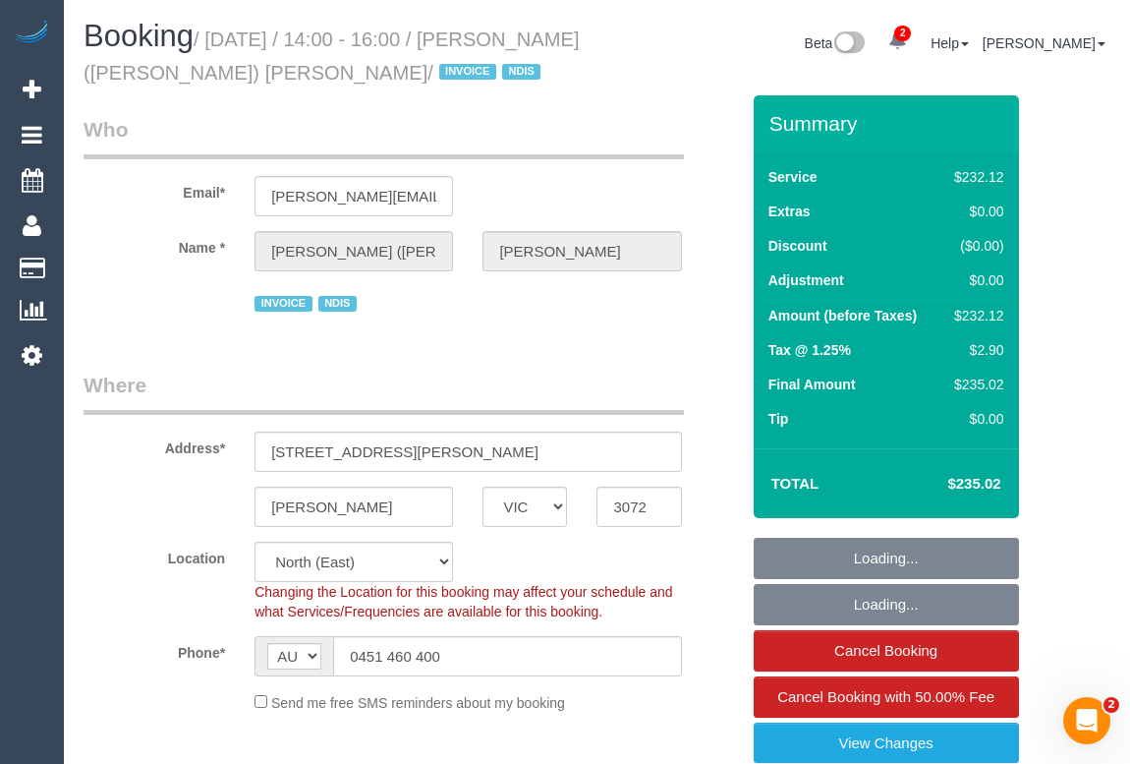
select select "object:809"
select select "240"
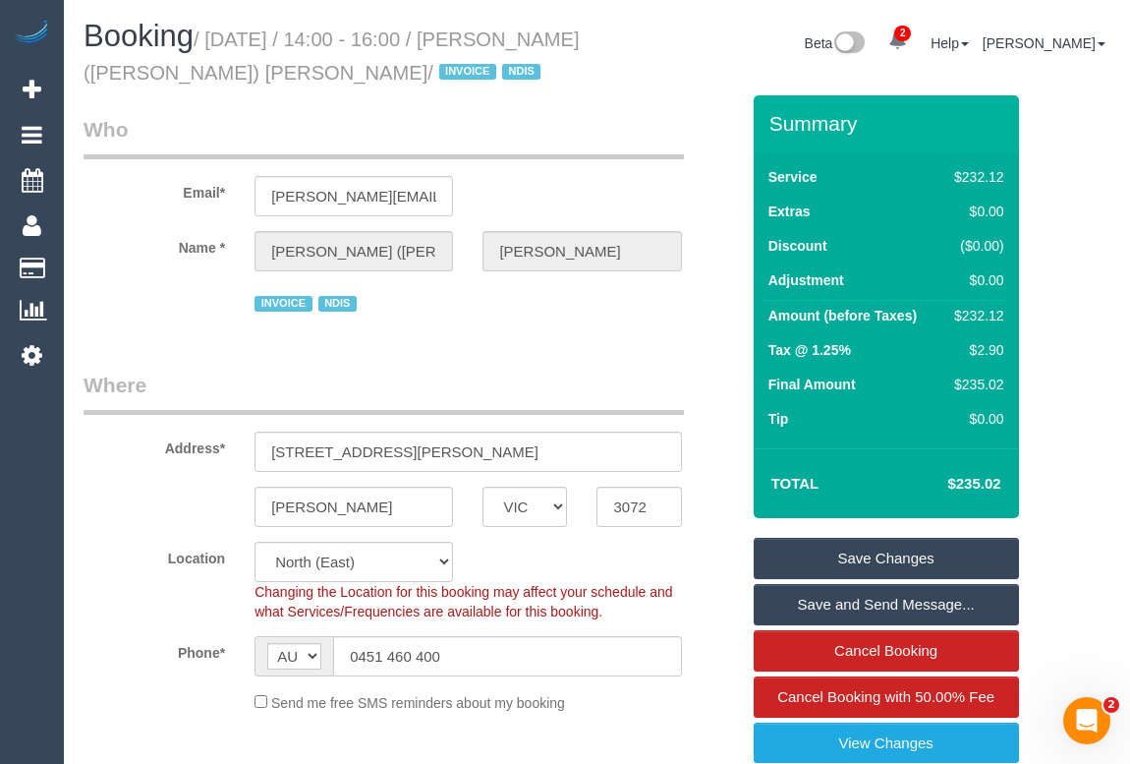
click at [588, 156] on legend "Who" at bounding box center [384, 137] width 601 height 44
drag, startPoint x: 474, startPoint y: 649, endPoint x: 278, endPoint y: 622, distance: 197.4
click at [278, 622] on sui-booking-location "Location Office City East (North) East (South) Inner East Inner North (East) In…" at bounding box center [412, 627] width 656 height 171
click at [551, 87] on div "Booking / August 15, 2025 / 14:00 - 16:00 / Gabriel (Alexia) Ellul-Romero / INV…" at bounding box center [333, 58] width 529 height 76
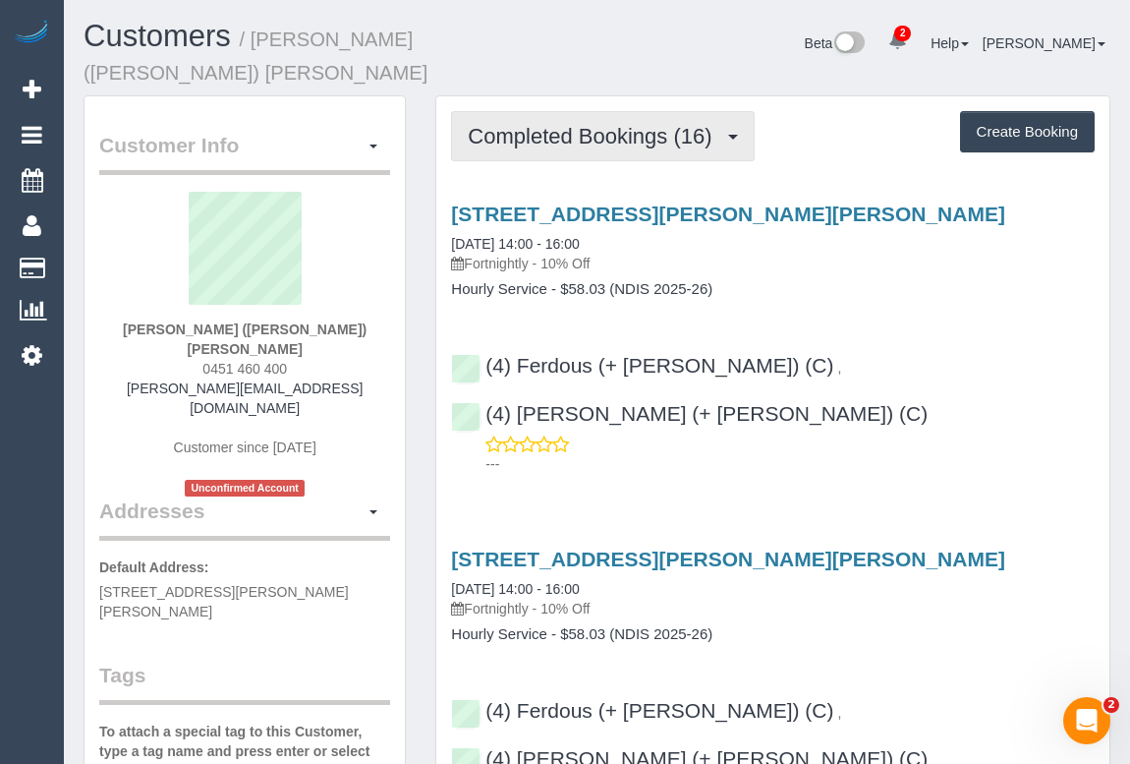
drag, startPoint x: 567, startPoint y: 90, endPoint x: 557, endPoint y: 157, distance: 67.6
click at [567, 111] on button "Completed Bookings (16)" at bounding box center [602, 136] width 303 height 50
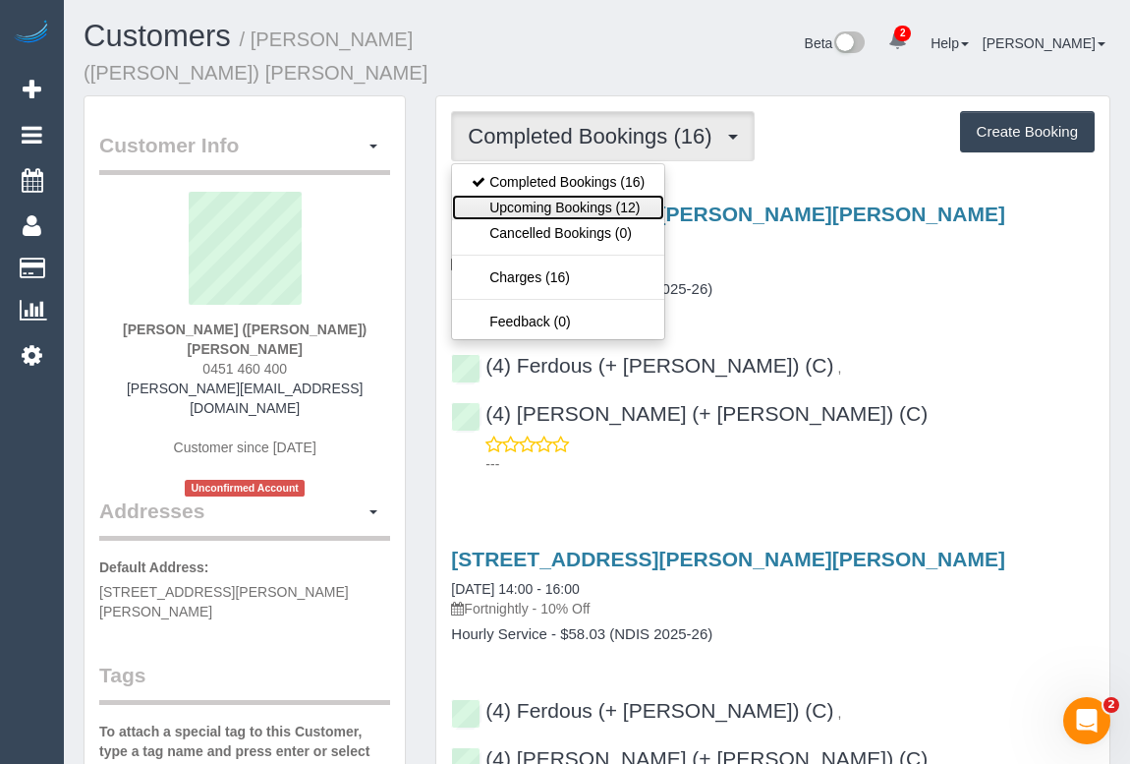
click at [557, 195] on link "Upcoming Bookings (12)" at bounding box center [558, 208] width 212 height 26
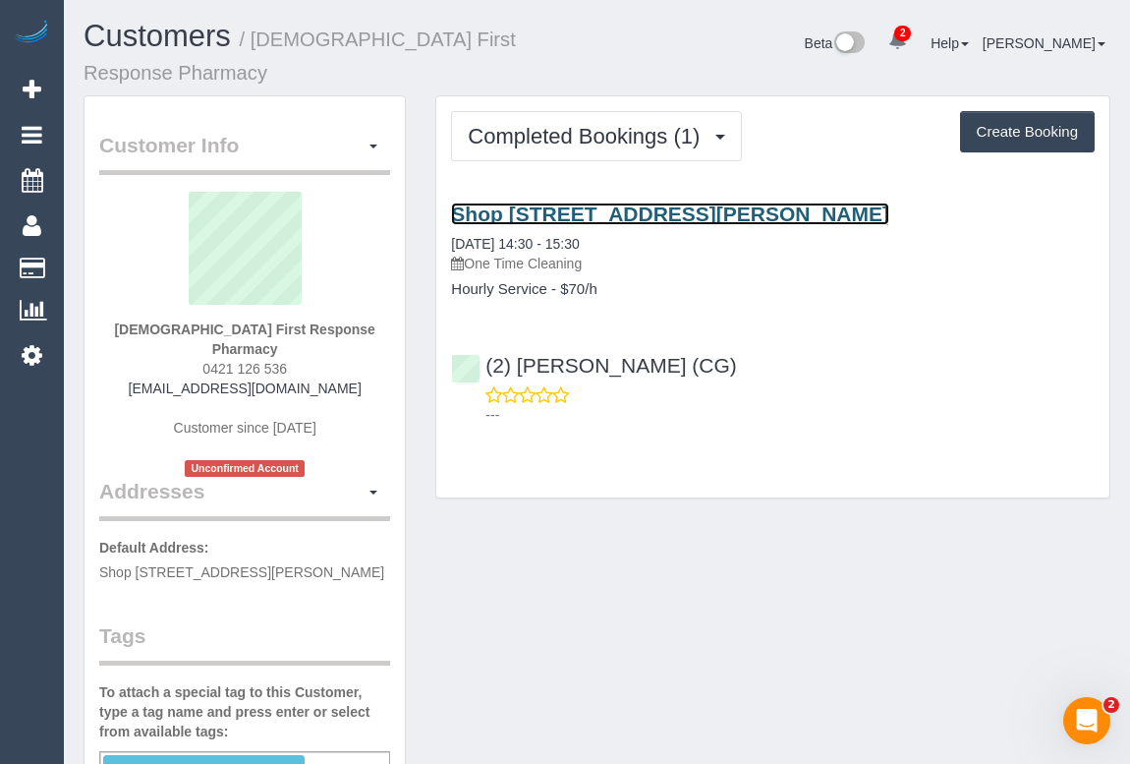
click at [576, 202] on link "Shop [STREET_ADDRESS][PERSON_NAME]" at bounding box center [670, 213] width 438 height 23
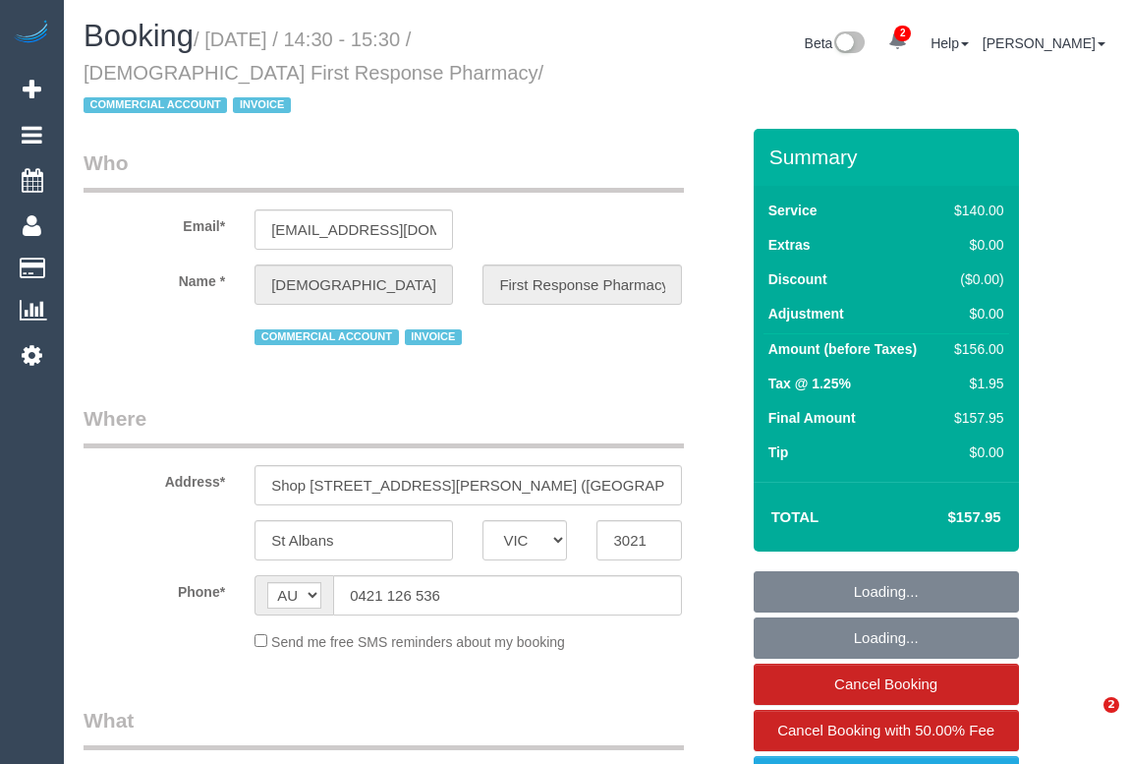
select select "VIC"
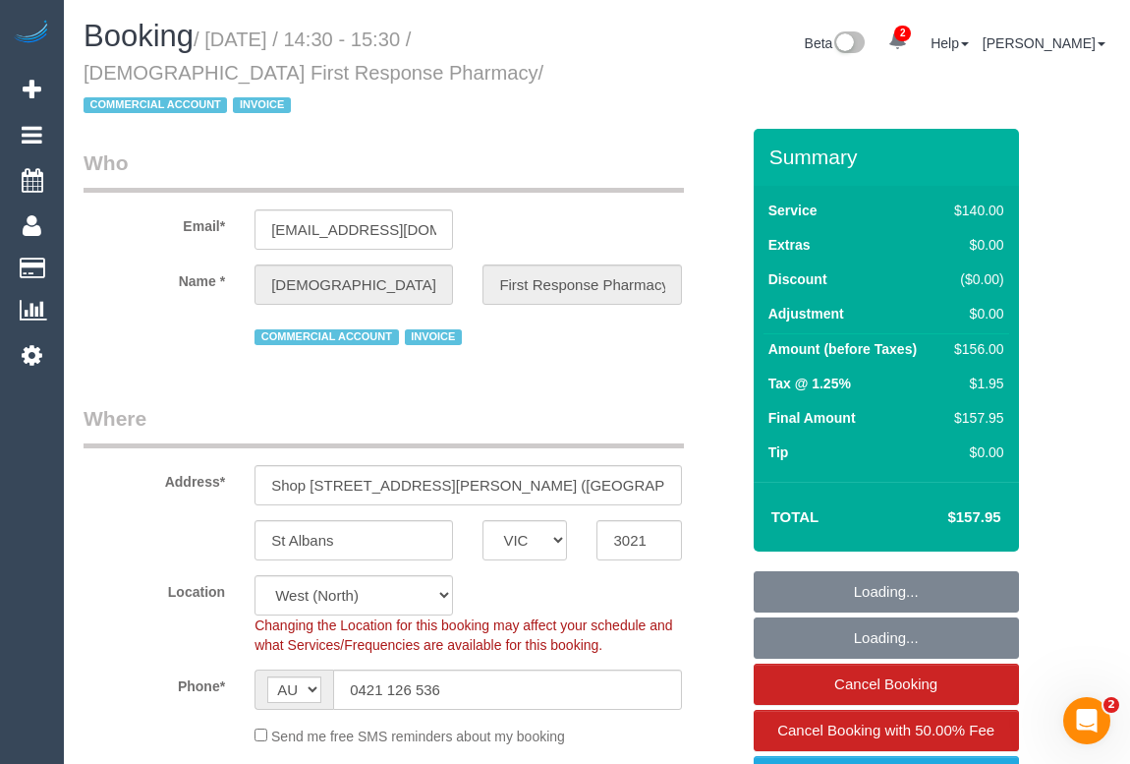
select select "object:598"
select select "number:28"
select select "number:14"
select select "number:20"
select select "number:25"
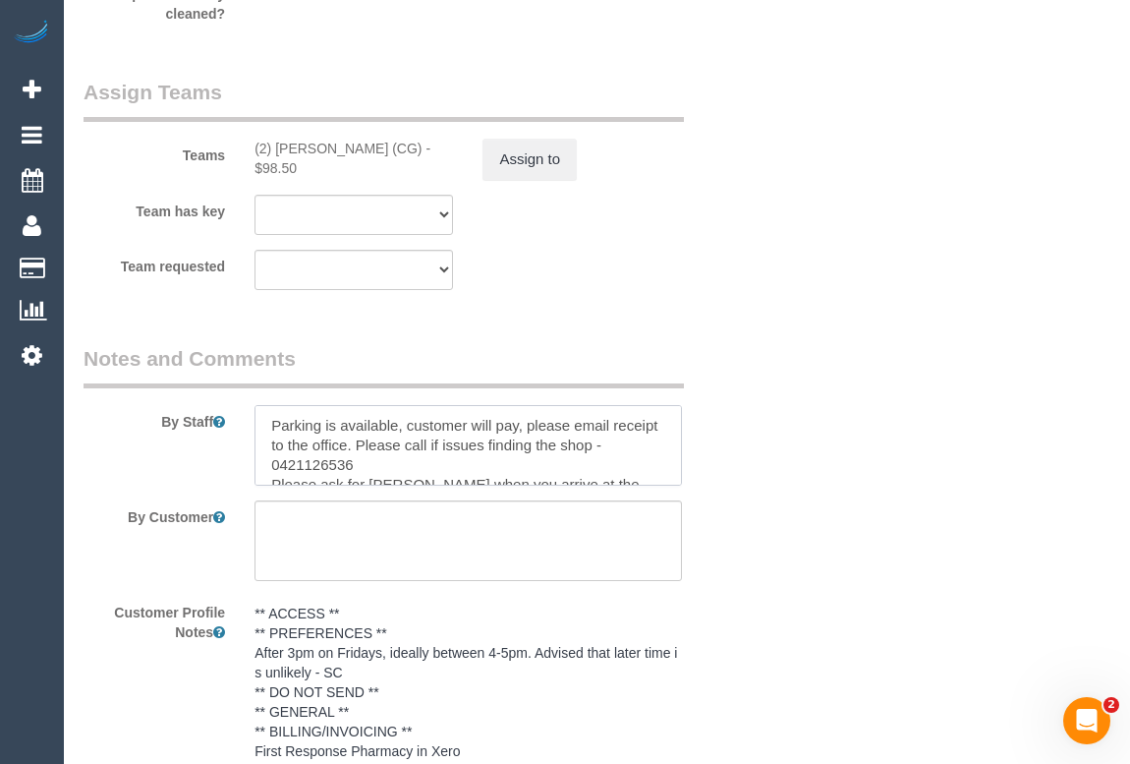
scroll to position [35, 0]
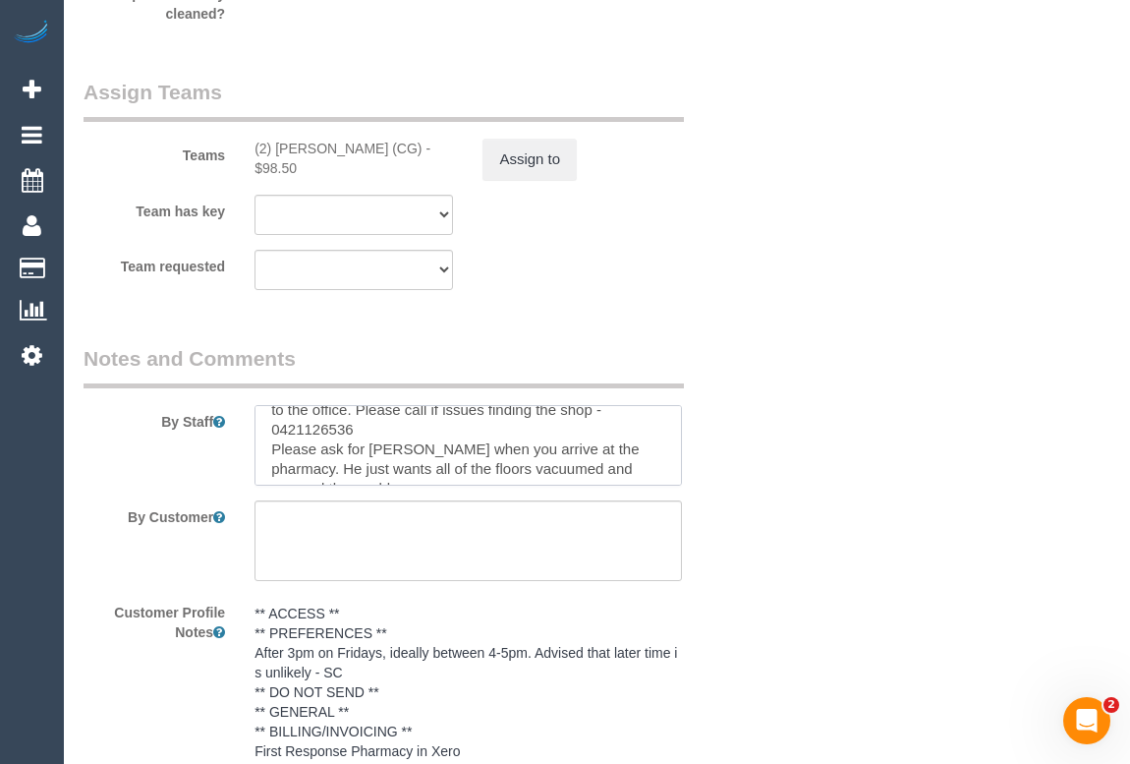
drag, startPoint x: 374, startPoint y: 422, endPoint x: 269, endPoint y: 423, distance: 104.2
click at [269, 423] on textarea at bounding box center [468, 445] width 427 height 81
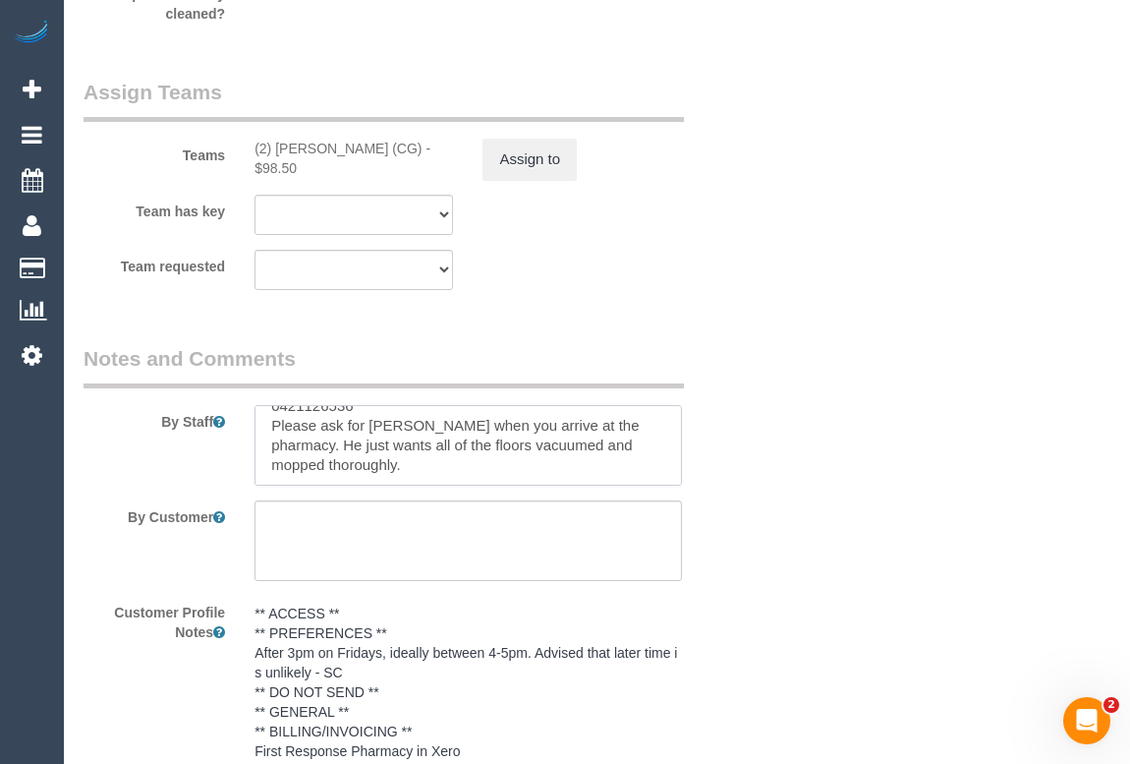
scroll to position [42, 0]
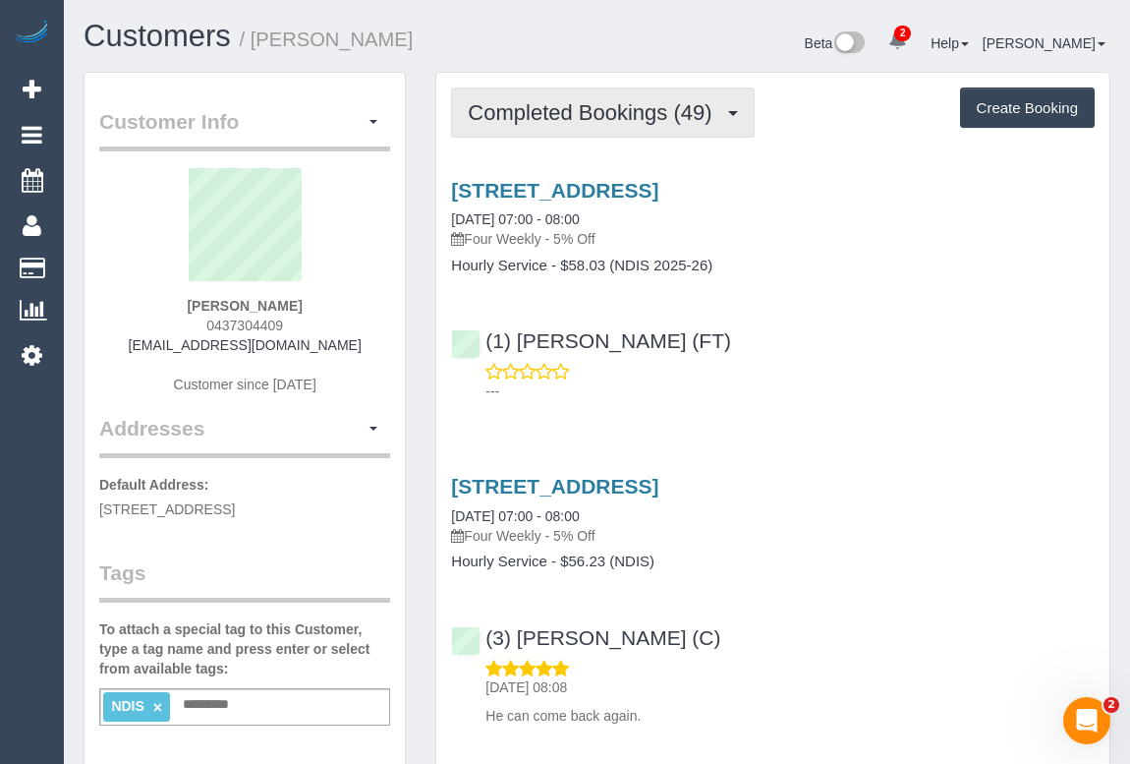
click at [642, 110] on span "Completed Bookings (49)" at bounding box center [595, 112] width 254 height 25
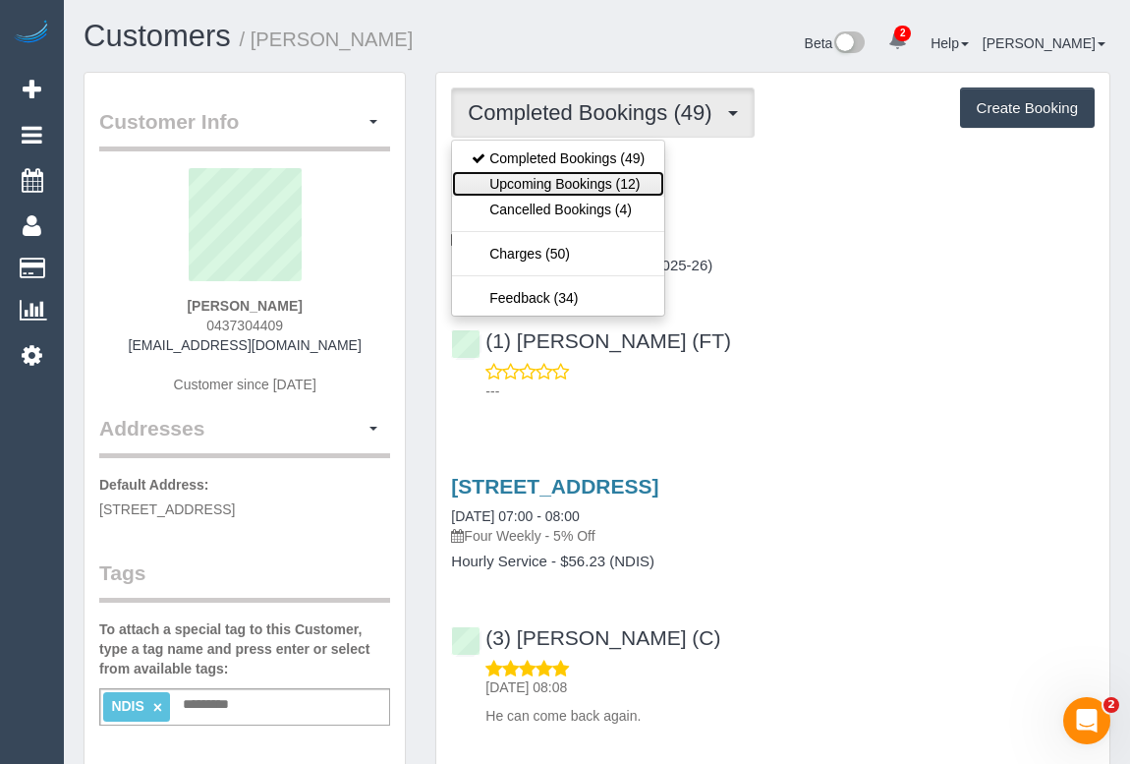
click at [609, 182] on link "Upcoming Bookings (12)" at bounding box center [558, 184] width 212 height 26
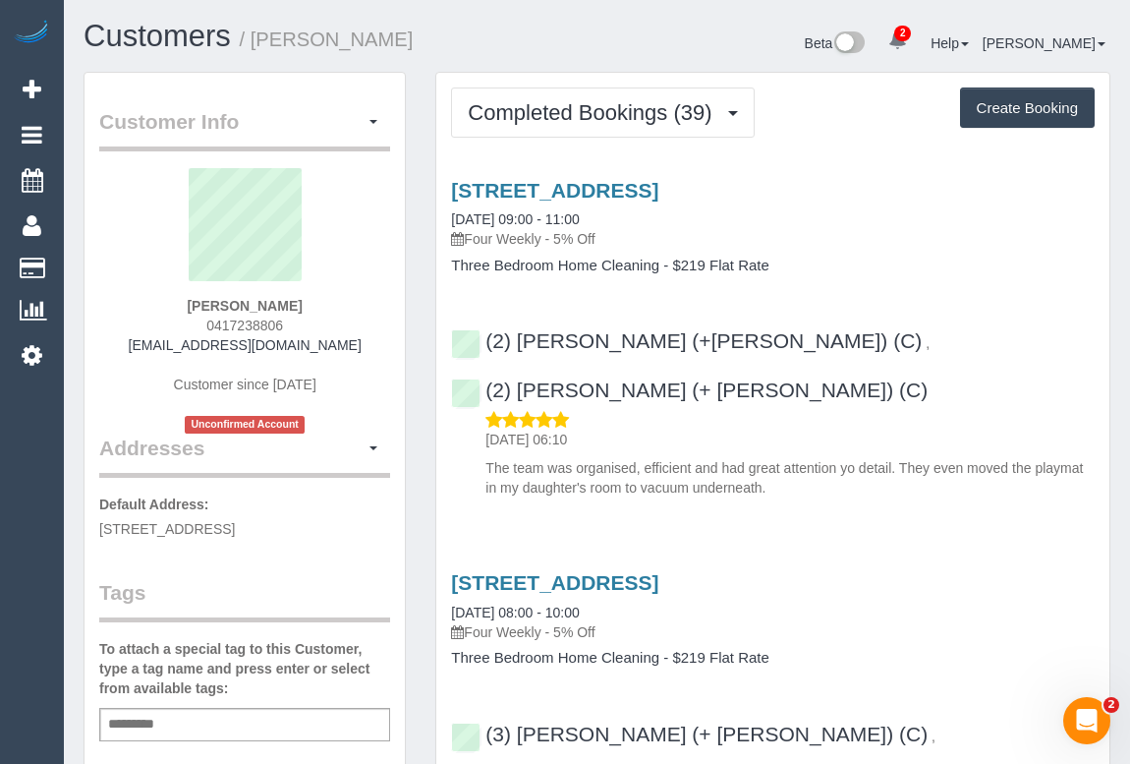
click at [990, 262] on h4 "Three Bedroom Home Cleaning - $219 Flat Rate" at bounding box center [773, 266] width 644 height 17
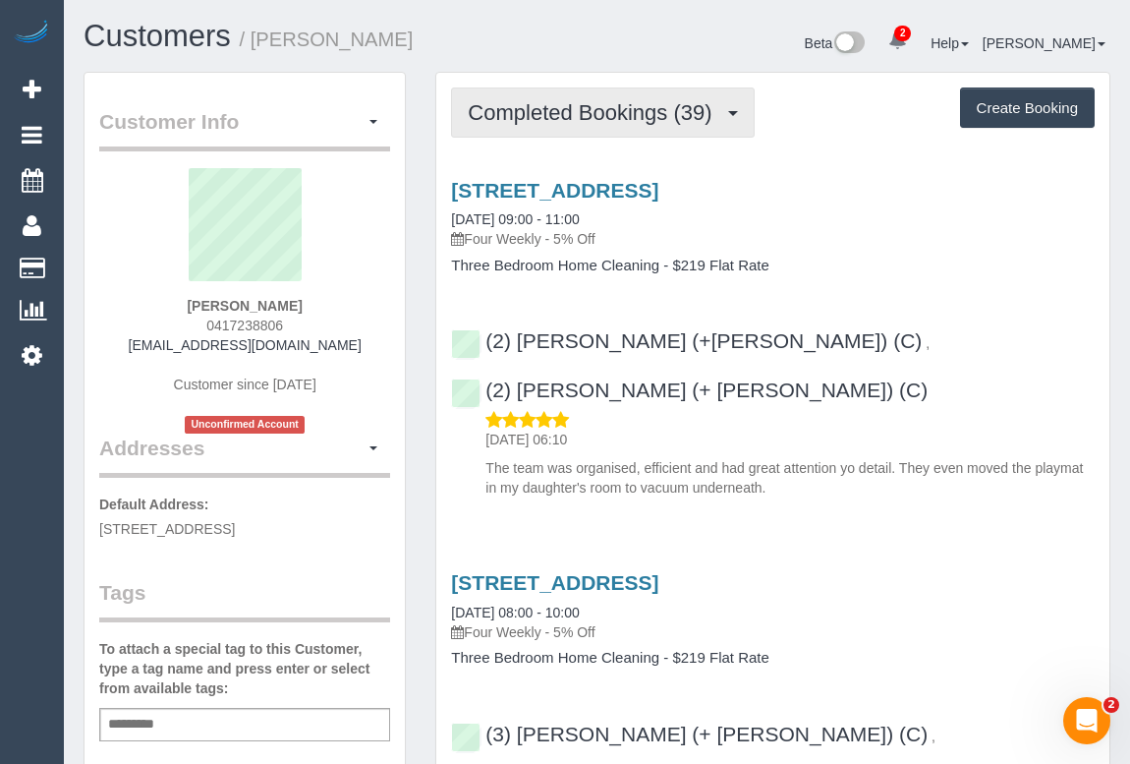
click at [570, 103] on span "Completed Bookings (39)" at bounding box center [595, 112] width 254 height 25
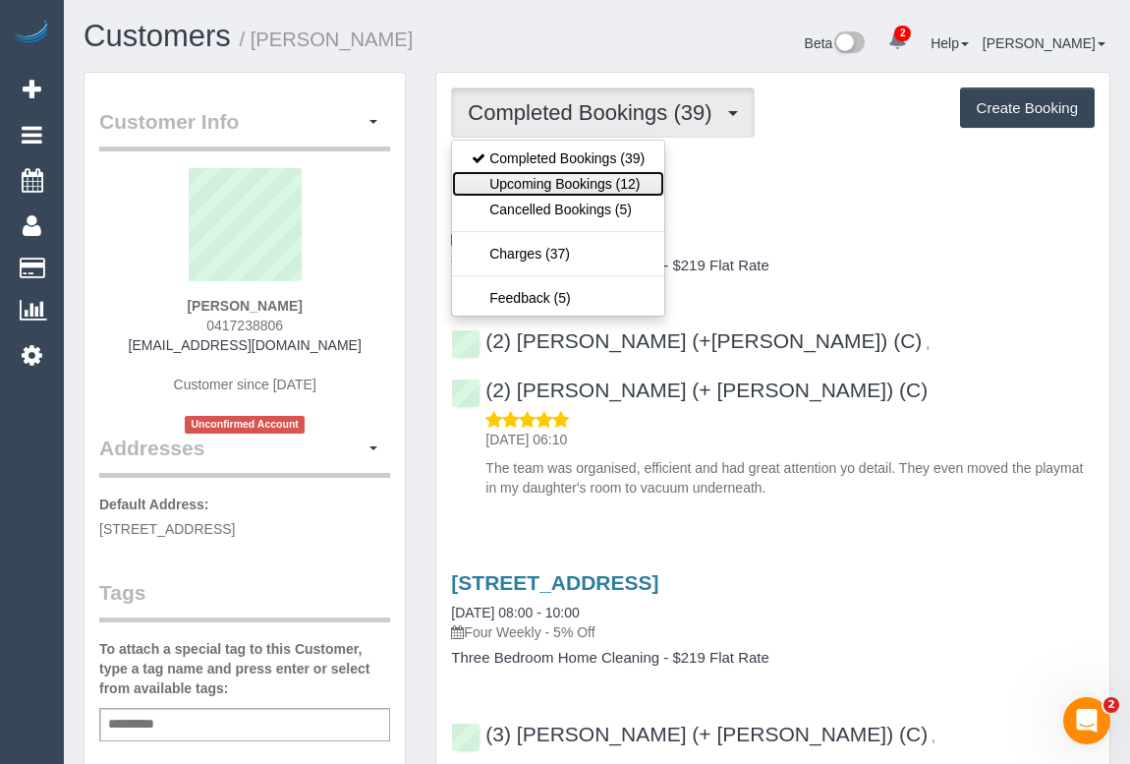
click at [547, 183] on link "Upcoming Bookings (12)" at bounding box center [558, 184] width 212 height 26
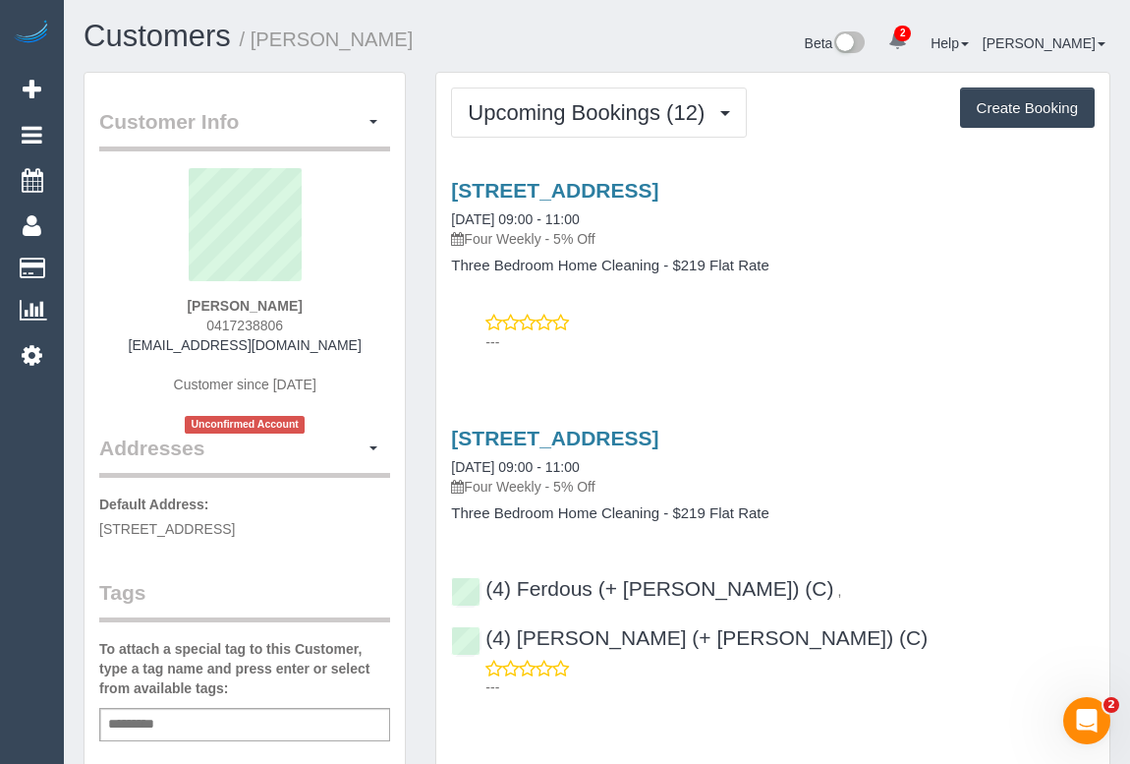
click at [648, 192] on link "Unit 3, 8 Grange Rd, Alphington, VIC 3078" at bounding box center [554, 190] width 207 height 23
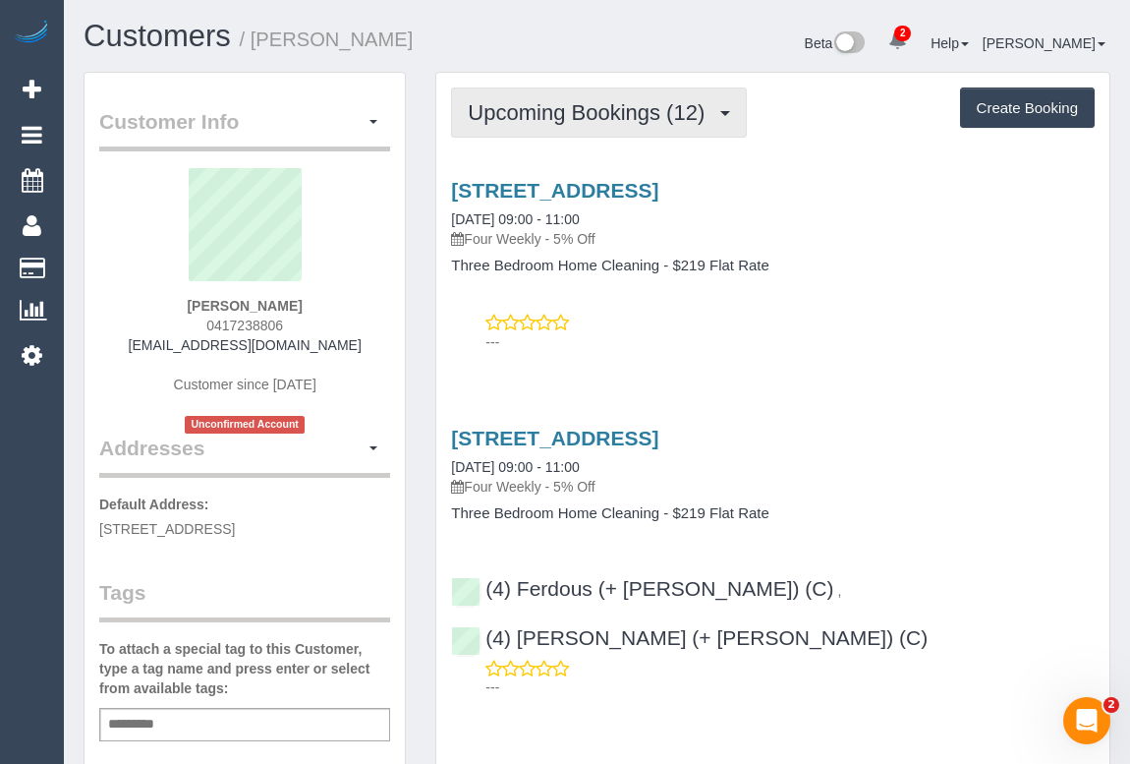
click at [578, 100] on span "Upcoming Bookings (12)" at bounding box center [591, 112] width 247 height 25
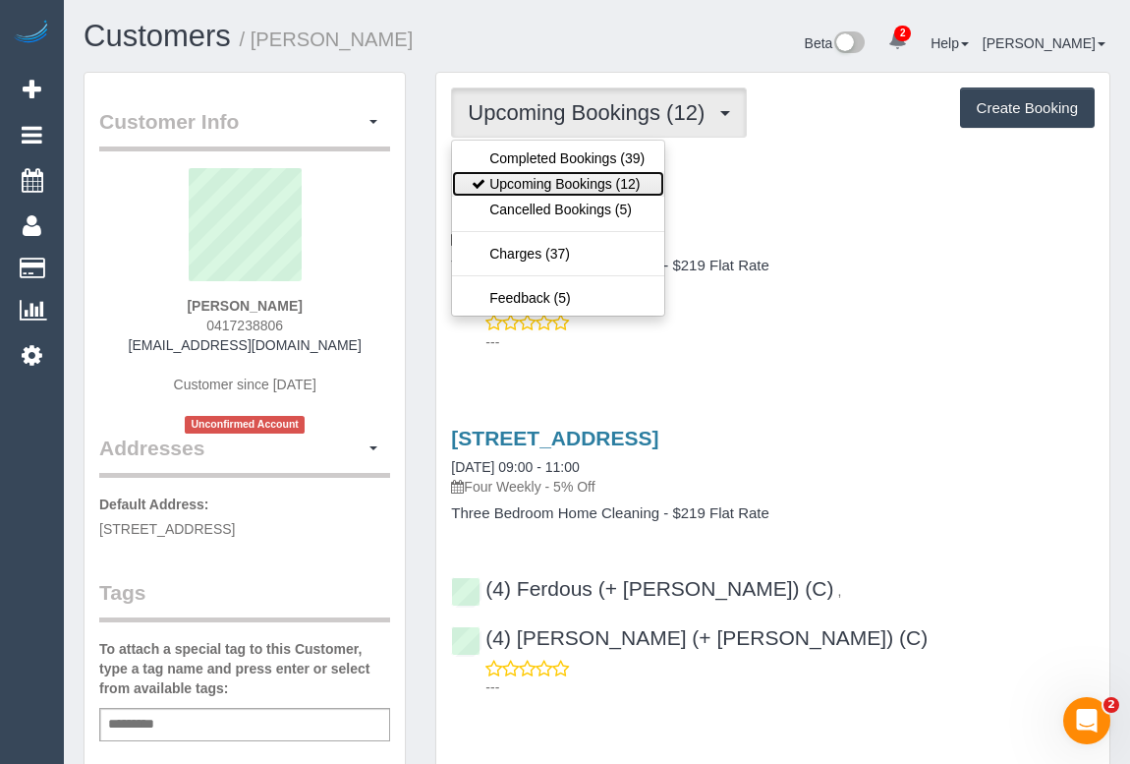
click at [564, 184] on link "Upcoming Bookings (12)" at bounding box center [558, 184] width 212 height 26
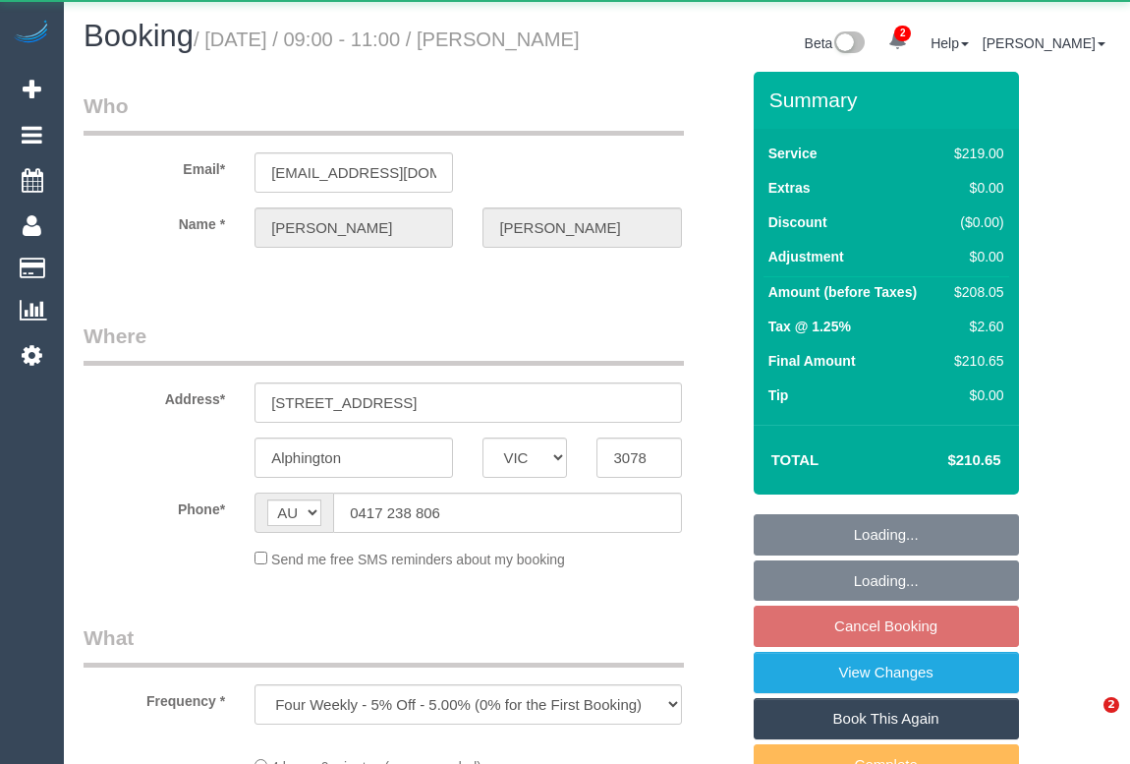
select select "VIC"
select select "string:stripe-pm_1RoByC2GScqysDRVuDt44epn"
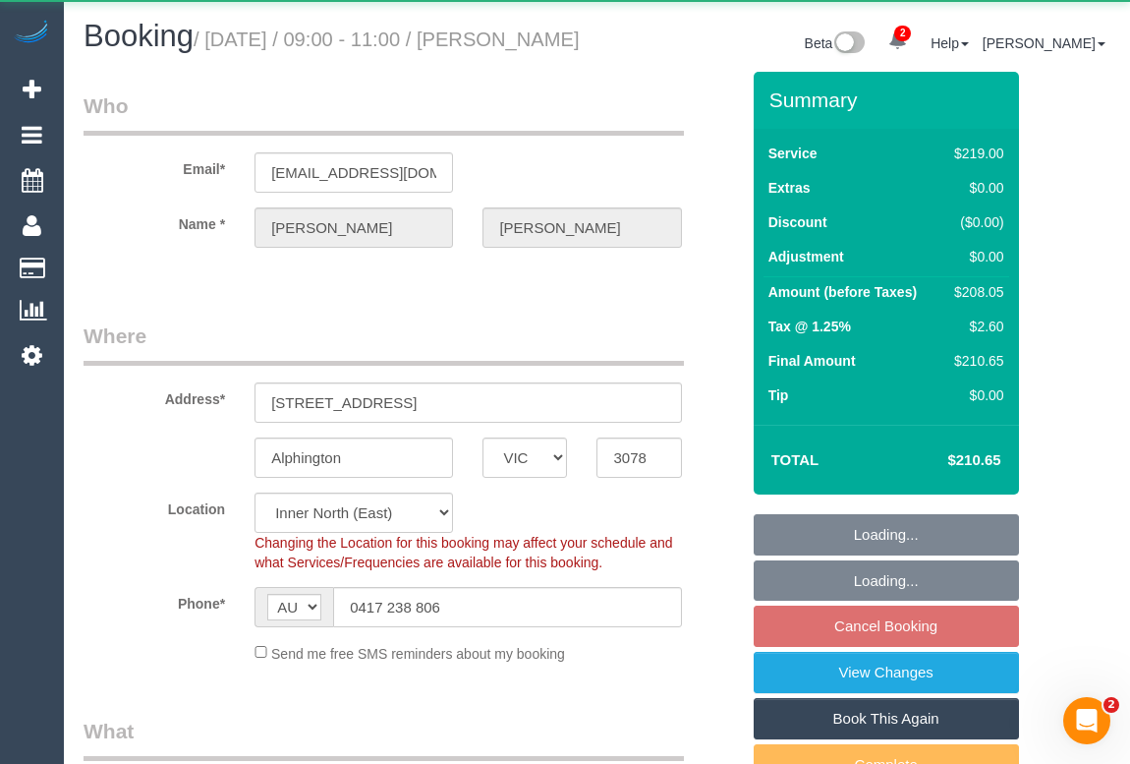
select select "number:32"
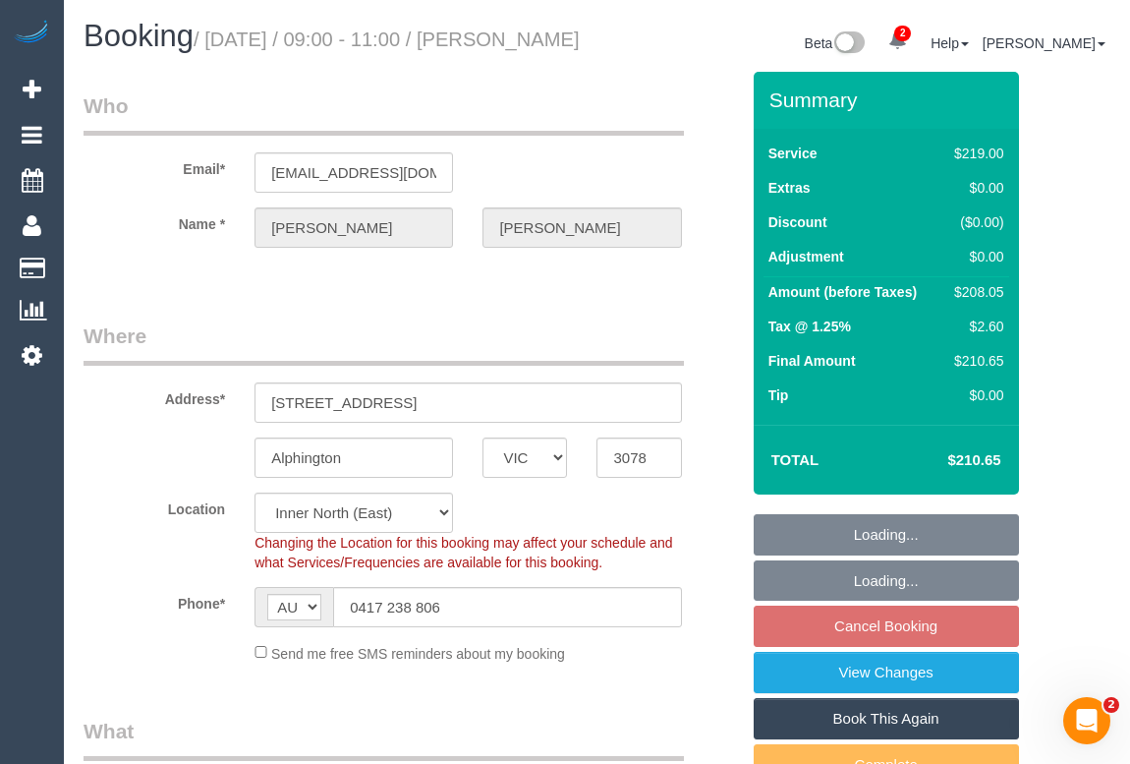
select select "object:810"
drag, startPoint x: 890, startPoint y: 628, endPoint x: 792, endPoint y: 413, distance: 236.2
click at [889, 628] on fieldset "Loading... Loading... Cancel Booking View Changes Book This Again Complete Back" at bounding box center [886, 673] width 265 height 318
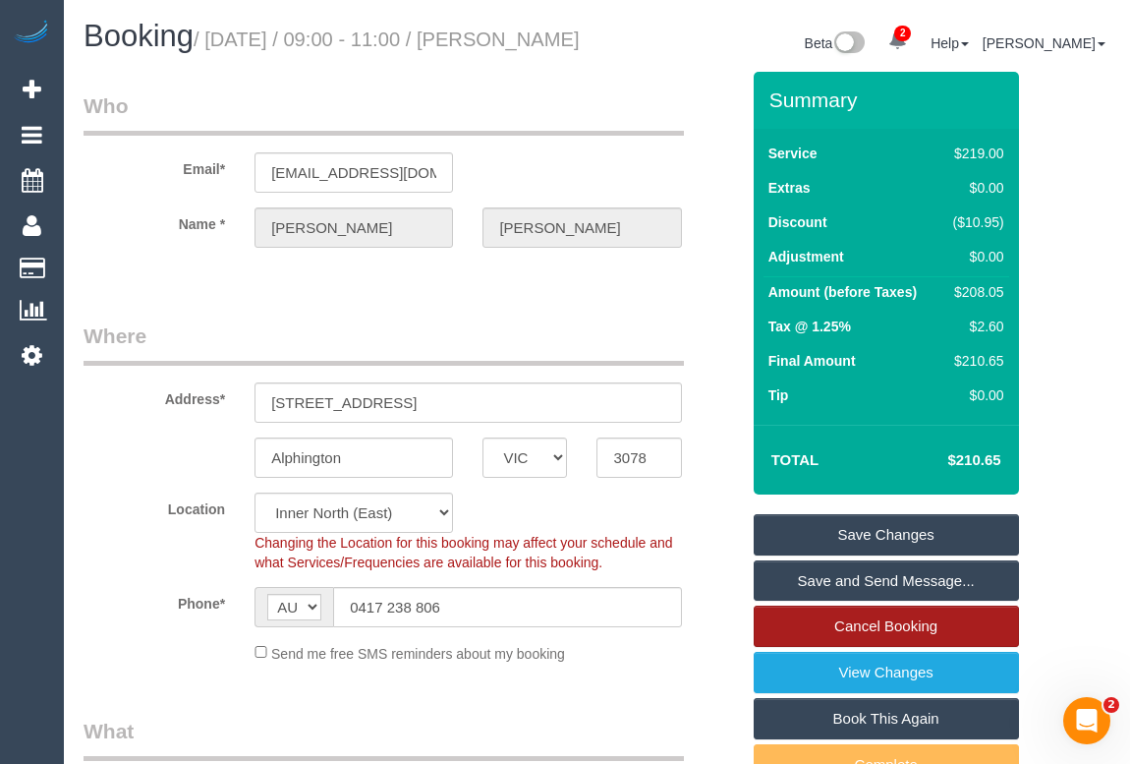
click at [924, 632] on link "Cancel Booking" at bounding box center [886, 626] width 265 height 41
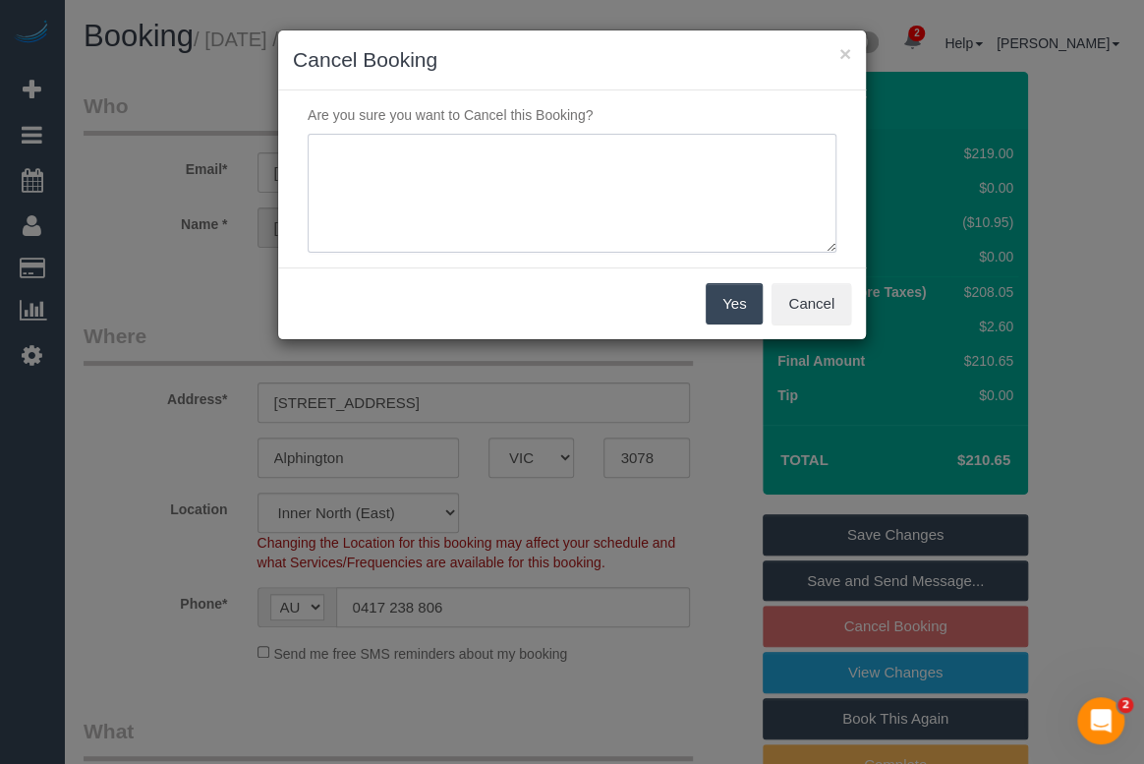
click at [403, 165] on textarea at bounding box center [572, 194] width 529 height 120
click at [471, 64] on h3 "Cancel Booking" at bounding box center [572, 59] width 558 height 29
click at [550, 158] on textarea at bounding box center [572, 194] width 529 height 120
type textarea "Customer on parental leave. Requested to cancel and will resume when ready. - v…"
click at [745, 297] on button "Yes" at bounding box center [734, 303] width 57 height 41
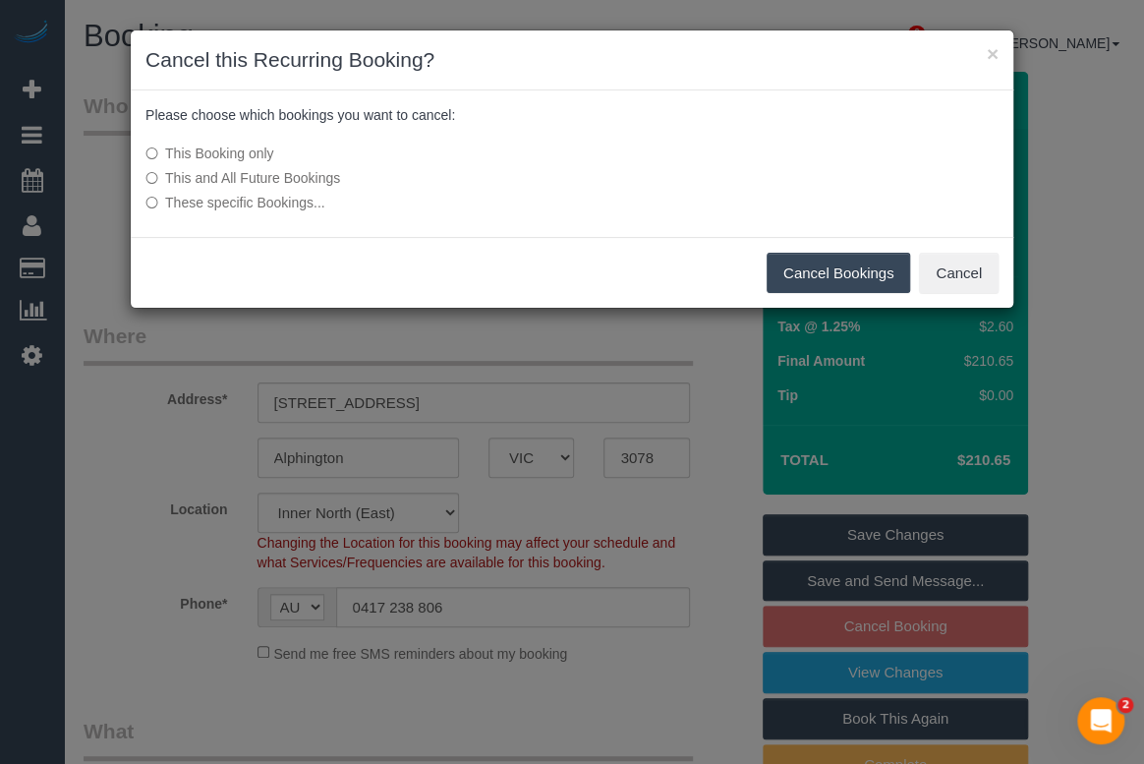
click at [197, 174] on label "This and All Future Bookings" at bounding box center [424, 178] width 559 height 20
click at [798, 260] on button "Cancel Bookings" at bounding box center [839, 273] width 144 height 41
